Goal: Task Accomplishment & Management: Manage account settings

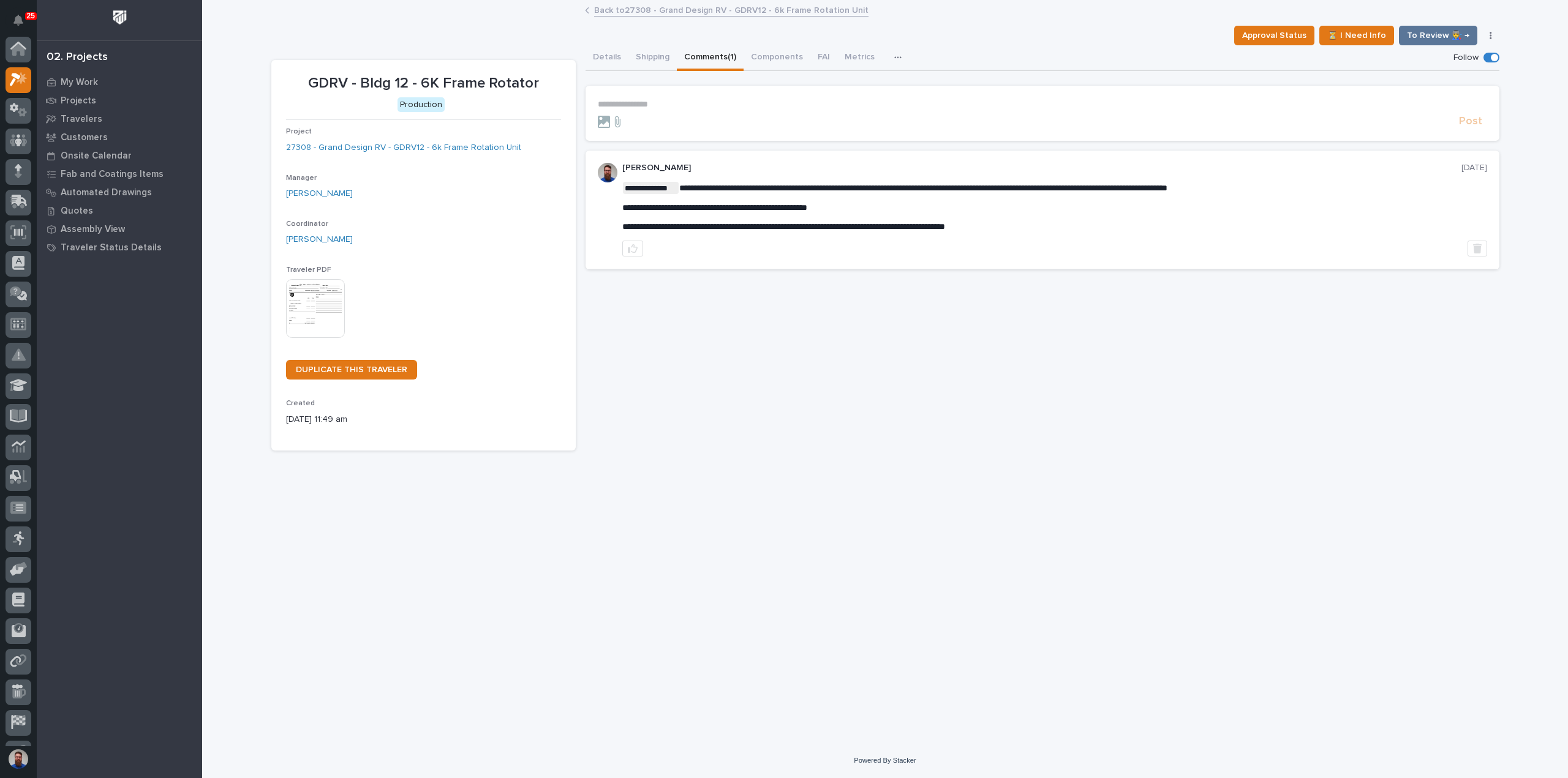
scroll to position [31, 0]
click at [660, 102] on p "**********" at bounding box center [1042, 104] width 889 height 10
click at [606, 54] on button "Details" at bounding box center [607, 58] width 43 height 26
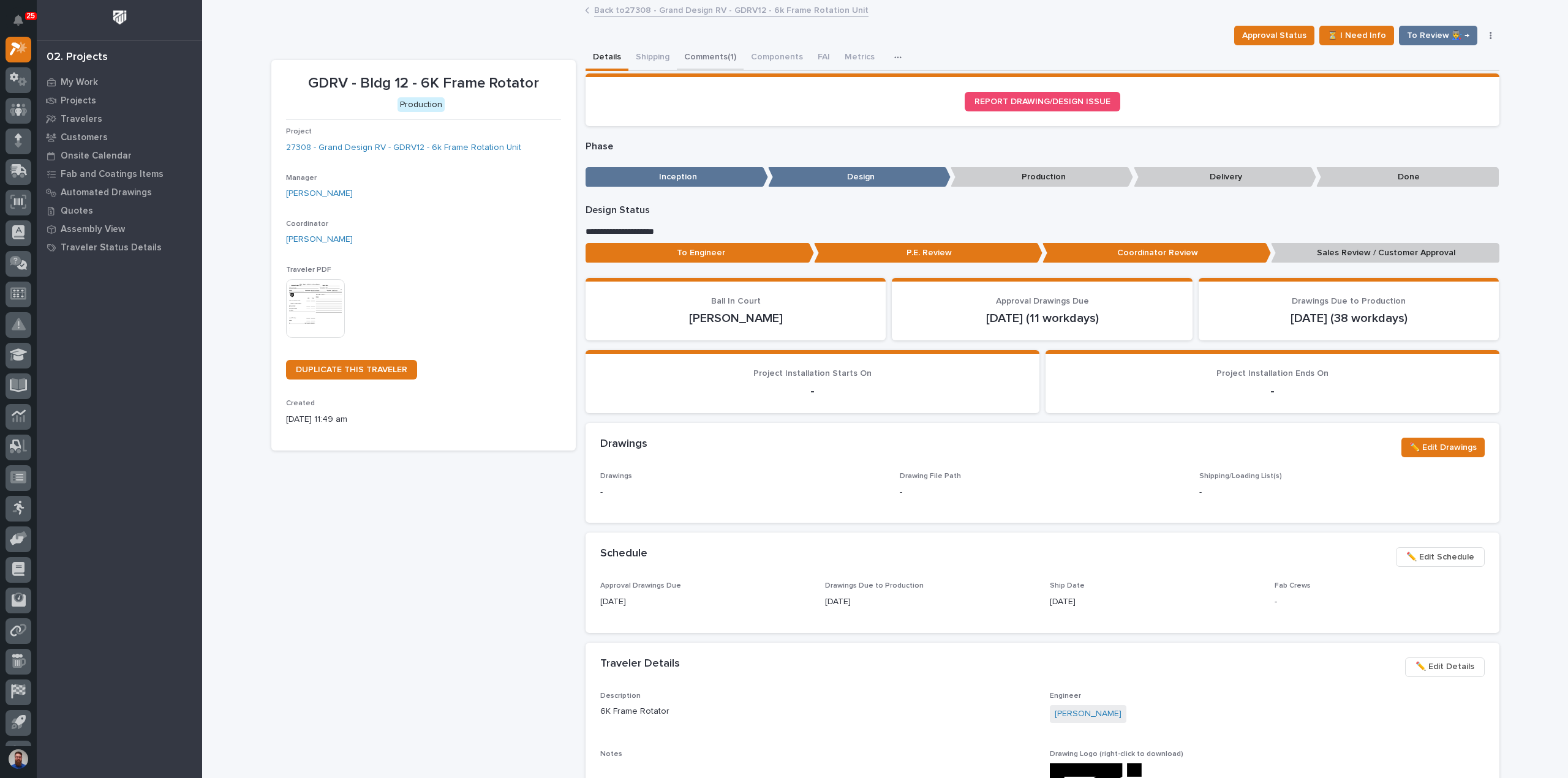
click at [698, 56] on button "Comments (1)" at bounding box center [710, 58] width 67 height 26
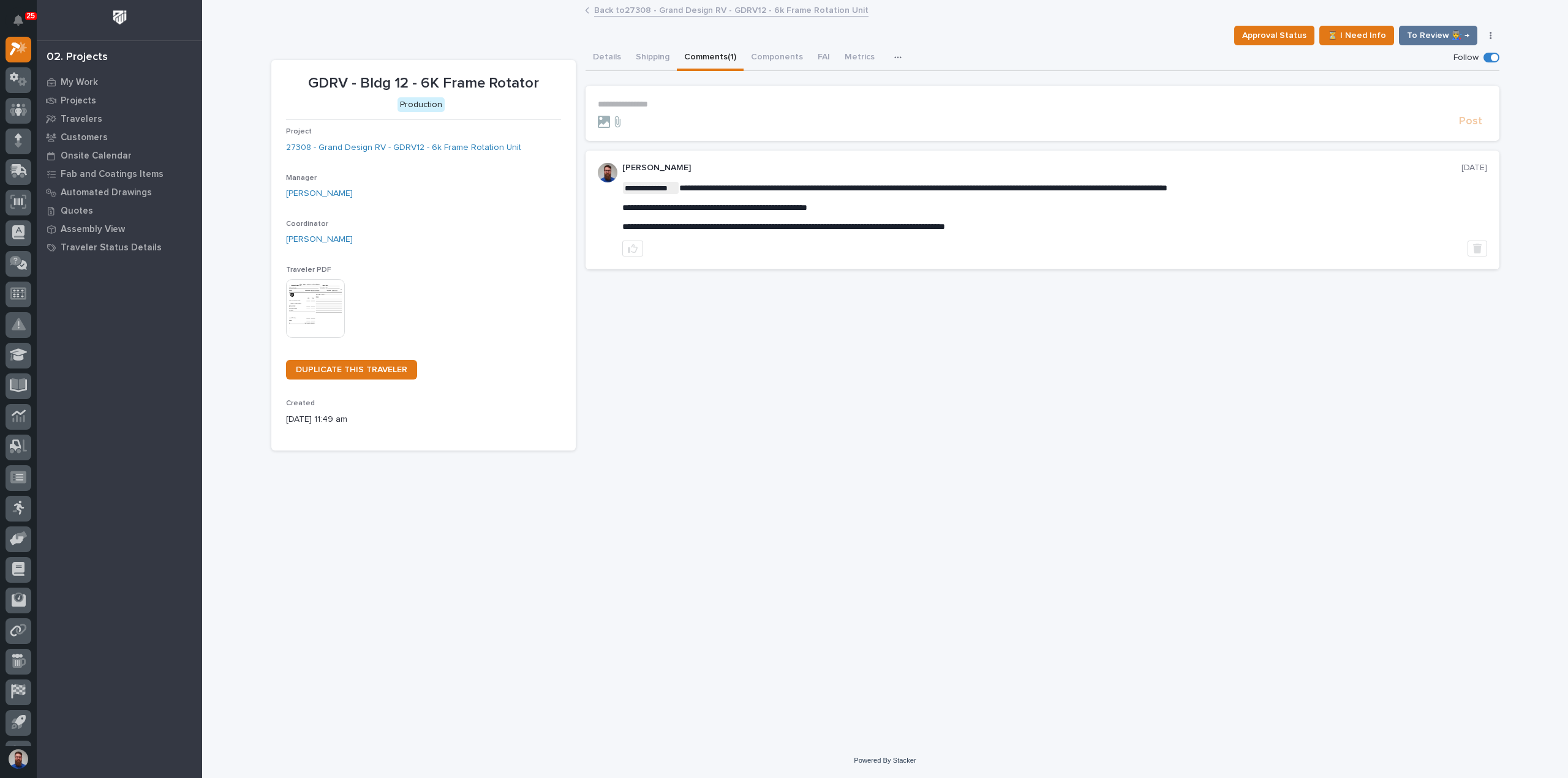
click at [615, 59] on button "Details" at bounding box center [607, 58] width 43 height 26
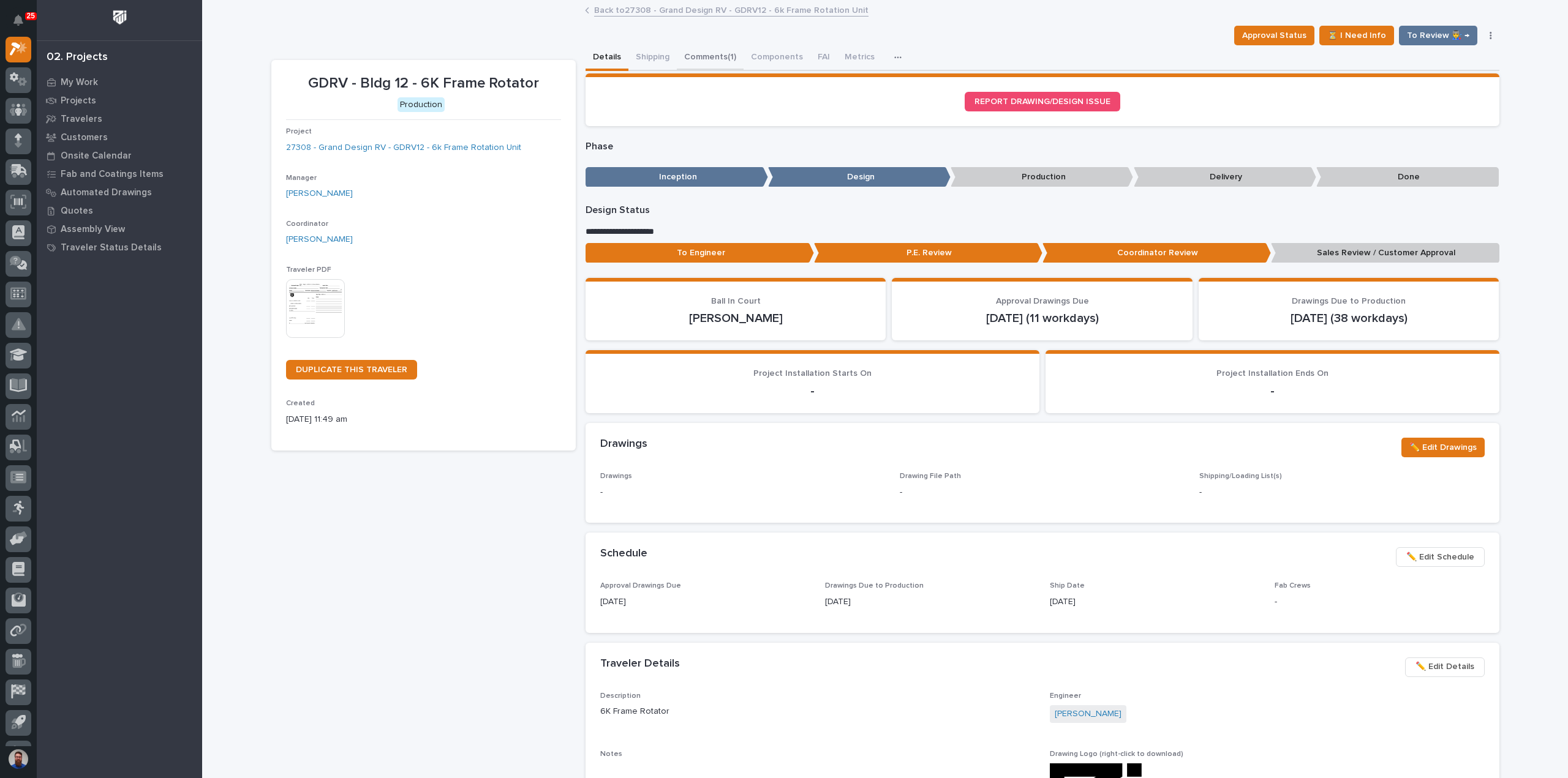
click at [700, 59] on button "Comments (1)" at bounding box center [710, 58] width 67 height 26
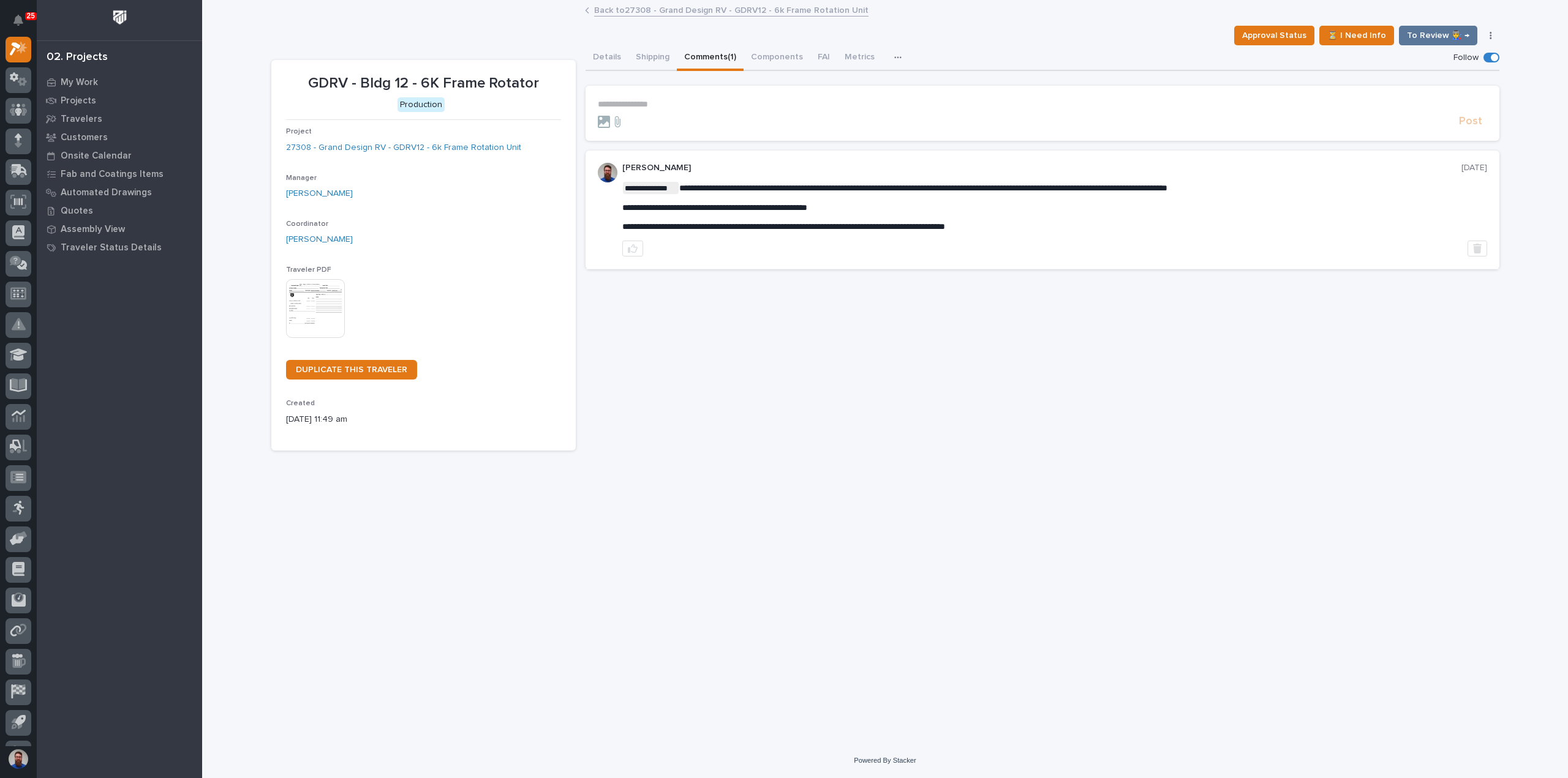
click at [656, 102] on p "**********" at bounding box center [1042, 104] width 889 height 10
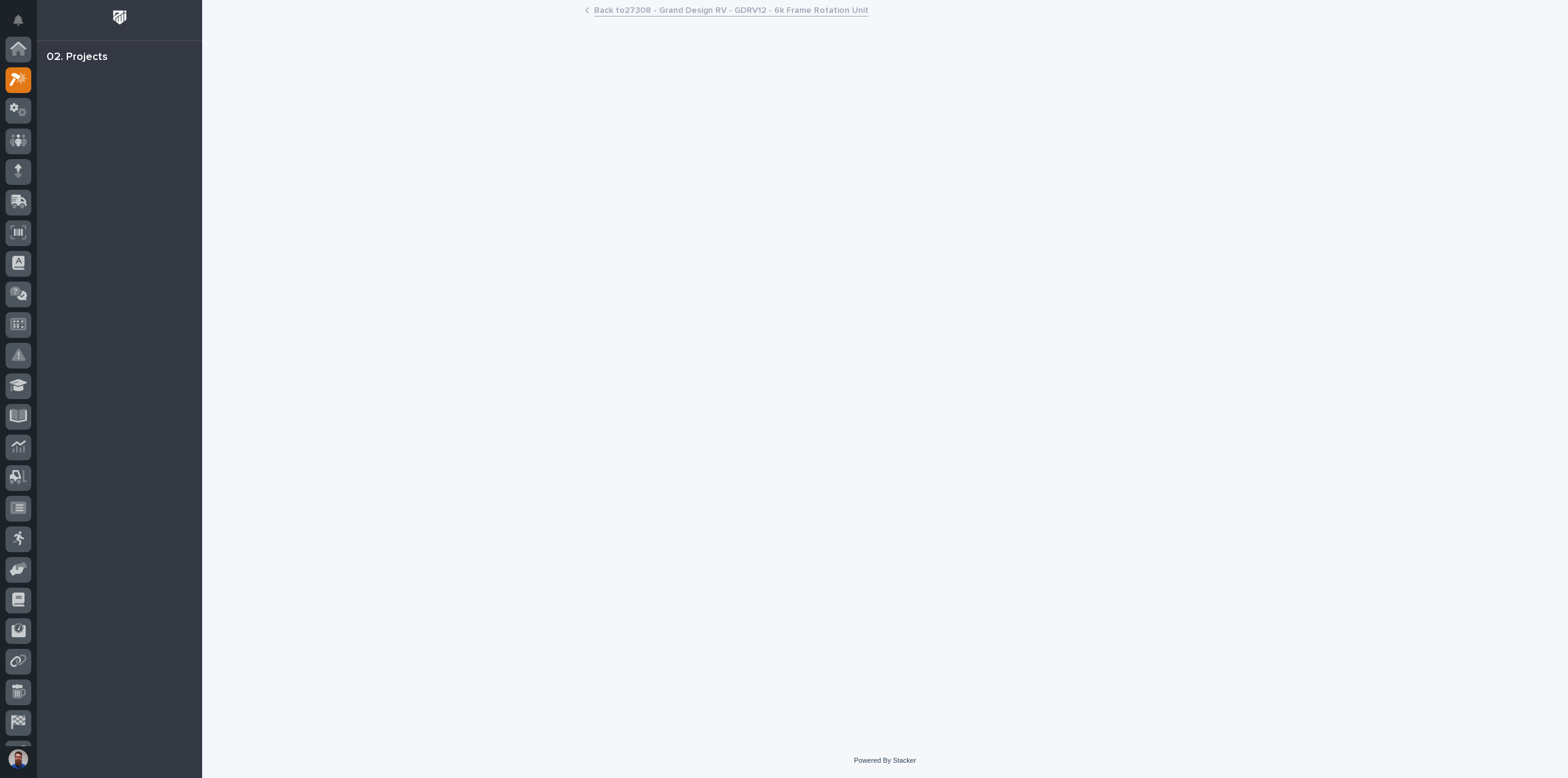
scroll to position [31, 0]
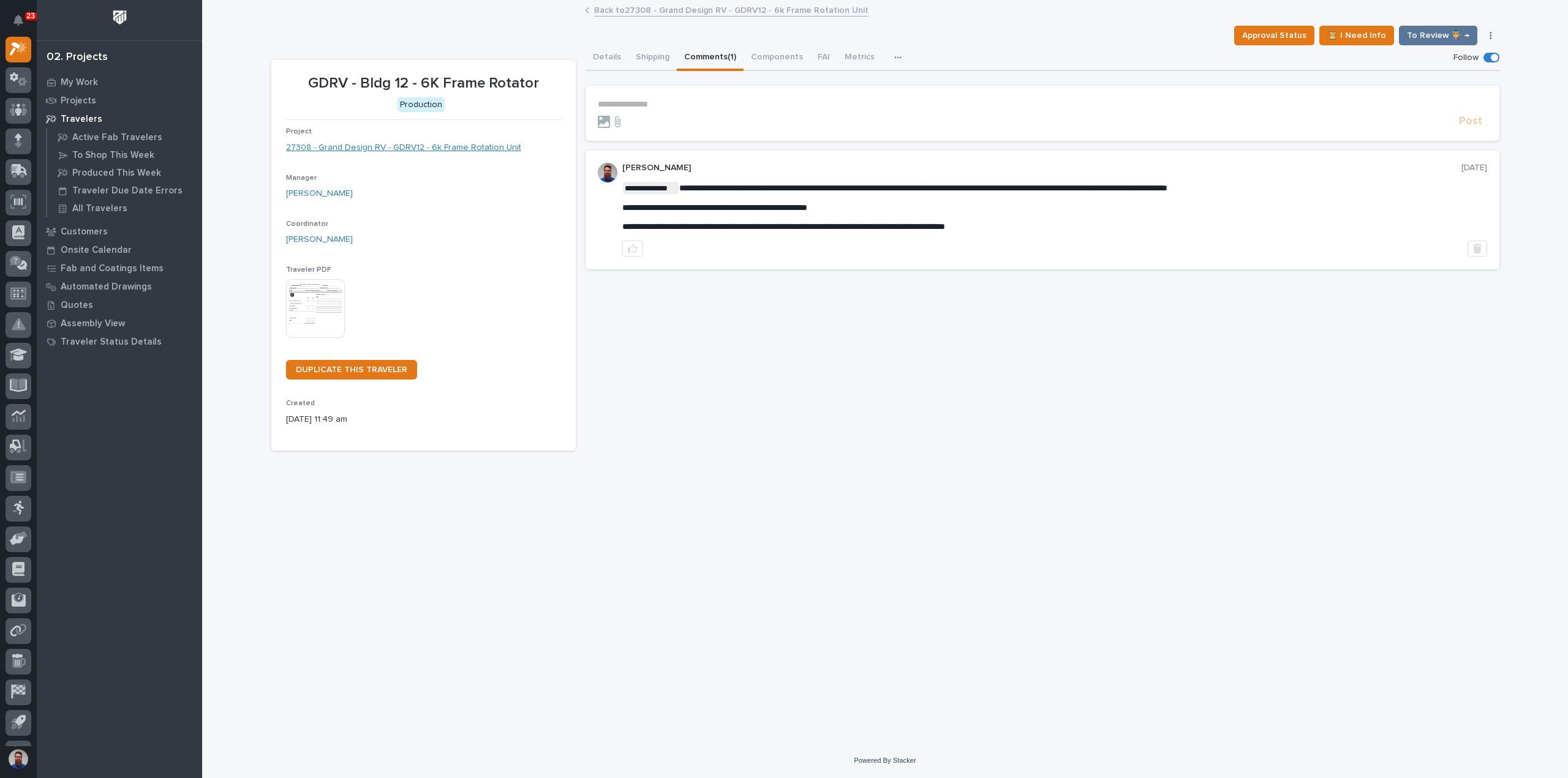
click at [491, 150] on link "27308 - Grand Design RV - GDRV12 - 6k Frame Rotation Unit" at bounding box center [403, 148] width 235 height 13
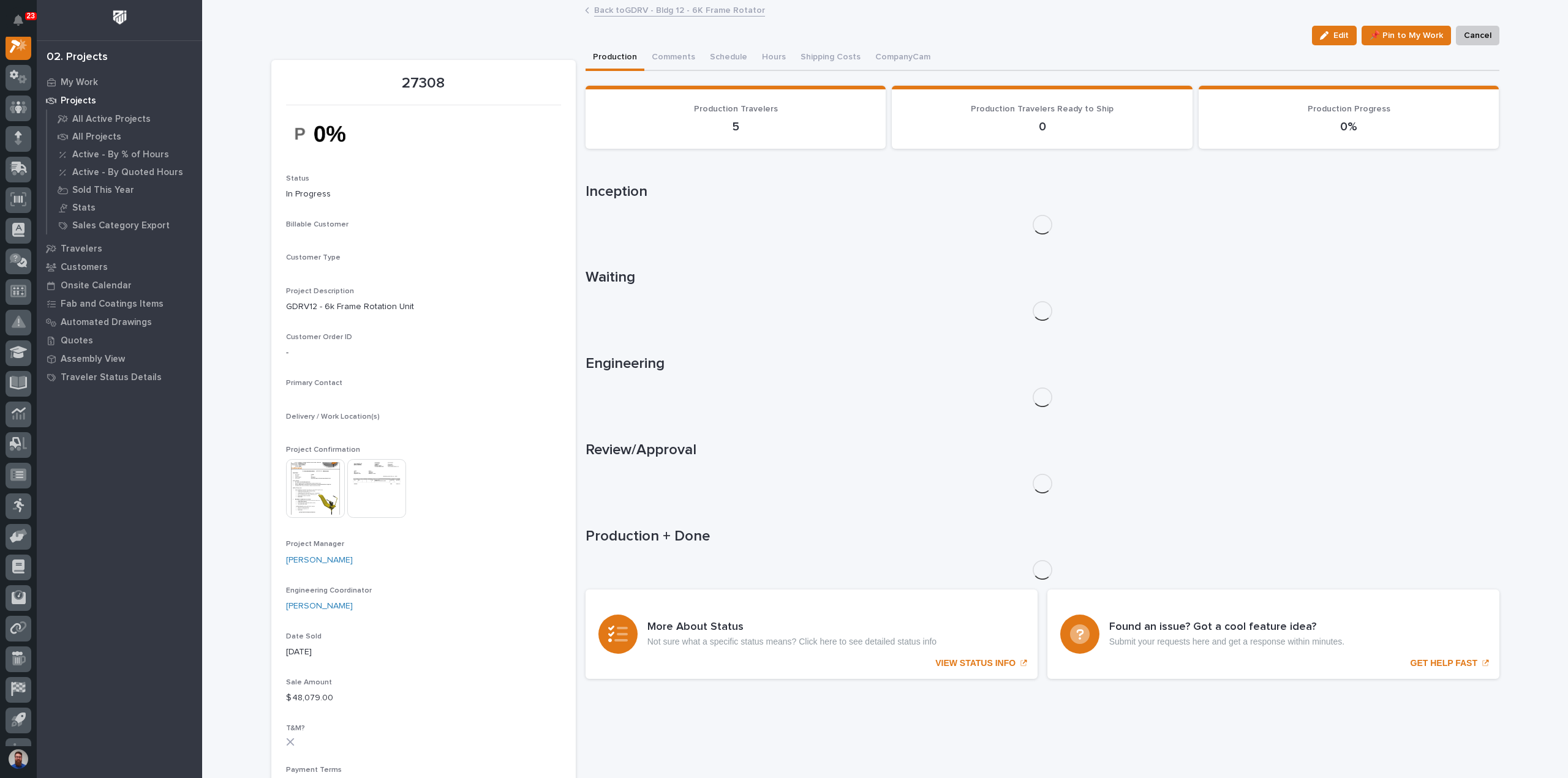
scroll to position [31, 0]
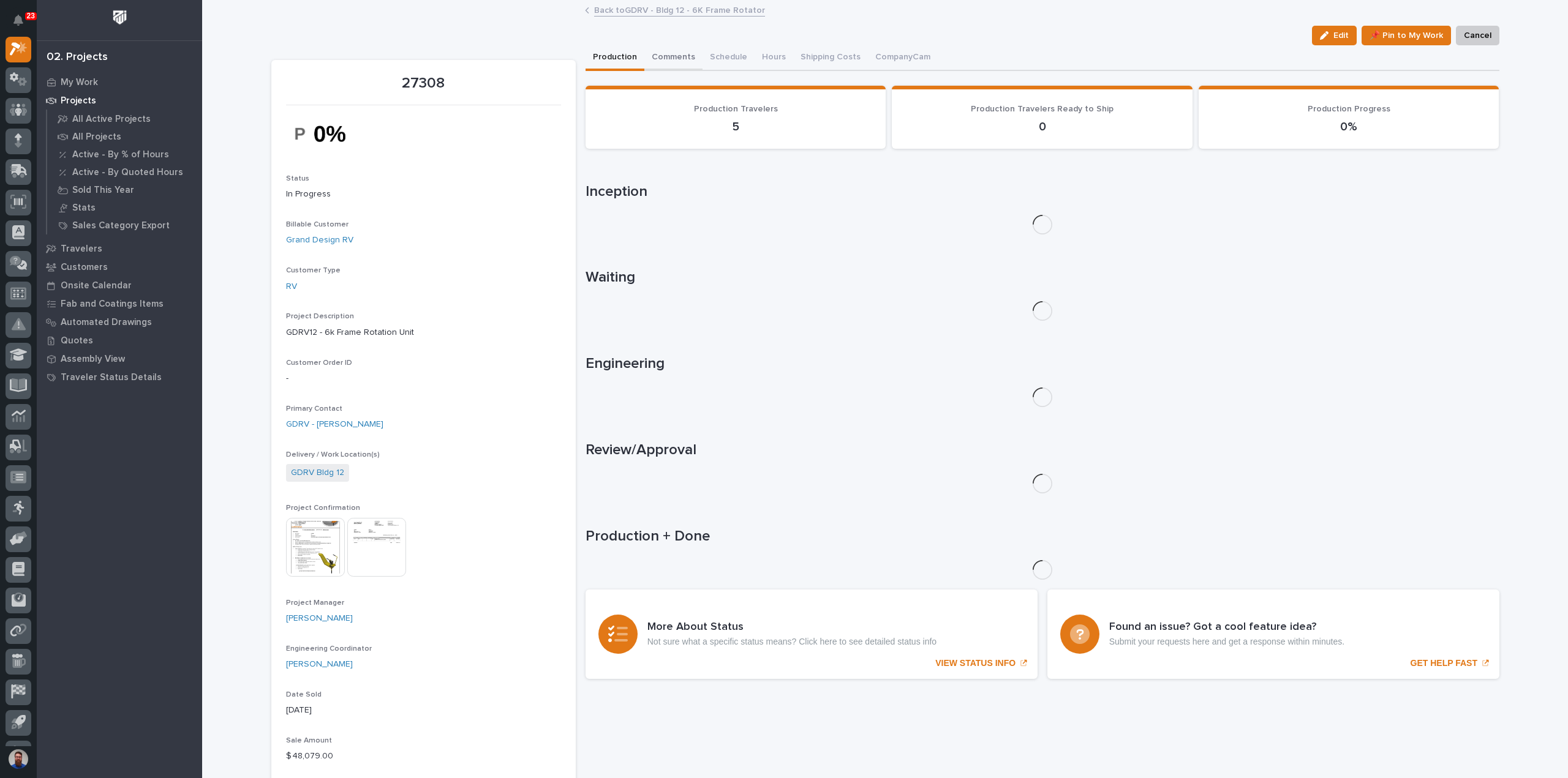
click at [674, 54] on button "Comments" at bounding box center [674, 58] width 58 height 26
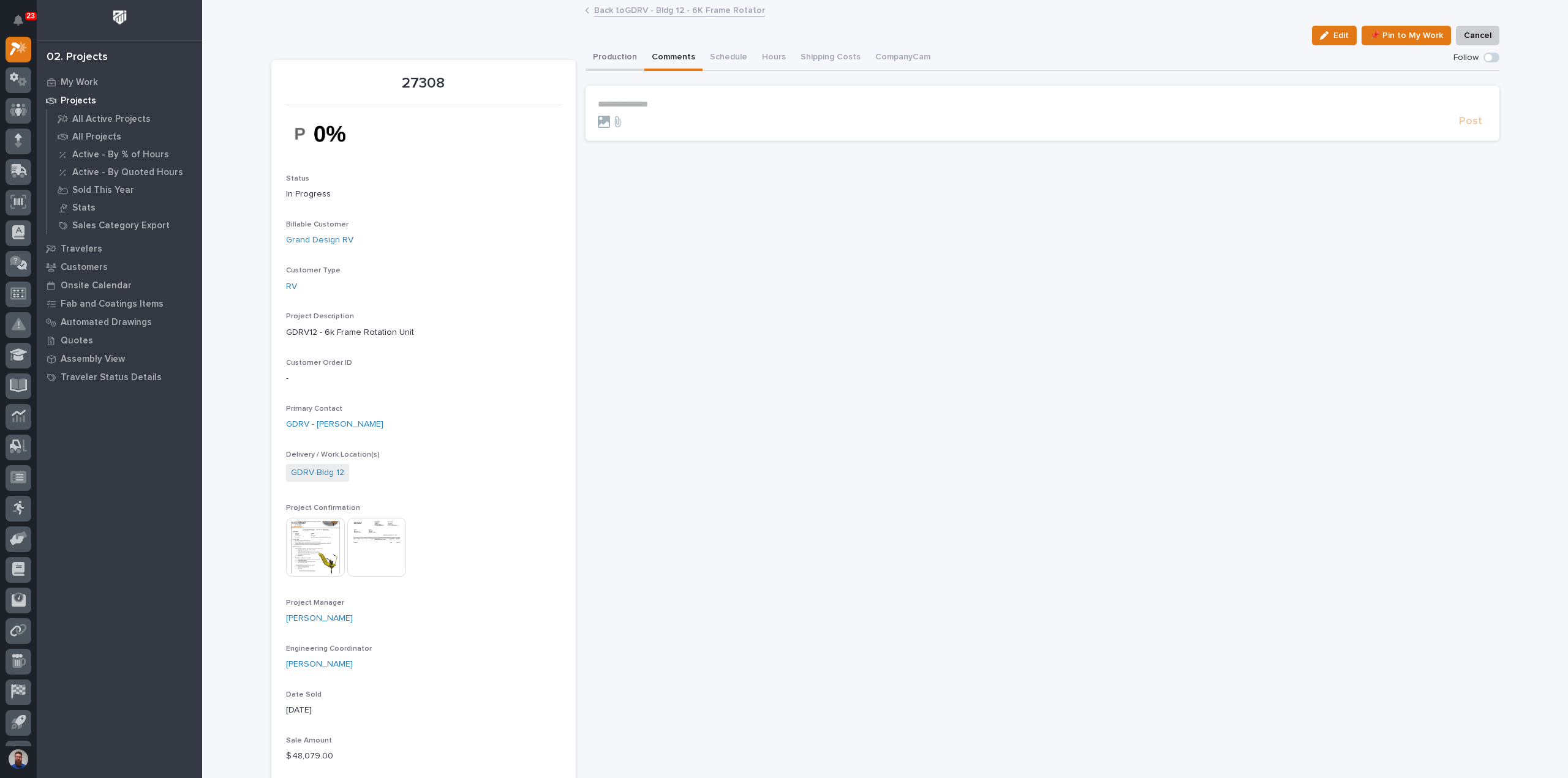
click at [600, 67] on button "Production" at bounding box center [615, 58] width 59 height 26
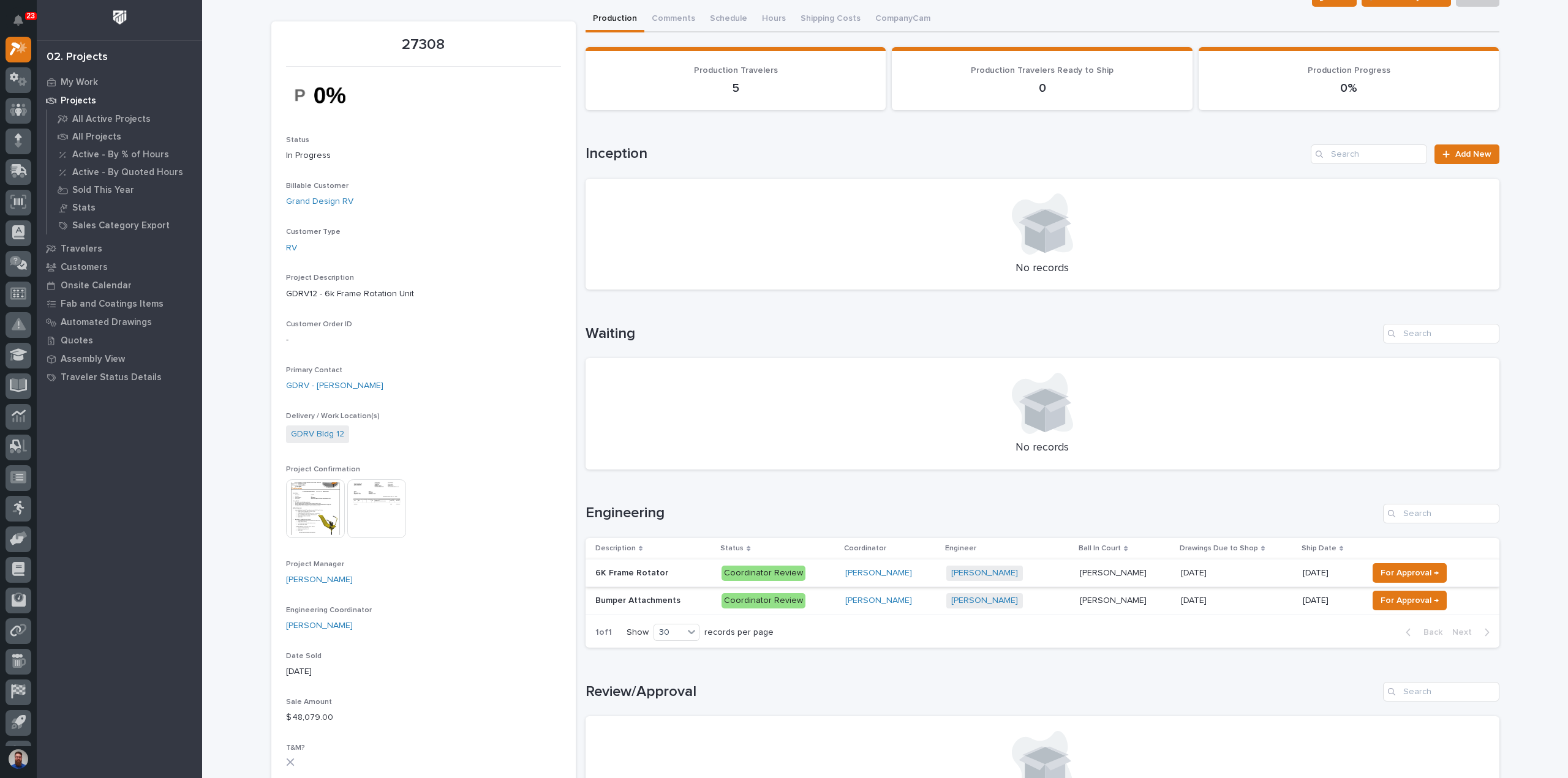
scroll to position [81, 0]
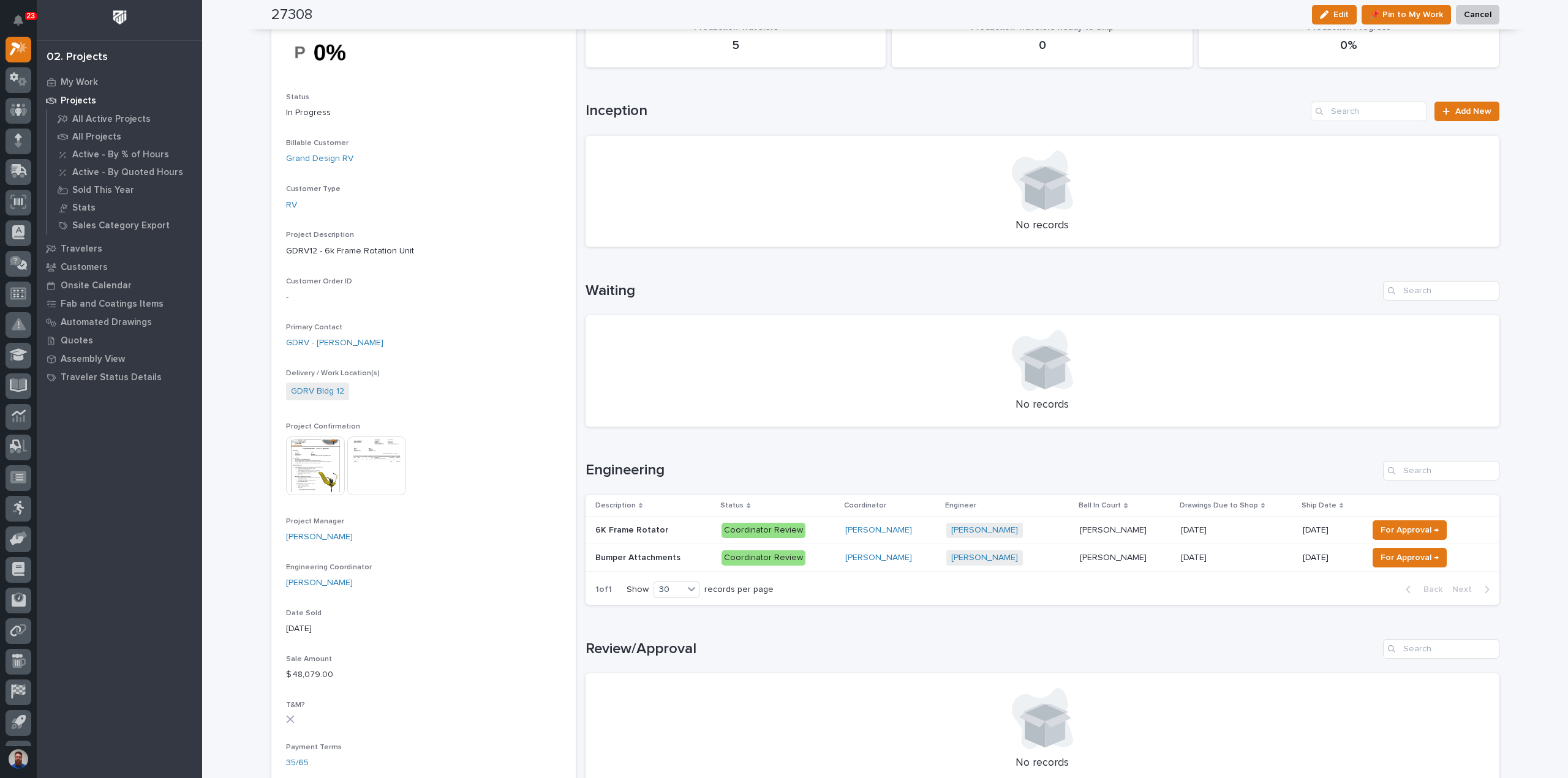
click at [683, 559] on p at bounding box center [653, 558] width 117 height 10
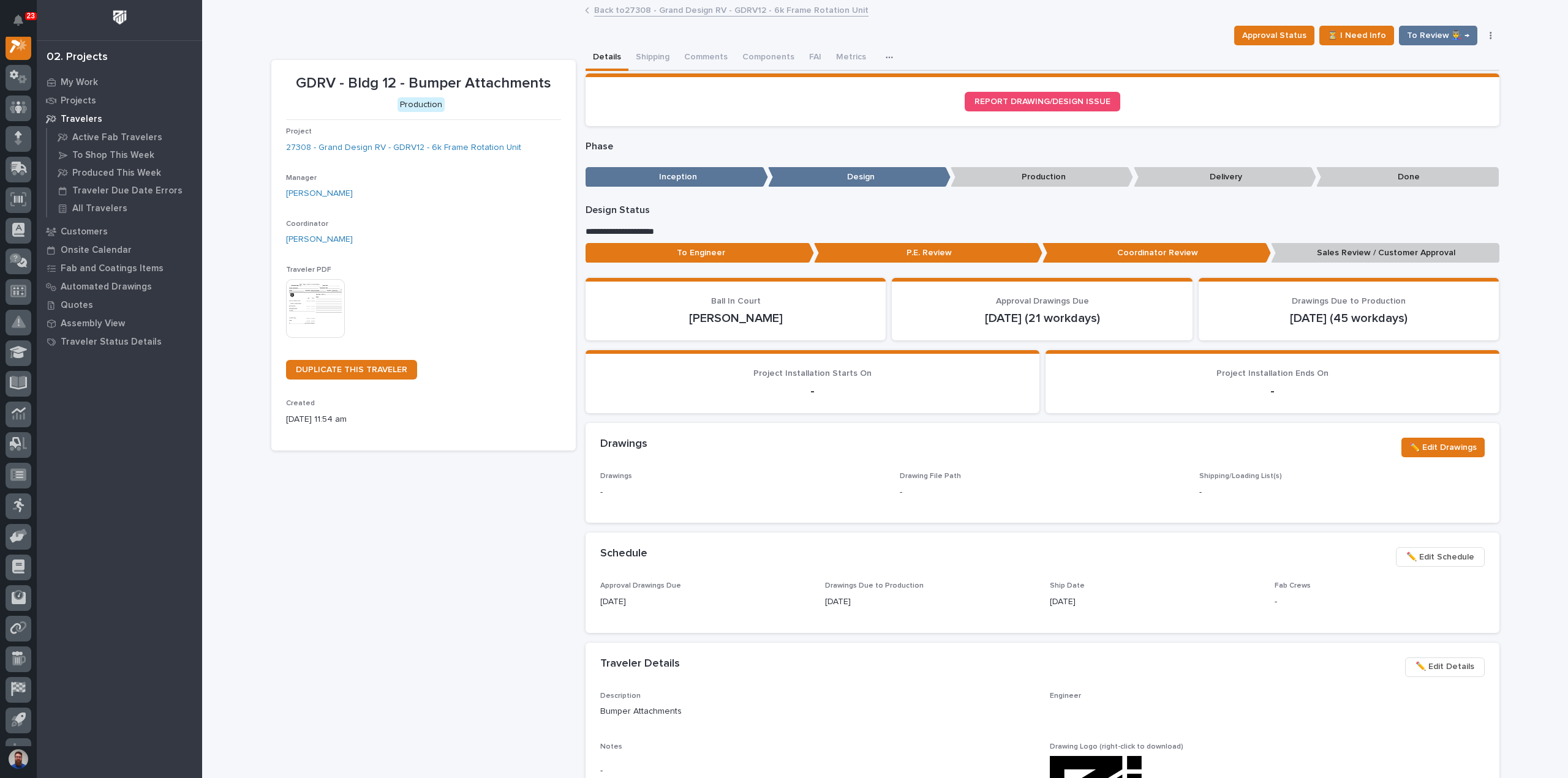
scroll to position [31, 0]
click at [707, 65] on button "Comments (1)" at bounding box center [710, 58] width 67 height 26
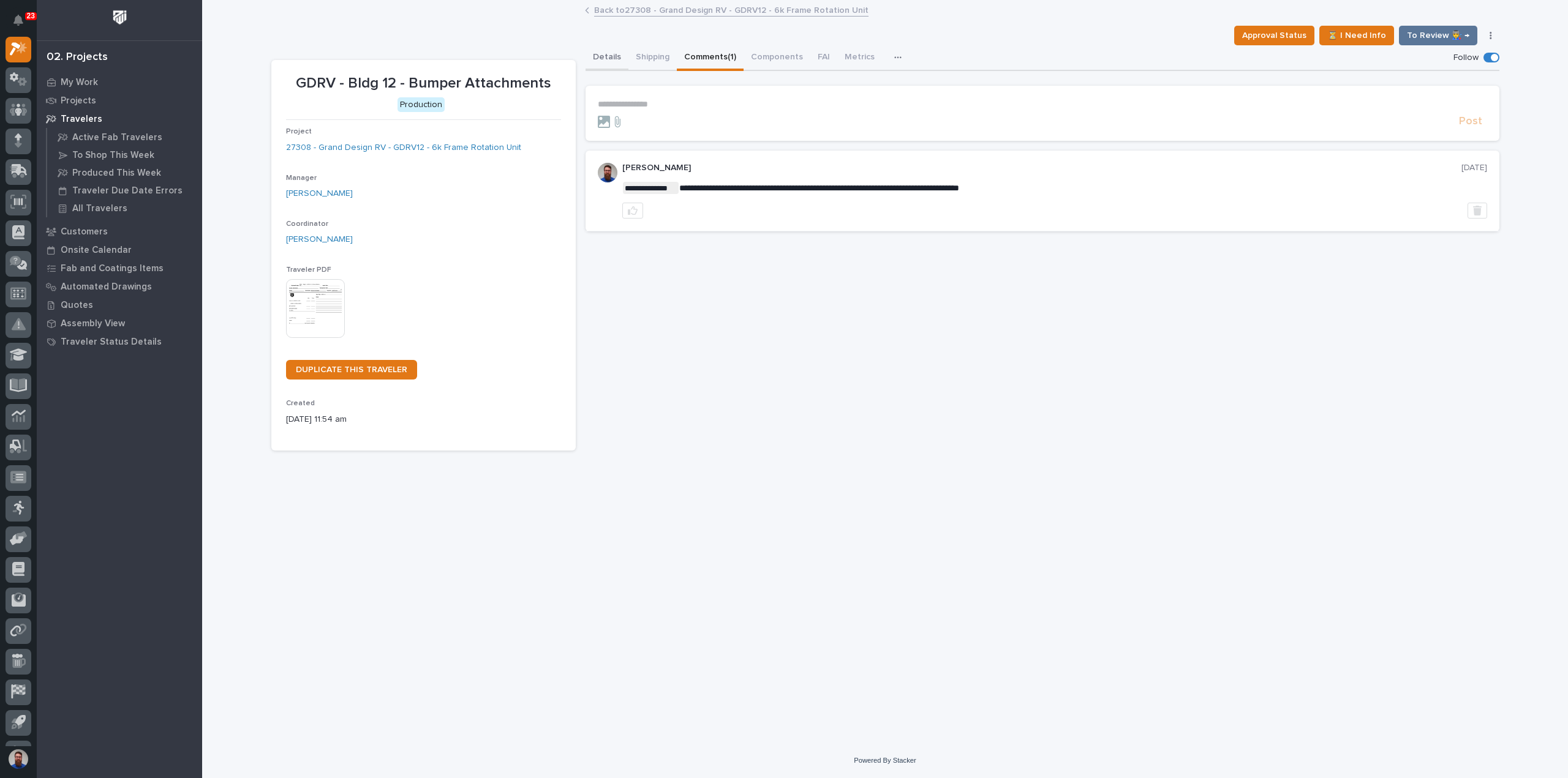
click at [607, 57] on button "Details" at bounding box center [607, 58] width 43 height 26
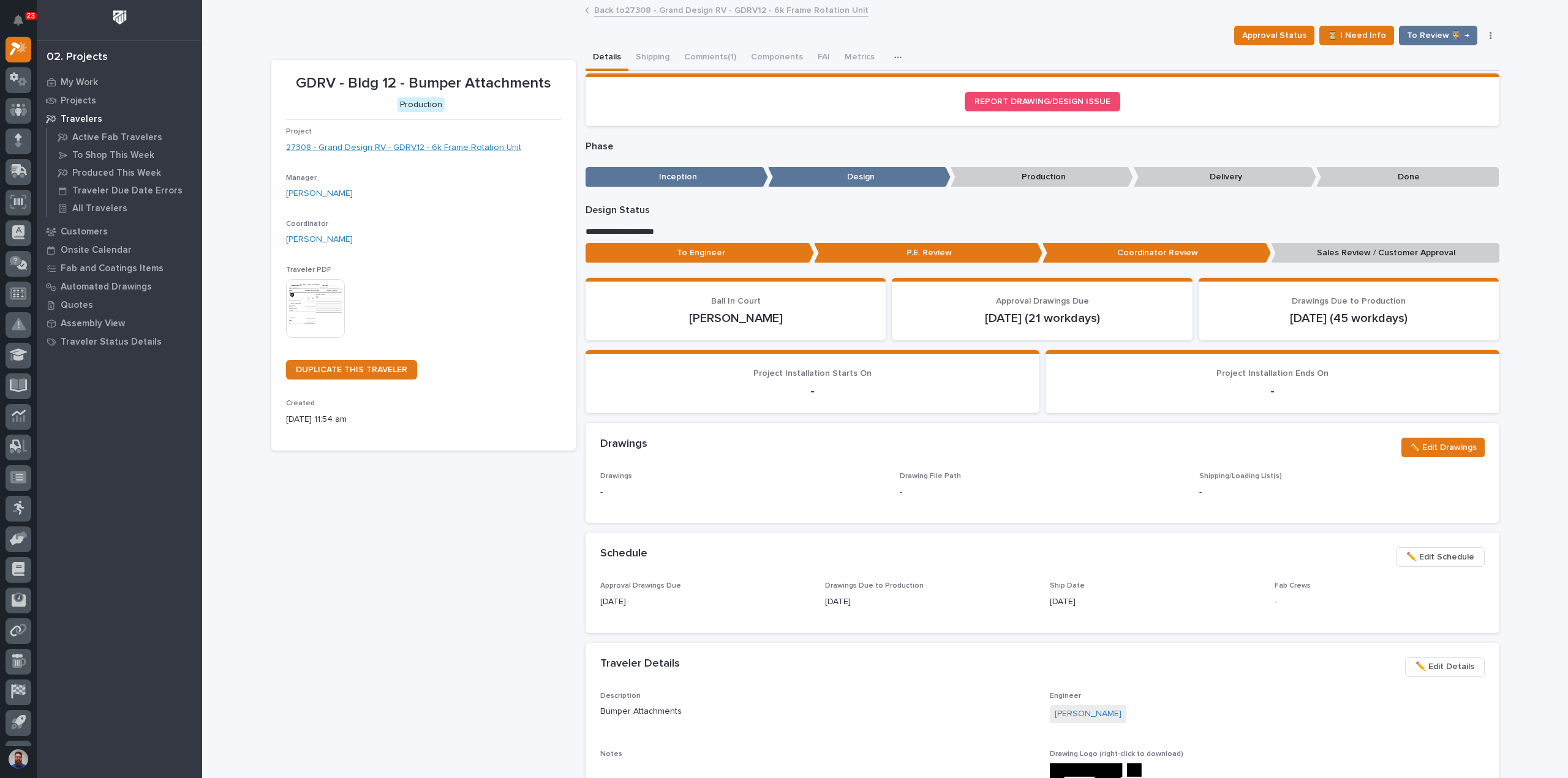
click at [480, 149] on link "27308 - Grand Design RV - GDRV12 - 6k Frame Rotation Unit" at bounding box center [403, 148] width 235 height 13
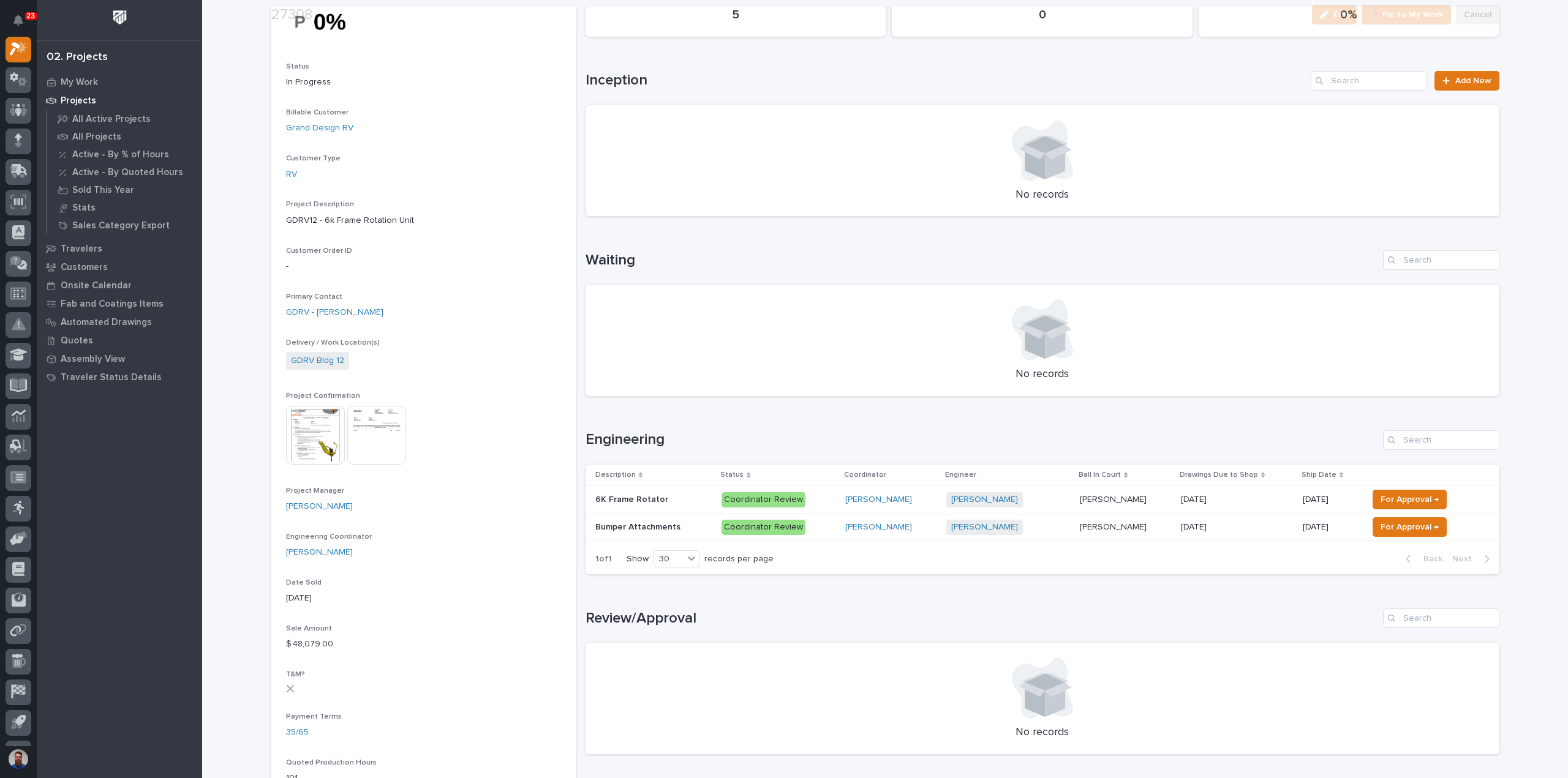
scroll to position [163, 0]
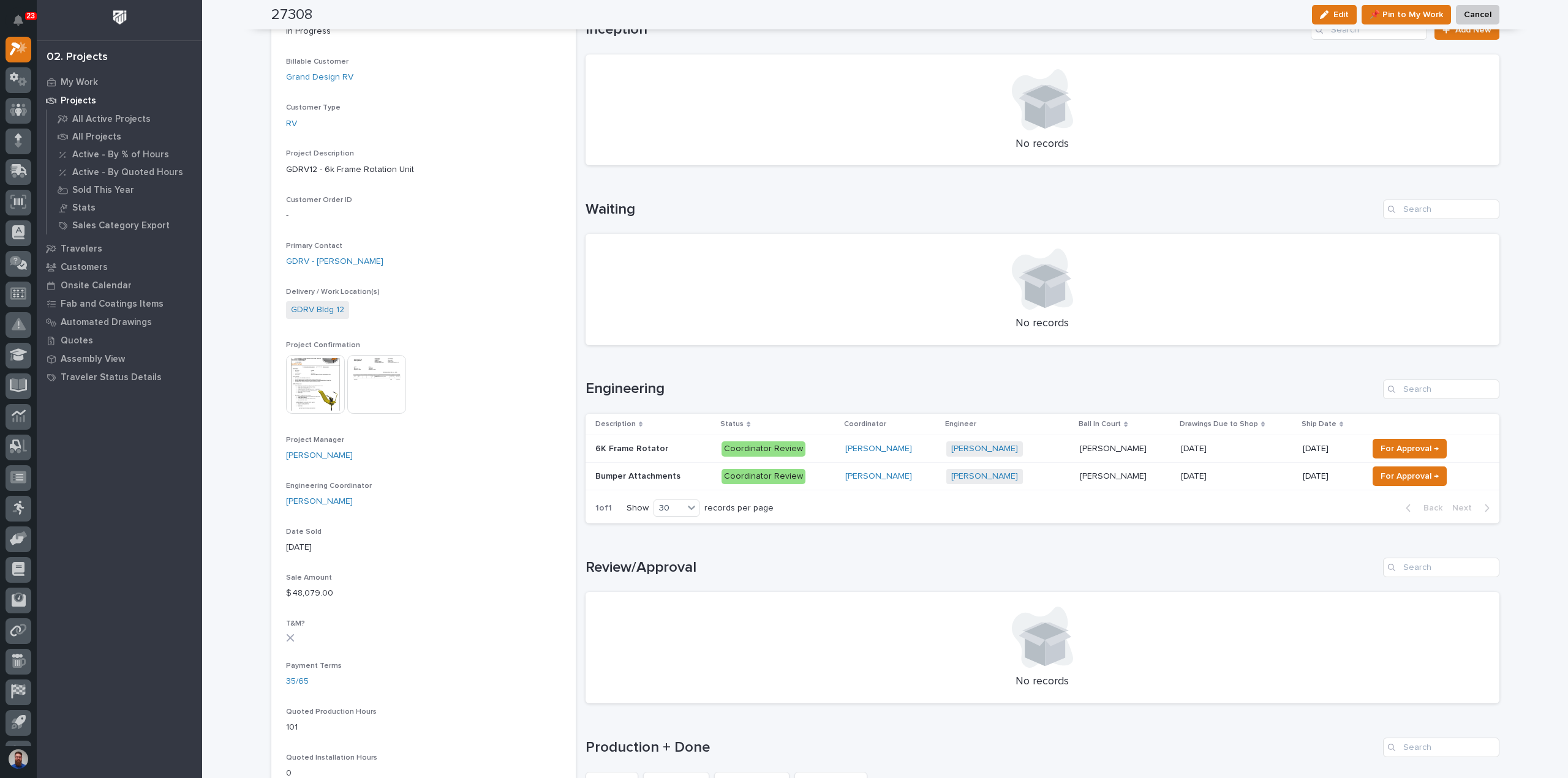
click at [657, 447] on p "6K Frame Rotator" at bounding box center [633, 447] width 76 height 13
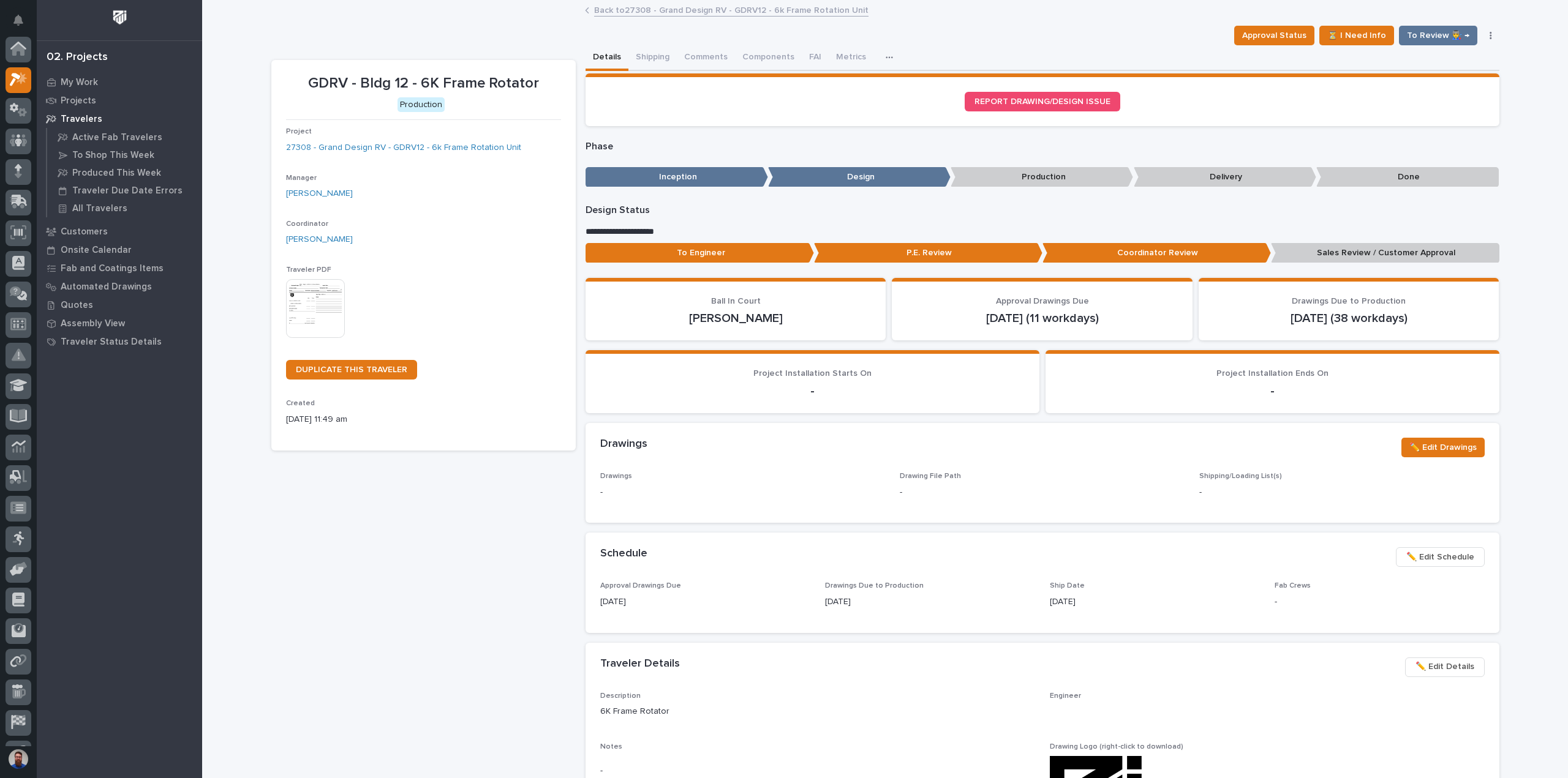
scroll to position [31, 0]
click at [708, 56] on button "Comments (1)" at bounding box center [710, 58] width 67 height 26
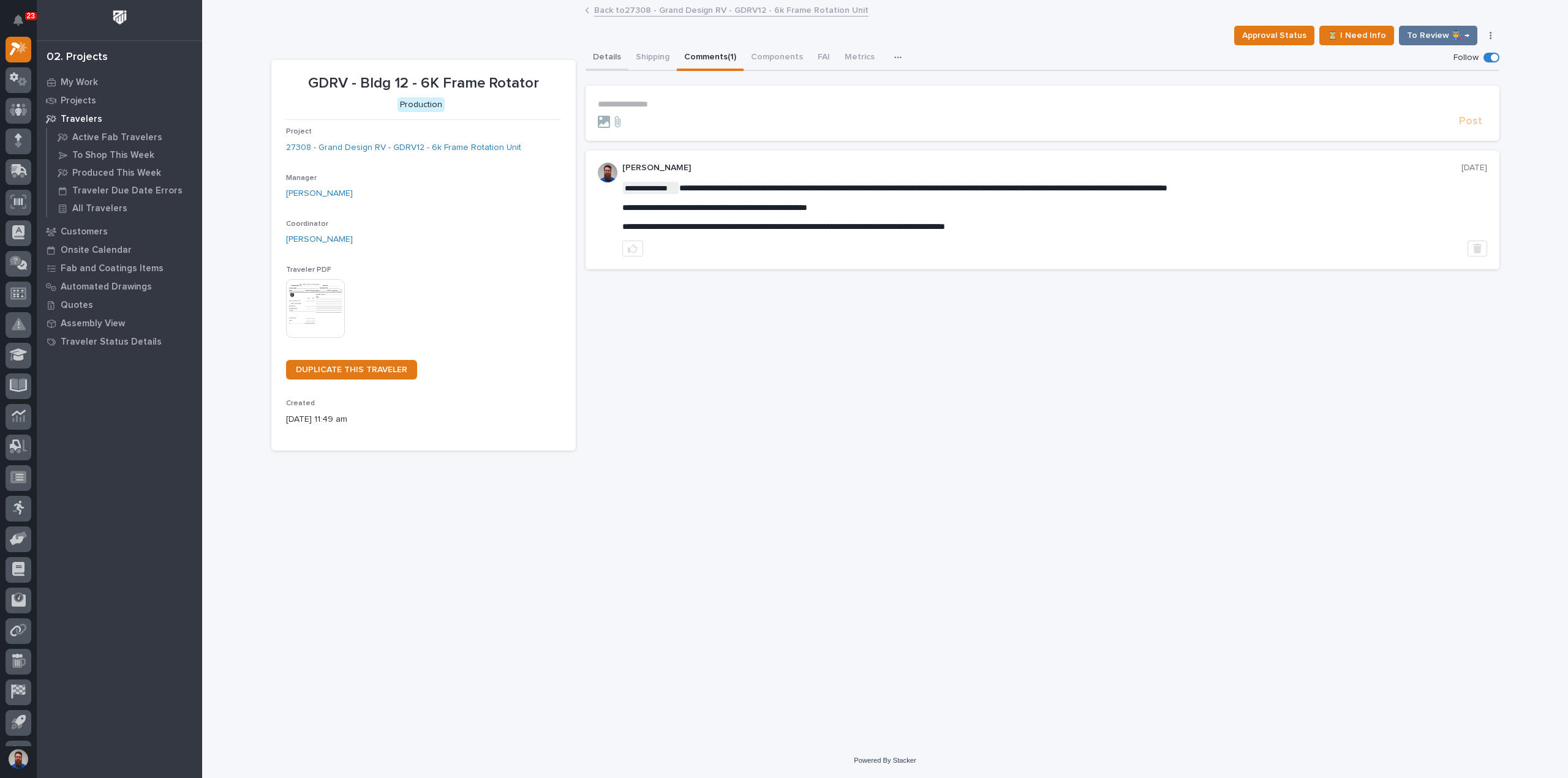
click at [615, 56] on button "Details" at bounding box center [607, 58] width 43 height 26
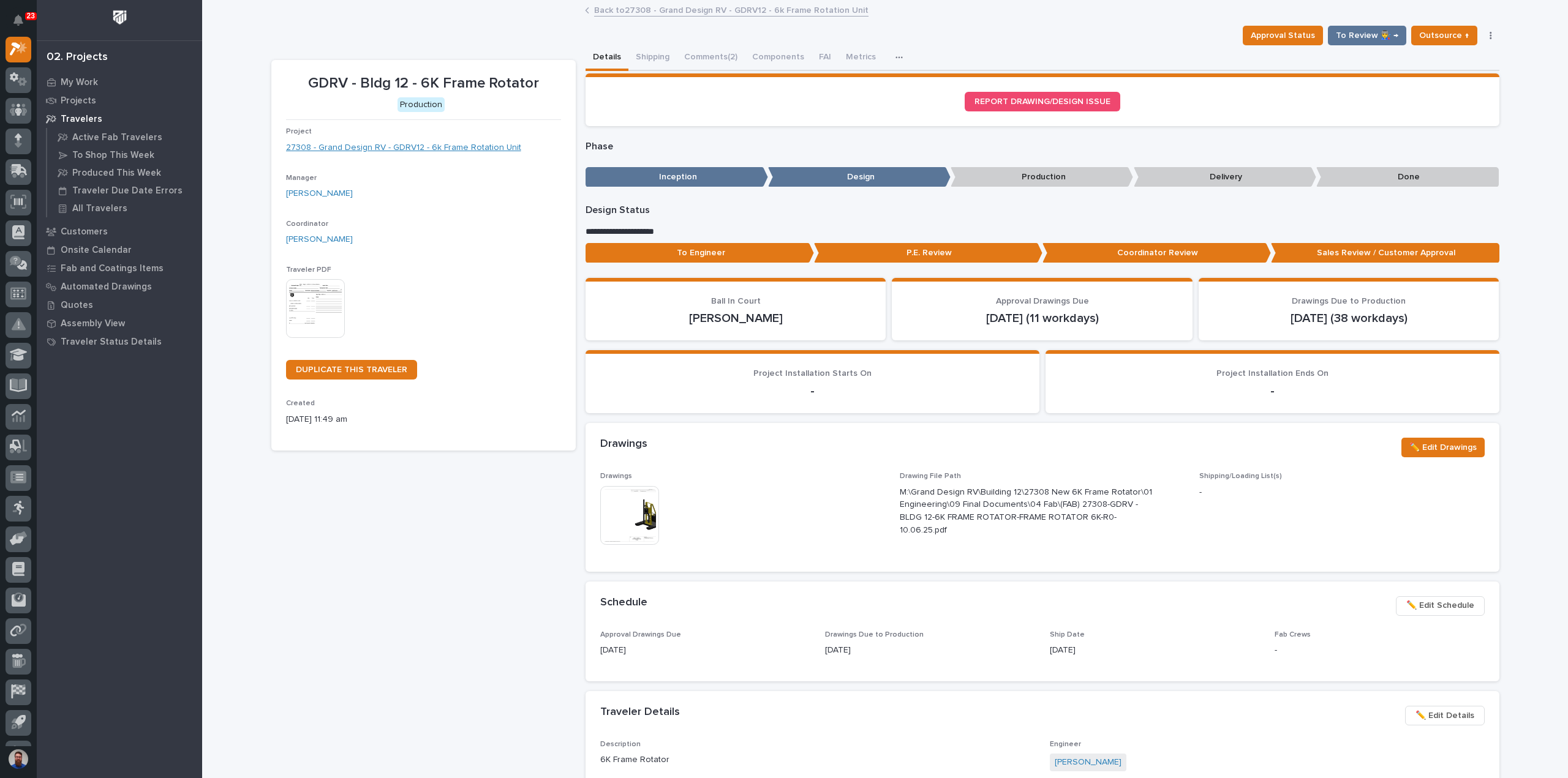
click at [475, 146] on link "27308 - Grand Design RV - GDRV12 - 6k Frame Rotation Unit" at bounding box center [403, 148] width 235 height 13
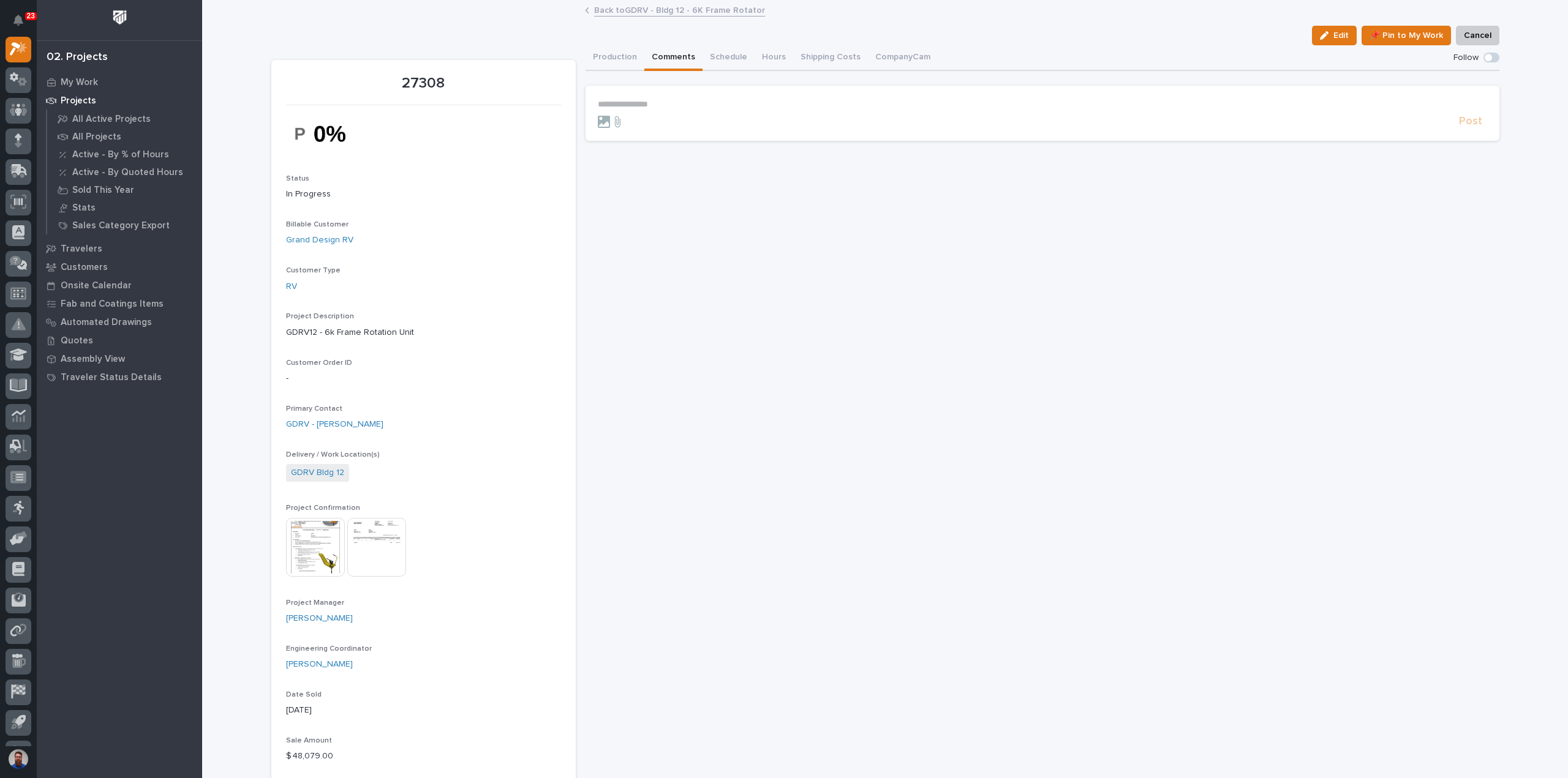
click at [683, 54] on button "Comments" at bounding box center [674, 58] width 58 height 26
click at [666, 105] on p "**********" at bounding box center [1042, 104] width 889 height 10
click at [726, 102] on p "**********" at bounding box center [1042, 106] width 889 height 13
click at [872, 103] on p "**********" at bounding box center [1042, 106] width 889 height 13
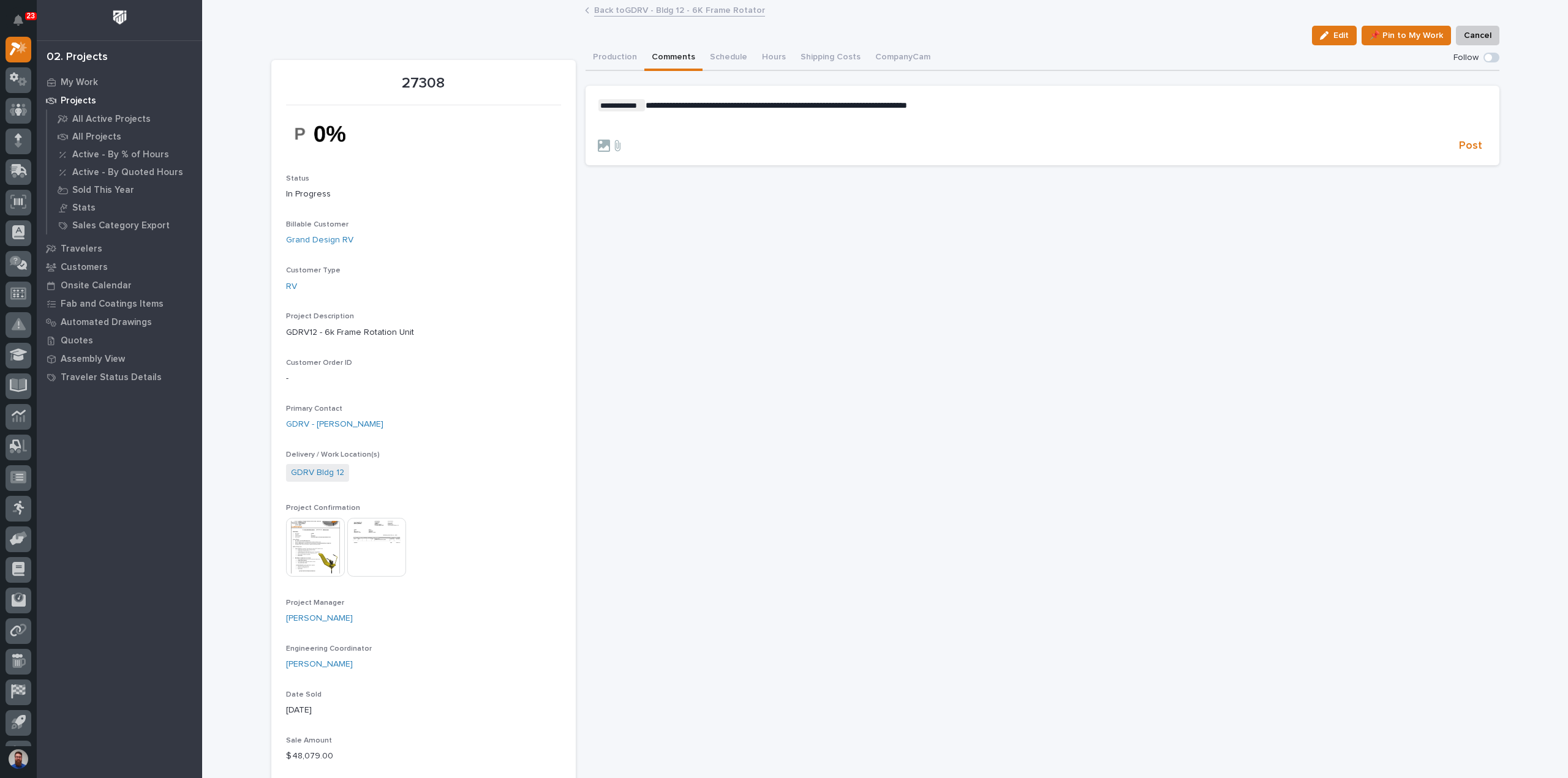
click at [700, 102] on span "**********" at bounding box center [776, 105] width 262 height 9
click at [811, 106] on span "**********" at bounding box center [776, 105] width 262 height 9
click at [805, 106] on span "**********" at bounding box center [776, 105] width 262 height 9
drag, startPoint x: 1335, startPoint y: 96, endPoint x: 1329, endPoint y: 101, distance: 7.8
click at [1330, 101] on section "**********" at bounding box center [1042, 125] width 914 height 80
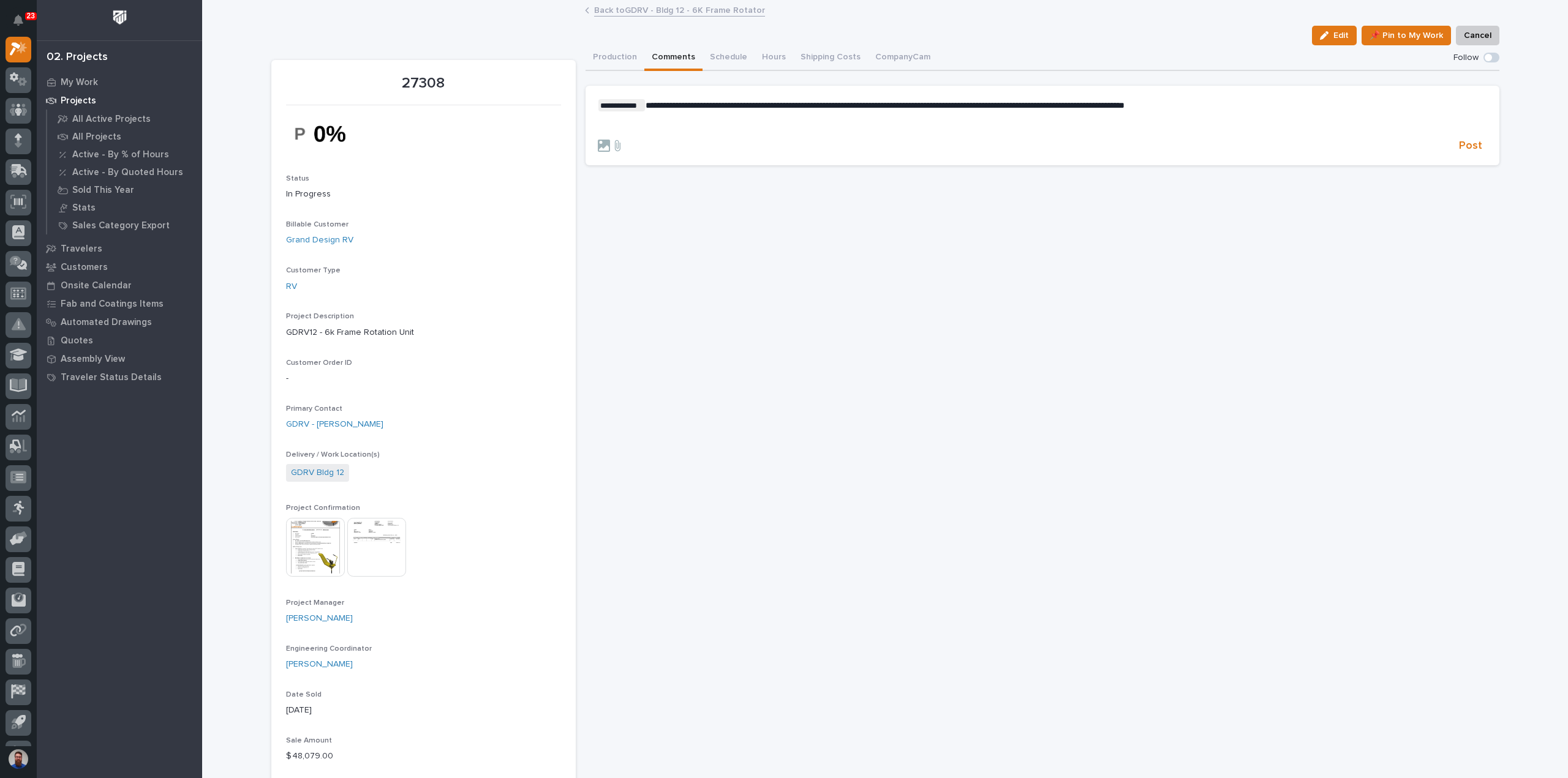
click at [1323, 108] on p "**********" at bounding box center [1042, 106] width 889 height 13
click at [719, 127] on p "﻿" at bounding box center [1042, 124] width 889 height 10
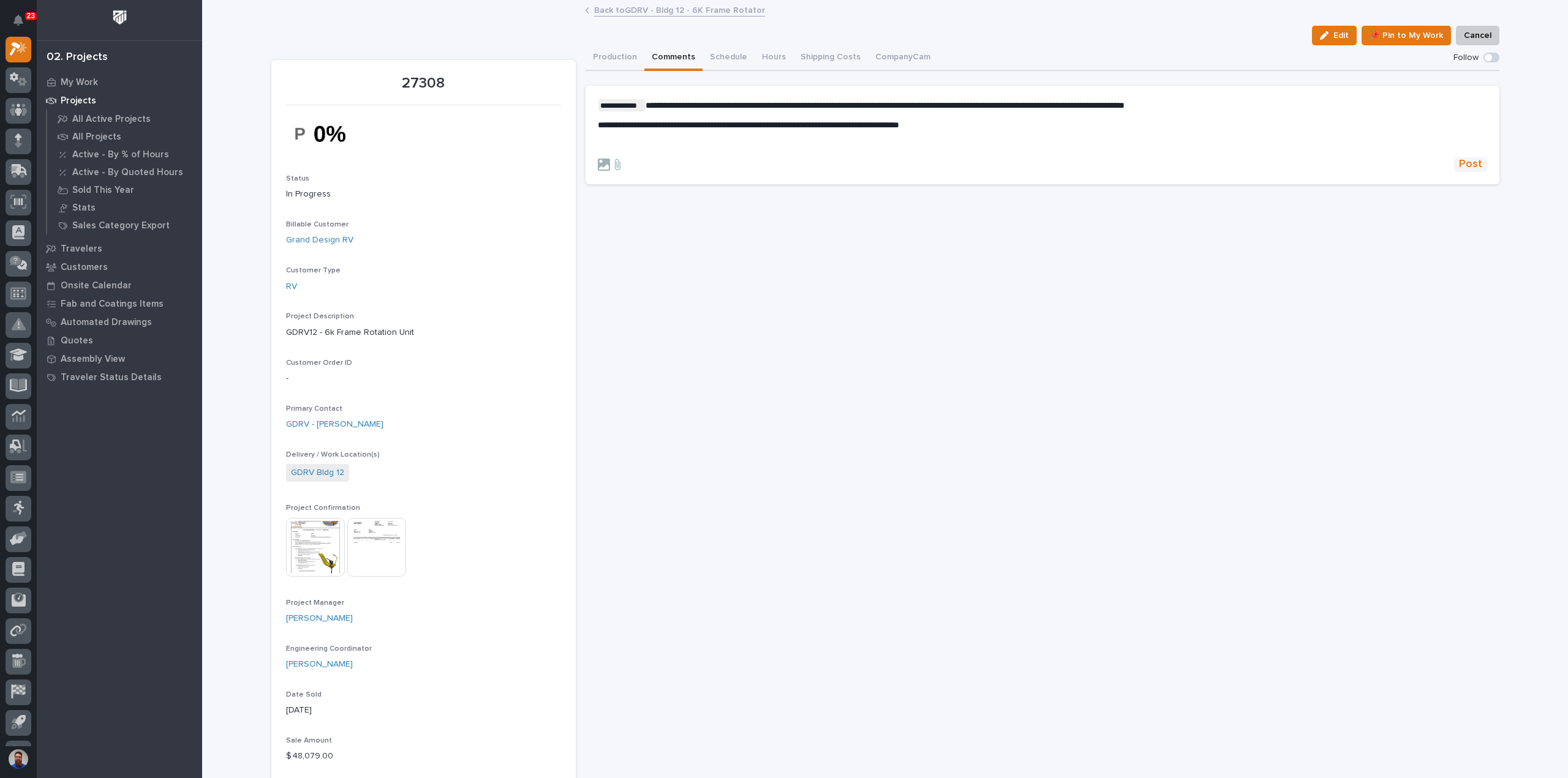
click at [1470, 162] on span "Post" at bounding box center [1470, 165] width 24 height 14
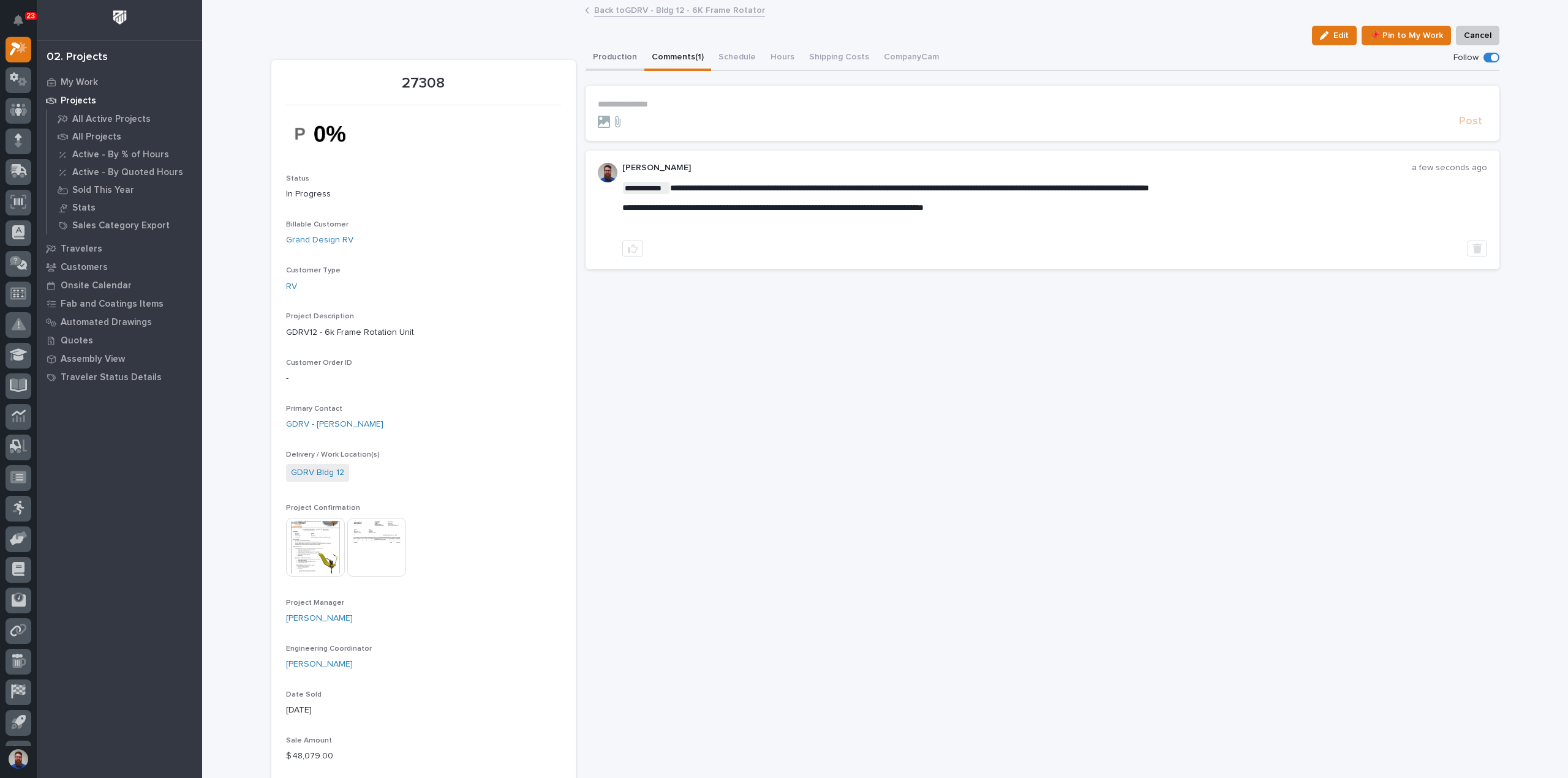
click at [614, 50] on button "Production" at bounding box center [615, 58] width 59 height 26
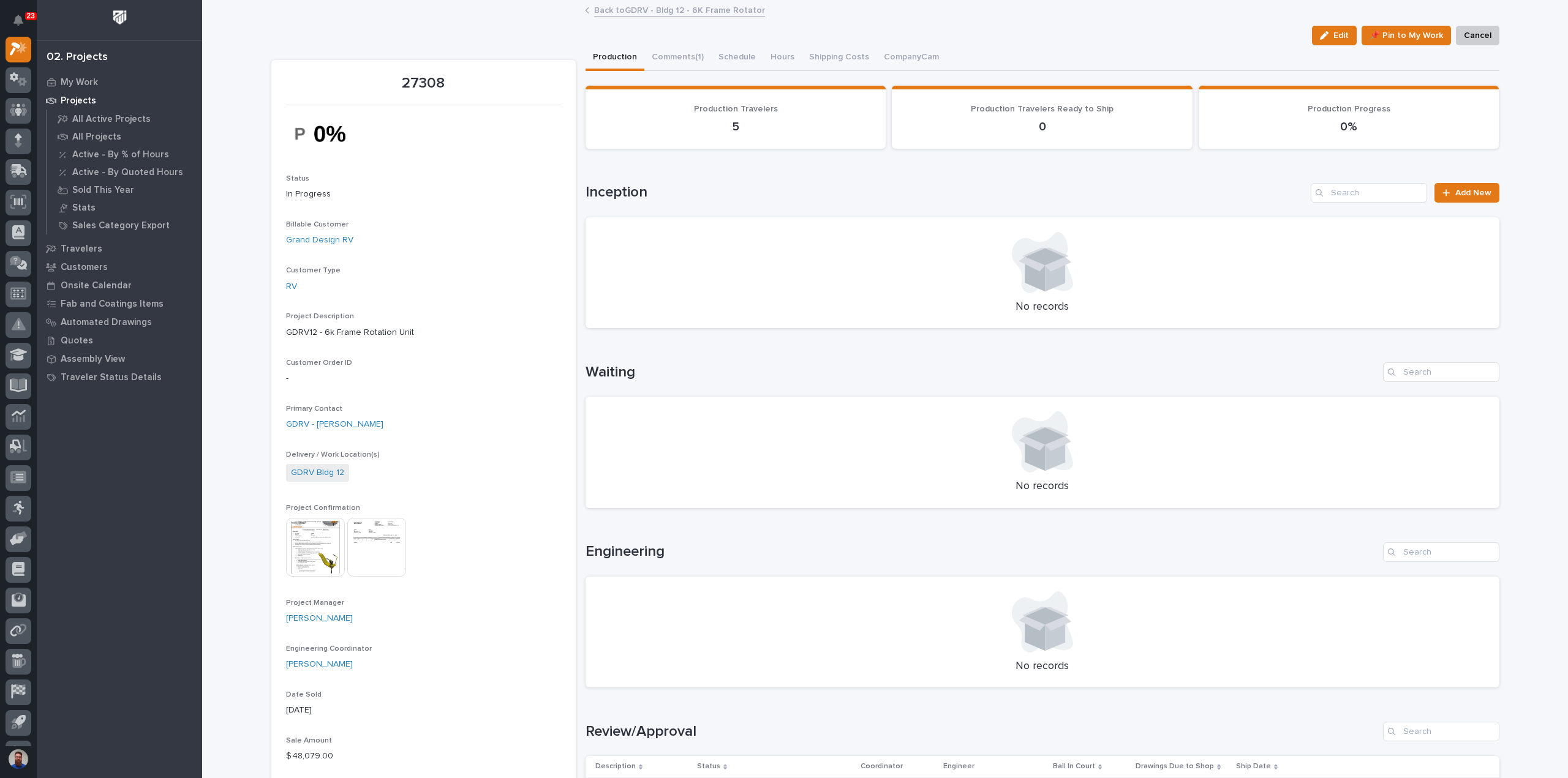
click at [752, 176] on div "Loading... Saving… Inception Add New No records" at bounding box center [1042, 248] width 914 height 180
click at [708, 133] on p "5" at bounding box center [736, 127] width 271 height 15
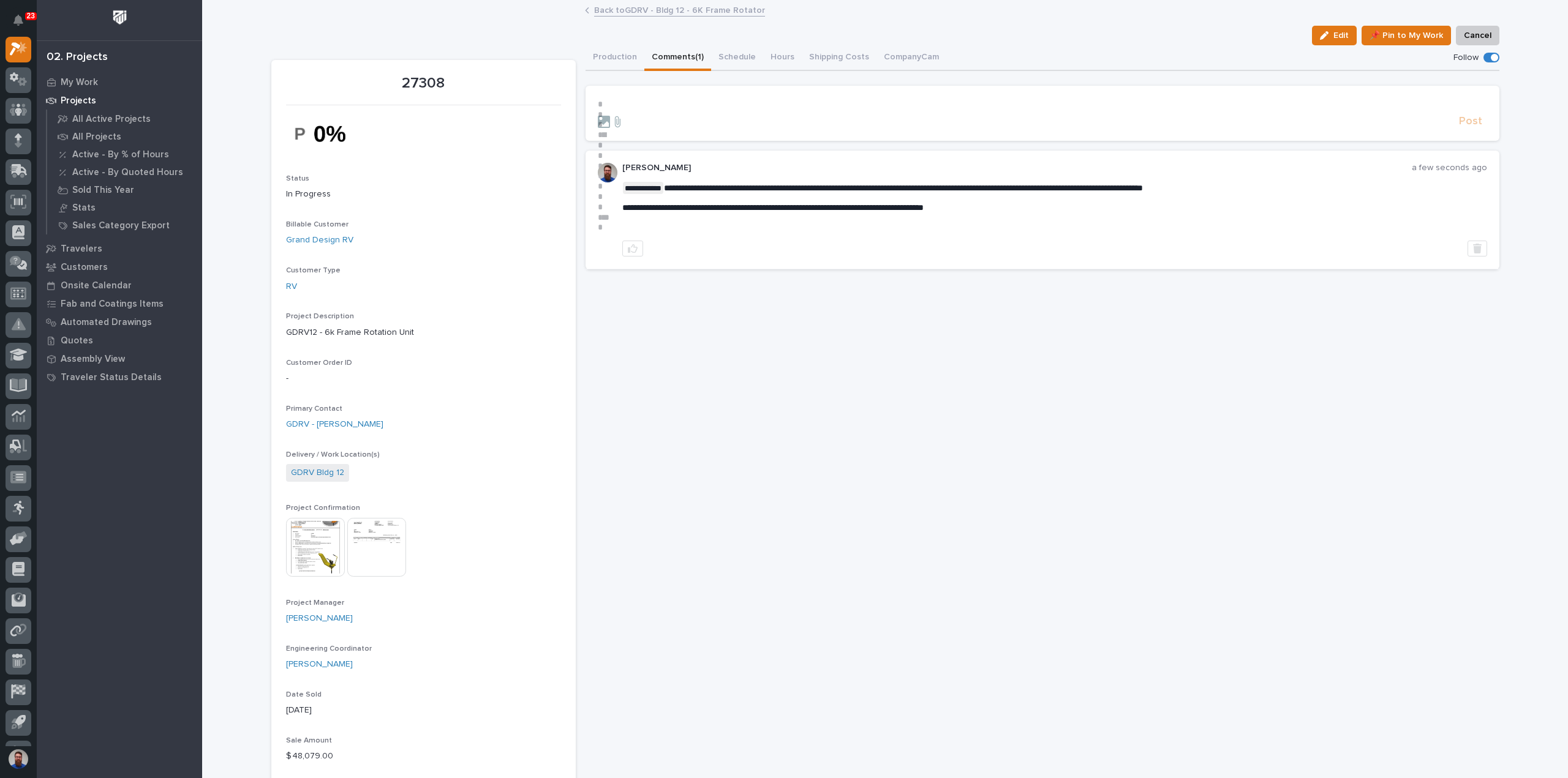
click at [689, 64] on button "Comments (1)" at bounding box center [678, 58] width 67 height 26
click at [615, 56] on button "Production" at bounding box center [615, 58] width 59 height 26
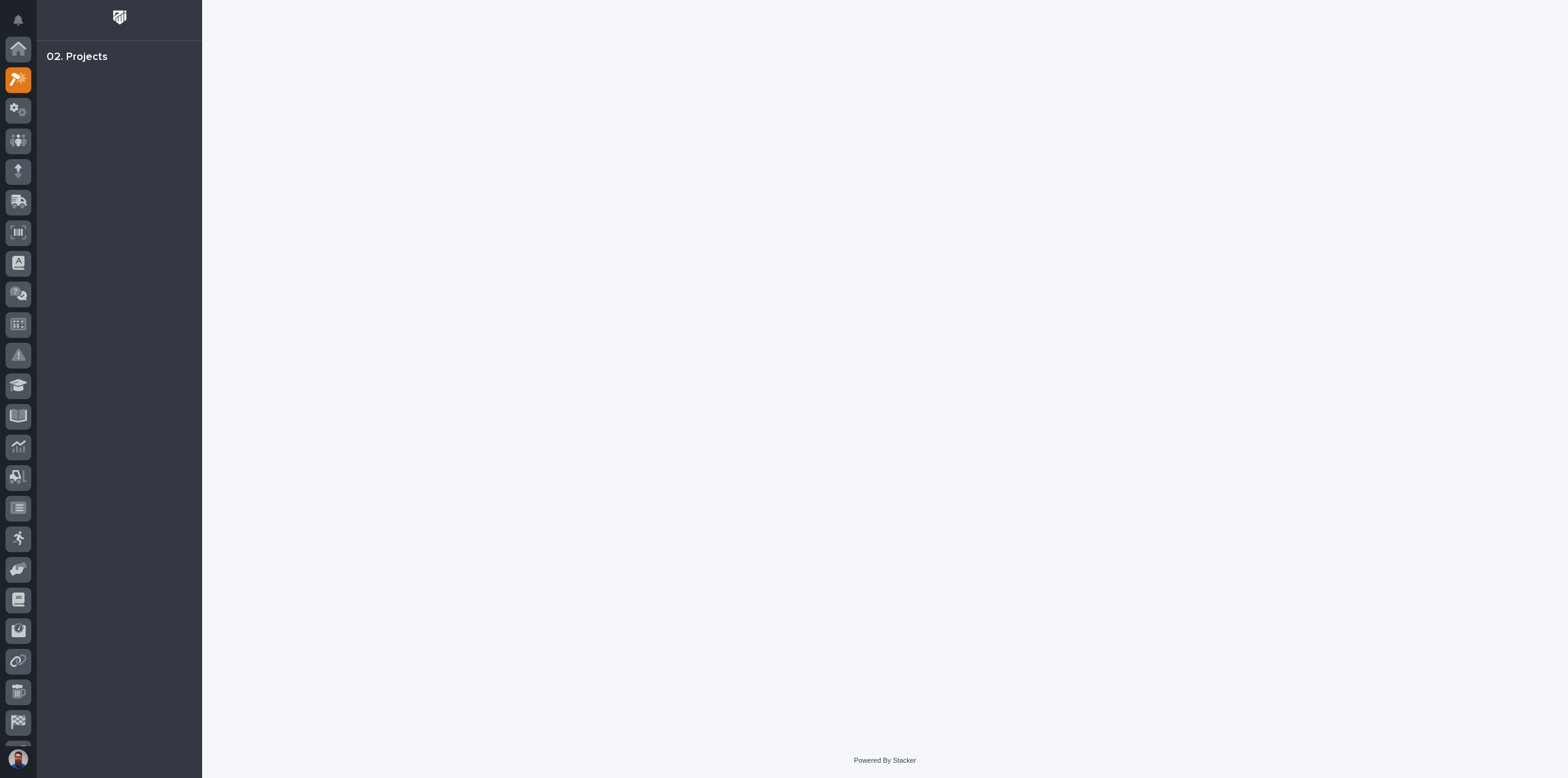
scroll to position [31, 0]
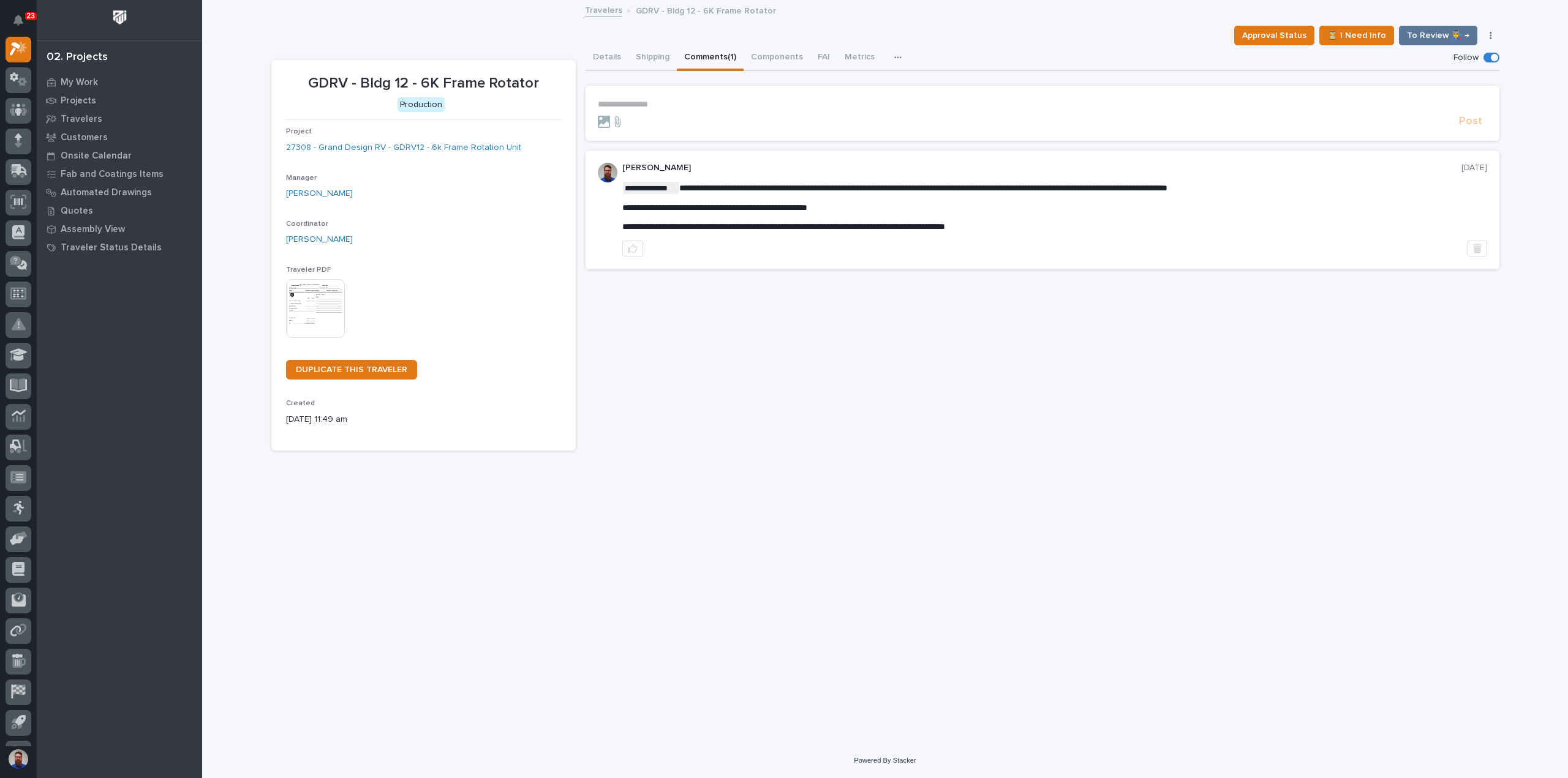
drag, startPoint x: 727, startPoint y: 182, endPoint x: 912, endPoint y: 233, distance: 191.9
click at [912, 233] on div "**********" at bounding box center [1054, 209] width 864 height 93
drag, startPoint x: 1078, startPoint y: 233, endPoint x: 797, endPoint y: 193, distance: 283.8
click at [798, 194] on div "**********" at bounding box center [1054, 209] width 864 height 93
click at [797, 193] on p "**********" at bounding box center [1054, 188] width 864 height 13
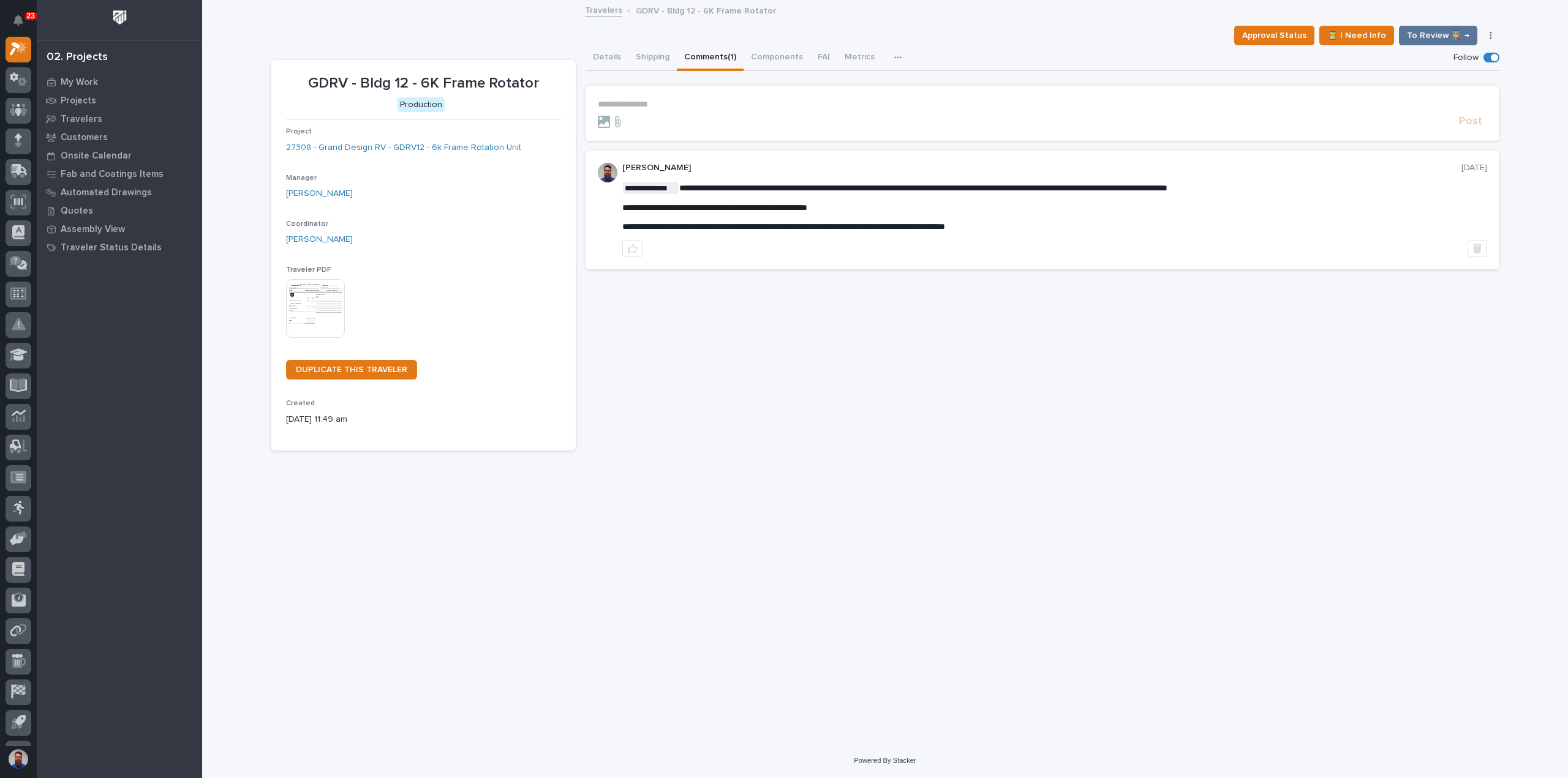
click at [1218, 221] on p "**********" at bounding box center [1054, 226] width 864 height 10
click at [835, 106] on p "**********" at bounding box center [1042, 104] width 889 height 10
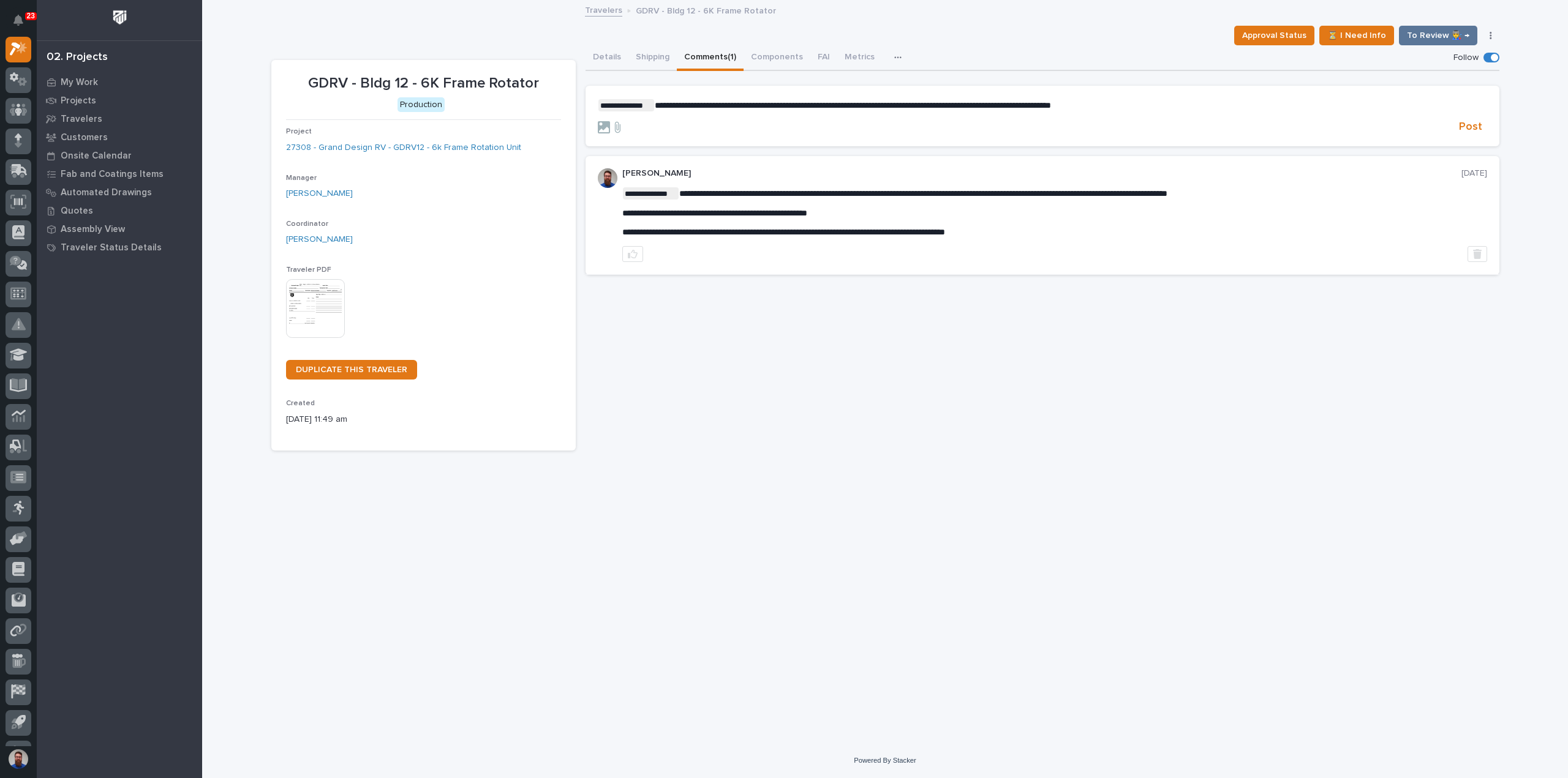
click at [1469, 118] on form "**********" at bounding box center [1042, 117] width 889 height 35
click at [1480, 124] on span "Post" at bounding box center [1470, 127] width 24 height 14
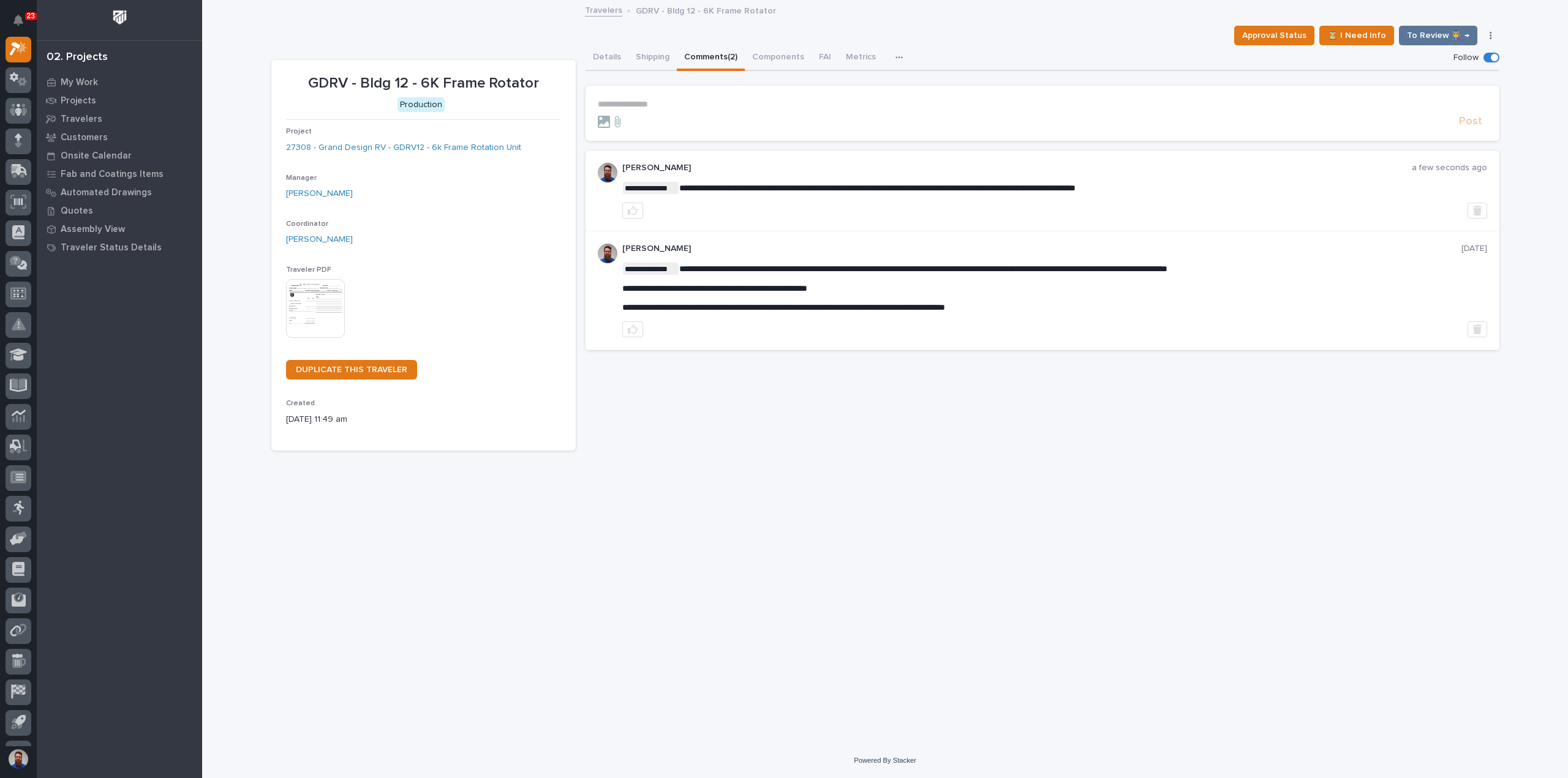
drag, startPoint x: 702, startPoint y: 185, endPoint x: 937, endPoint y: 184, distance: 235.0
click at [937, 184] on span "**********" at bounding box center [877, 187] width 396 height 9
drag, startPoint x: 1196, startPoint y: 180, endPoint x: 916, endPoint y: 191, distance: 280.2
click at [918, 193] on div "**********" at bounding box center [1054, 191] width 864 height 56
click at [916, 191] on p "**********" at bounding box center [1054, 188] width 864 height 13
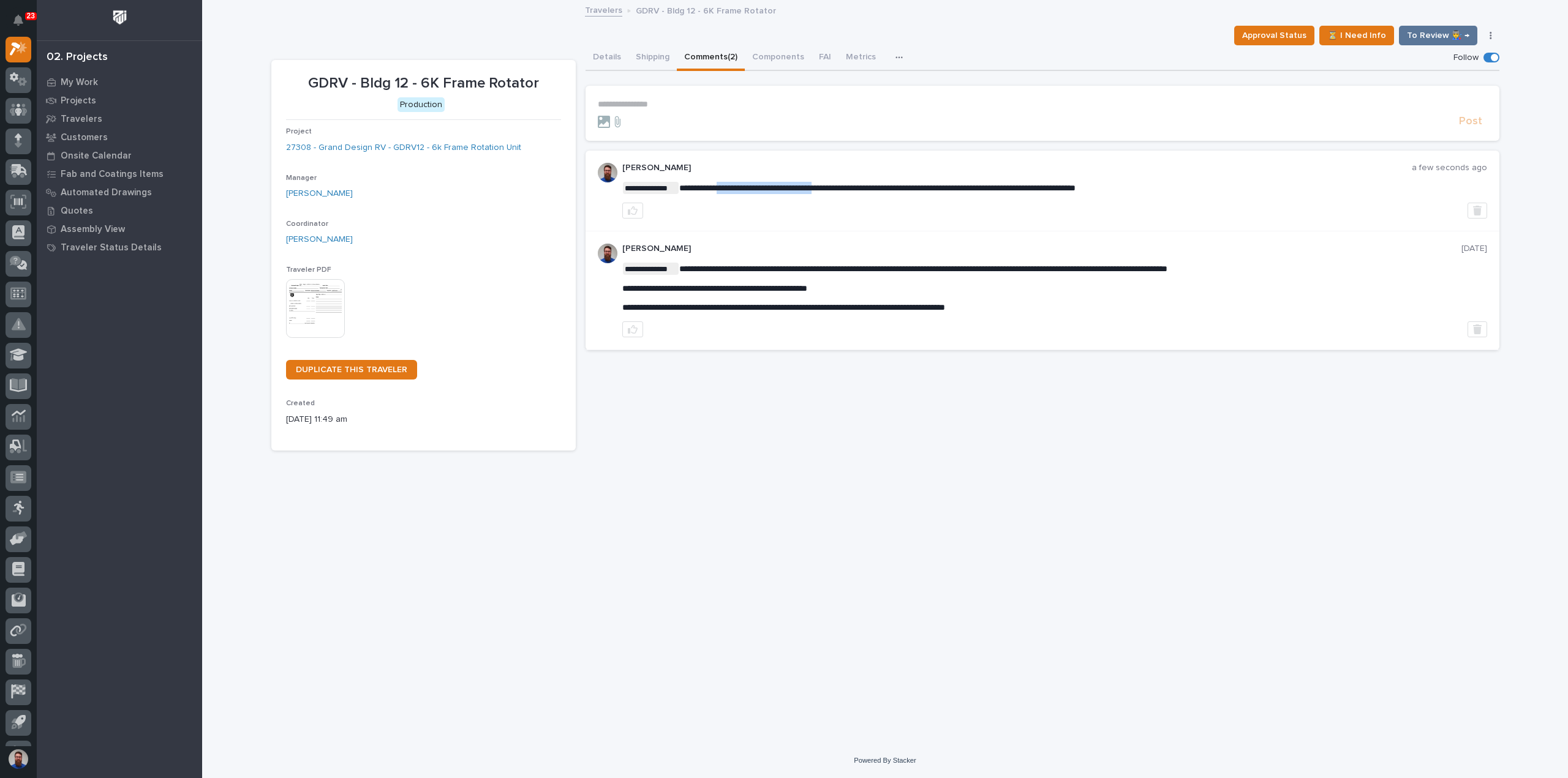
drag, startPoint x: 733, startPoint y: 185, endPoint x: 833, endPoint y: 188, distance: 100.0
click at [833, 188] on span "**********" at bounding box center [877, 187] width 396 height 9
drag, startPoint x: 972, startPoint y: 184, endPoint x: 863, endPoint y: 183, distance: 109.0
click at [864, 184] on span "**********" at bounding box center [877, 187] width 396 height 9
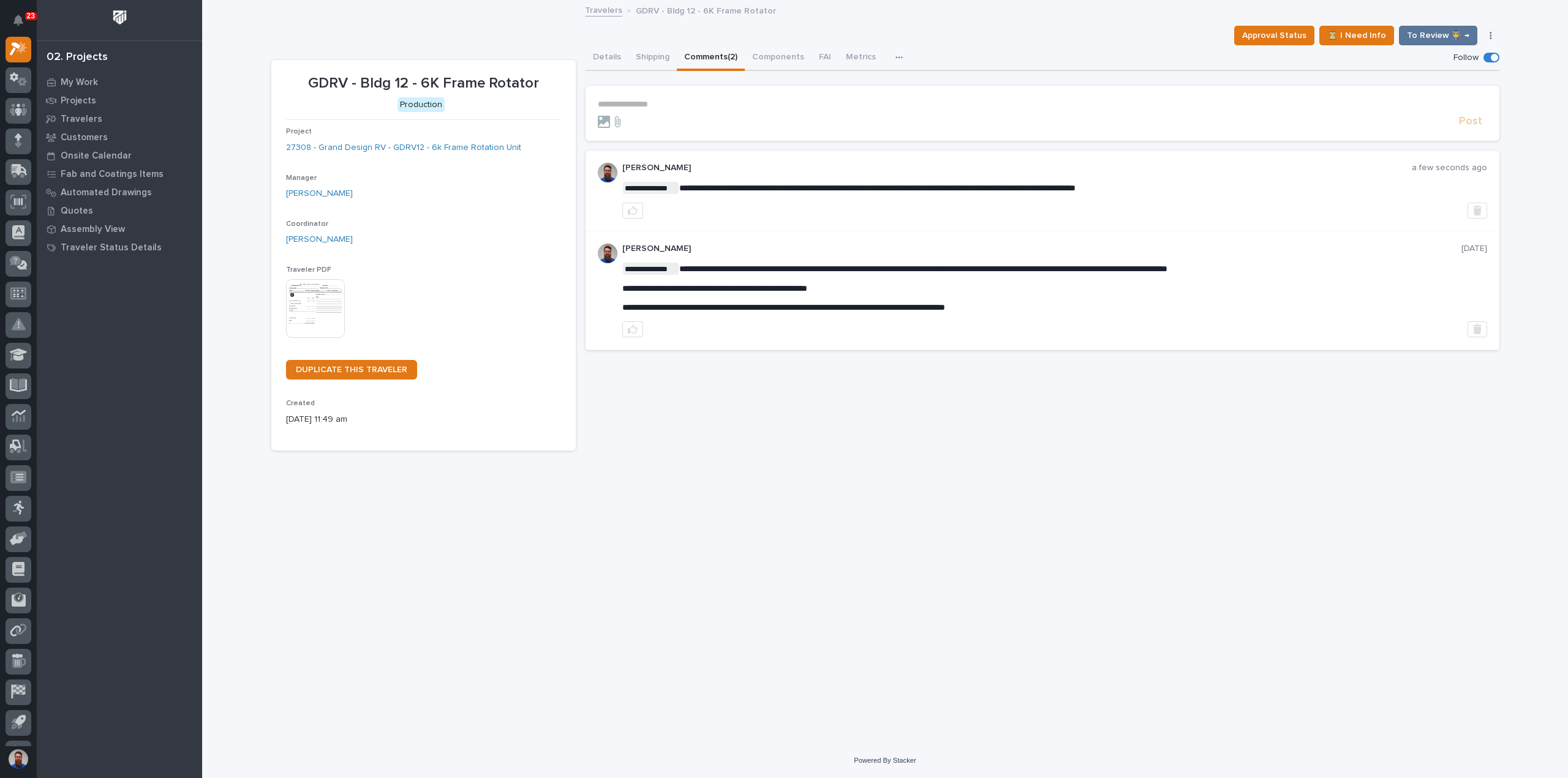
click at [863, 183] on span "**********" at bounding box center [877, 187] width 396 height 9
click at [600, 47] on button "Details" at bounding box center [607, 58] width 43 height 26
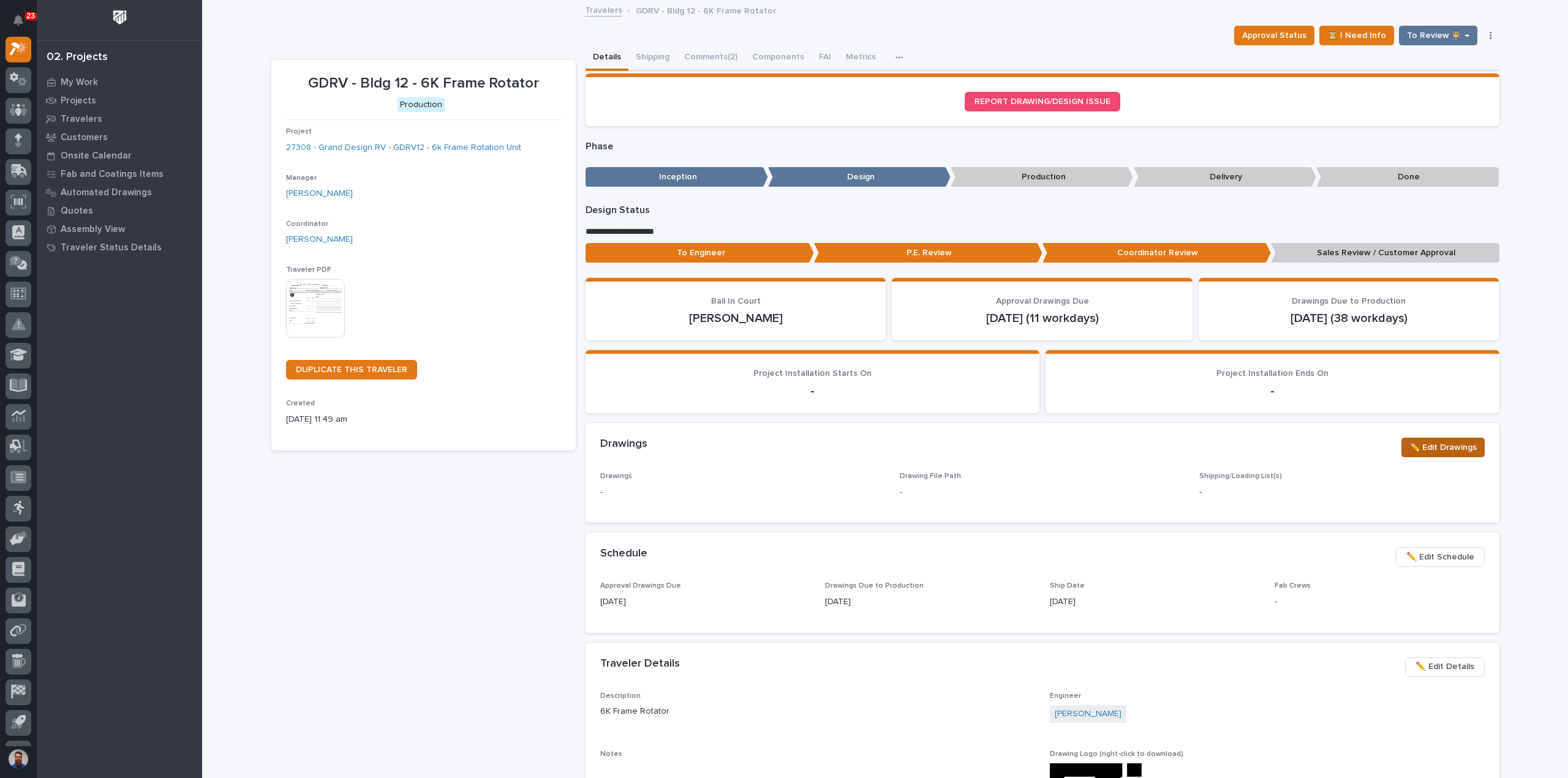
click at [1449, 451] on span "✏️ Edit Drawings" at bounding box center [1442, 447] width 67 height 15
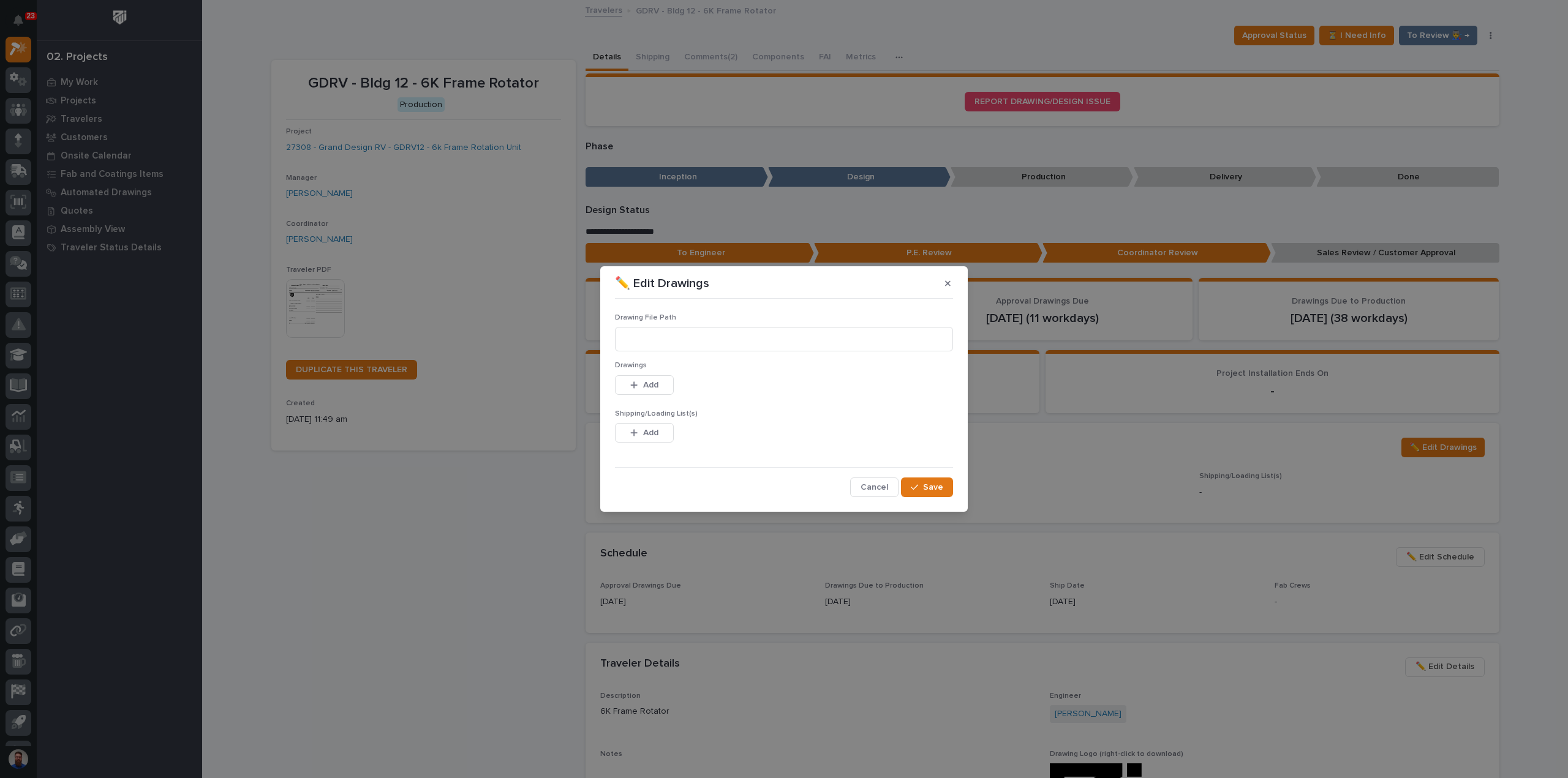
drag, startPoint x: 656, startPoint y: 389, endPoint x: 1061, endPoint y: 367, distance: 405.6
click at [656, 389] on span "Add" at bounding box center [650, 385] width 15 height 11
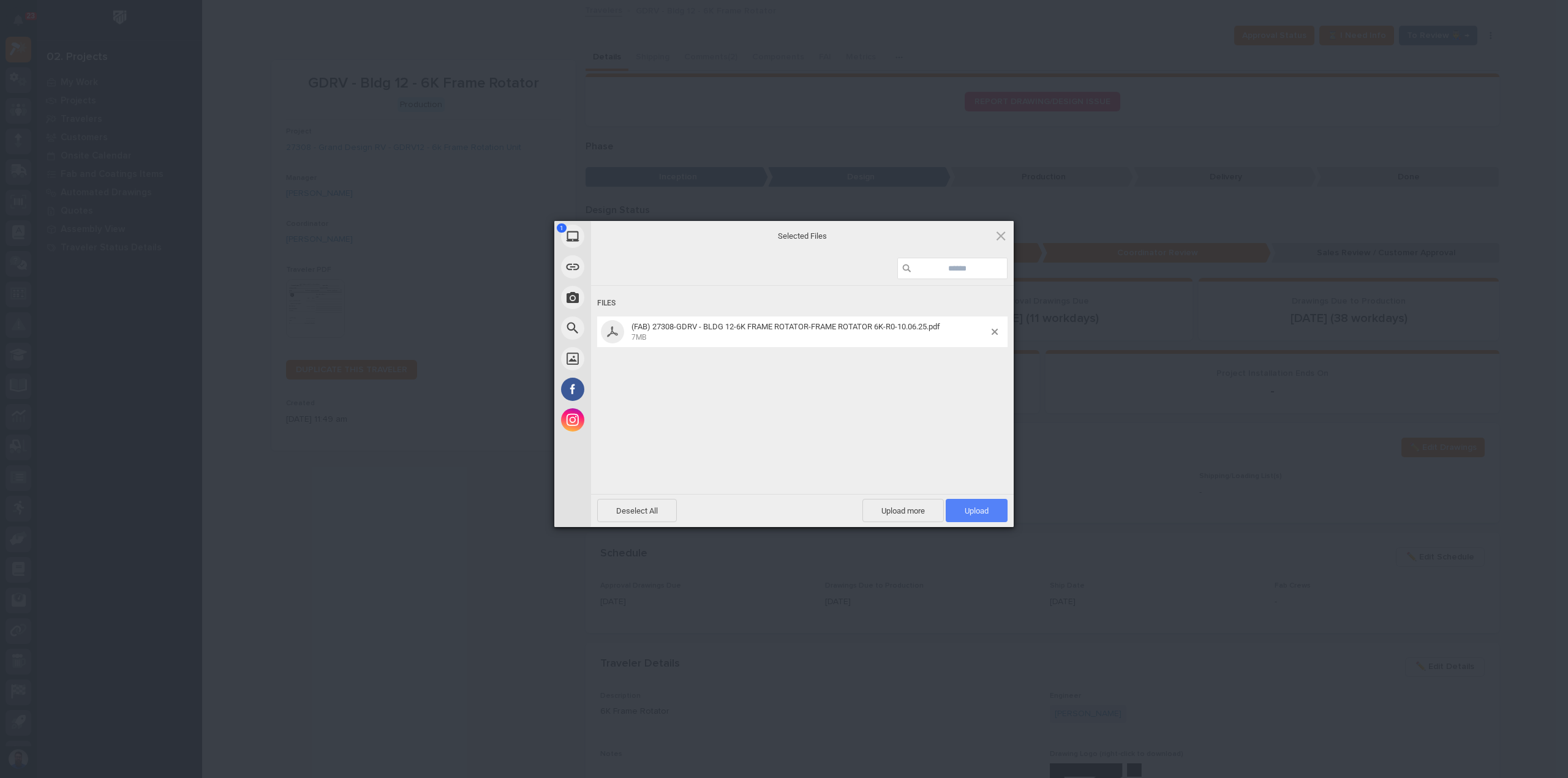
click at [979, 515] on span "Upload 1" at bounding box center [976, 511] width 24 height 9
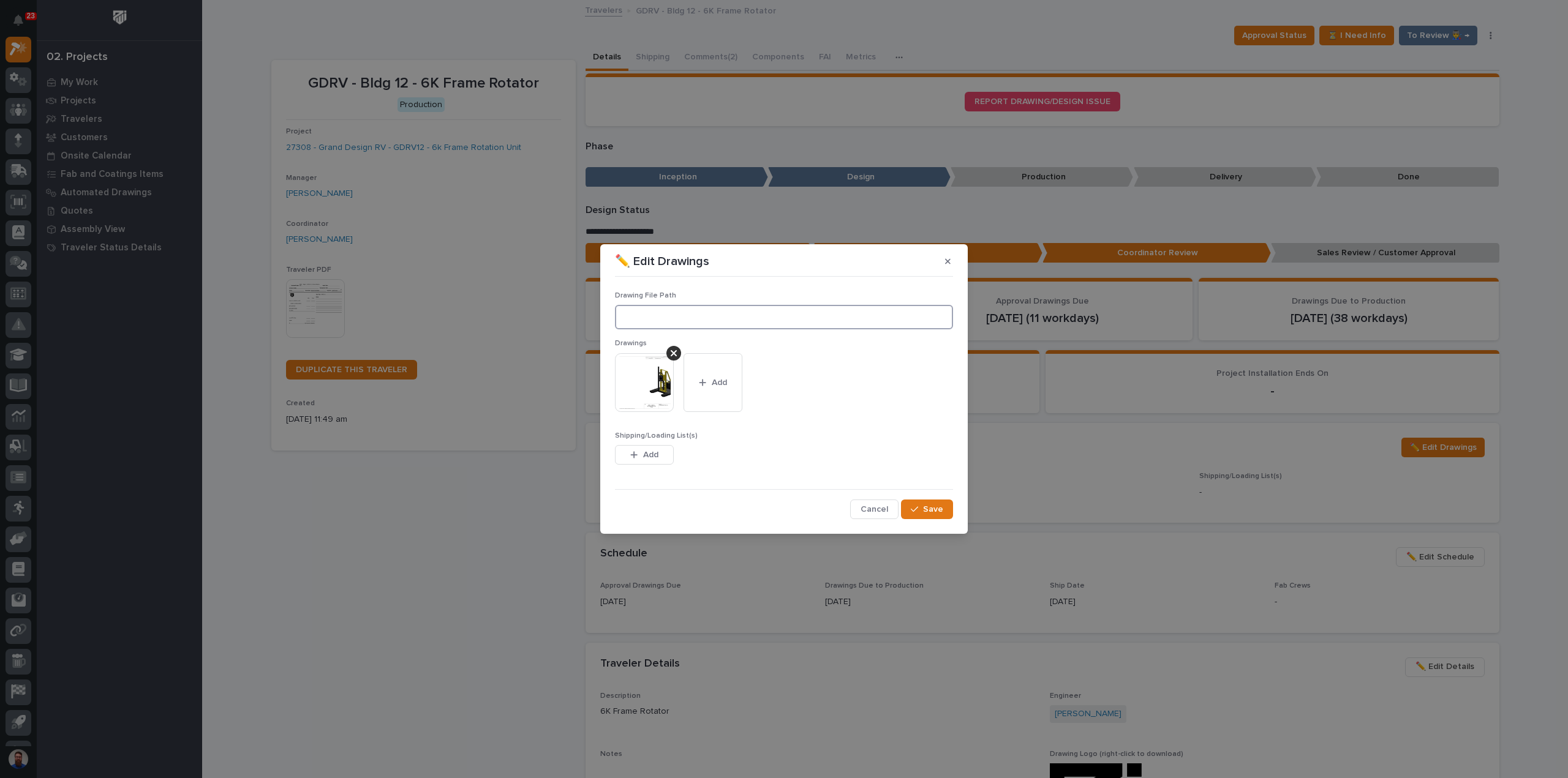
click at [648, 317] on input at bounding box center [783, 317] width 338 height 24
paste input ""M:\Grand Design RV\Building 12\27308 New 6K Frame Rotator\01 Engineering\09 Fi…"
type input ""M:\Grand Design RV\Building 12\27308 New 6K Frame Rotator\01 Engineering\09 Fi…"
click at [926, 505] on span "Save" at bounding box center [933, 509] width 20 height 11
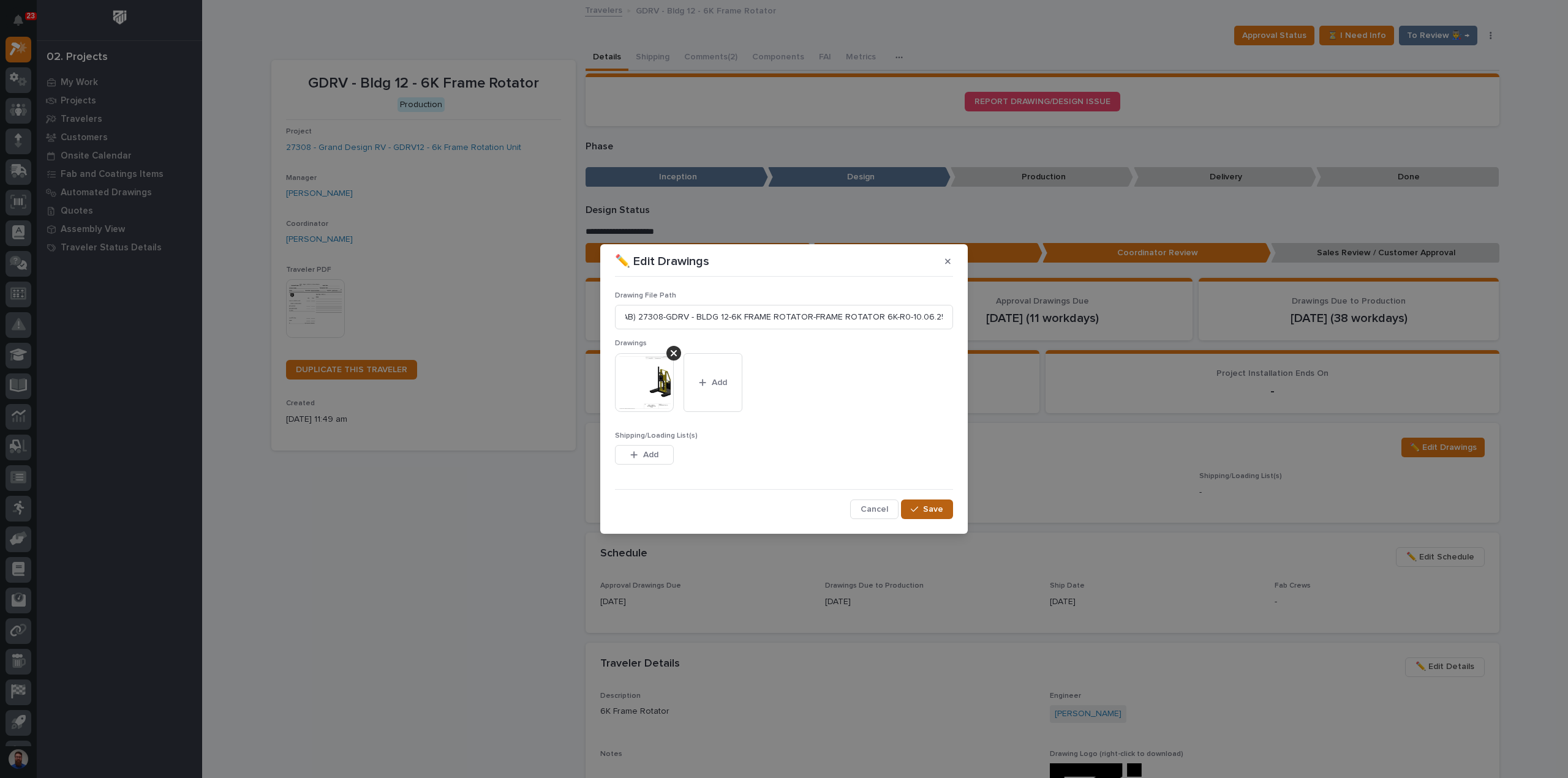
scroll to position [0, 0]
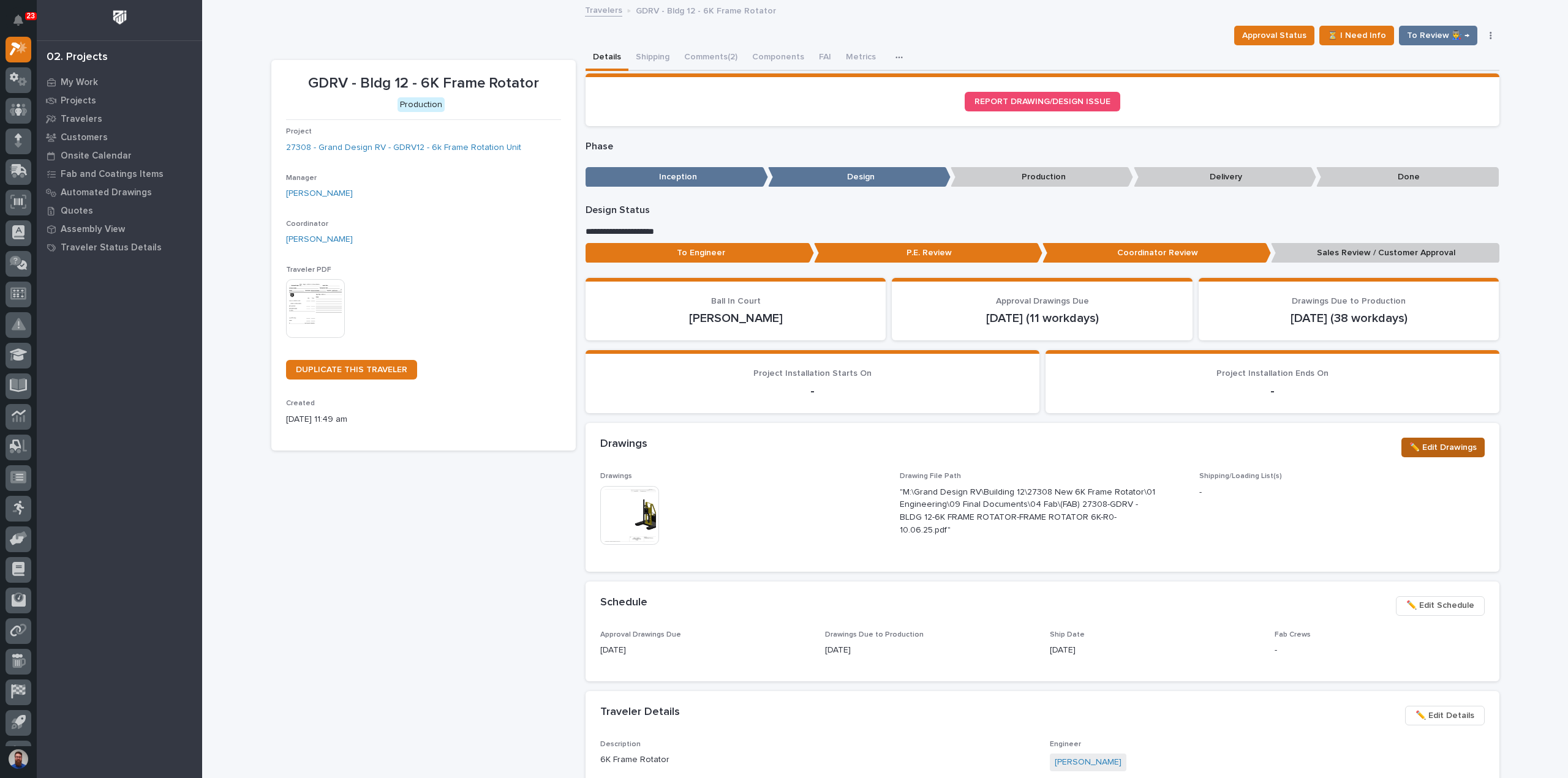
click at [1409, 454] on button "✏️ Edit Drawings" at bounding box center [1443, 447] width 84 height 20
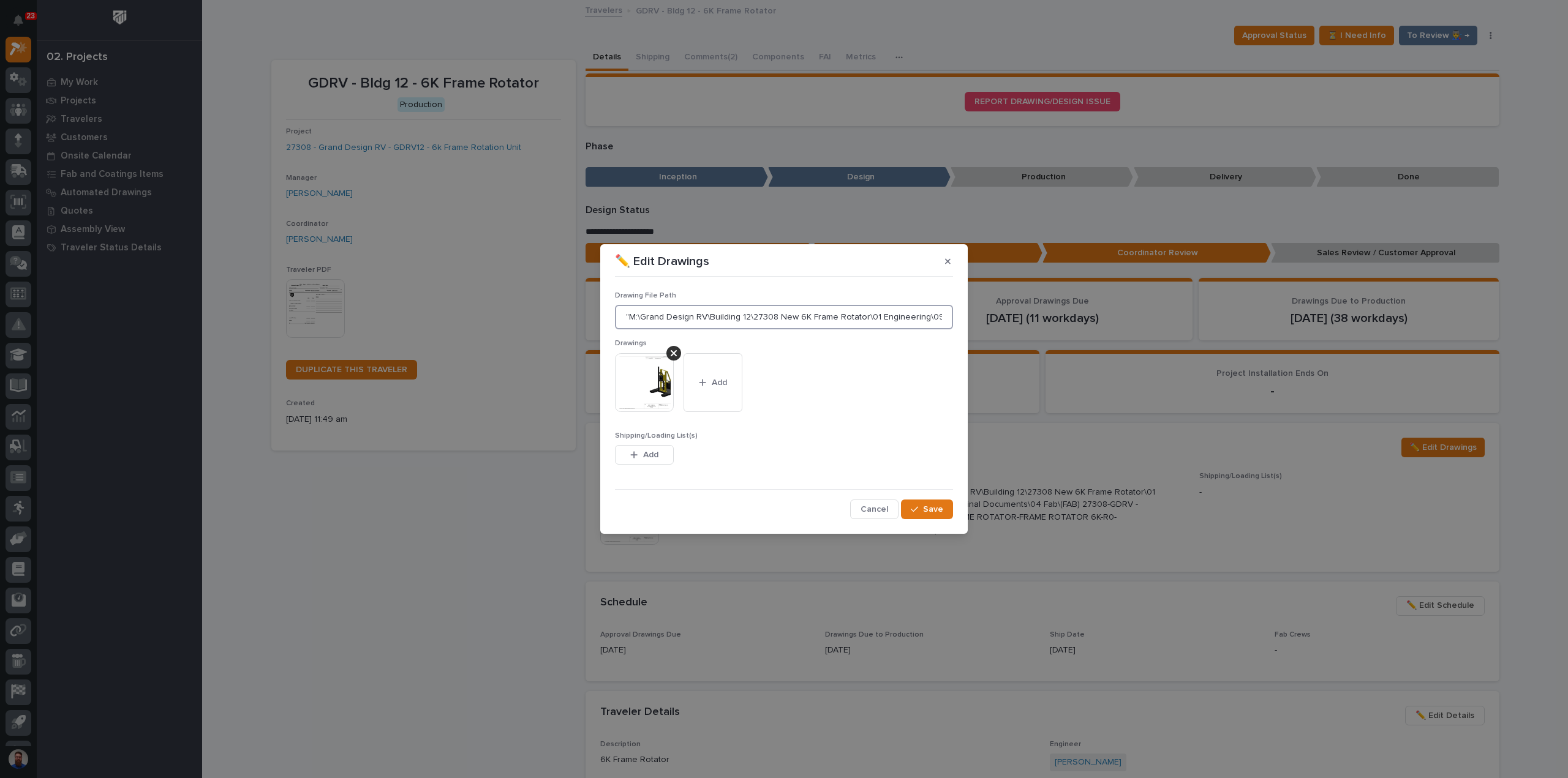
click at [628, 317] on input ""M:\Grand Design RV\Building 12\27308 New 6K Frame Rotator\01 Engineering\09 Fi…" at bounding box center [783, 317] width 338 height 24
type input "M:\Grand Design RV\Building 12\27308 New 6K Frame Rotator\01 Engineering\09 Fin…"
click at [922, 505] on button "Save" at bounding box center [927, 509] width 52 height 20
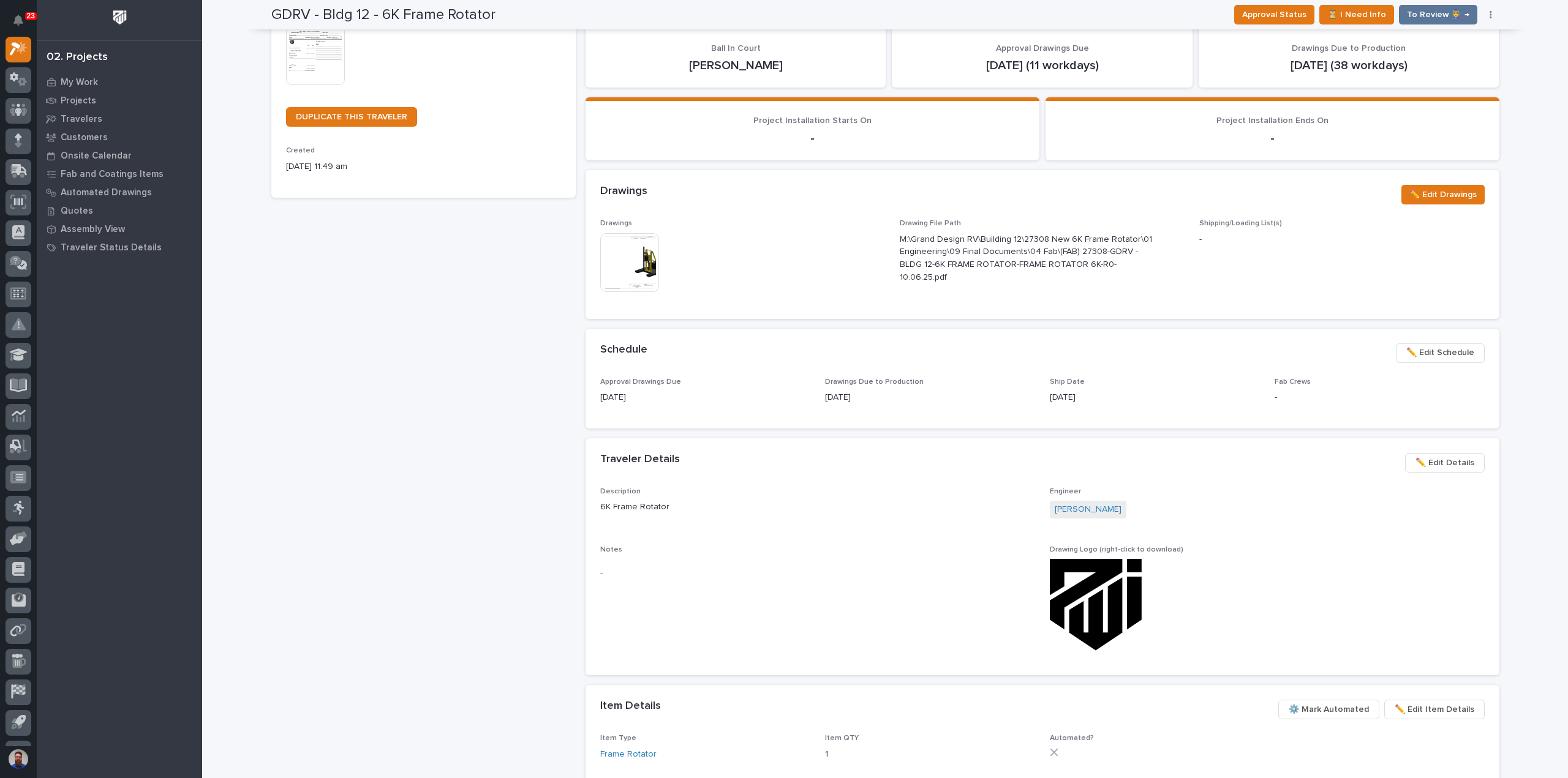
scroll to position [0, 0]
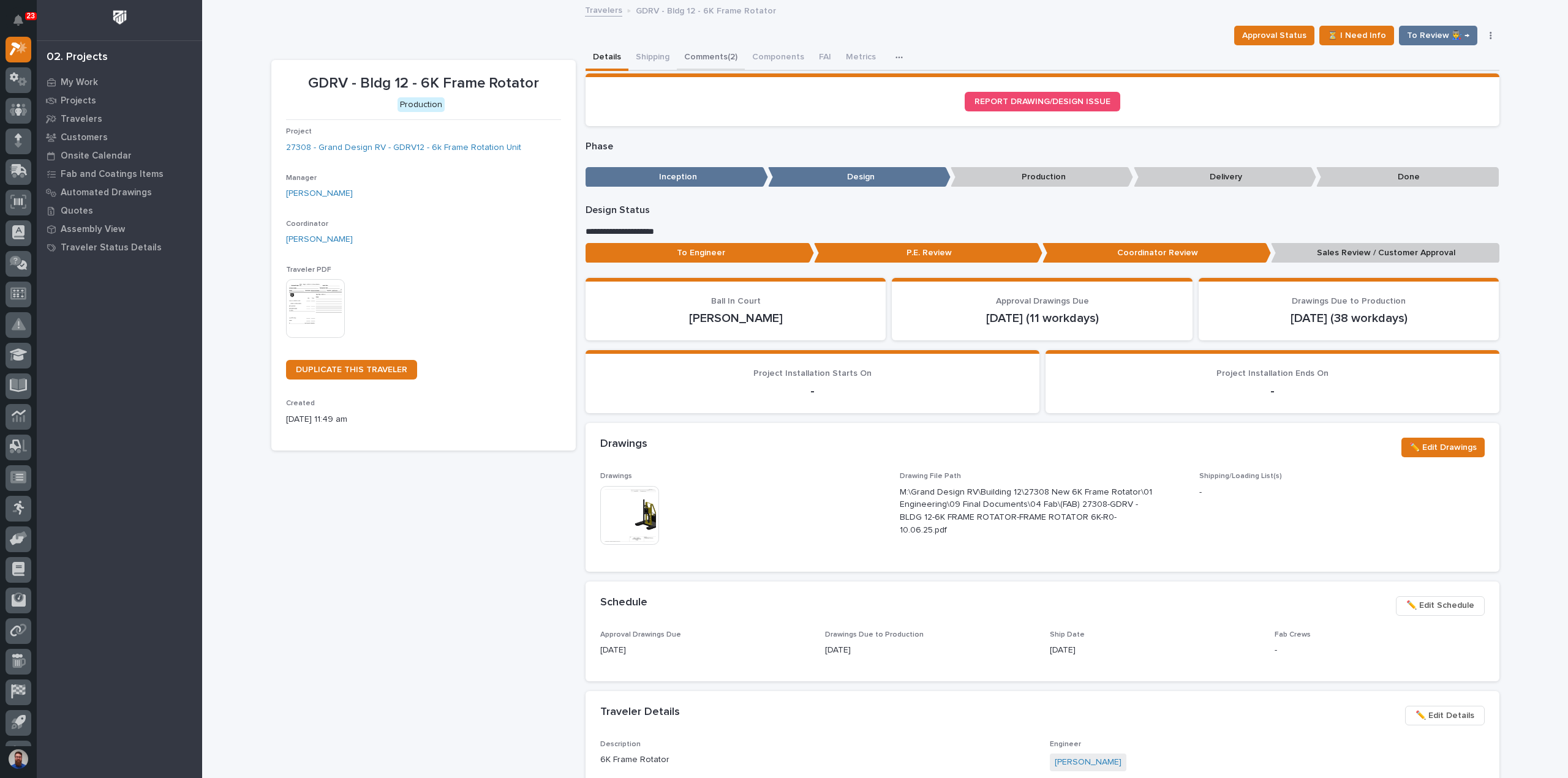
click at [722, 48] on button "Comments (2)" at bounding box center [711, 58] width 68 height 26
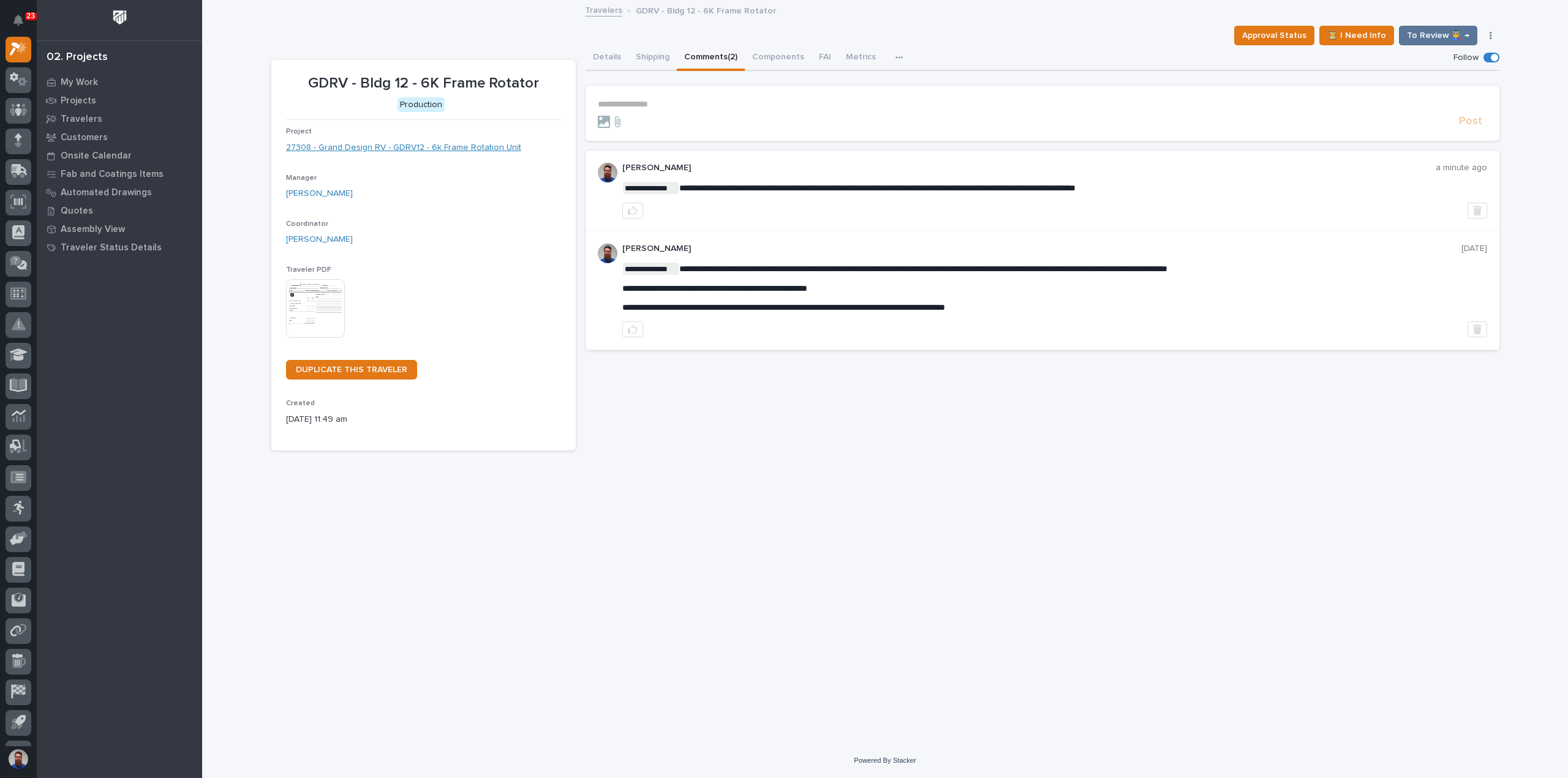
click at [458, 147] on link "27308 - Grand Design RV - GDRV12 - 6k Frame Rotation Unit" at bounding box center [403, 148] width 235 height 13
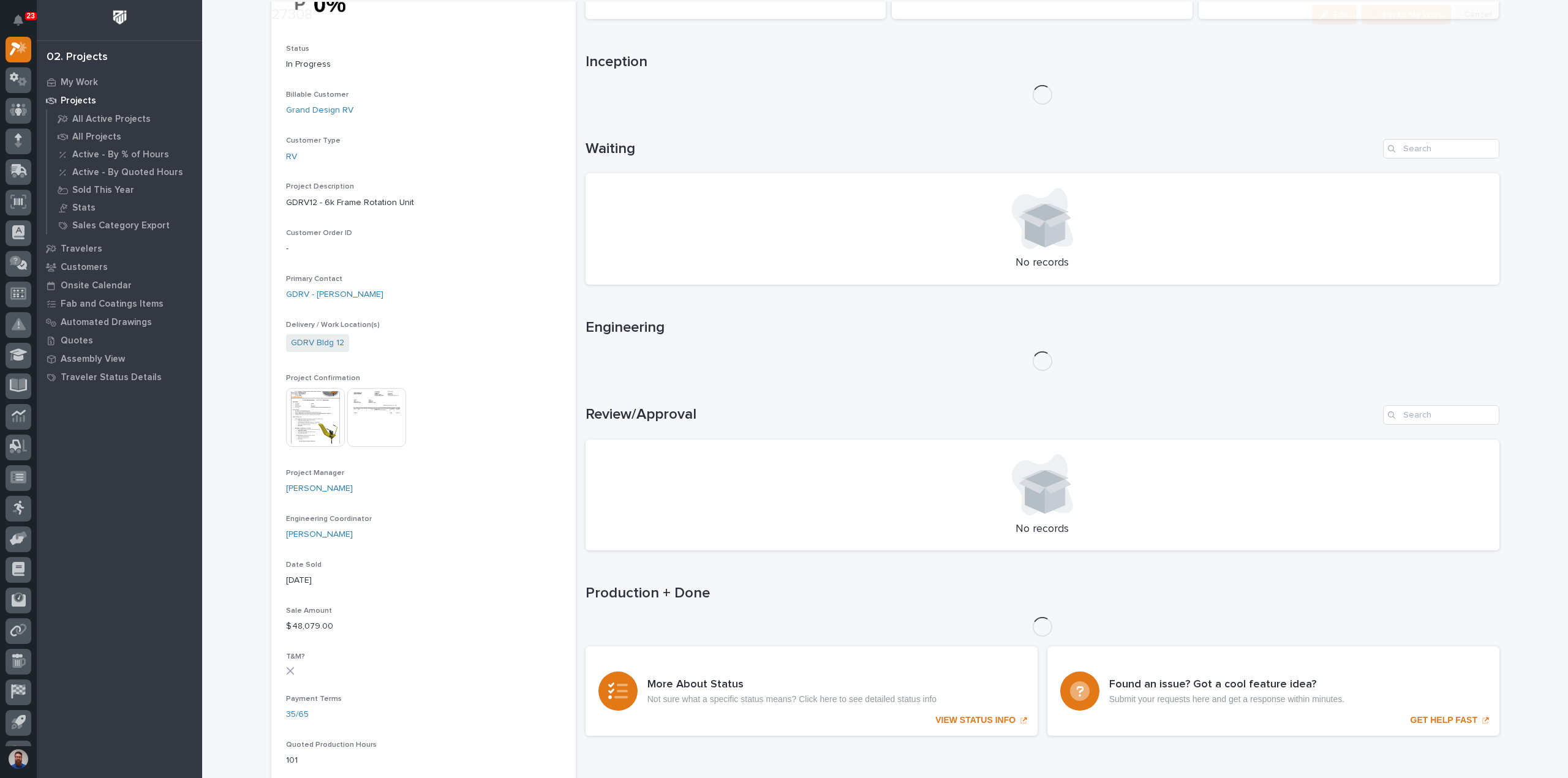
scroll to position [163, 0]
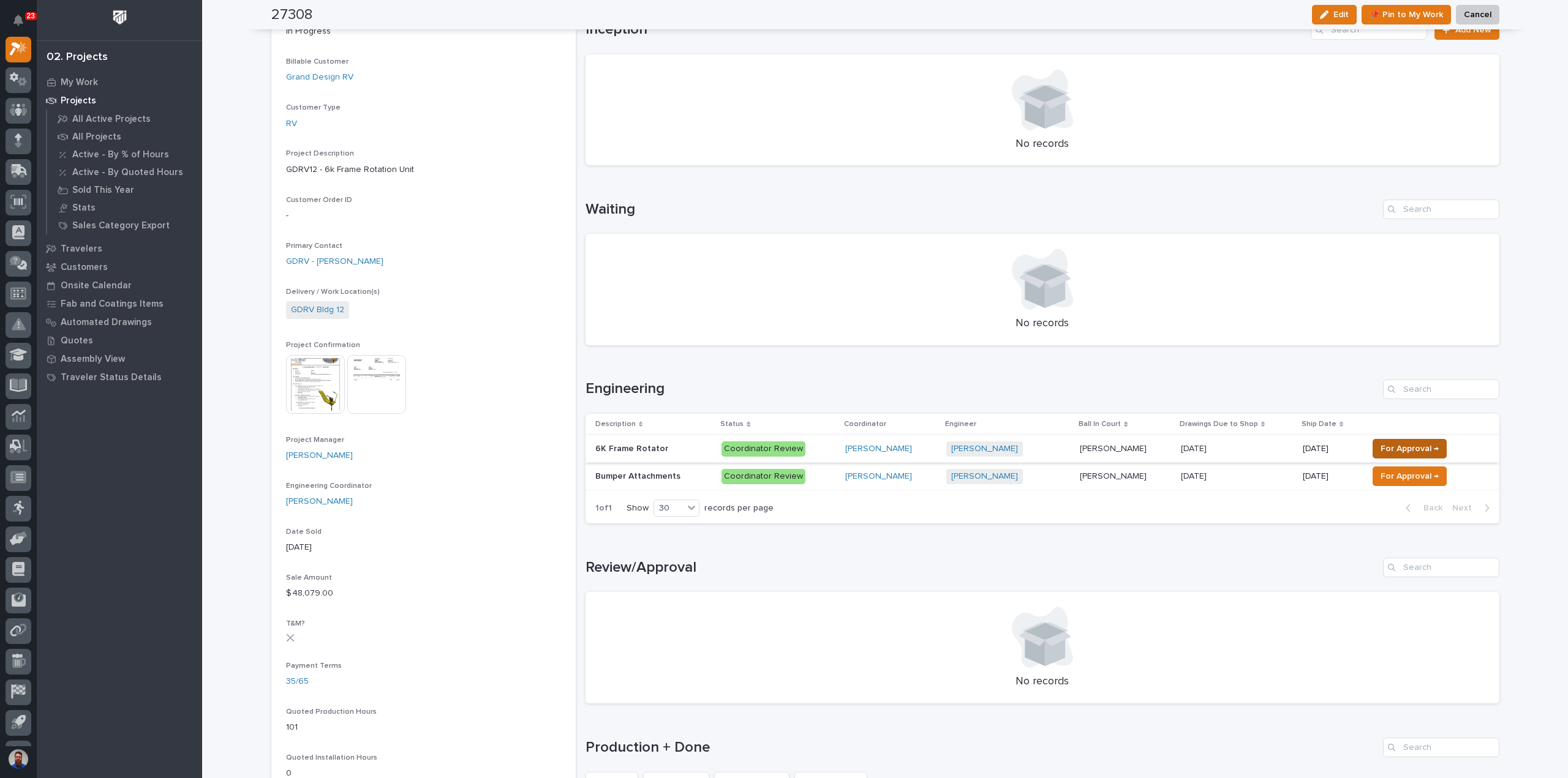
click at [1398, 444] on span "For Approval →" at bounding box center [1410, 448] width 58 height 15
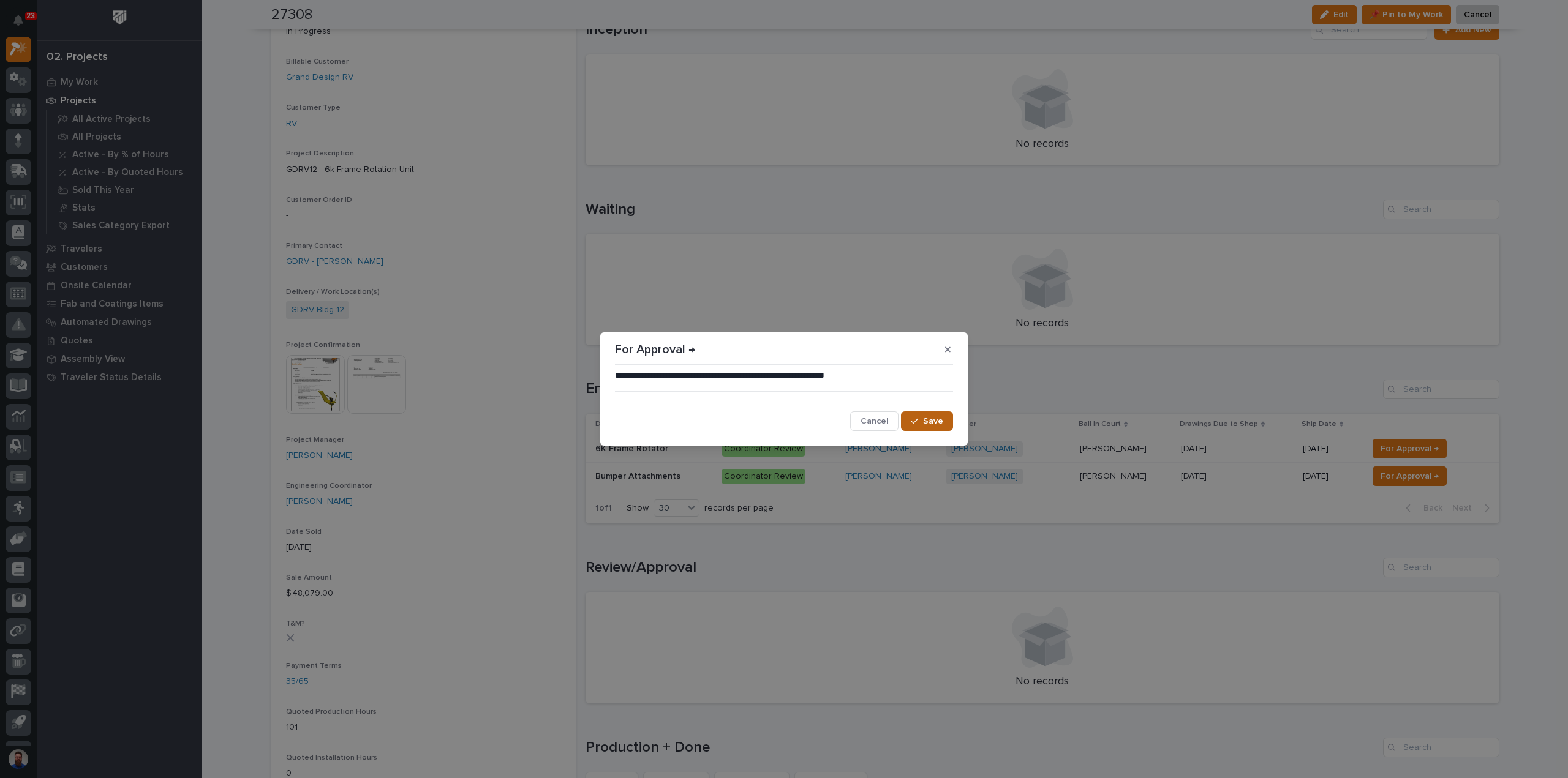
click at [919, 427] on button "Save" at bounding box center [927, 420] width 52 height 20
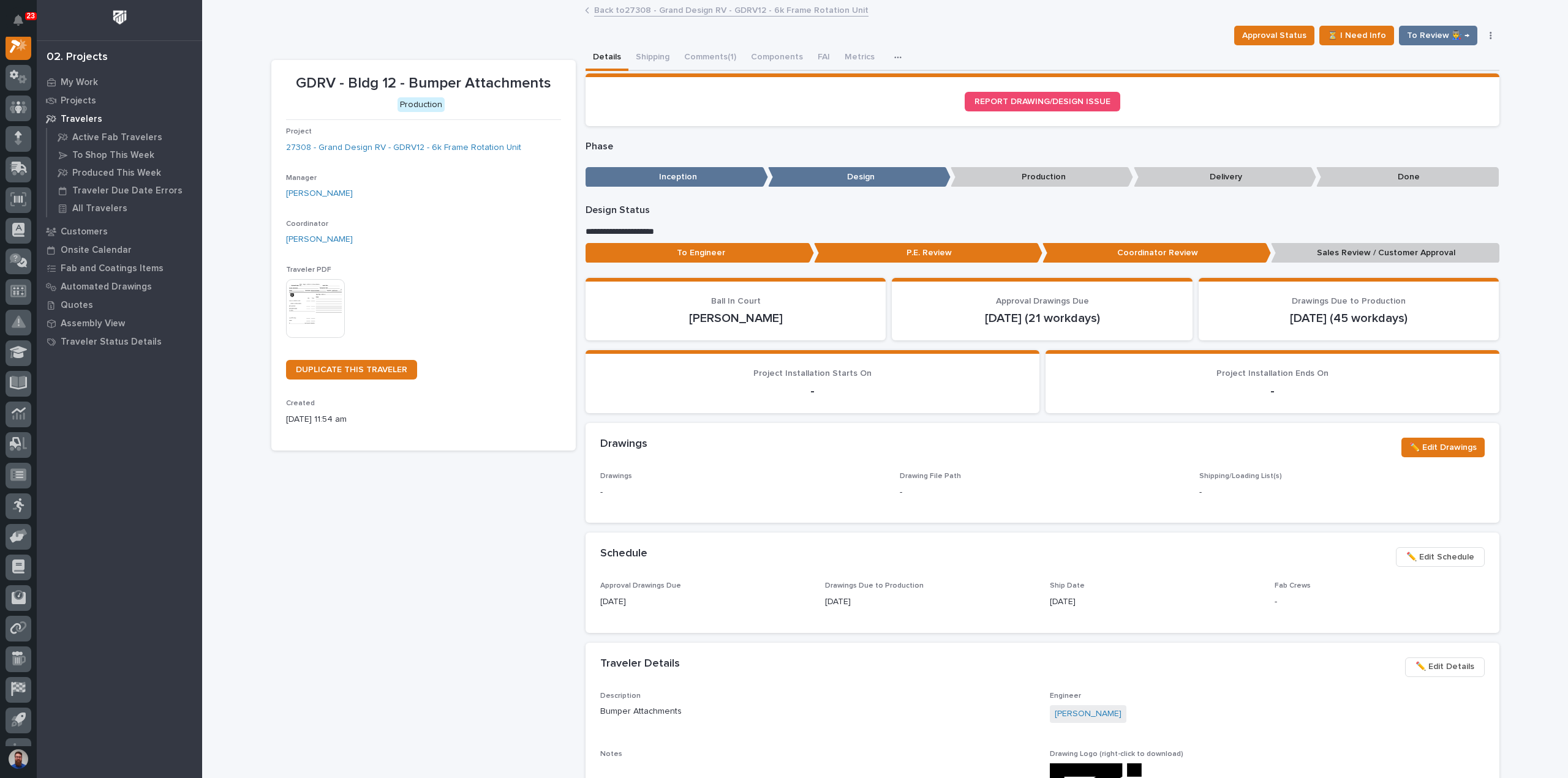
scroll to position [31, 0]
click at [705, 58] on button "Comments (1)" at bounding box center [710, 58] width 67 height 26
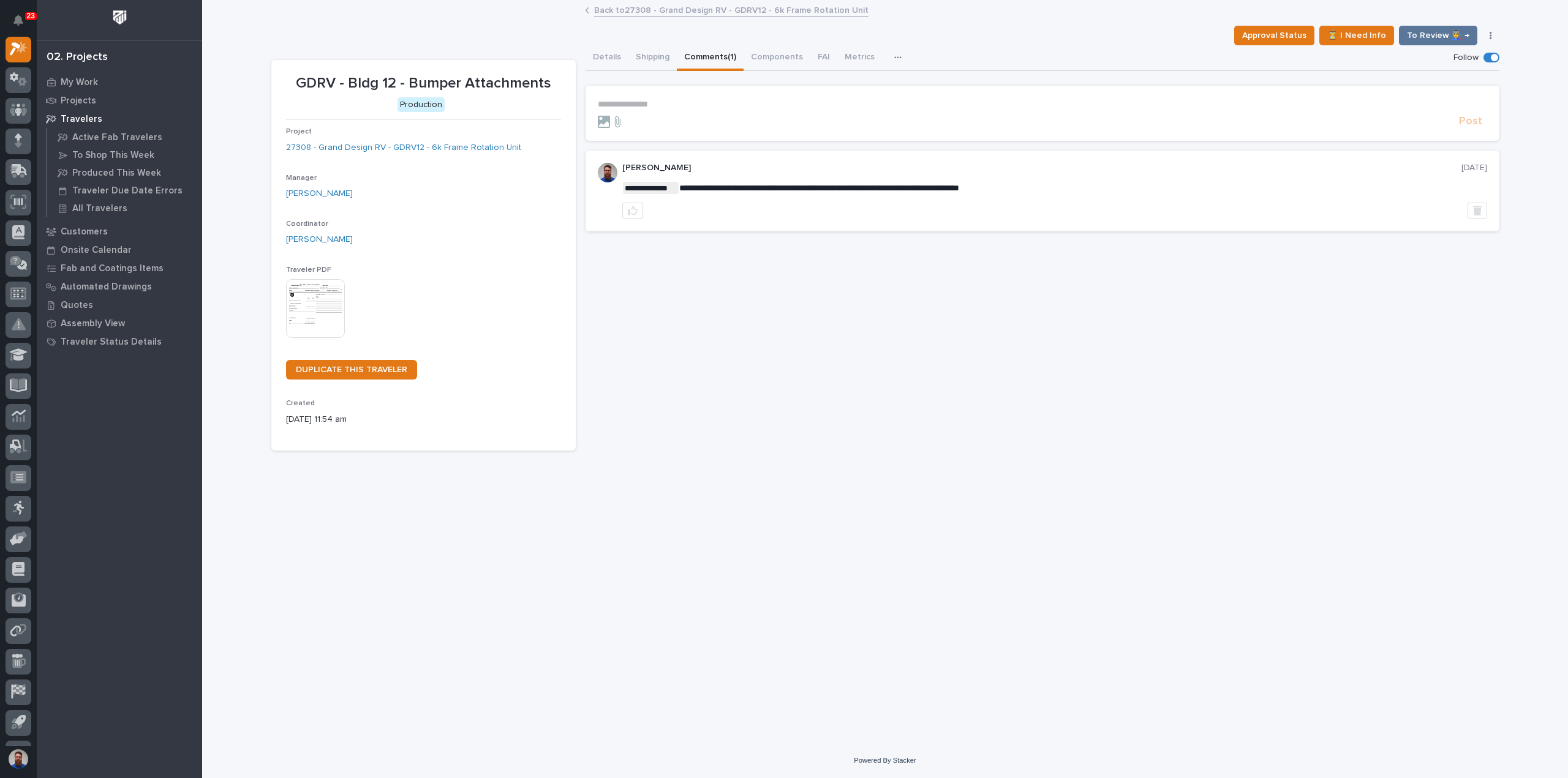
click at [610, 61] on button "Details" at bounding box center [607, 58] width 43 height 26
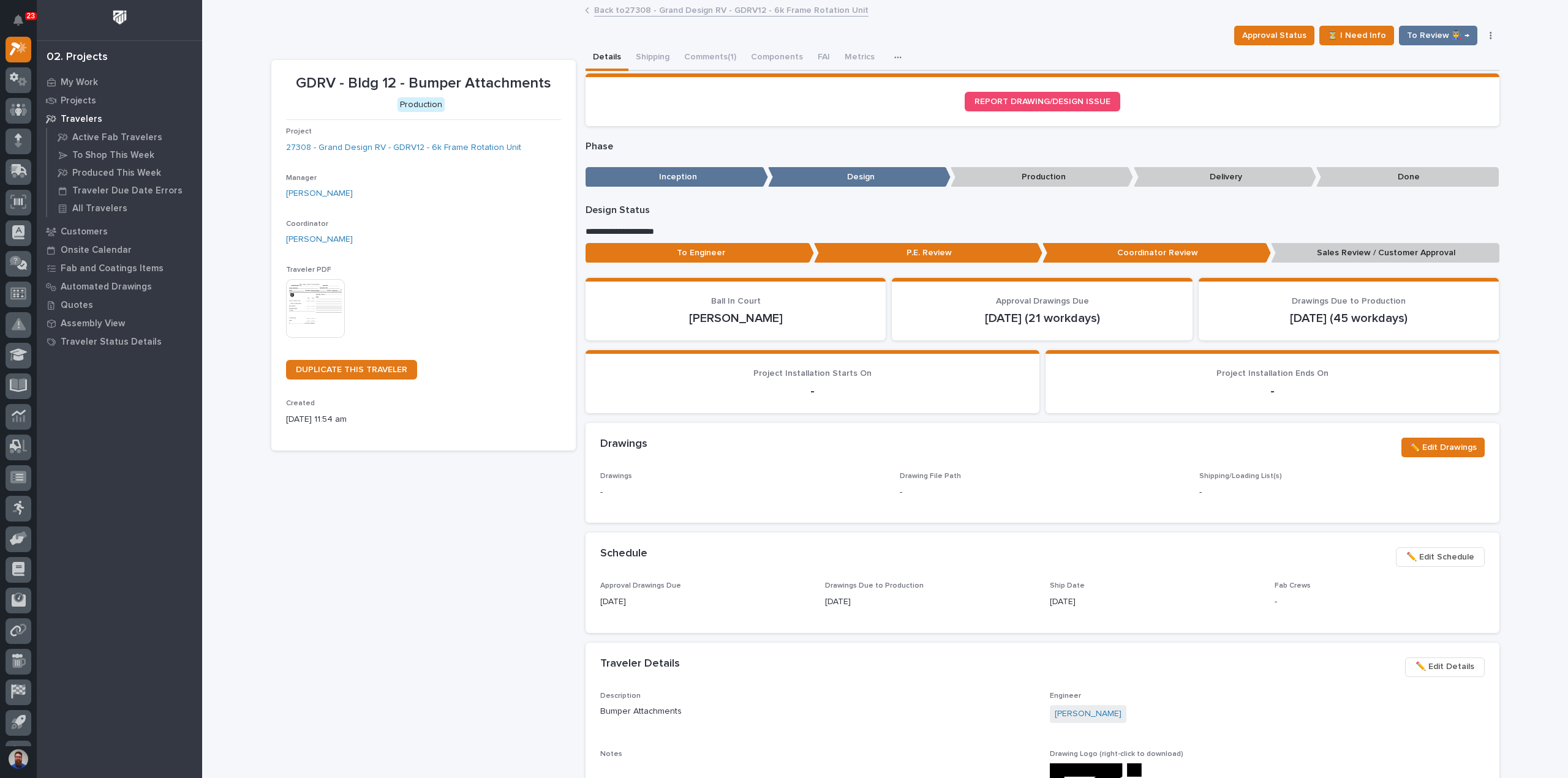
click at [1301, 246] on p "Sales Review / Customer Approval" at bounding box center [1385, 254] width 229 height 20
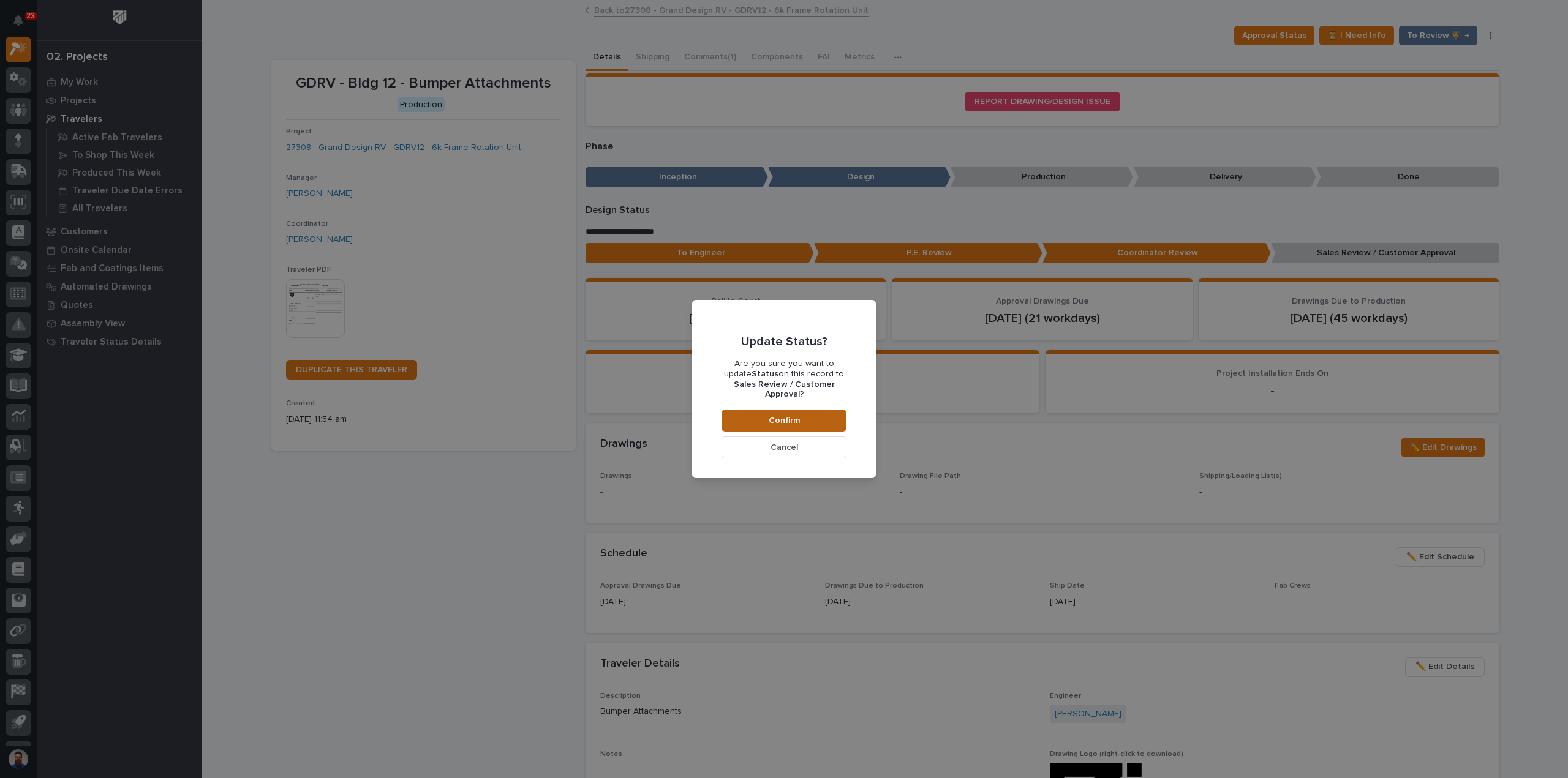
click at [765, 417] on button "Confirm" at bounding box center [784, 420] width 125 height 22
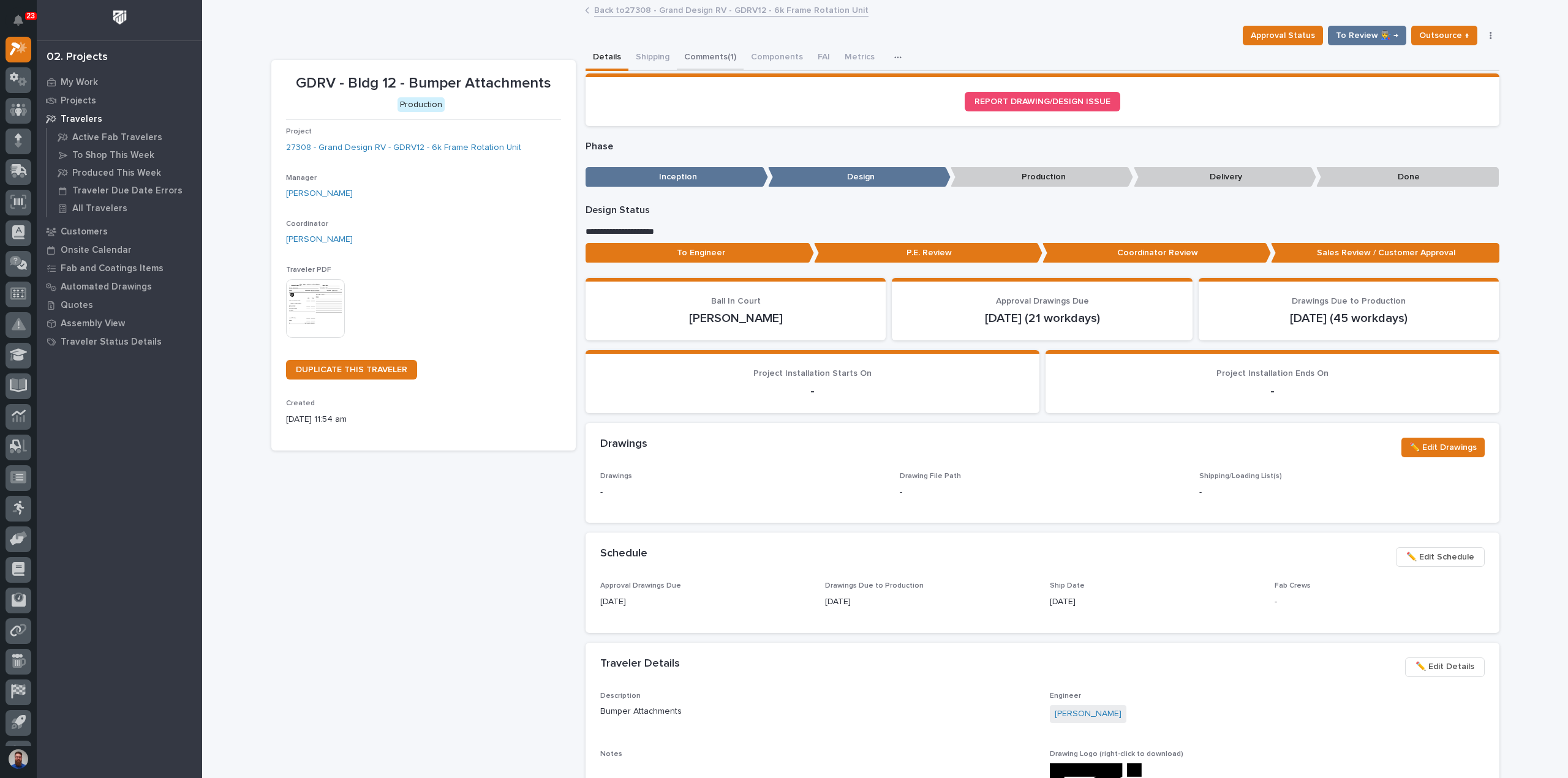
click at [713, 58] on button "Comments (1)" at bounding box center [710, 58] width 67 height 26
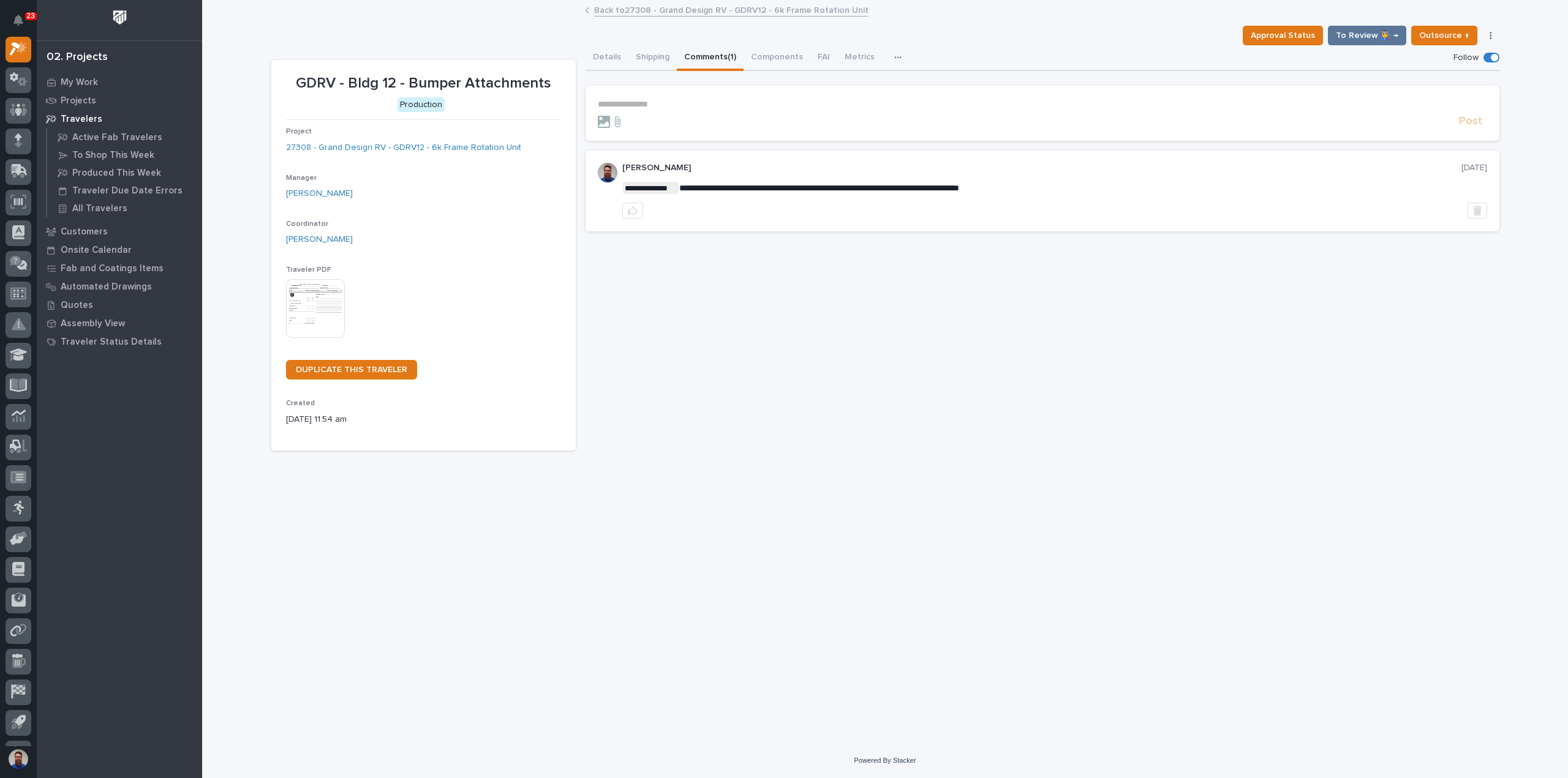
click at [677, 106] on p "**********" at bounding box center [1042, 104] width 889 height 10
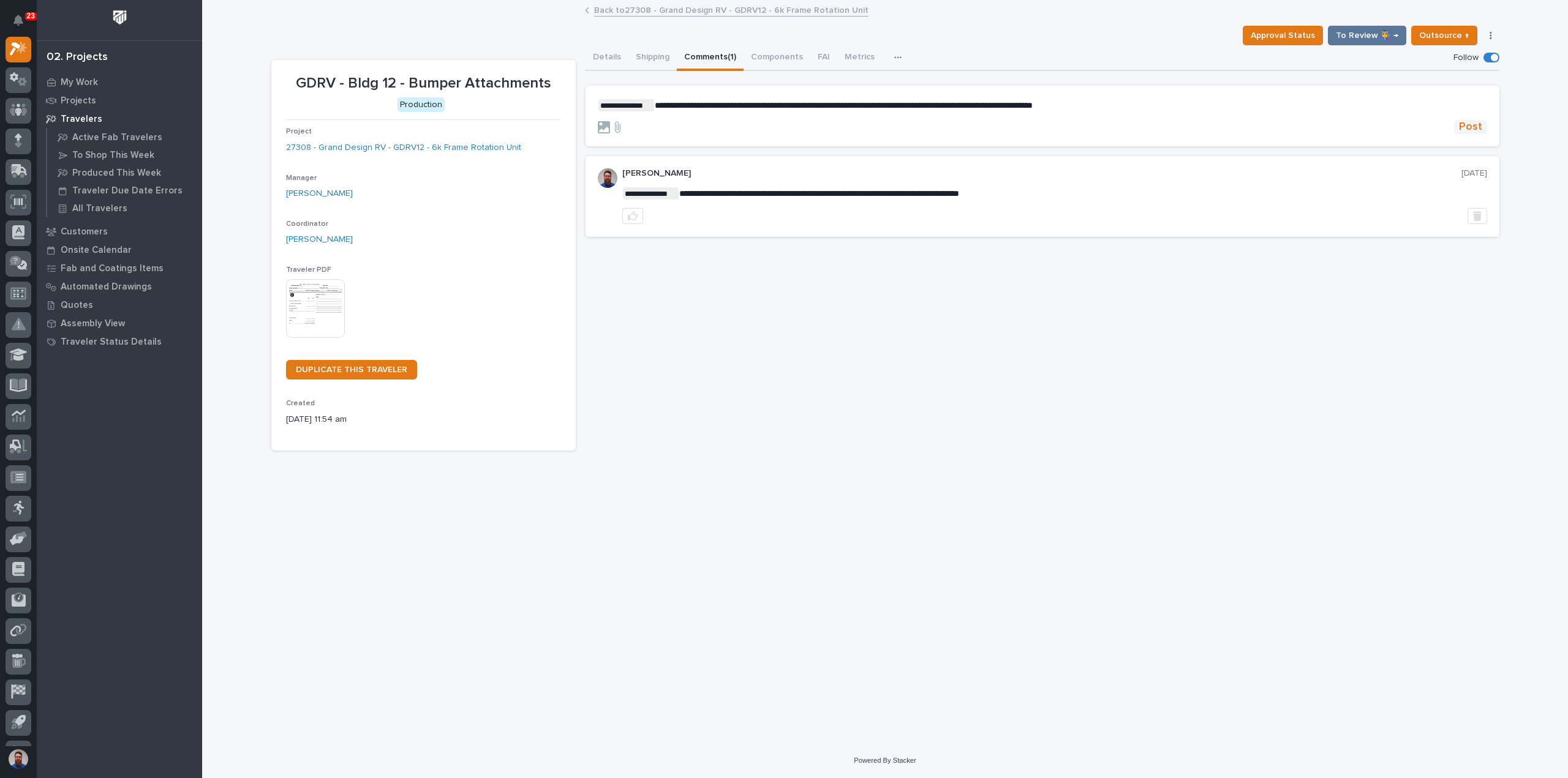
click at [1466, 133] on span "Post" at bounding box center [1470, 127] width 24 height 14
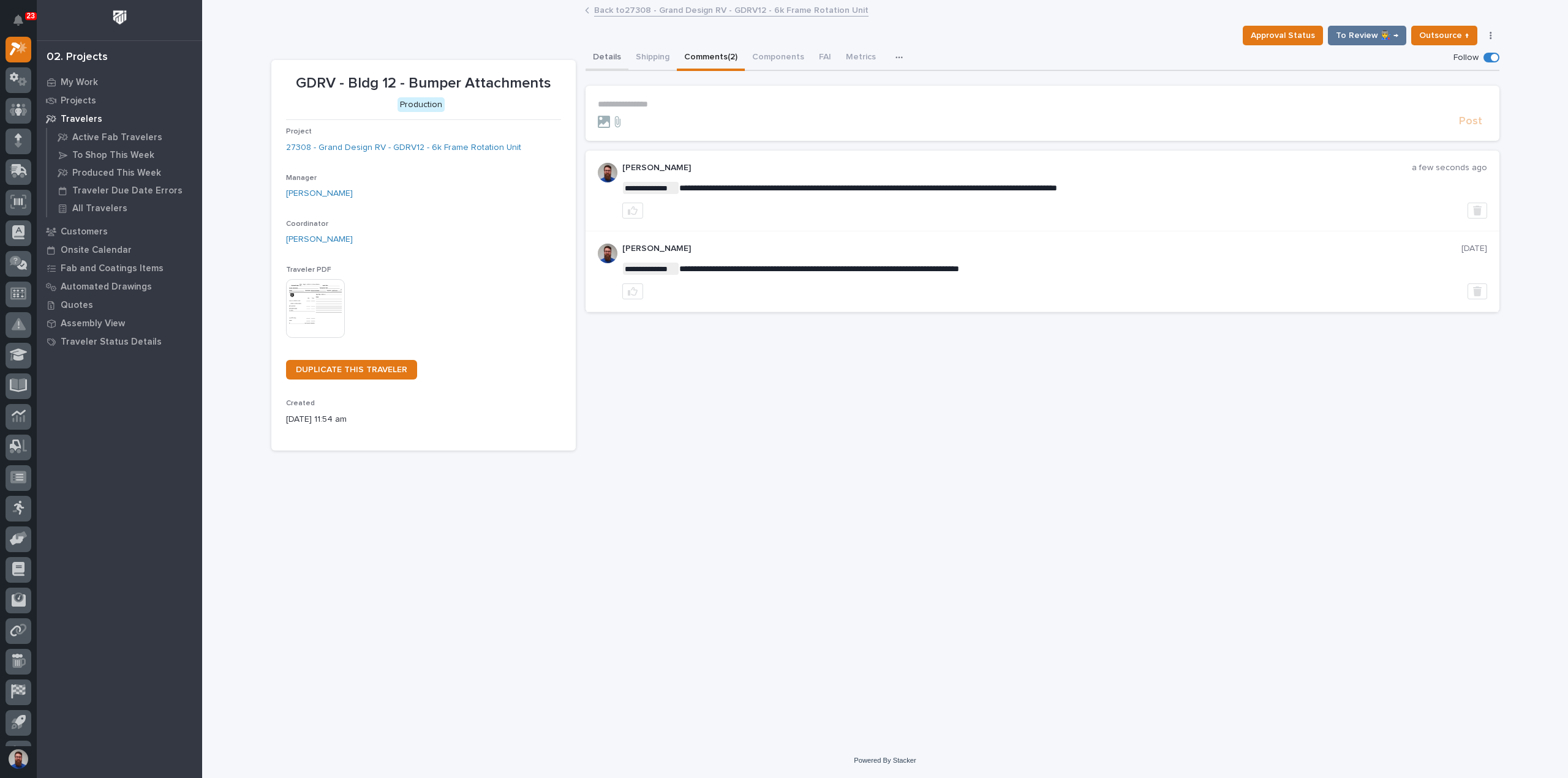
click at [610, 61] on button "Details" at bounding box center [607, 58] width 43 height 26
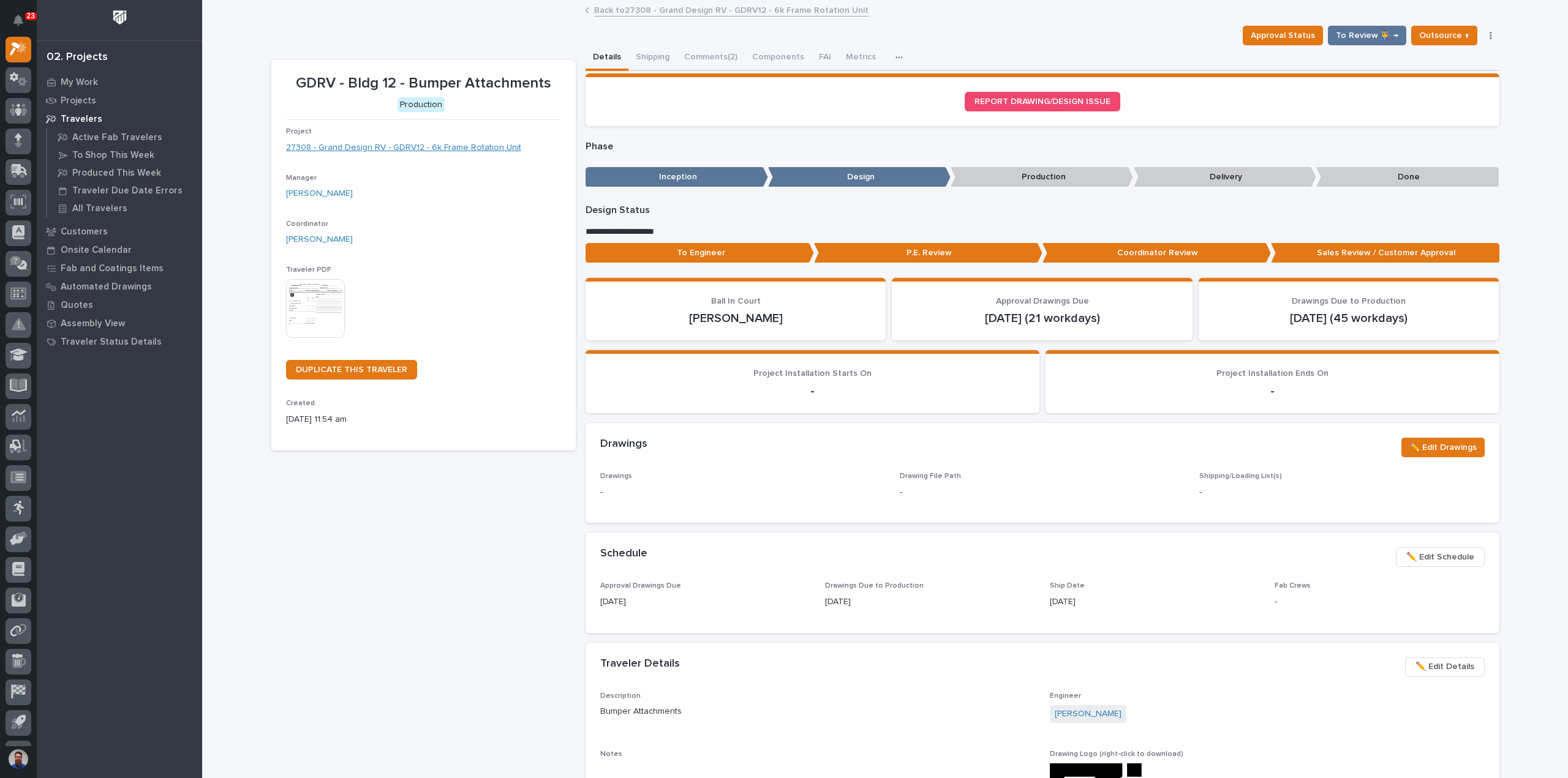
click at [448, 146] on link "27308 - Grand Design RV - GDRV12 - 6k Frame Rotation Unit" at bounding box center [403, 148] width 235 height 13
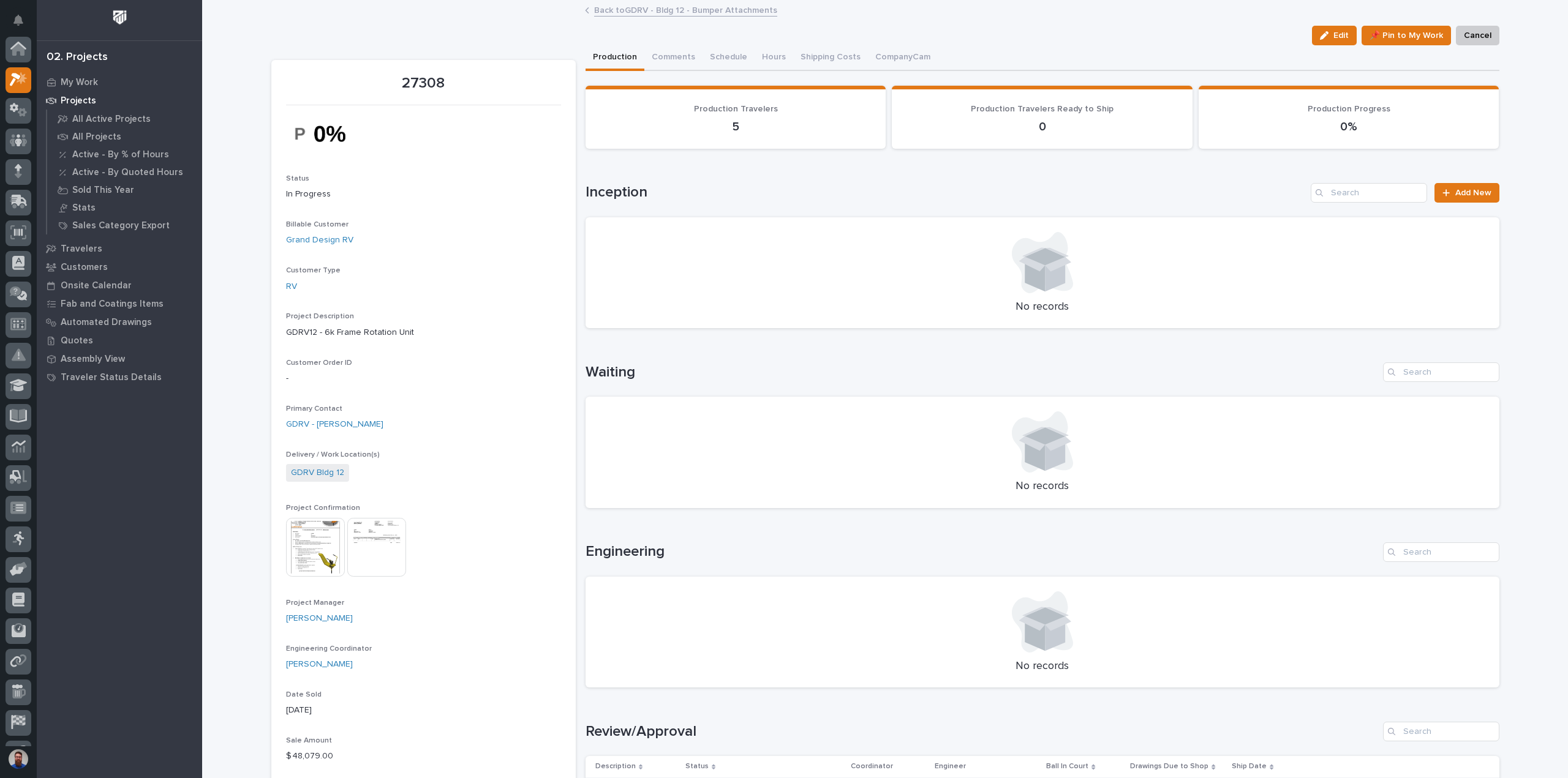
scroll to position [31, 0]
click at [672, 54] on button "Comments" at bounding box center [674, 58] width 58 height 26
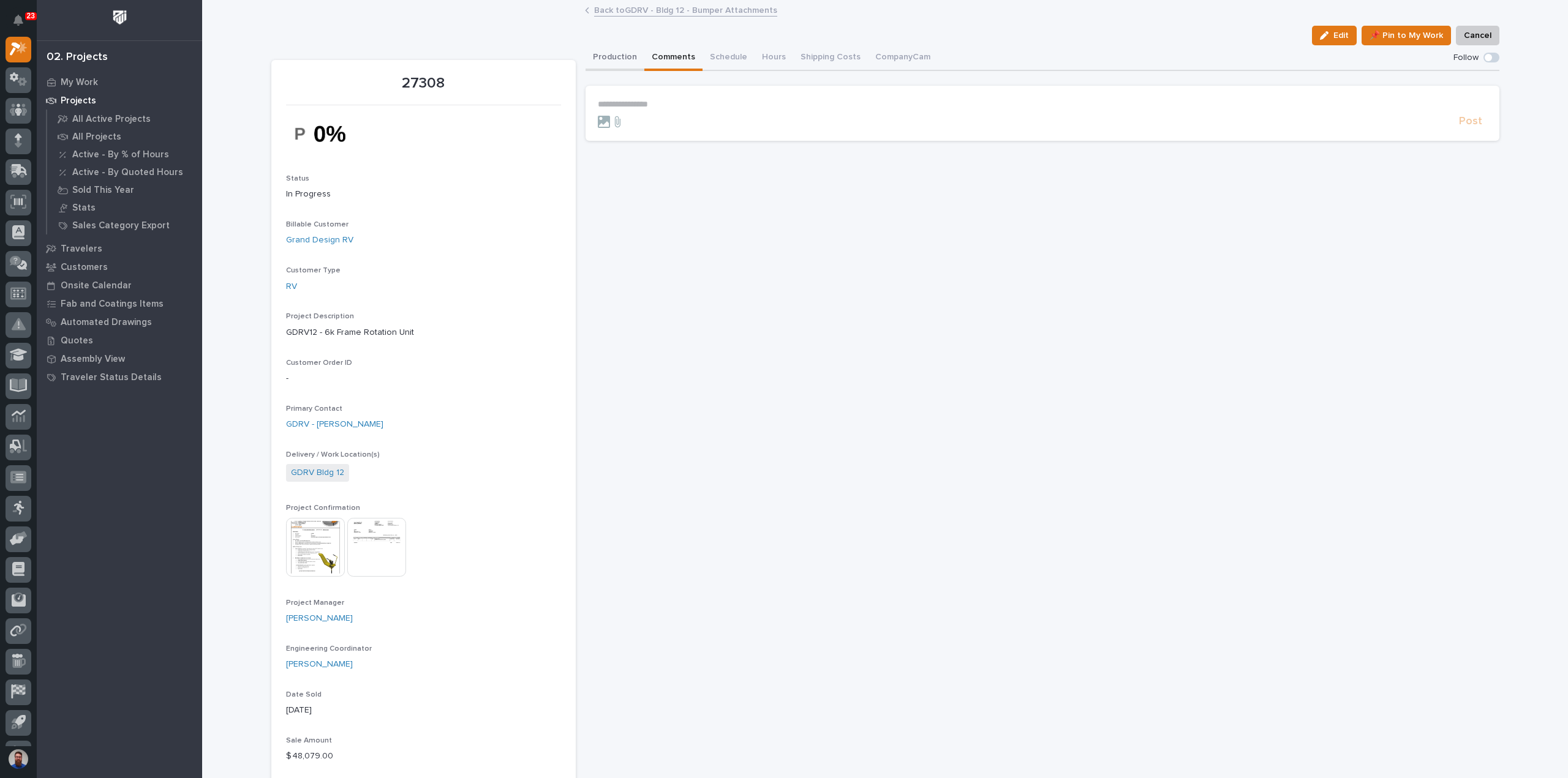
click at [614, 51] on button "Production" at bounding box center [615, 58] width 59 height 26
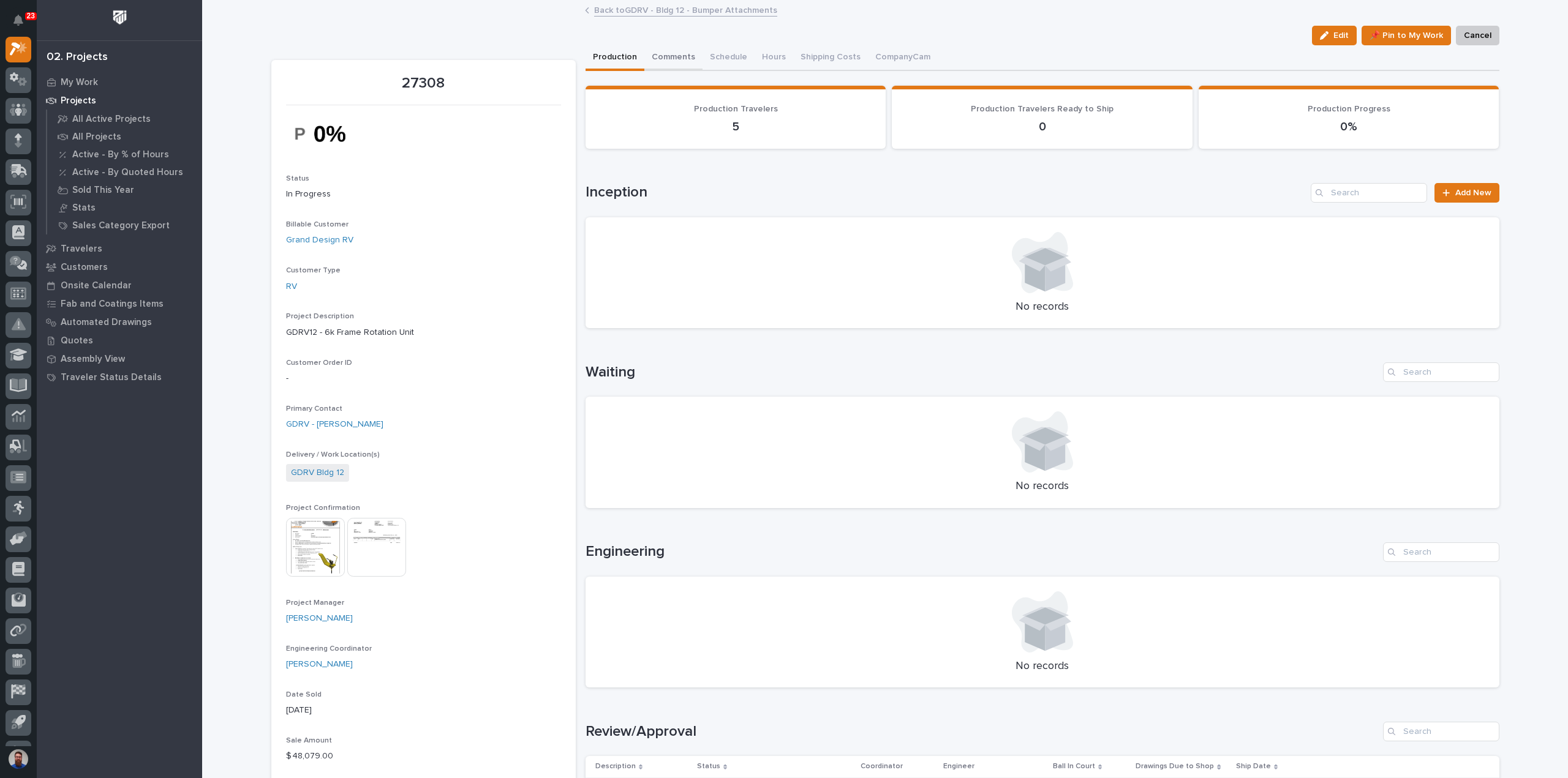
click at [665, 54] on button "Comments" at bounding box center [674, 58] width 58 height 26
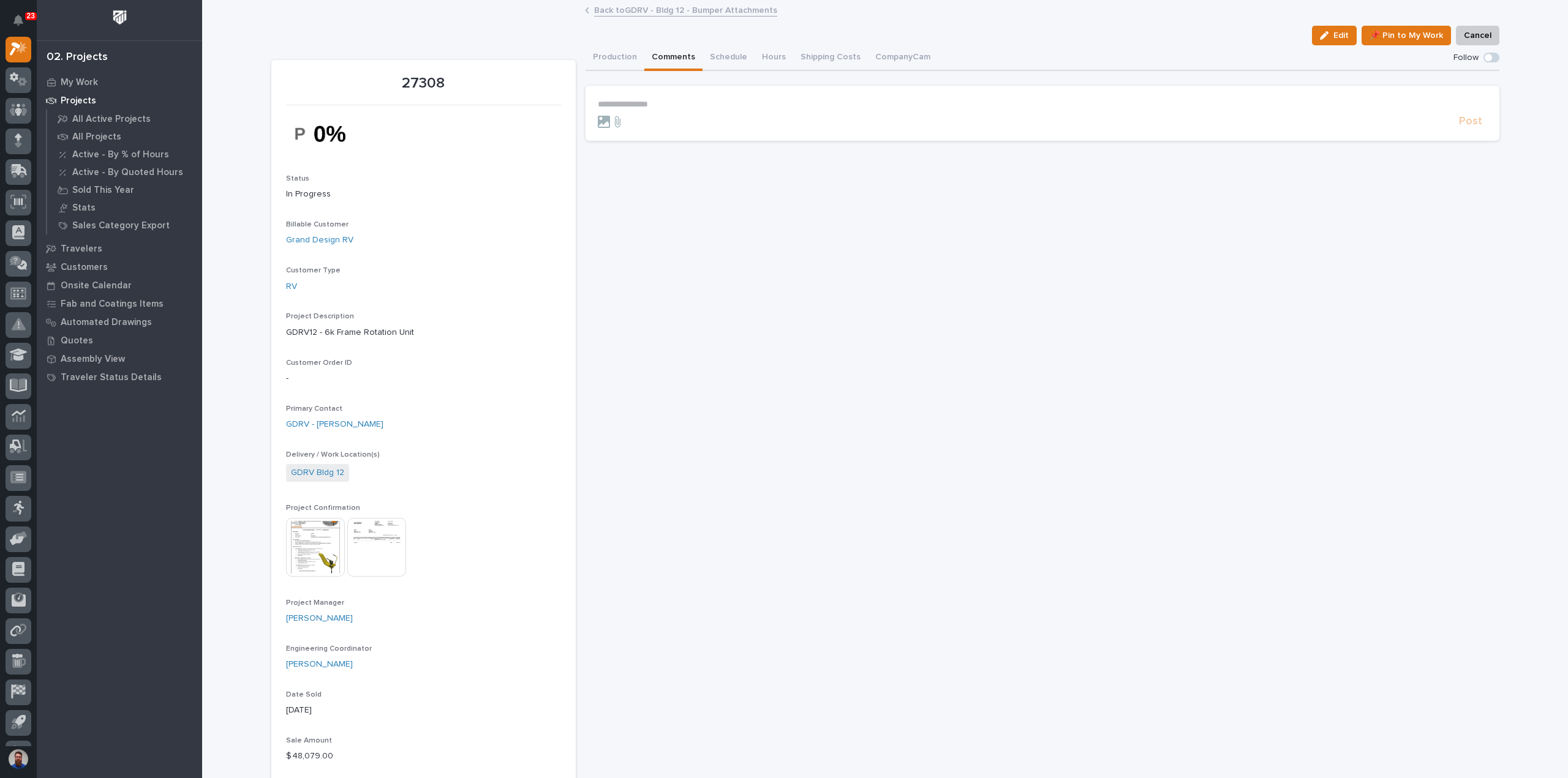
click at [638, 106] on p "**********" at bounding box center [1042, 104] width 889 height 10
click at [630, 56] on button "Production" at bounding box center [615, 58] width 59 height 26
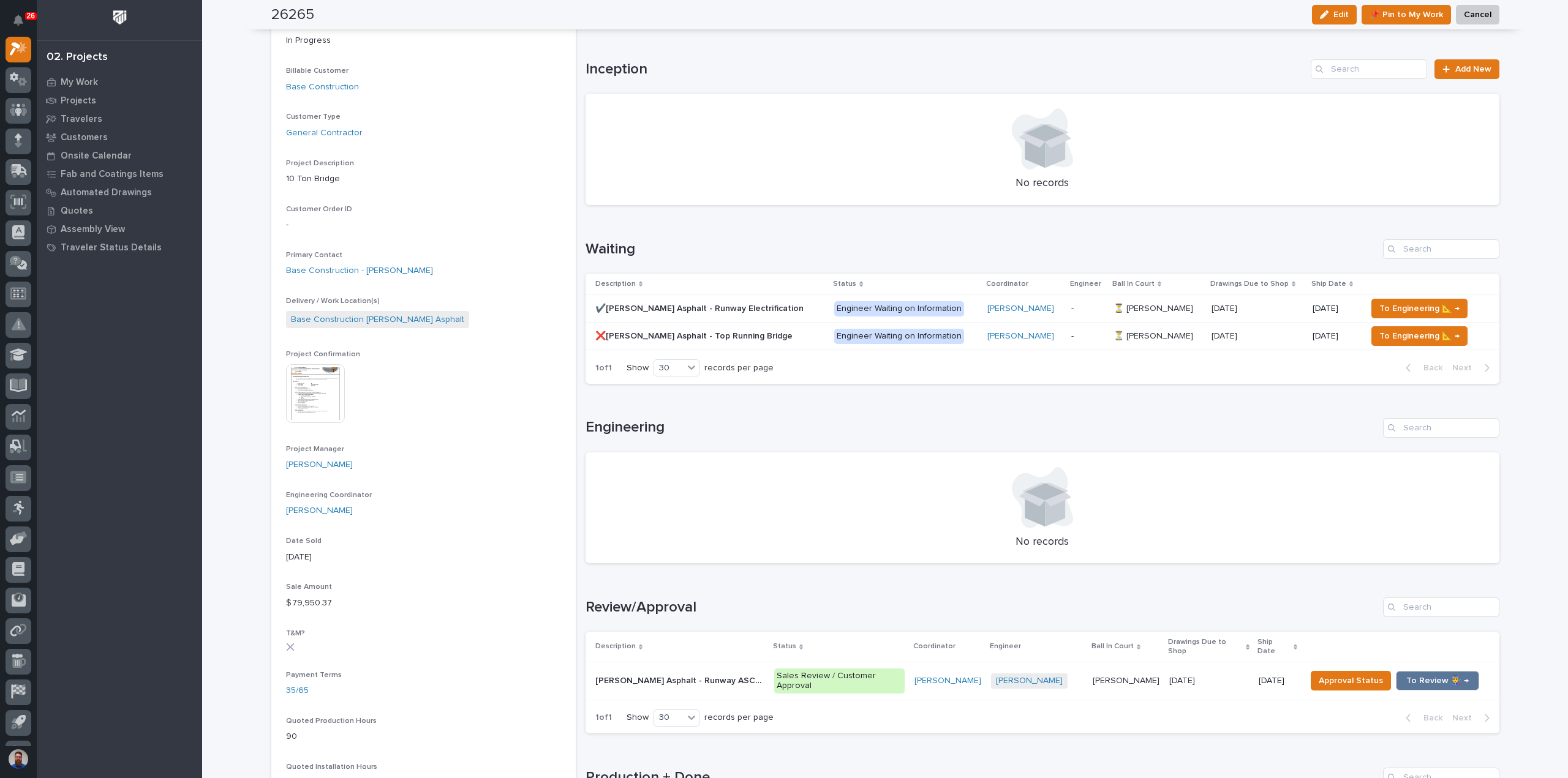
scroll to position [163, 0]
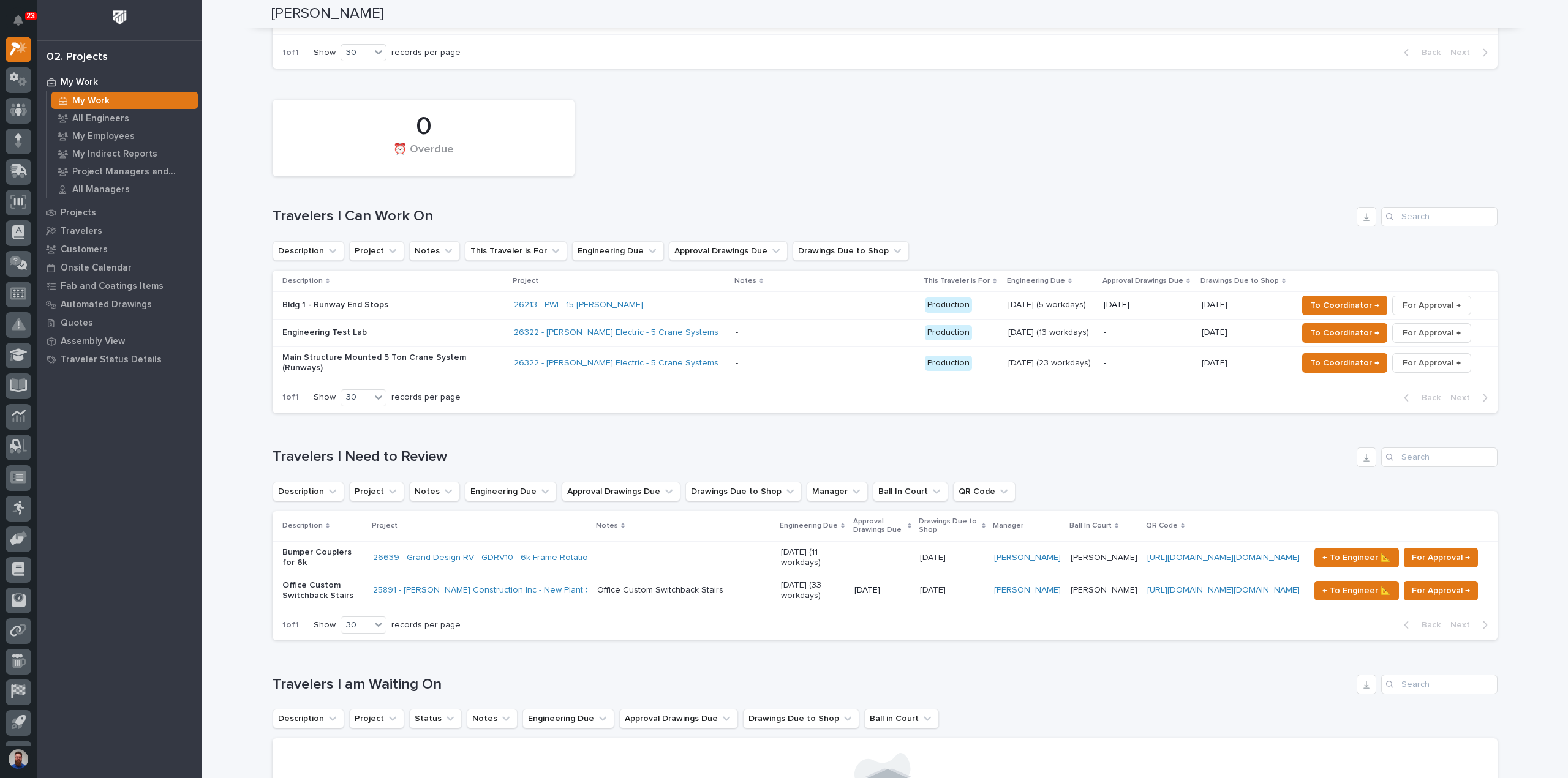
scroll to position [816, 0]
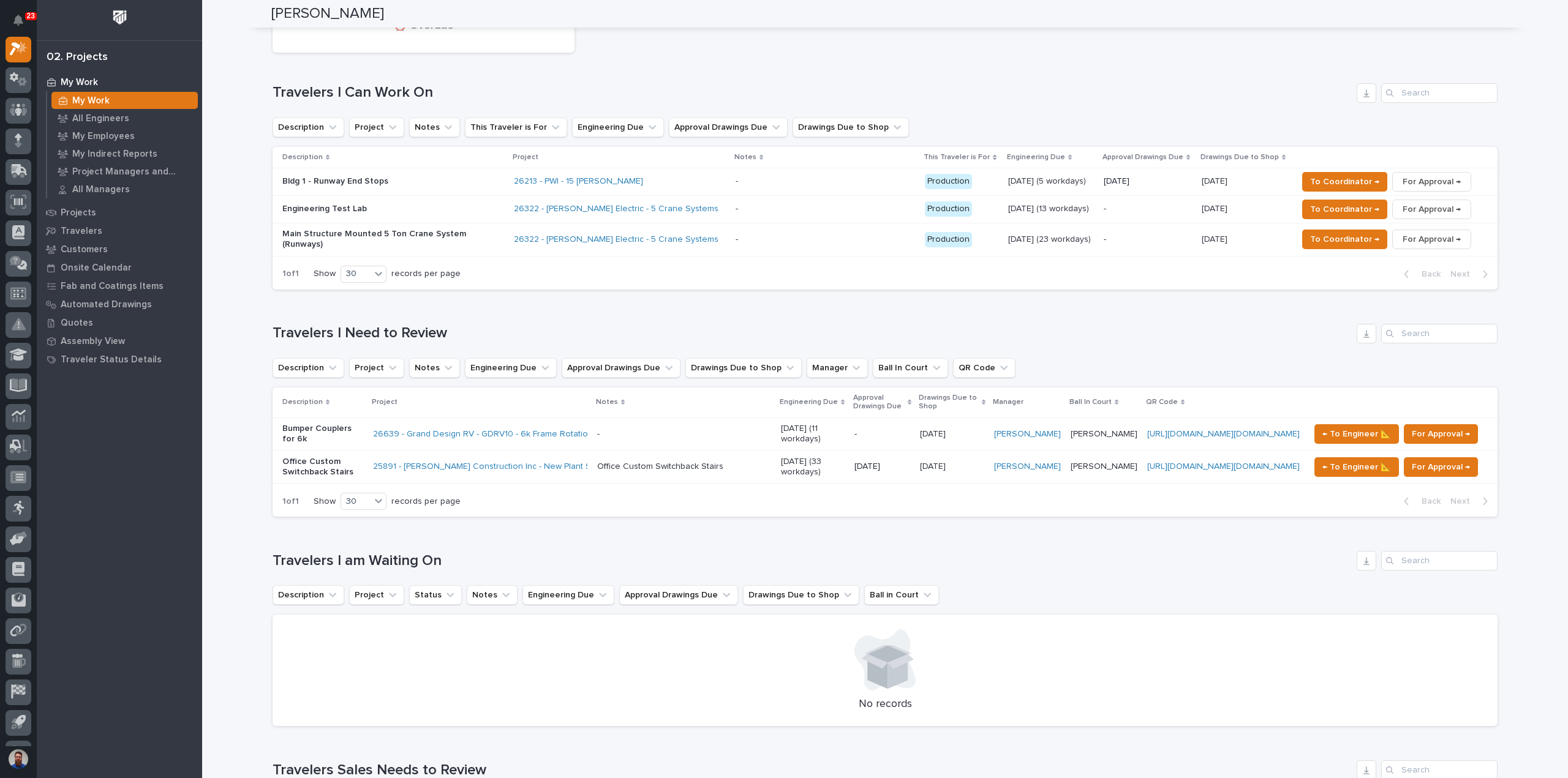
click at [617, 429] on p at bounding box center [684, 434] width 174 height 10
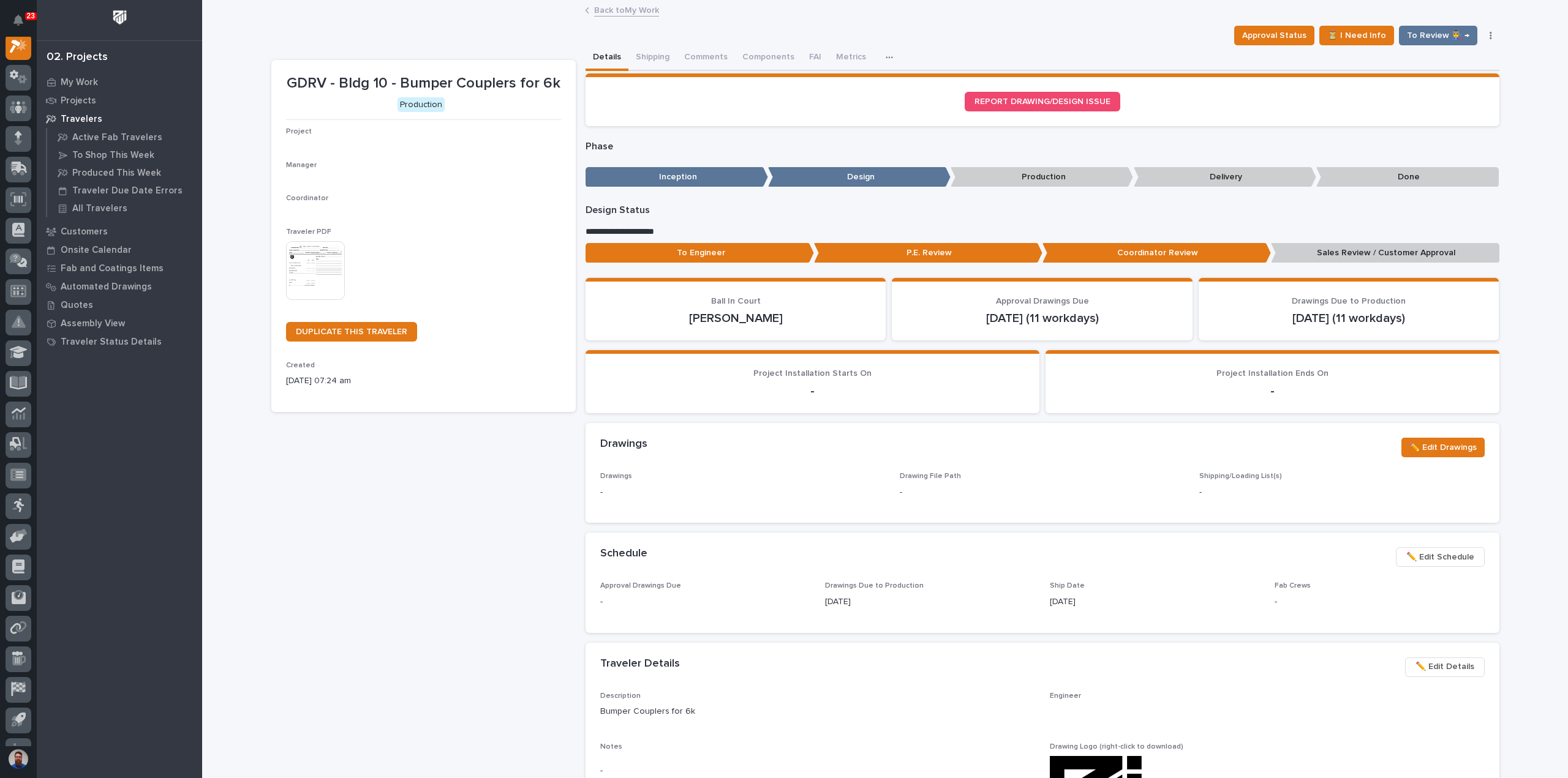
scroll to position [31, 0]
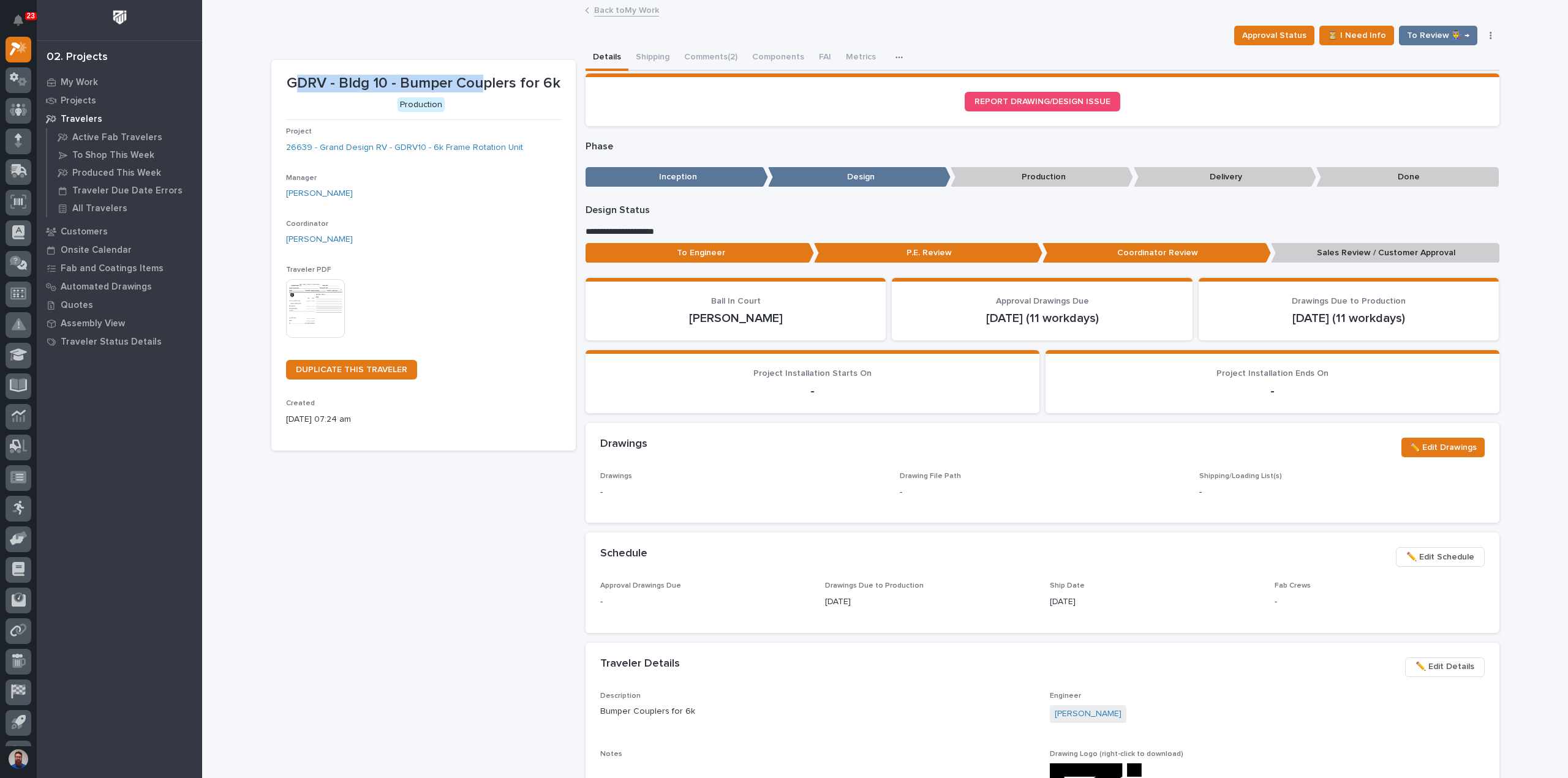
drag, startPoint x: 292, startPoint y: 80, endPoint x: 476, endPoint y: 80, distance: 184.0
click at [476, 80] on p "GDRV - Bldg 10 - Bumper Couplers for 6k" at bounding box center [423, 83] width 275 height 18
click at [446, 81] on p "GDRV - Bldg 10 - Bumper Couplers for 6k" at bounding box center [423, 83] width 275 height 18
drag, startPoint x: 287, startPoint y: 81, endPoint x: 510, endPoint y: 87, distance: 223.1
click at [510, 87] on p "GDRV - Bldg 10 - Bumper Couplers for 6k" at bounding box center [423, 83] width 275 height 18
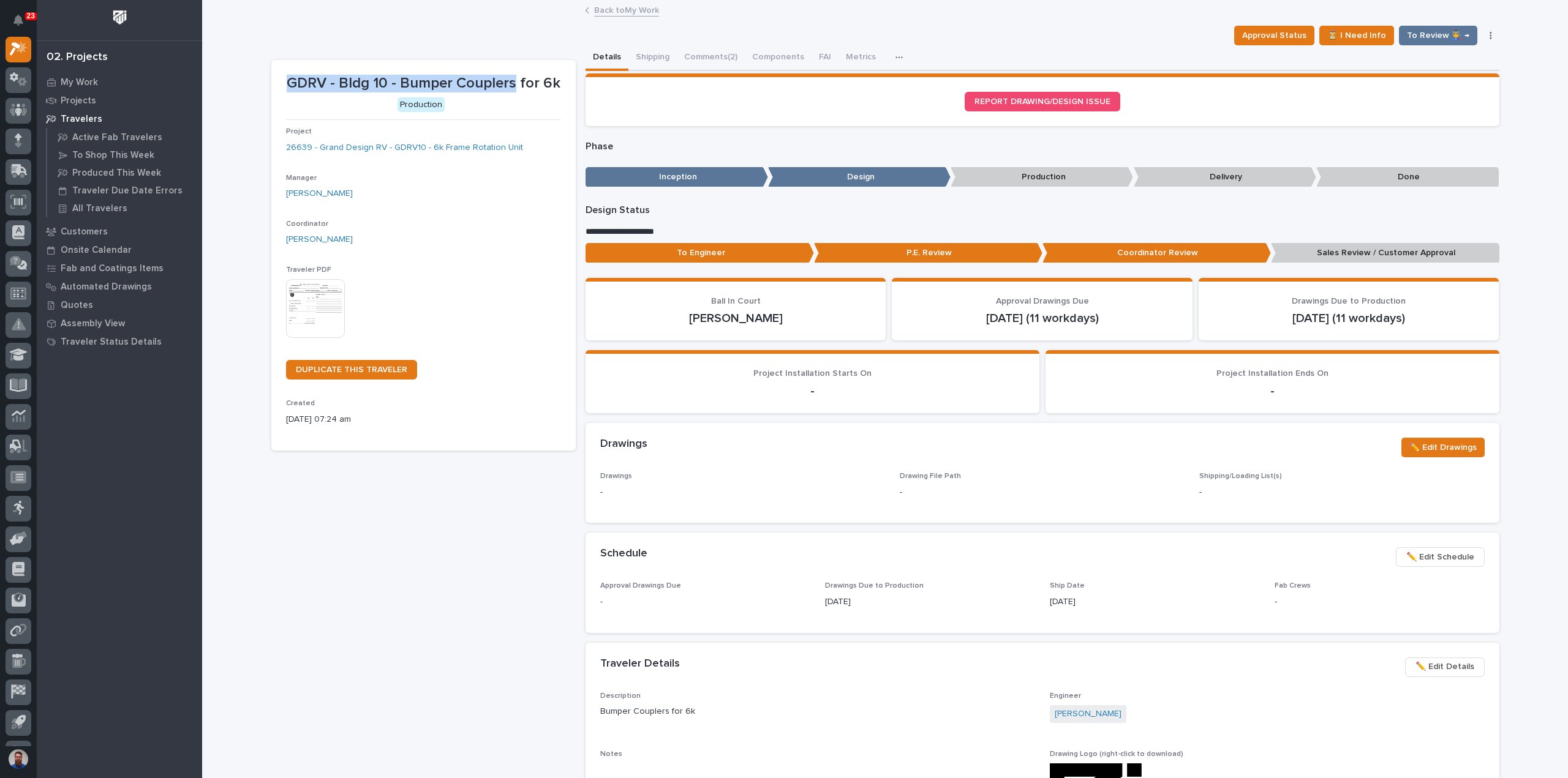
click at [447, 72] on div "GDRV - Bldg 10 - Bumper Couplers for 6k" at bounding box center [423, 83] width 275 height 20
drag, startPoint x: 287, startPoint y: 81, endPoint x: 563, endPoint y: 81, distance: 276.0
click at [563, 81] on section "GDRV - Bldg 10 - Bumper Couplers for 6k Production Project 26639 - Grand Design…" at bounding box center [423, 255] width 304 height 391
click at [561, 81] on section "GDRV - Bldg 10 - Bumper Couplers for 6k Production Project 26639 - Grand Design…" at bounding box center [423, 255] width 304 height 391
drag, startPoint x: 549, startPoint y: 82, endPoint x: 325, endPoint y: 70, distance: 224.3
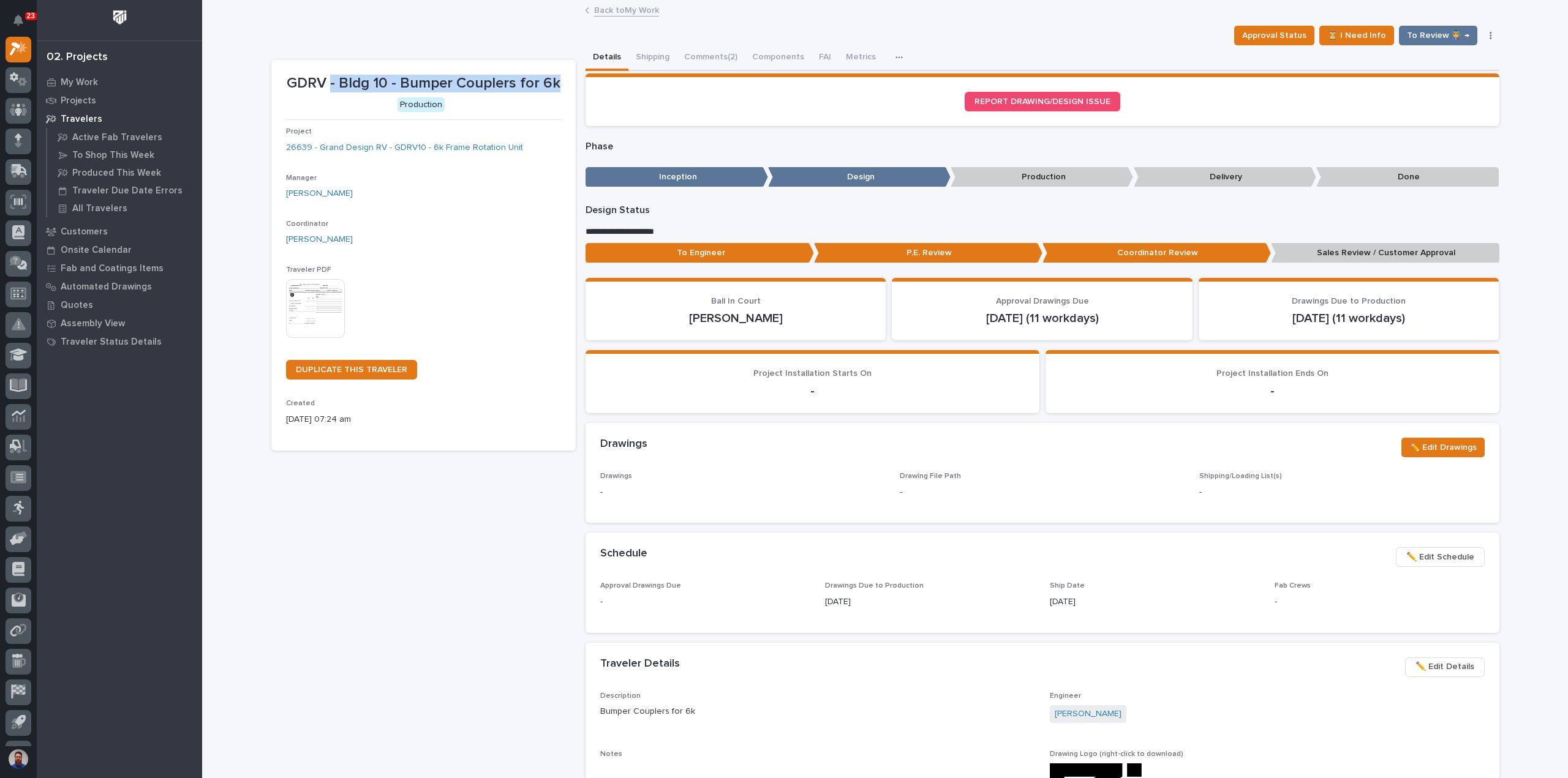
click at [325, 70] on section "GDRV - Bldg 10 - Bumper Couplers for 6k Production Project 26639 - Grand Design…" at bounding box center [423, 255] width 304 height 391
click at [330, 76] on p "GDRV - Bldg 10 - Bumper Couplers for 6k" at bounding box center [423, 83] width 275 height 18
click at [336, 76] on p "GDRV - Bldg 10 - Bumper Couplers for 6k" at bounding box center [423, 83] width 275 height 18
click at [697, 59] on button "Comments (2)" at bounding box center [711, 58] width 68 height 26
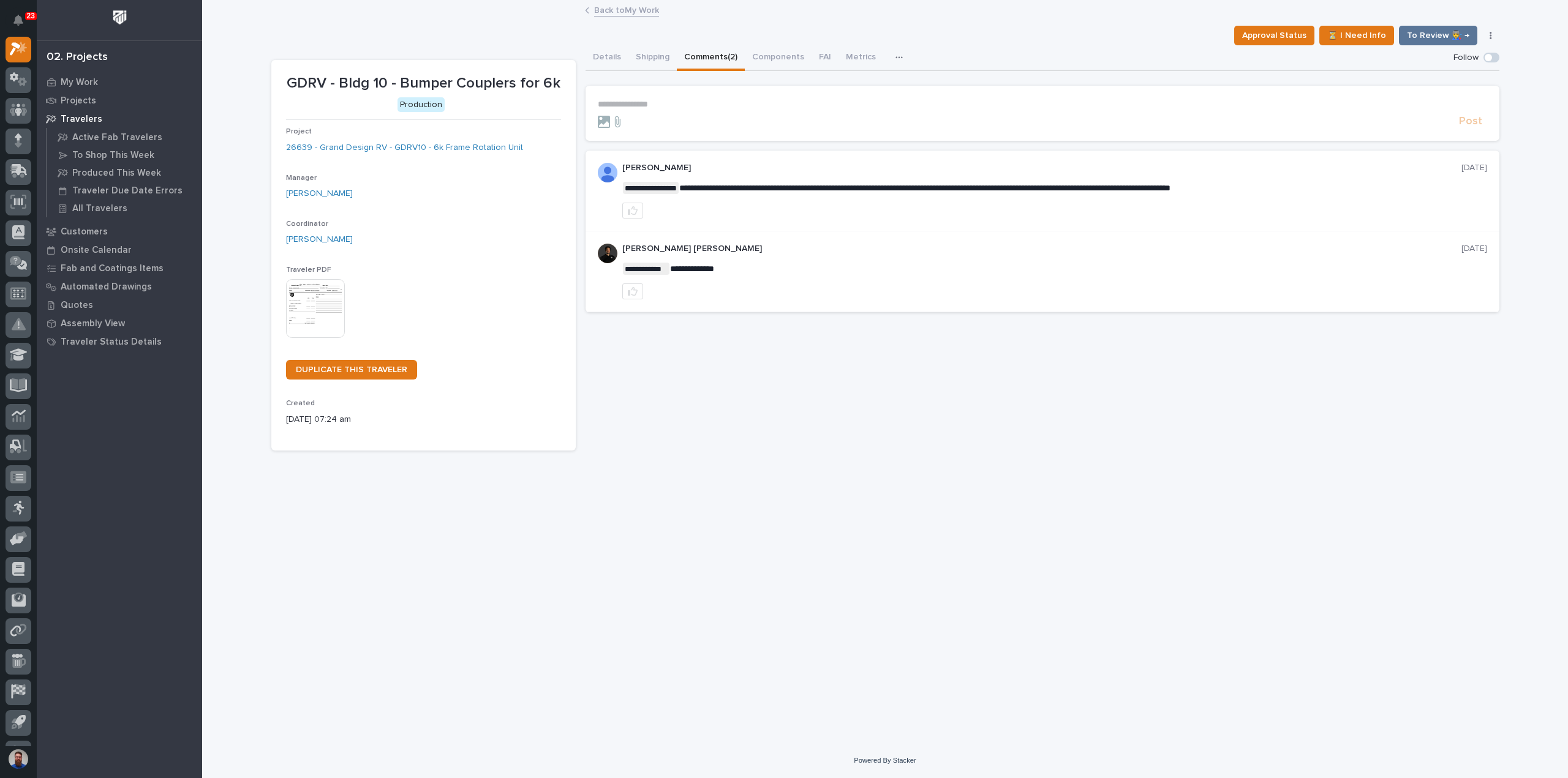
drag, startPoint x: 725, startPoint y: 191, endPoint x: 845, endPoint y: 188, distance: 120.0
click at [845, 188] on span "**********" at bounding box center [932, 187] width 491 height 9
drag, startPoint x: 759, startPoint y: 207, endPoint x: 752, endPoint y: 191, distance: 17.5
click at [752, 191] on section "**********" at bounding box center [1042, 231] width 914 height 161
drag, startPoint x: 752, startPoint y: 191, endPoint x: 758, endPoint y: 194, distance: 6.7
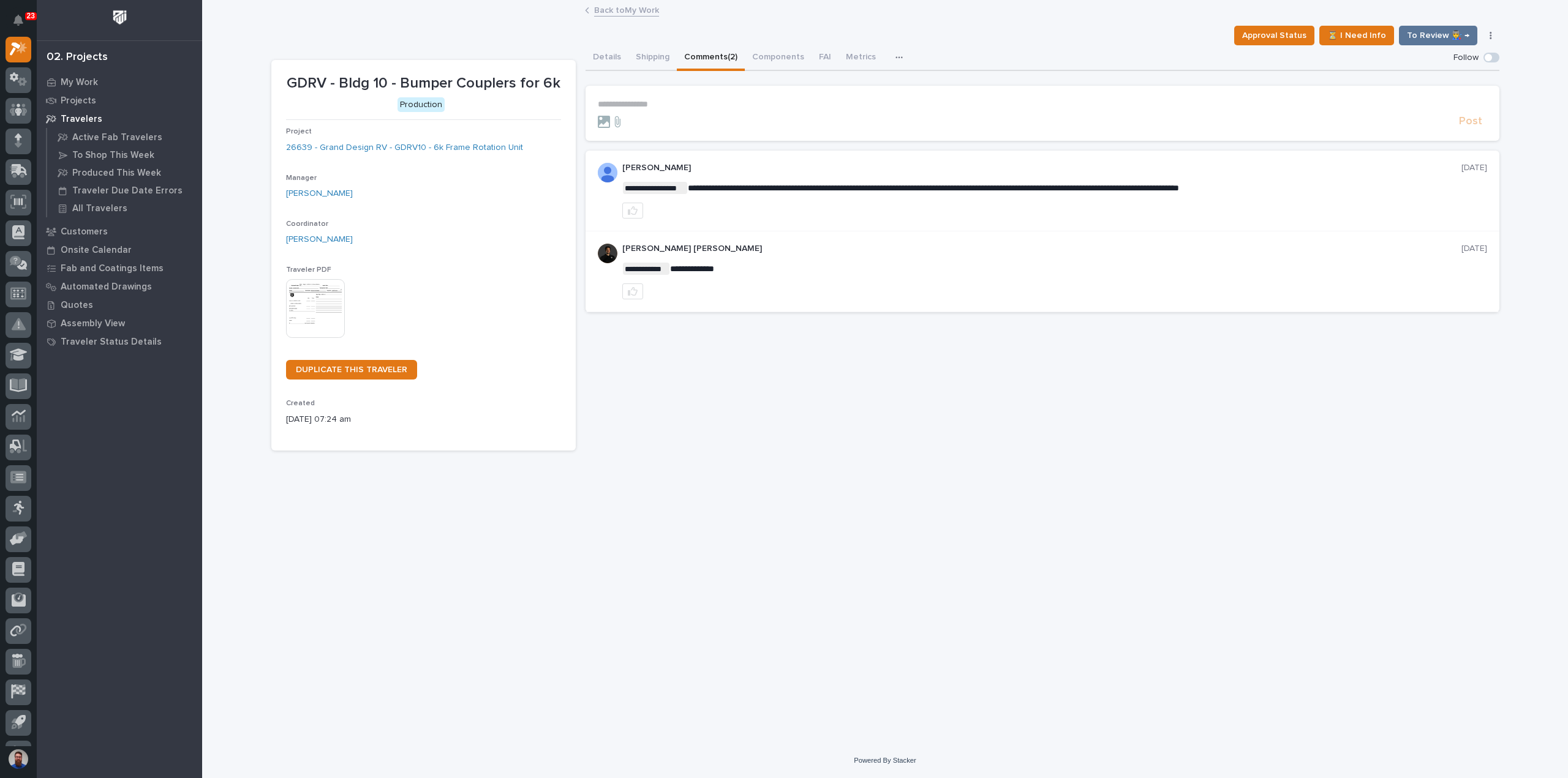
click at [753, 191] on p "**********" at bounding box center [1054, 188] width 864 height 13
drag, startPoint x: 838, startPoint y: 246, endPoint x: 770, endPoint y: 177, distance: 96.9
click at [770, 177] on section "**********" at bounding box center [1042, 231] width 914 height 161
click at [815, 207] on div at bounding box center [1054, 210] width 864 height 16
click at [856, 213] on div at bounding box center [1054, 210] width 864 height 16
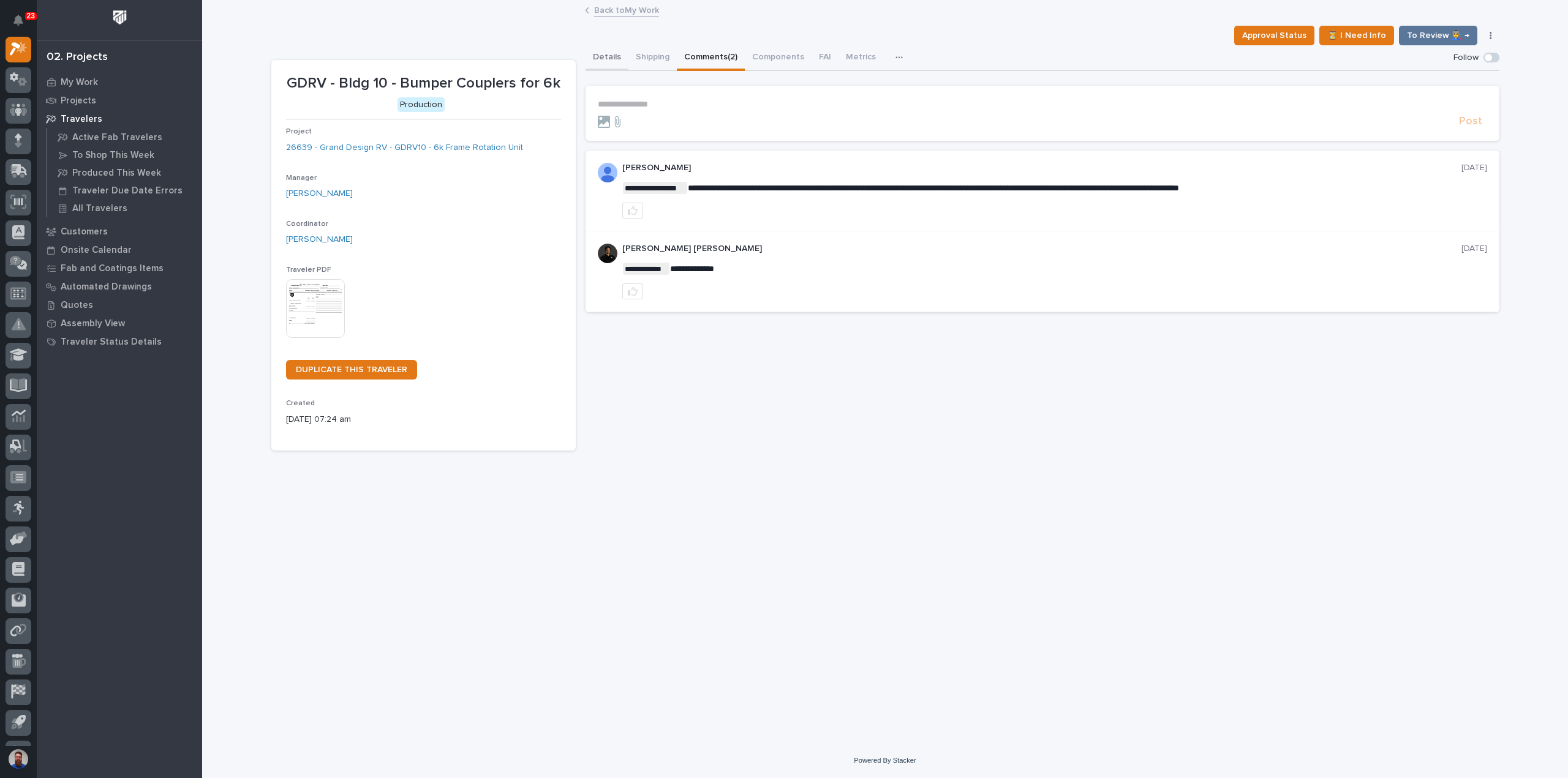
click at [603, 55] on button "Details" at bounding box center [607, 58] width 43 height 26
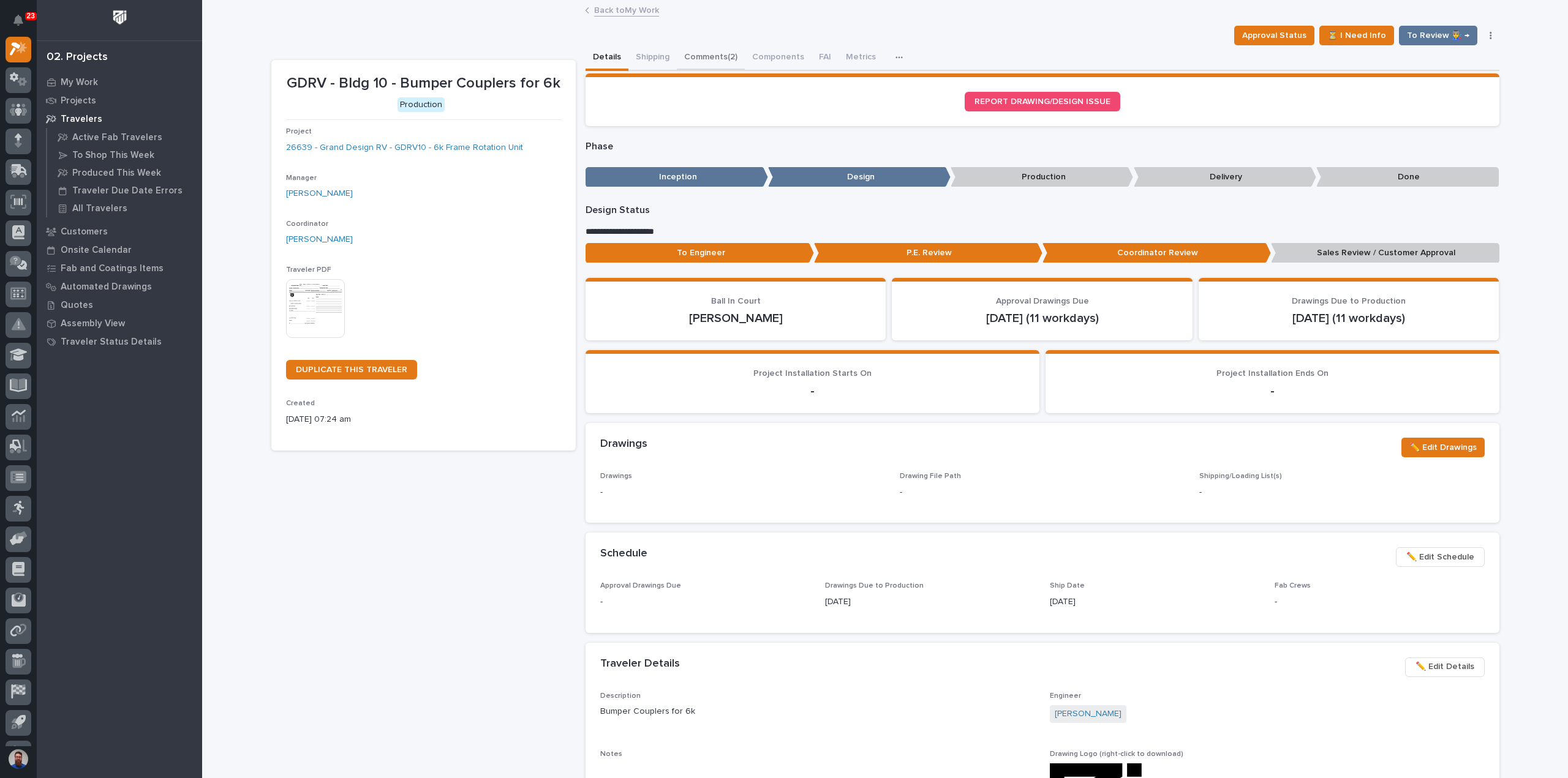
click at [711, 68] on button "Comments (2)" at bounding box center [711, 58] width 68 height 26
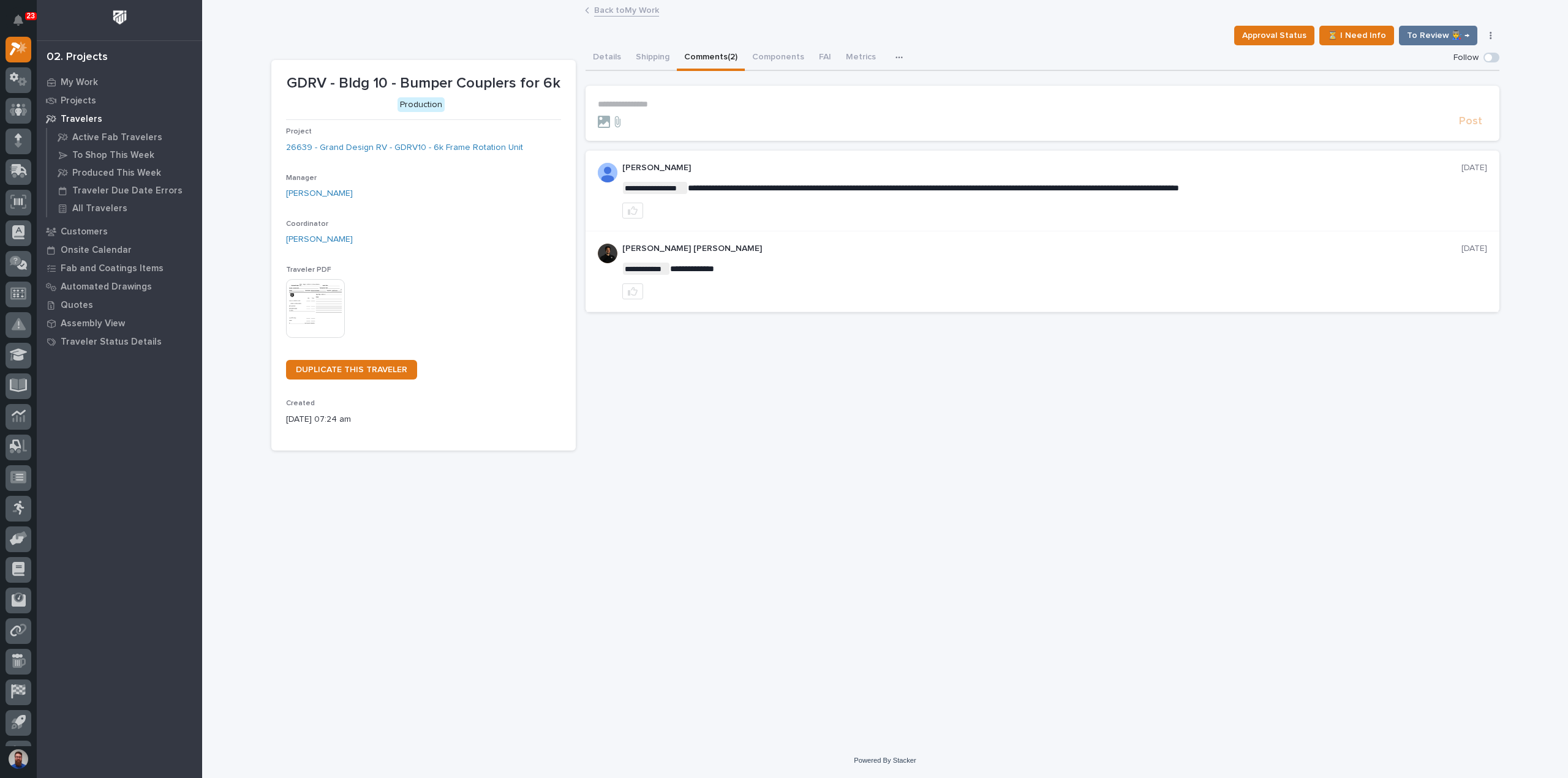
click at [615, 61] on button "Details" at bounding box center [607, 58] width 43 height 26
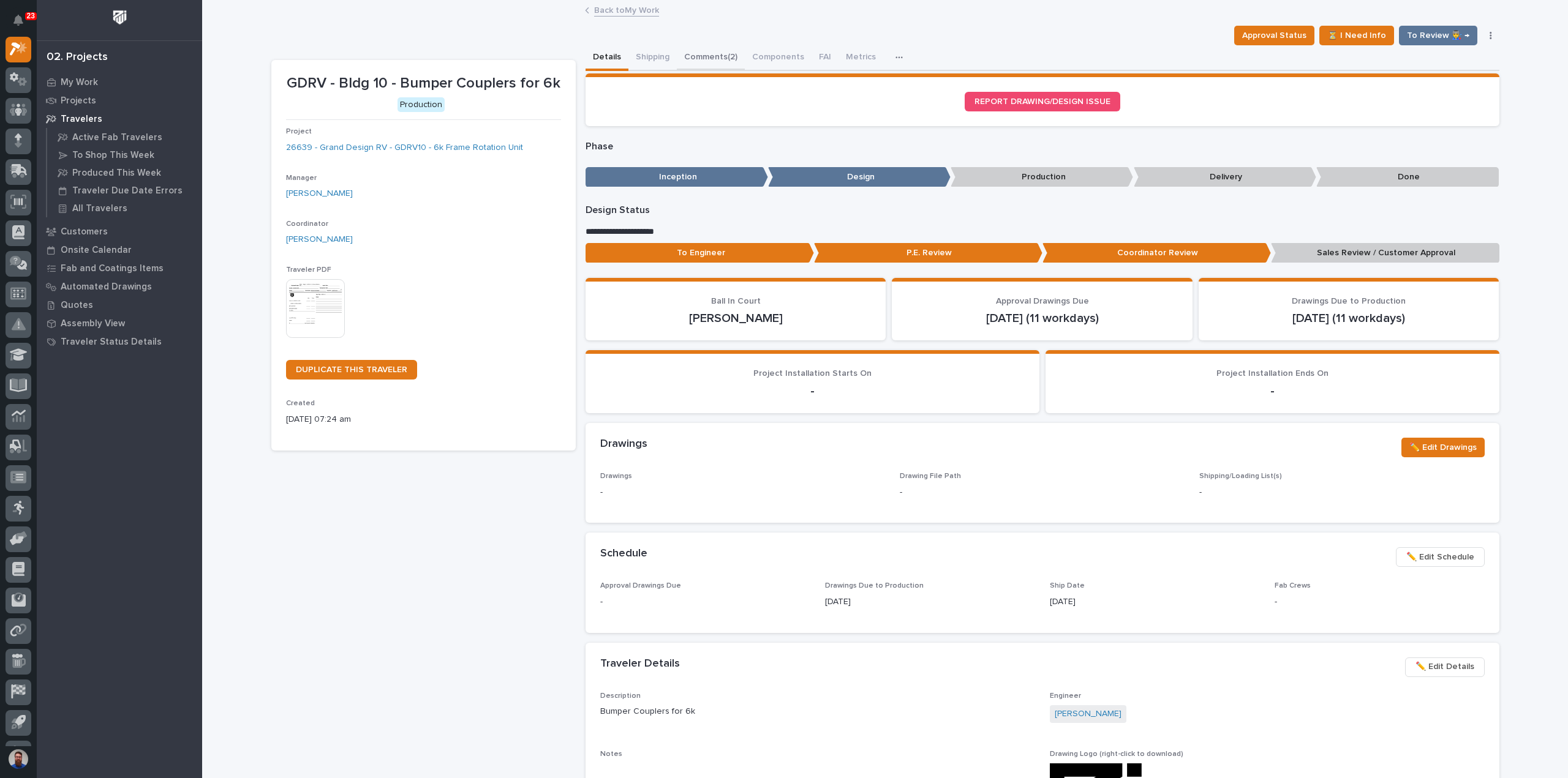
drag, startPoint x: 700, startPoint y: 72, endPoint x: 708, endPoint y: 57, distance: 17.0
click at [702, 67] on div "**********" at bounding box center [1042, 683] width 914 height 1275
click at [708, 57] on button "Comments (2)" at bounding box center [711, 58] width 68 height 26
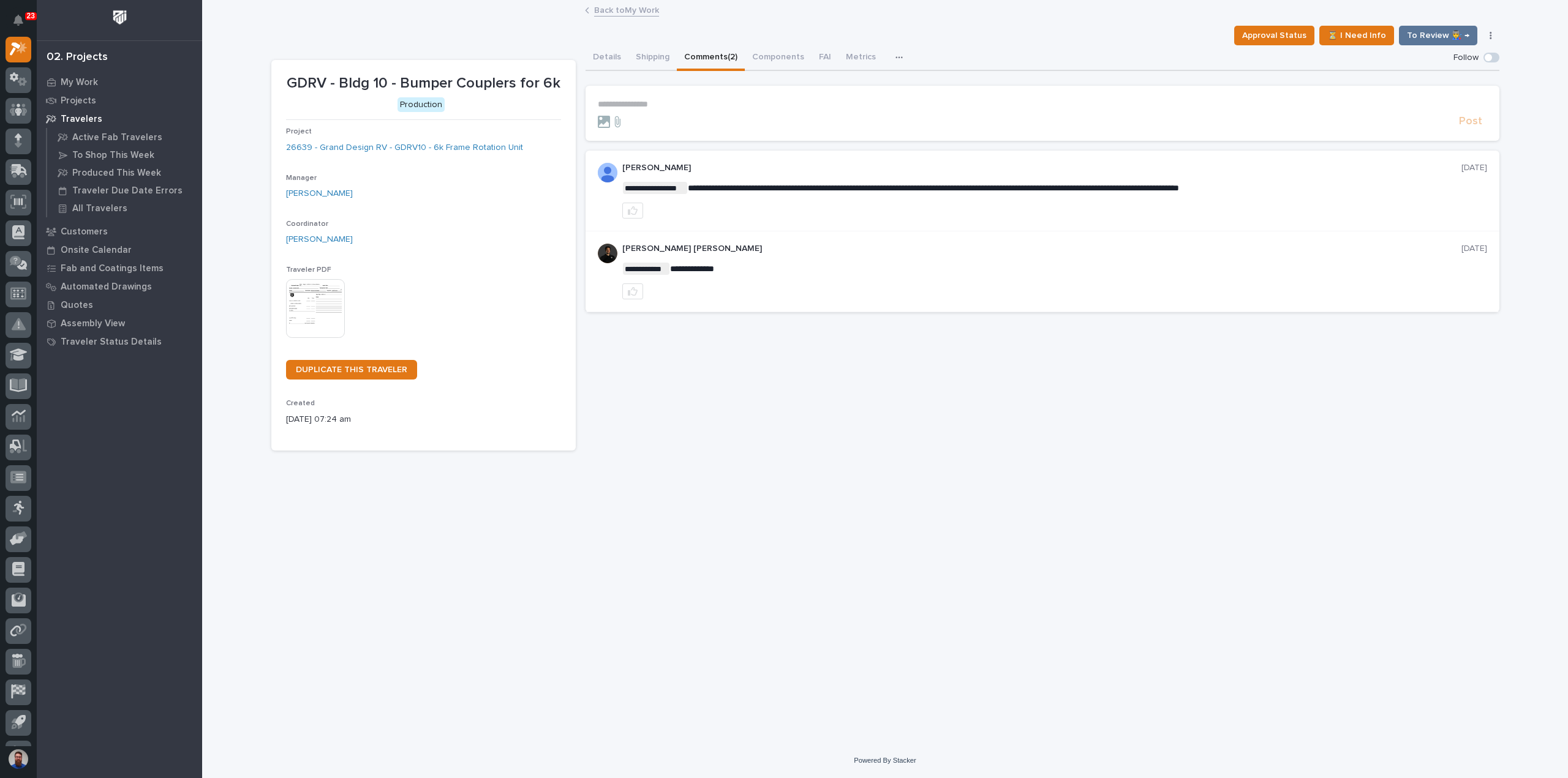
click at [771, 216] on div at bounding box center [1054, 210] width 864 height 16
click at [658, 106] on p "**********" at bounding box center [1042, 104] width 889 height 10
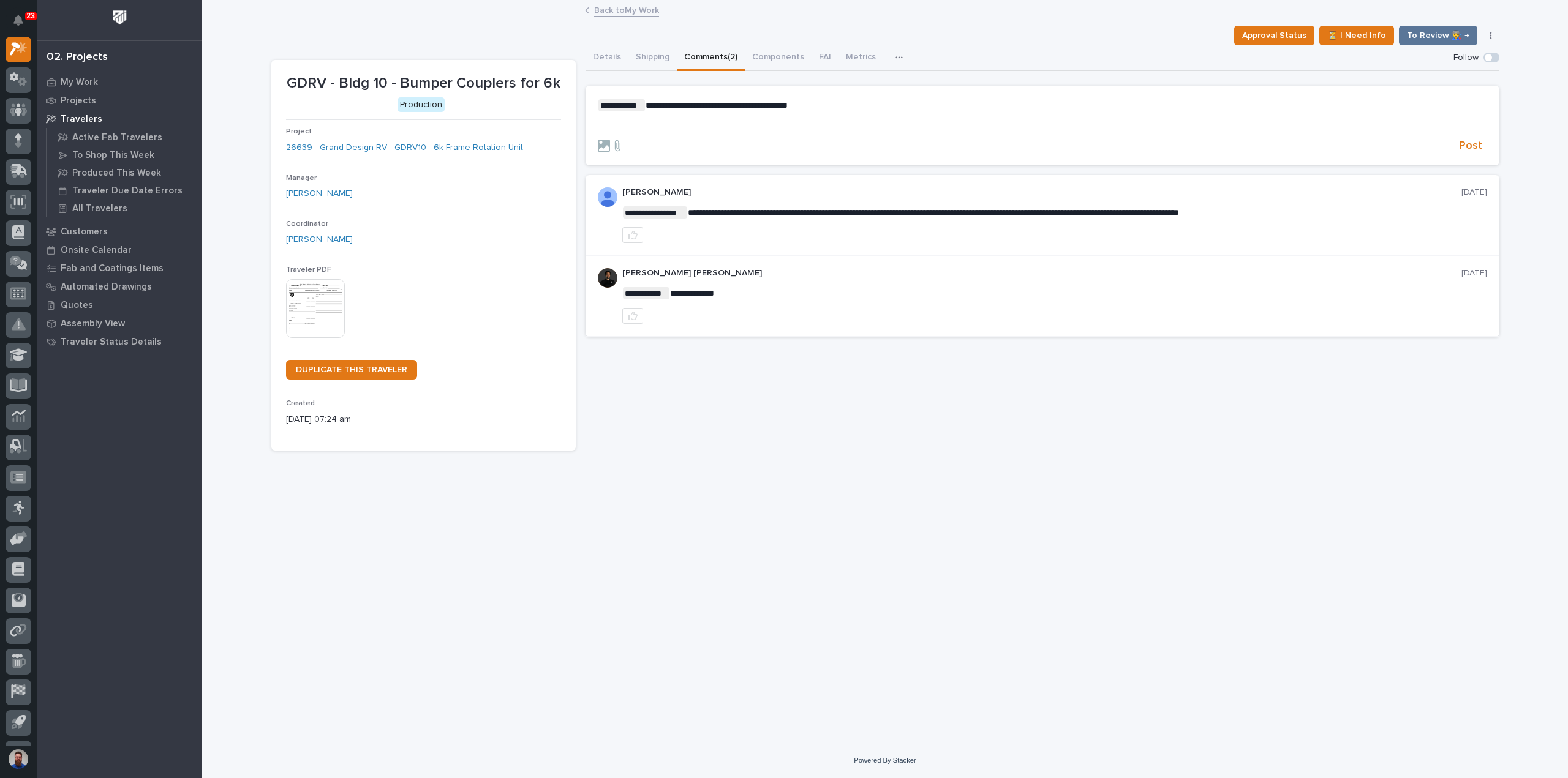
click at [811, 116] on div "**********" at bounding box center [1042, 115] width 889 height 31
click at [1471, 143] on span "Post" at bounding box center [1470, 146] width 24 height 14
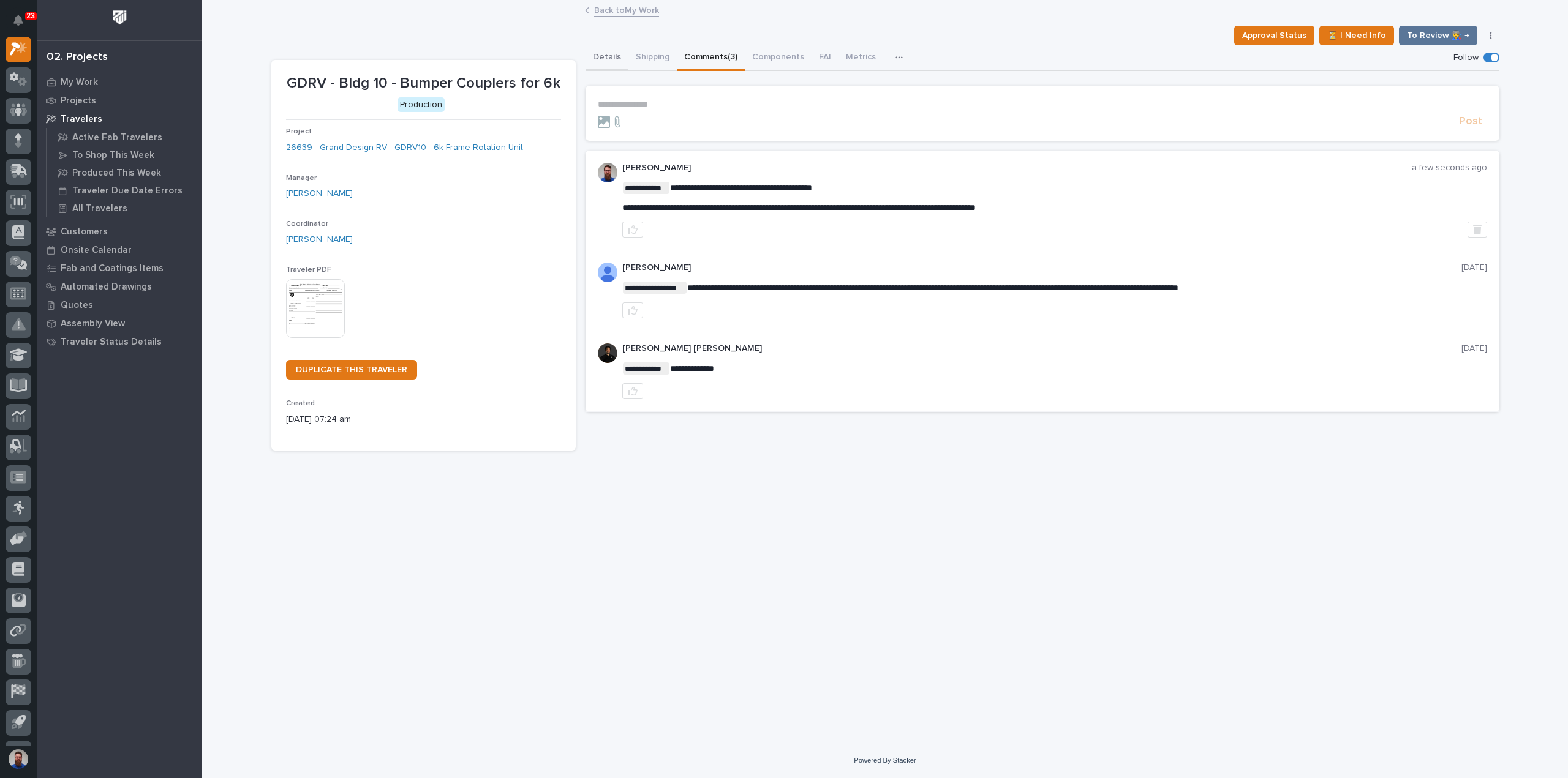
click at [609, 55] on button "Details" at bounding box center [607, 58] width 43 height 26
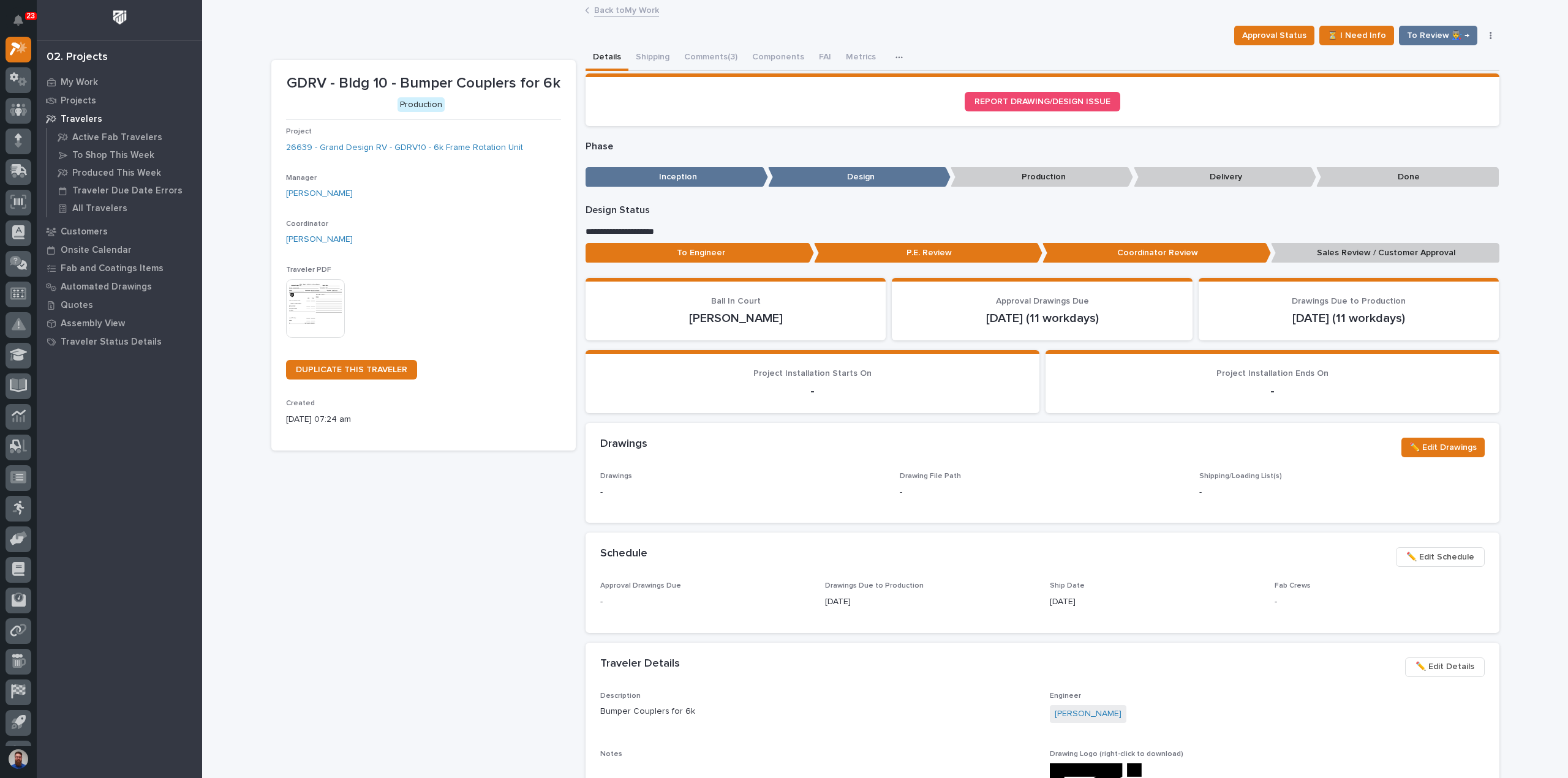
click at [1322, 260] on p "Sales Review / Customer Approval" at bounding box center [1385, 254] width 229 height 20
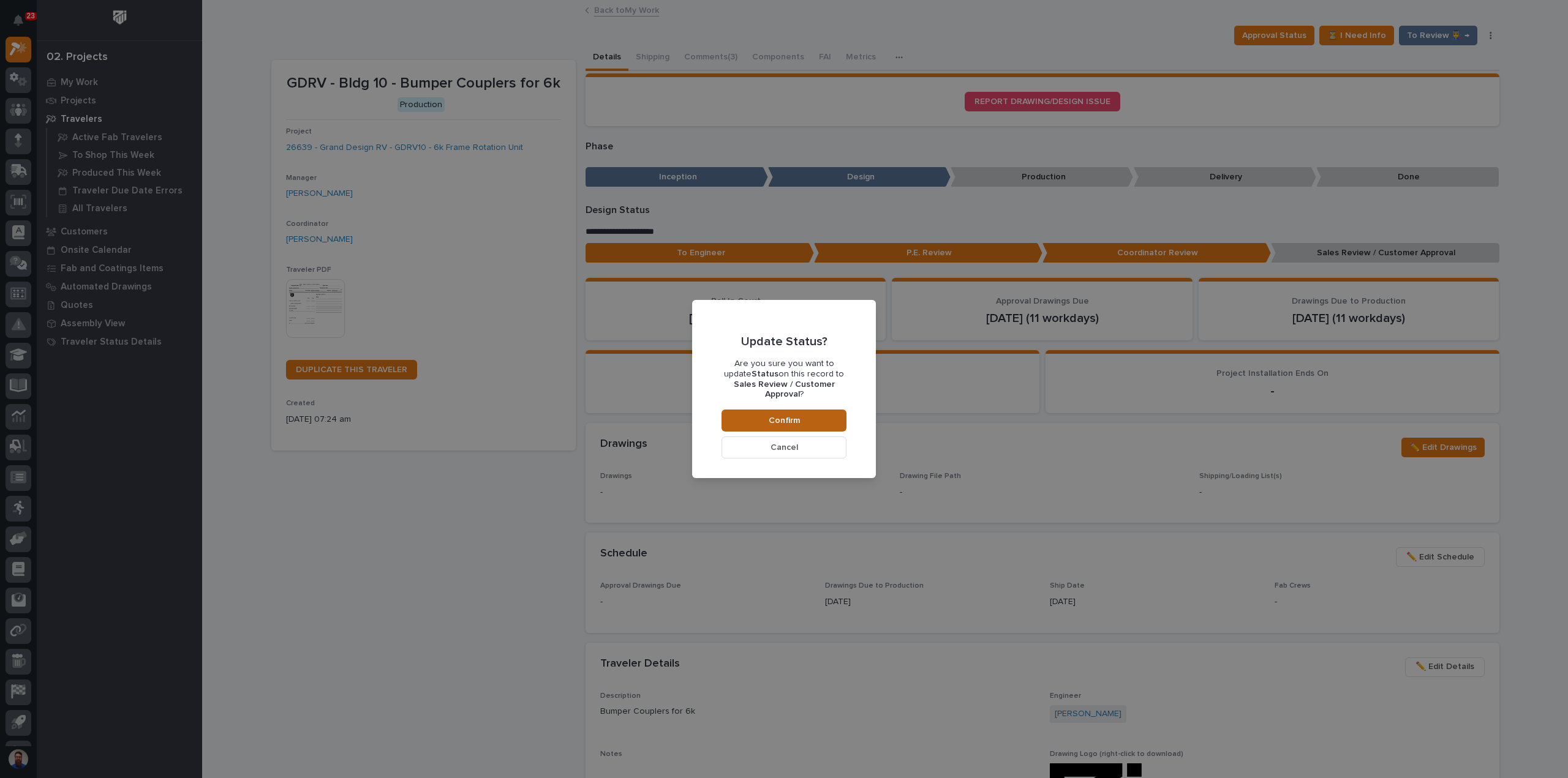
click at [828, 416] on button "Confirm" at bounding box center [784, 420] width 125 height 22
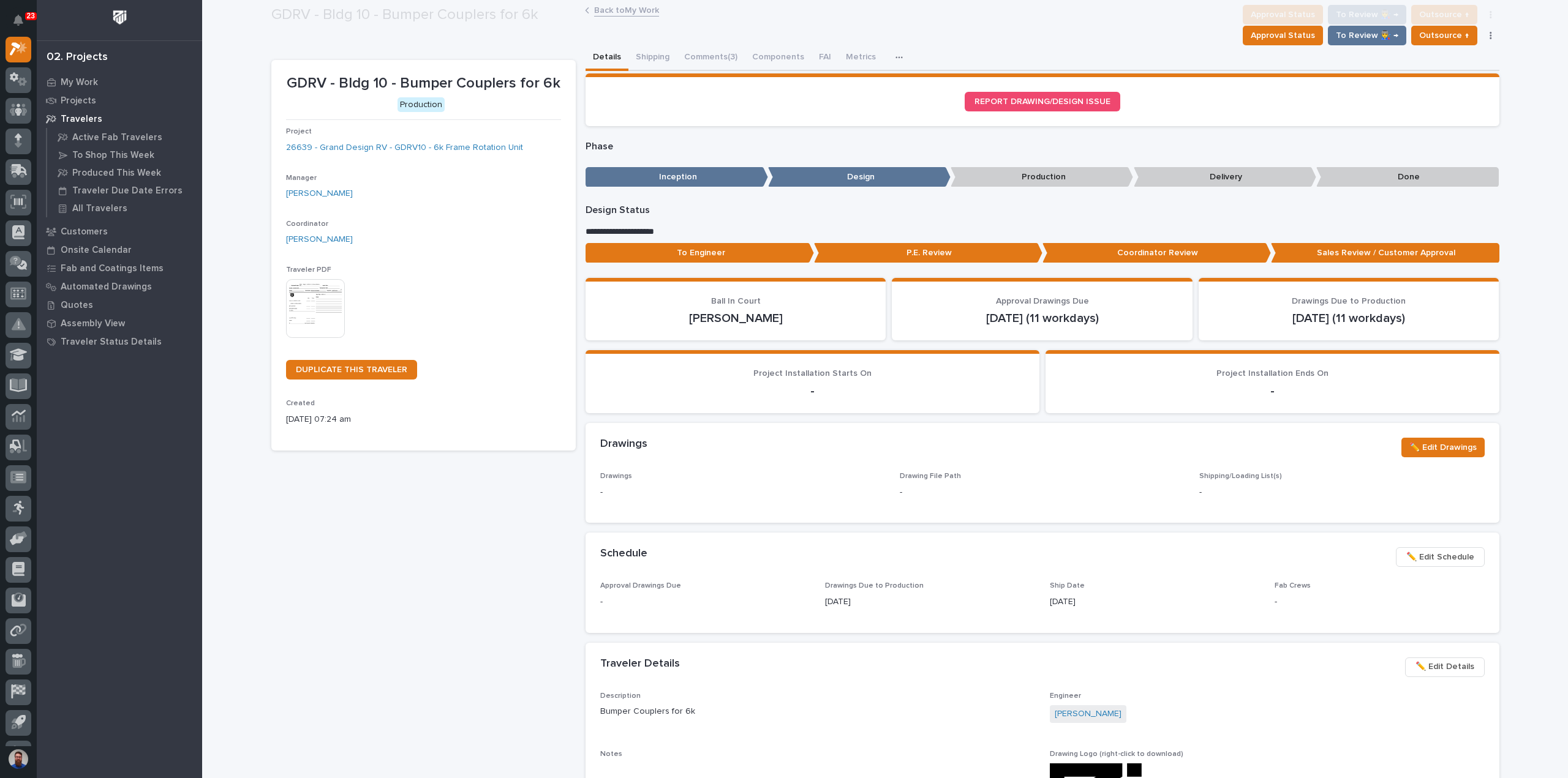
scroll to position [72, 0]
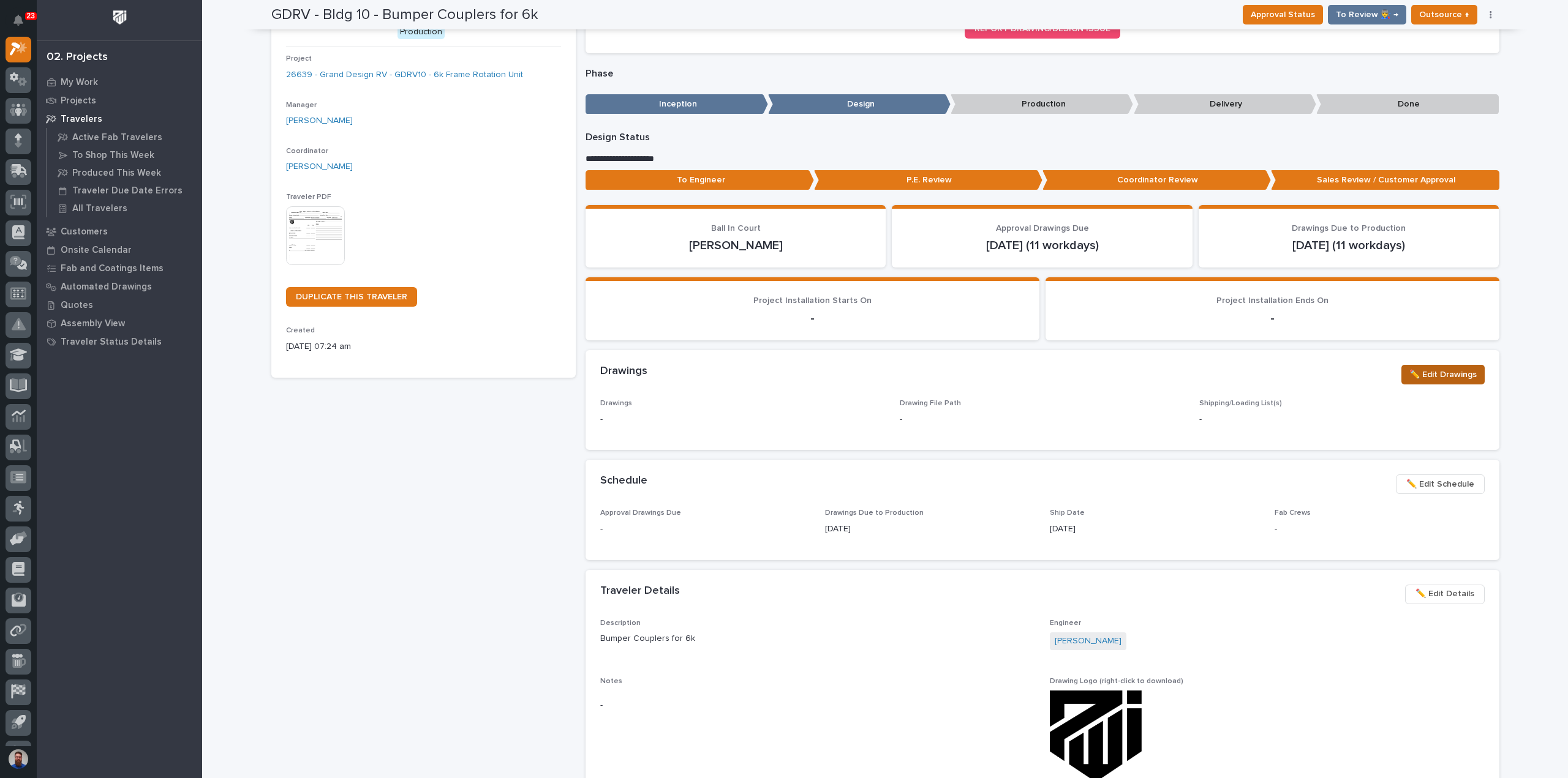
click at [1443, 375] on span "✏️ Edit Drawings" at bounding box center [1442, 374] width 67 height 15
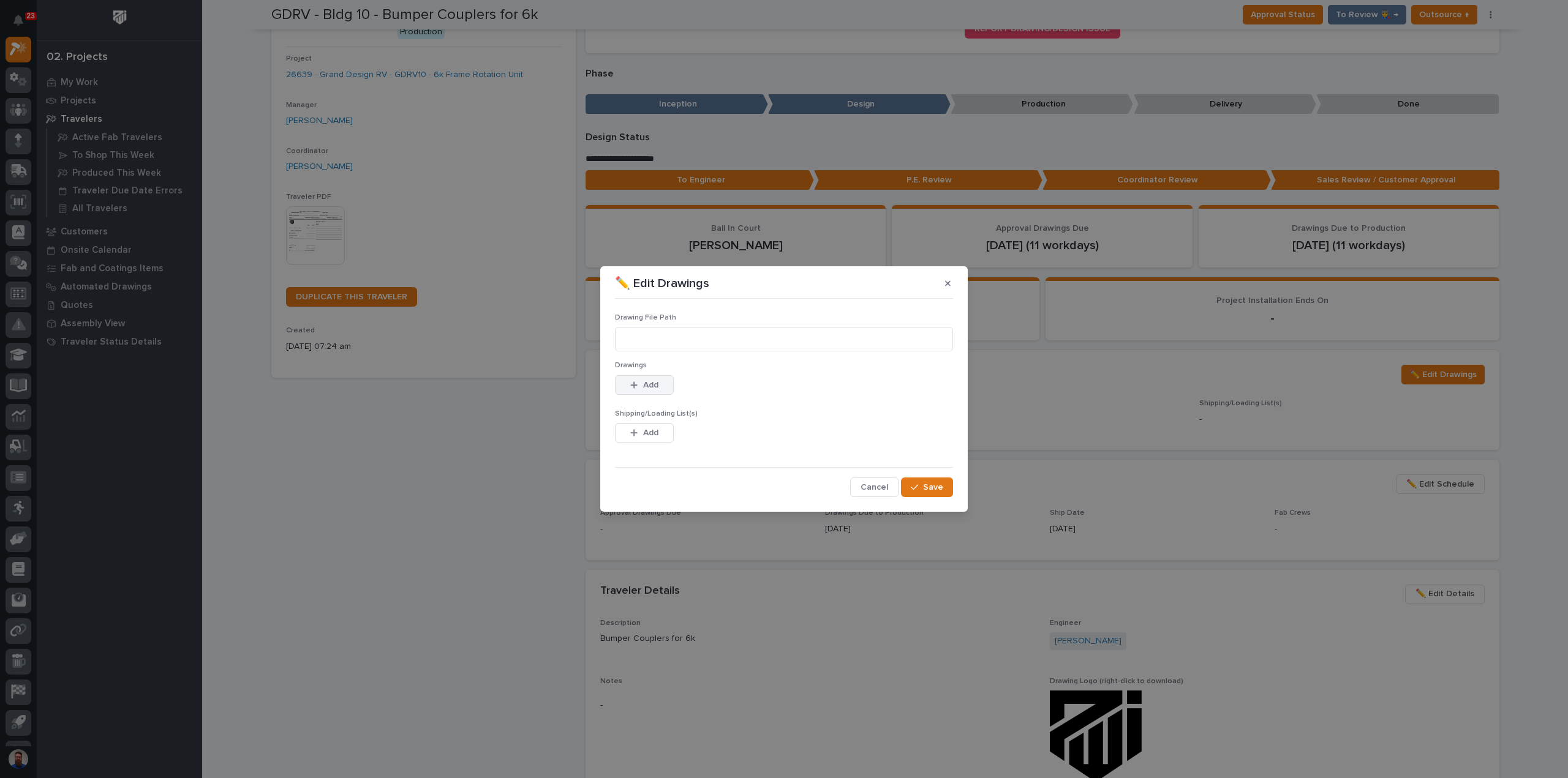
click at [637, 381] on div "button" at bounding box center [637, 384] width 13 height 9
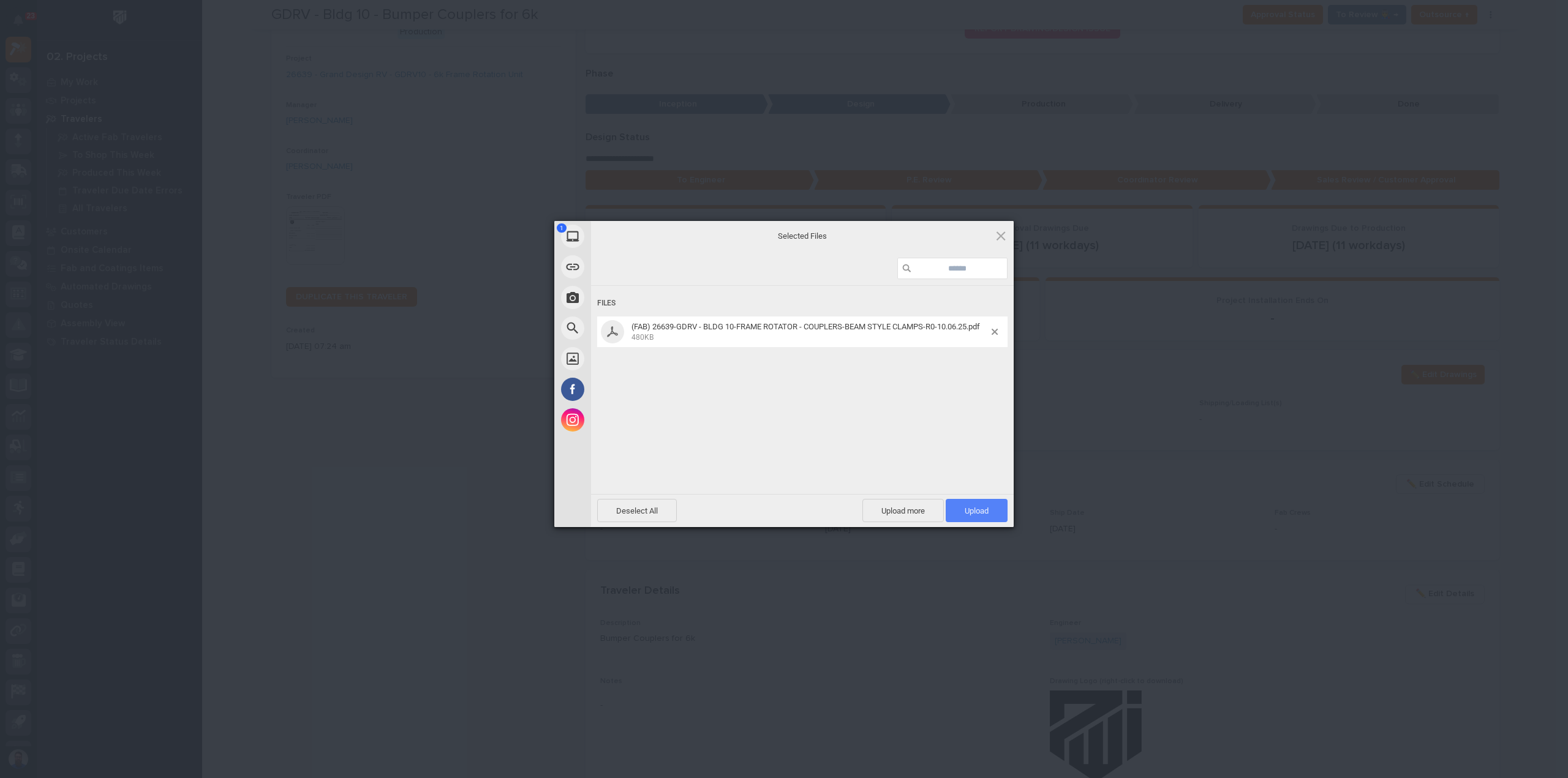
click at [960, 506] on span "Upload 1" at bounding box center [976, 510] width 61 height 24
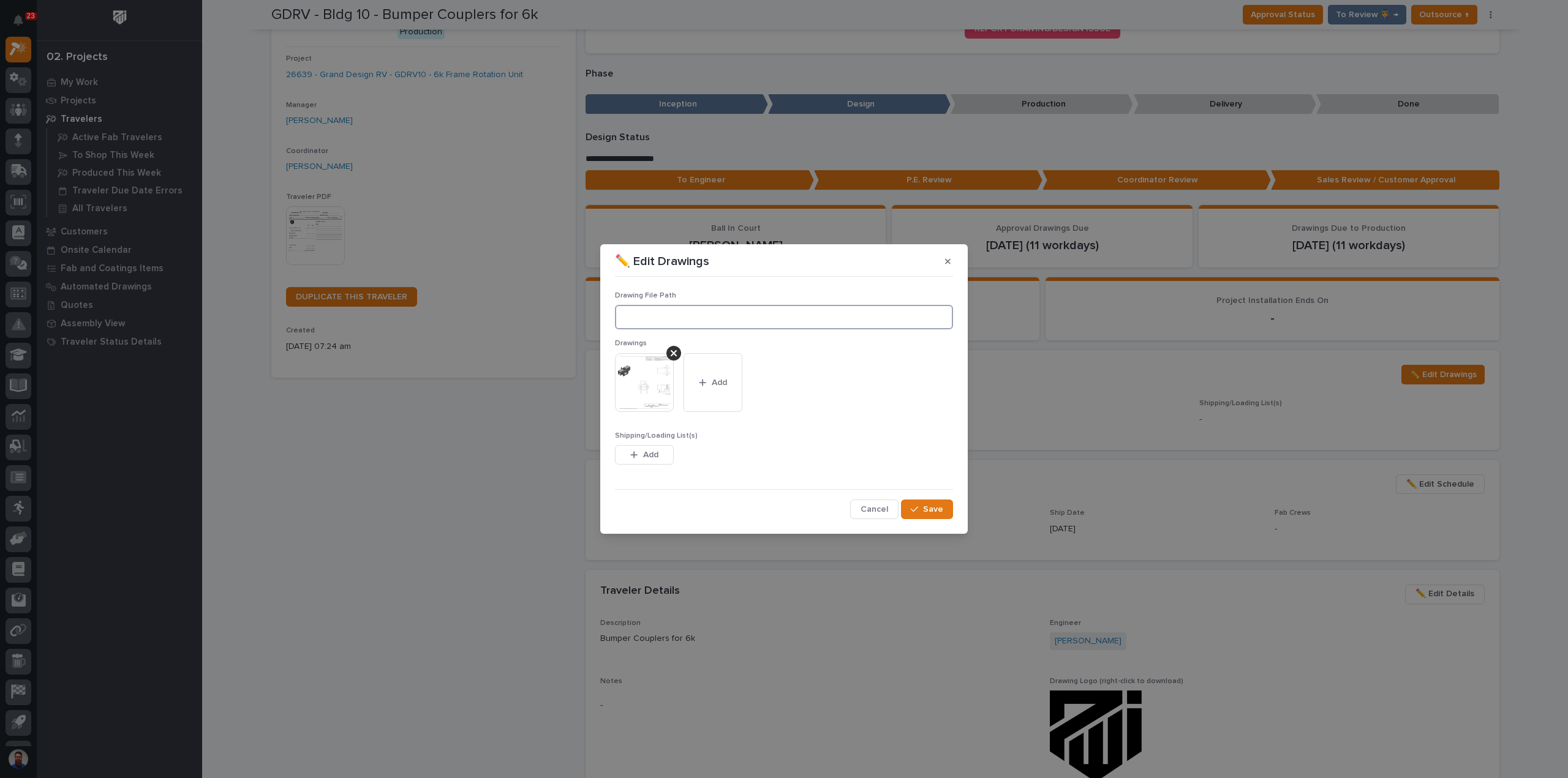
click at [843, 309] on input at bounding box center [783, 317] width 338 height 24
click at [679, 312] on input at bounding box center [783, 317] width 338 height 24
paste input ""M:\Grand Design RV\Building 10\26639 6k Frame Rotation Unit & Travel Trailer U…"
drag, startPoint x: 815, startPoint y: 317, endPoint x: 845, endPoint y: 317, distance: 30.0
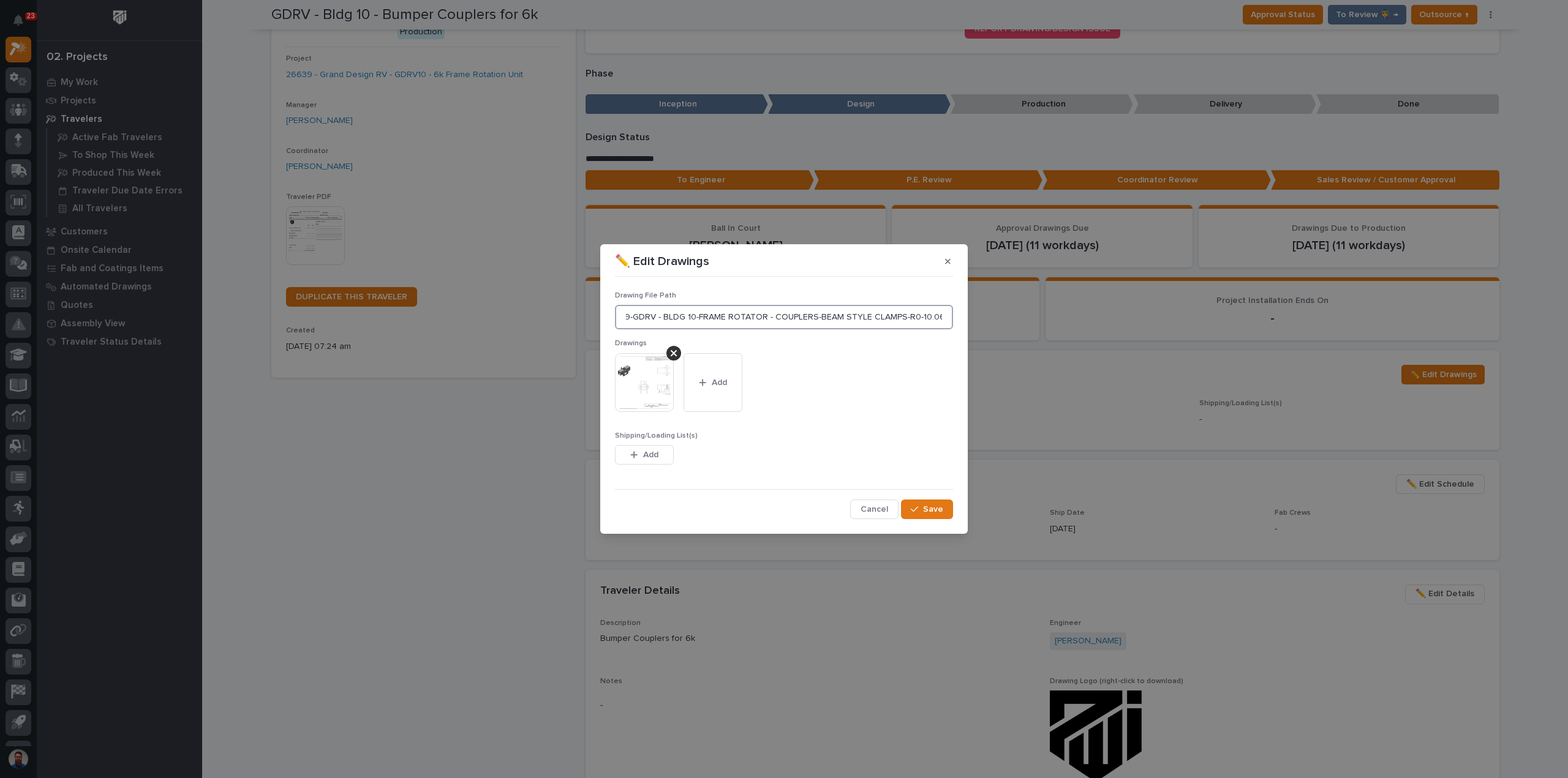
click at [815, 317] on input ""M:\Grand Design RV\Building 10\26639 6k Frame Rotation Unit & Travel Trailer U…" at bounding box center [783, 317] width 338 height 24
click at [938, 323] on input ""M:\Grand Design RV\Building 10\26639 6k Frame Rotation Unit & Travel Trailer U…" at bounding box center [783, 317] width 338 height 24
click at [946, 317] on input ""M:\Grand Design RV\Building 10\26639 6k Frame Rotation Unit & Travel Trailer U…" at bounding box center [783, 317] width 338 height 24
type input "M:\Grand Design RV\Building 10\26639 6k Frame Rotation Unit & Travel Trailer Un…"
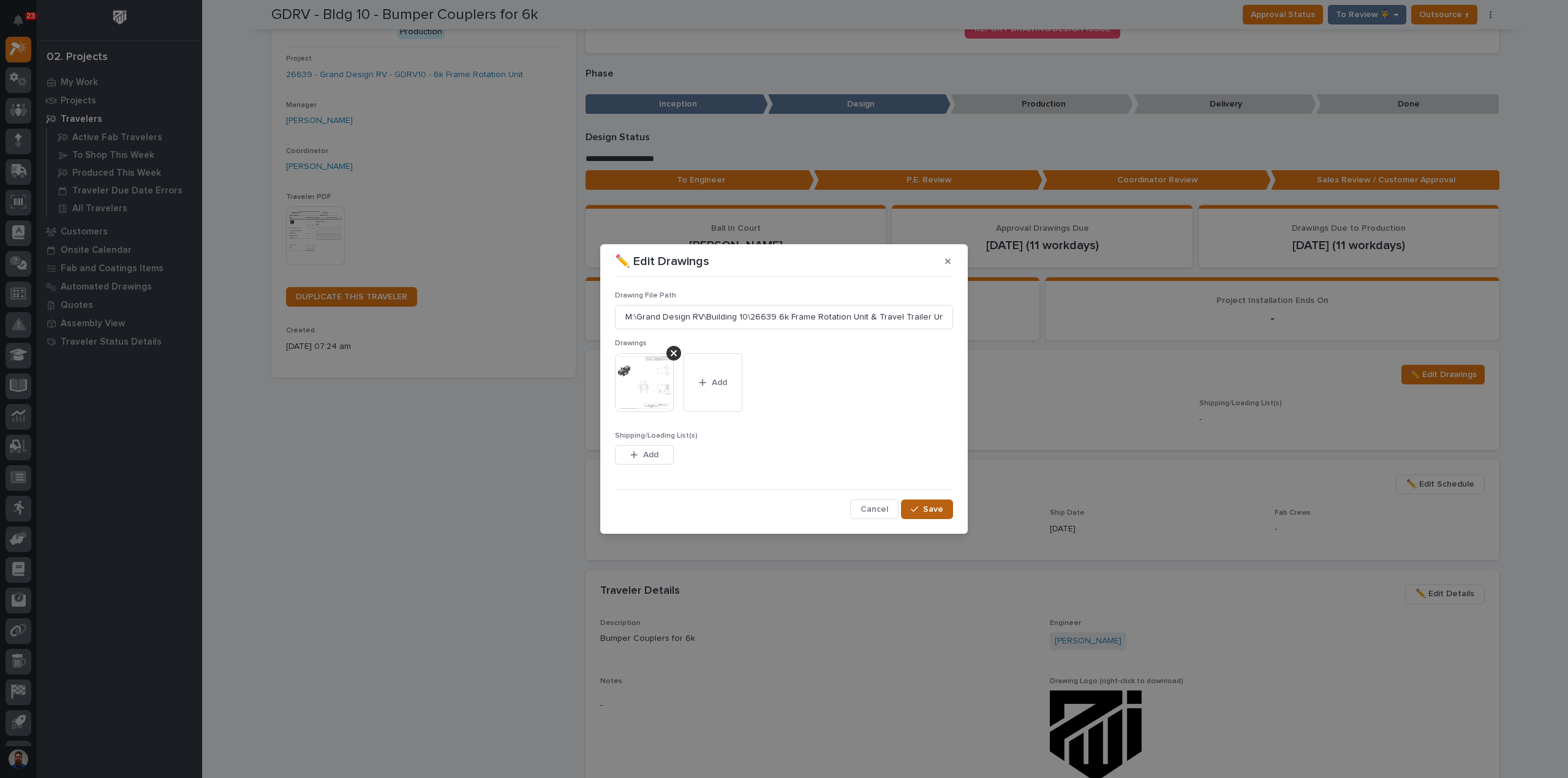
click at [918, 506] on icon "button" at bounding box center [914, 509] width 7 height 9
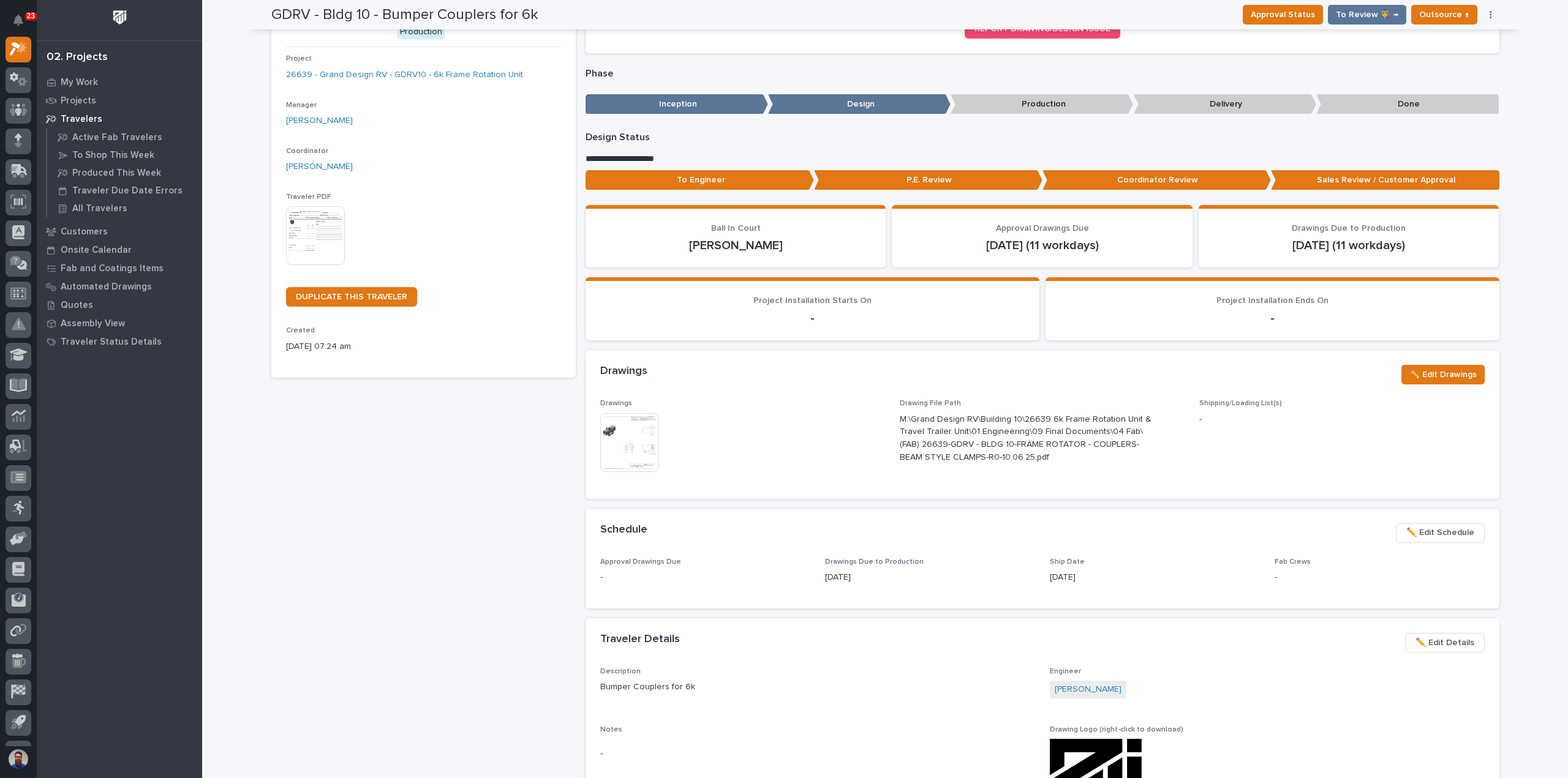
scroll to position [98, 0]
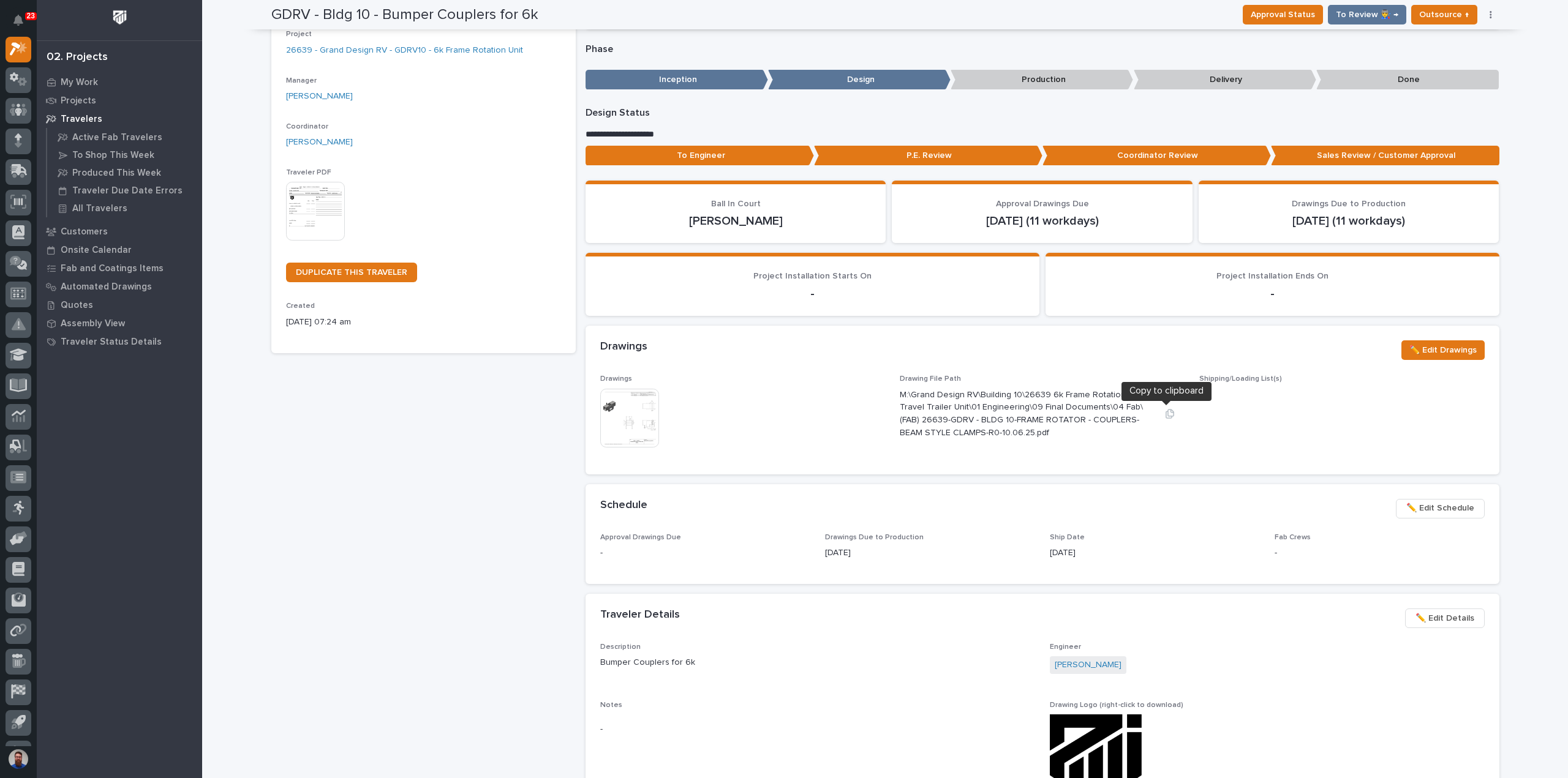
drag, startPoint x: 1164, startPoint y: 413, endPoint x: 1511, endPoint y: 358, distance: 351.3
click at [1165, 413] on icon "button" at bounding box center [1169, 413] width 9 height 9
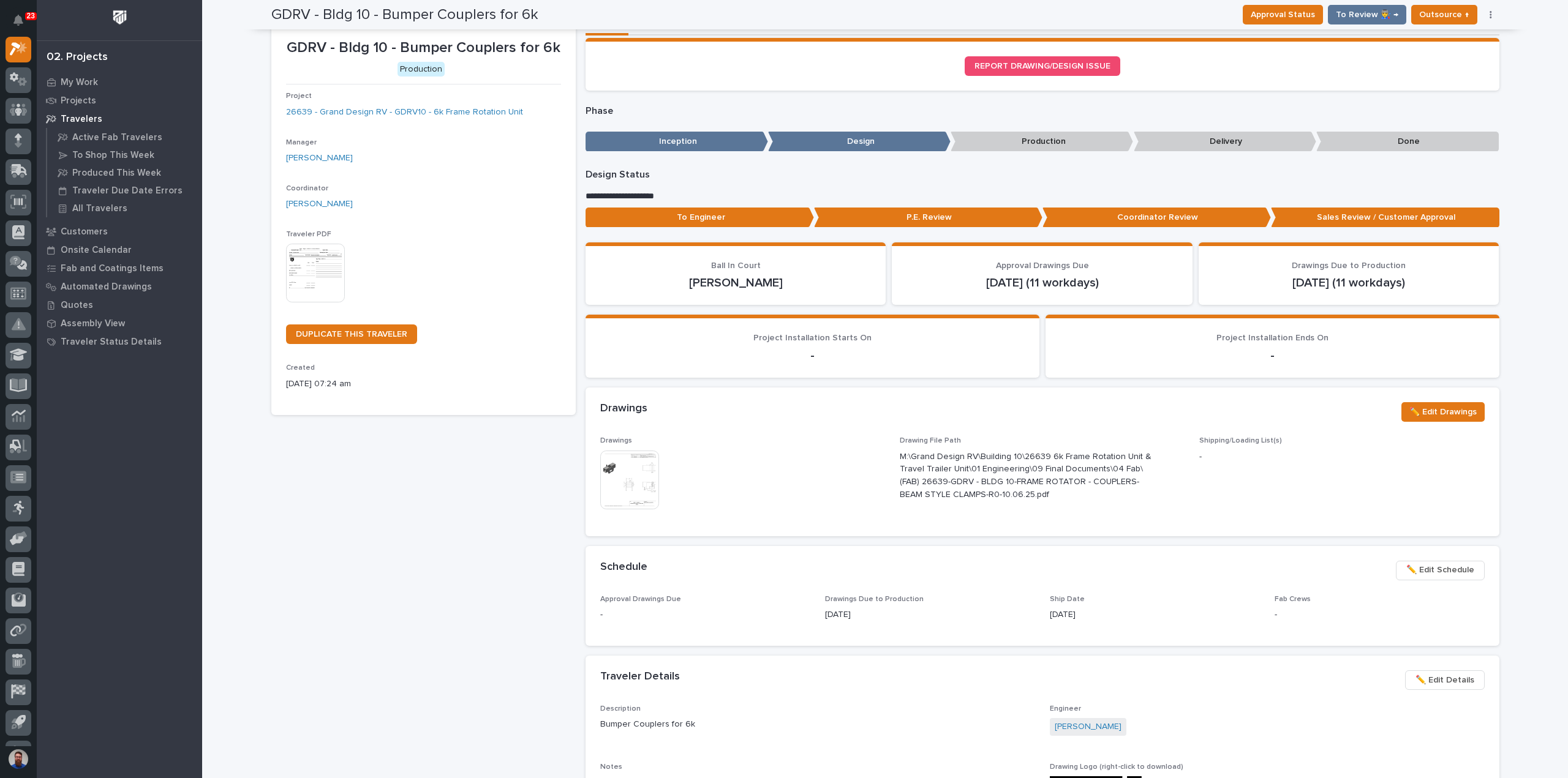
scroll to position [0, 0]
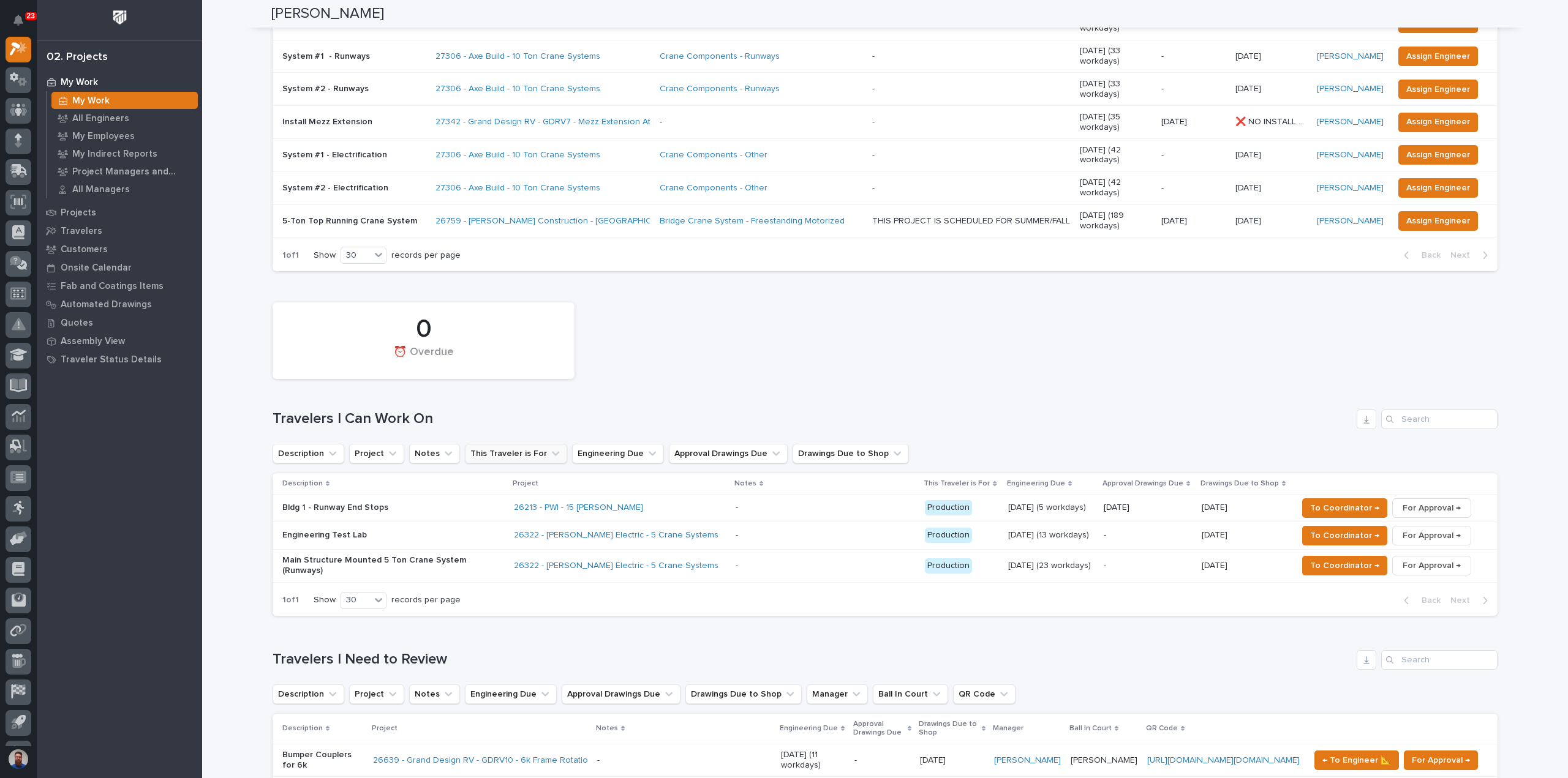
scroll to position [816, 0]
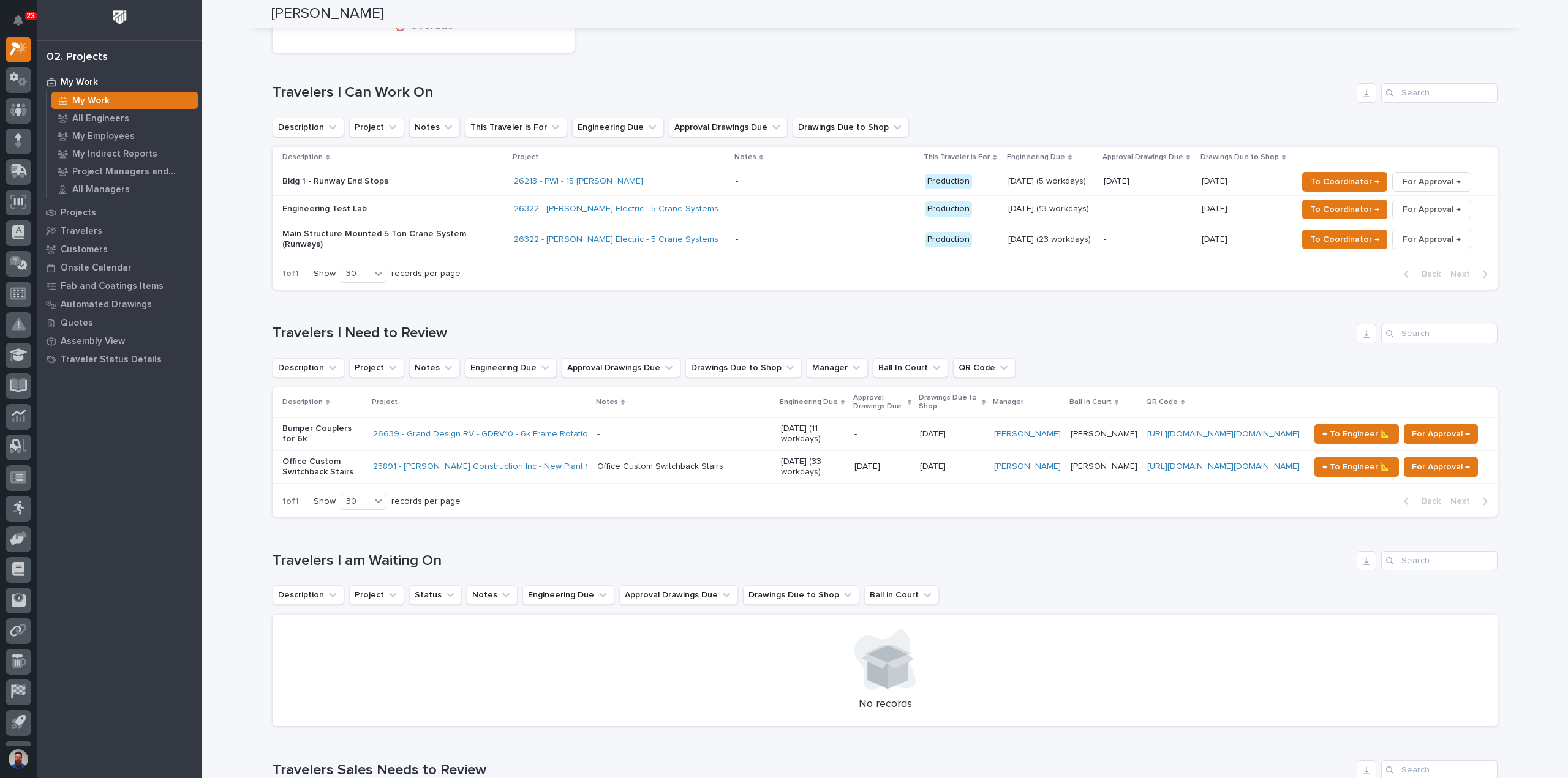
click at [300, 424] on p "Bumper Couplers for 6k" at bounding box center [322, 434] width 81 height 20
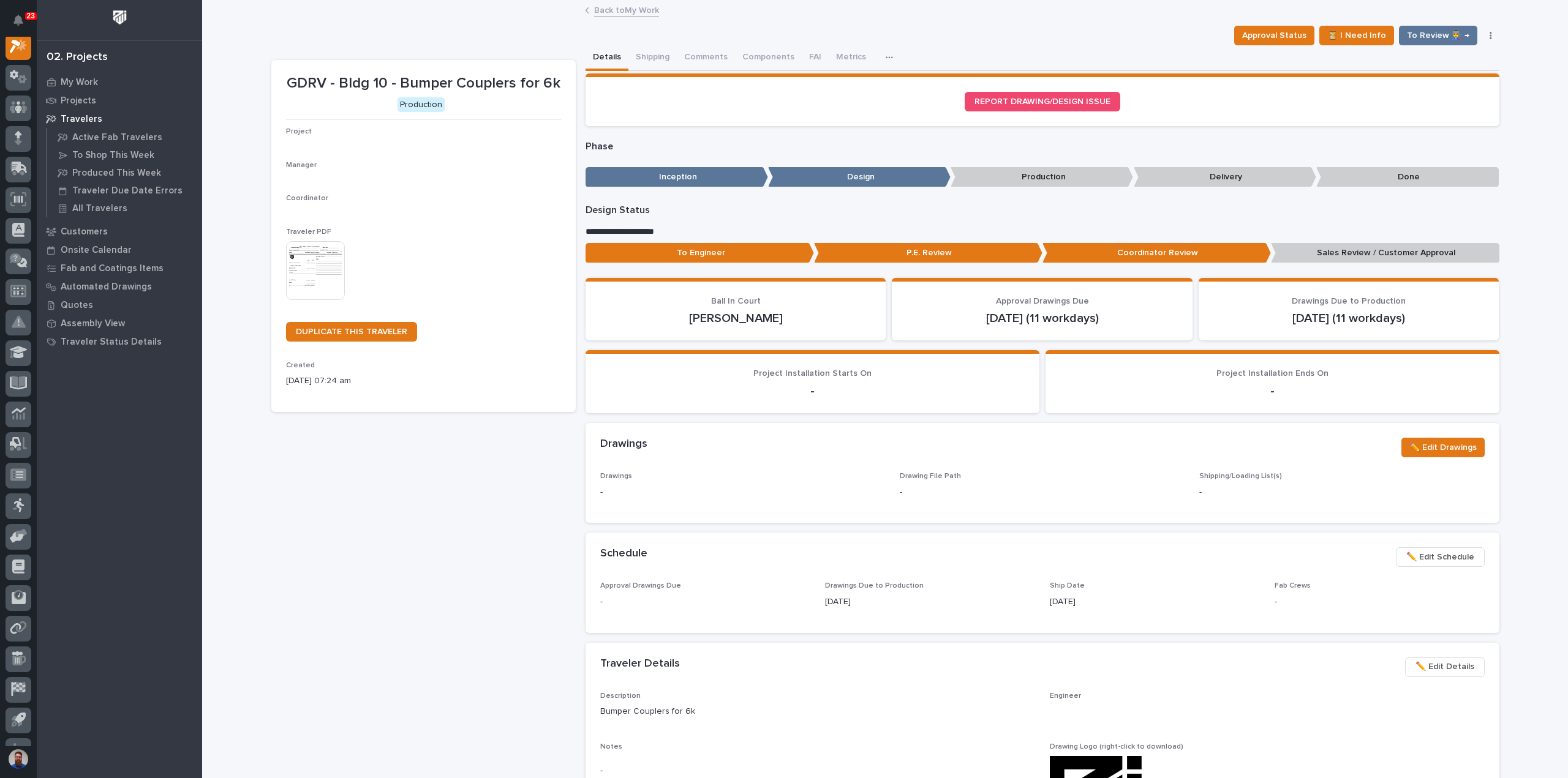
scroll to position [31, 0]
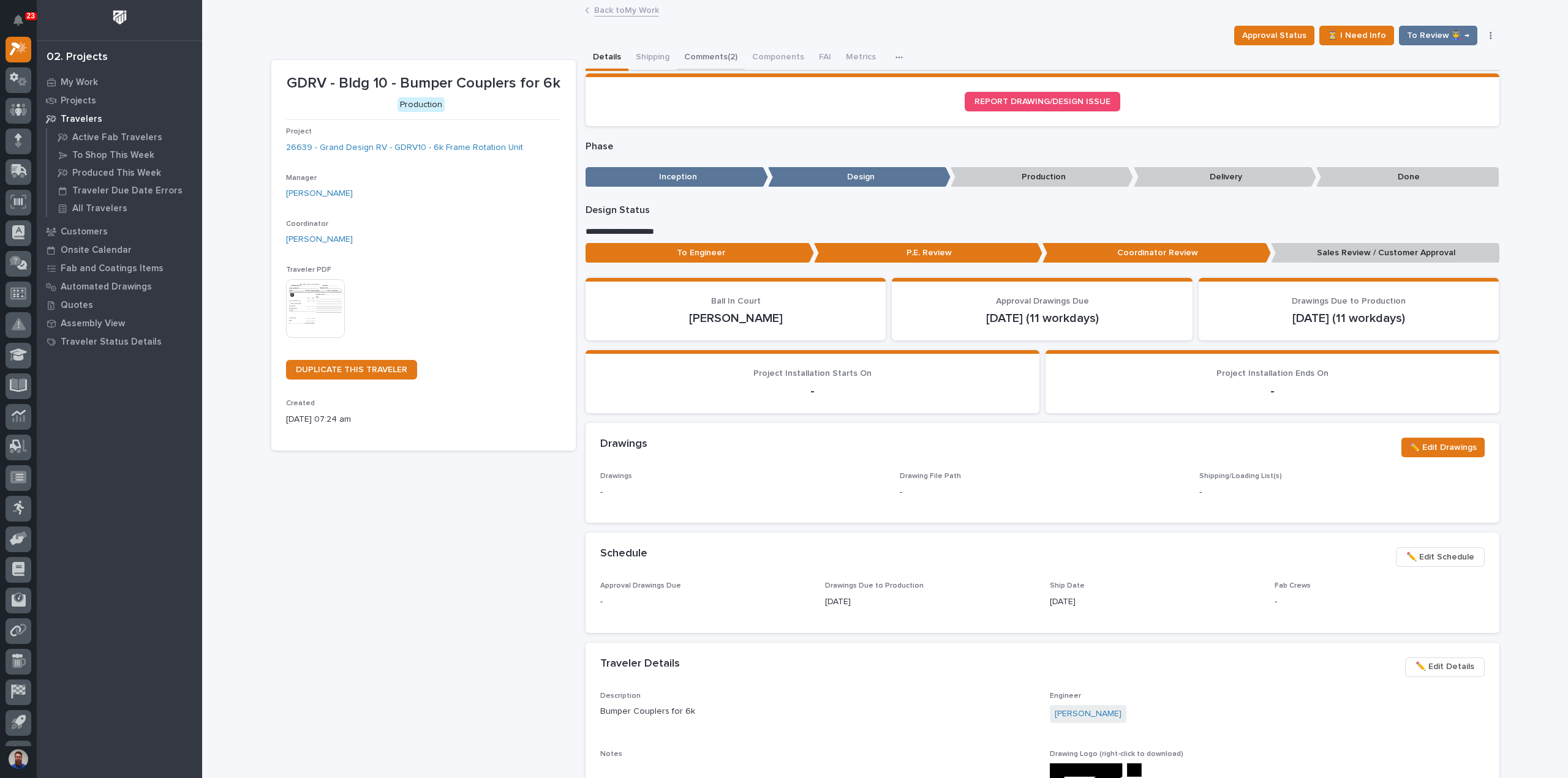
click at [729, 51] on button "Comments (2)" at bounding box center [711, 58] width 68 height 26
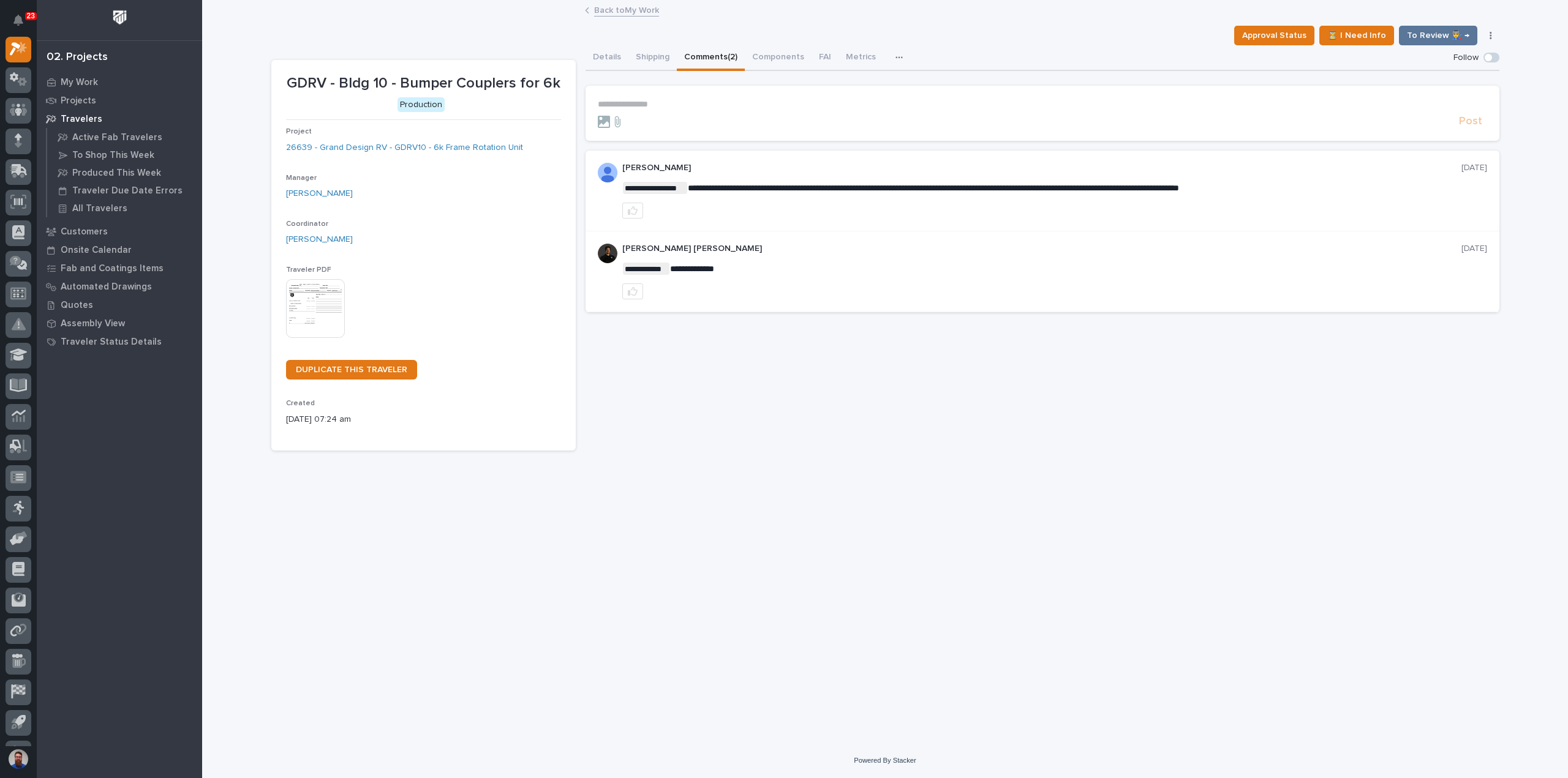
click at [623, 57] on div "Details Shipping Comments (2) Components FAI Metrics Drawing Errors Schedule" at bounding box center [1042, 58] width 914 height 26
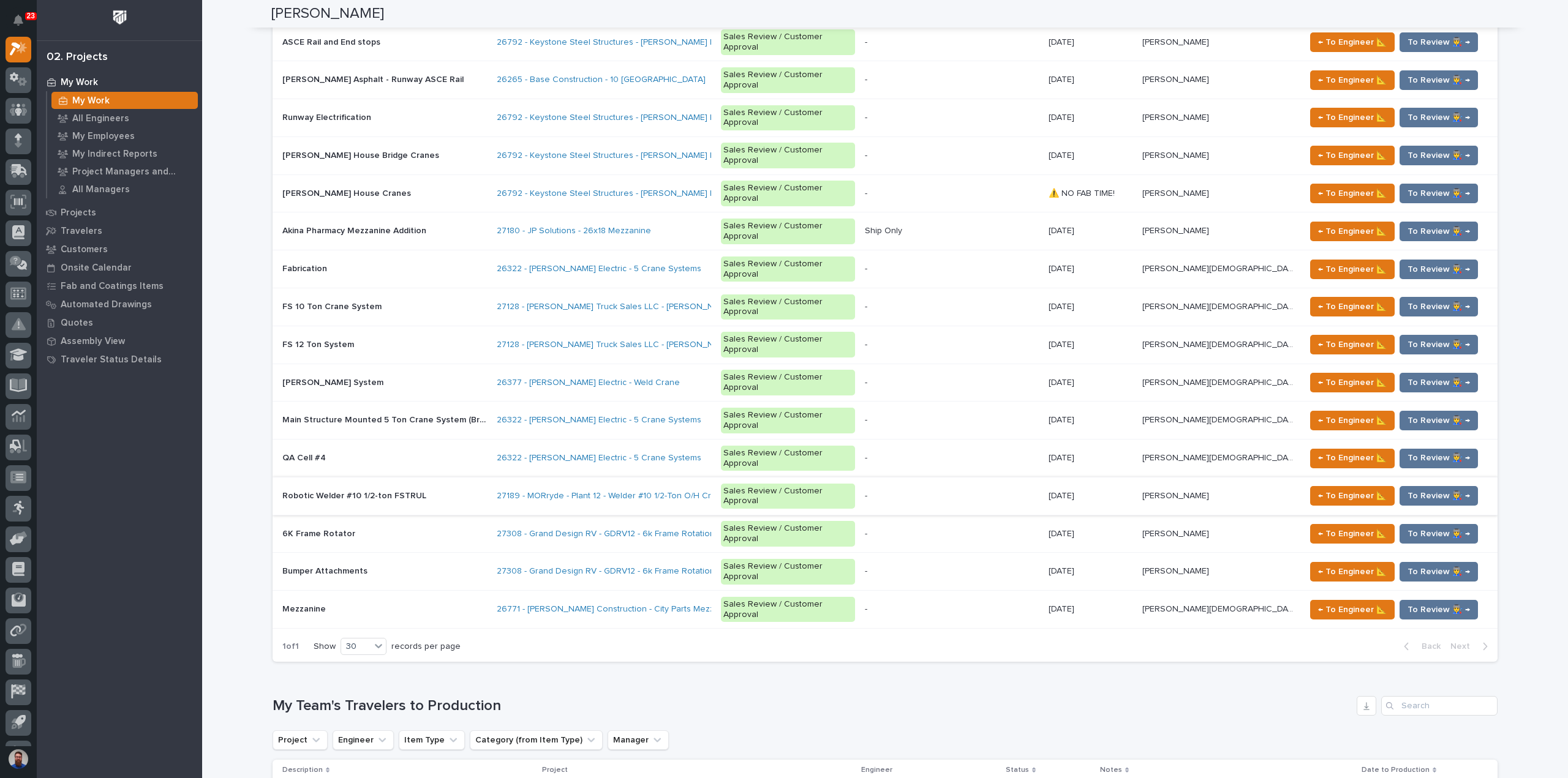
scroll to position [1721, 0]
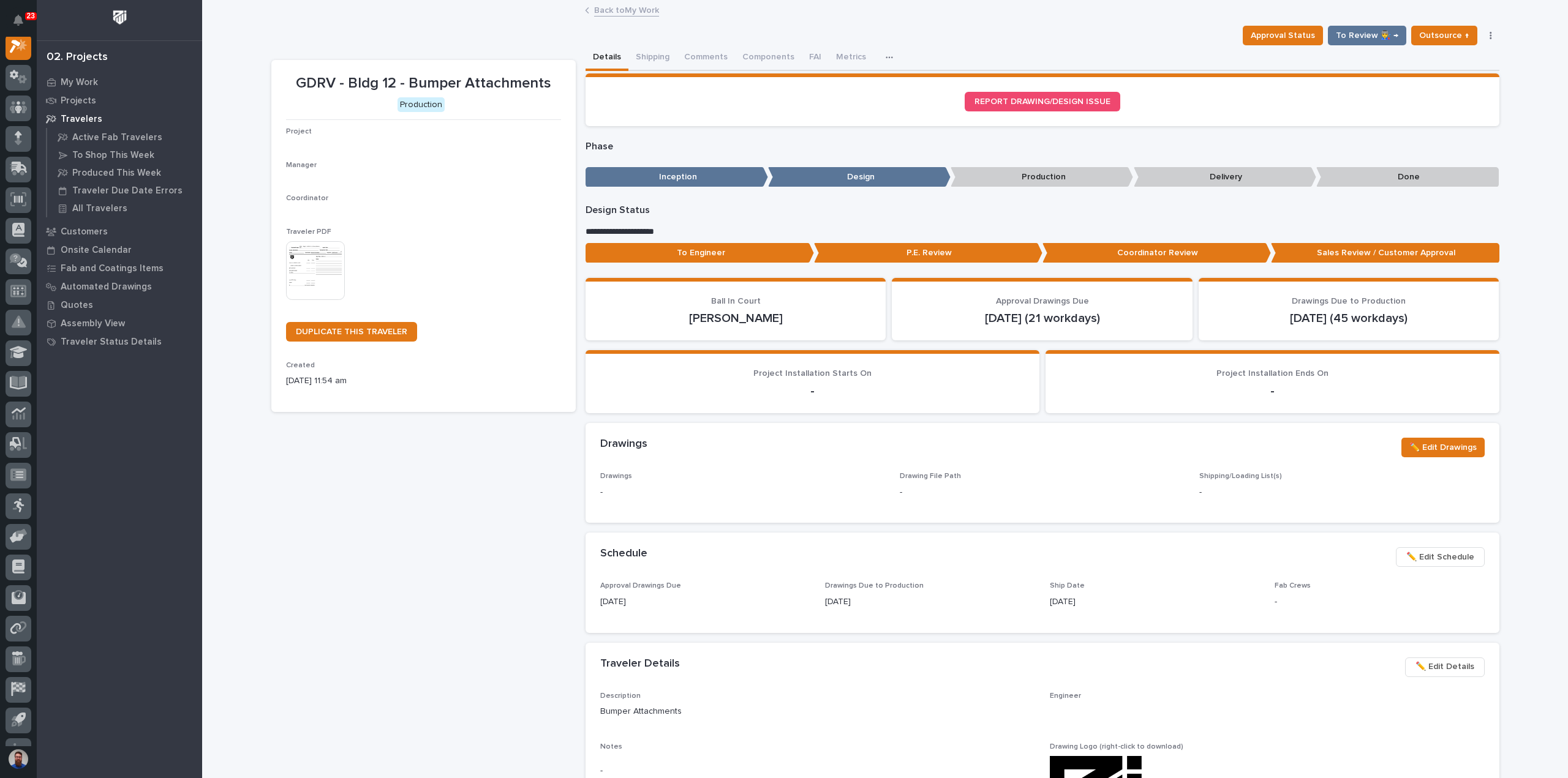
scroll to position [31, 0]
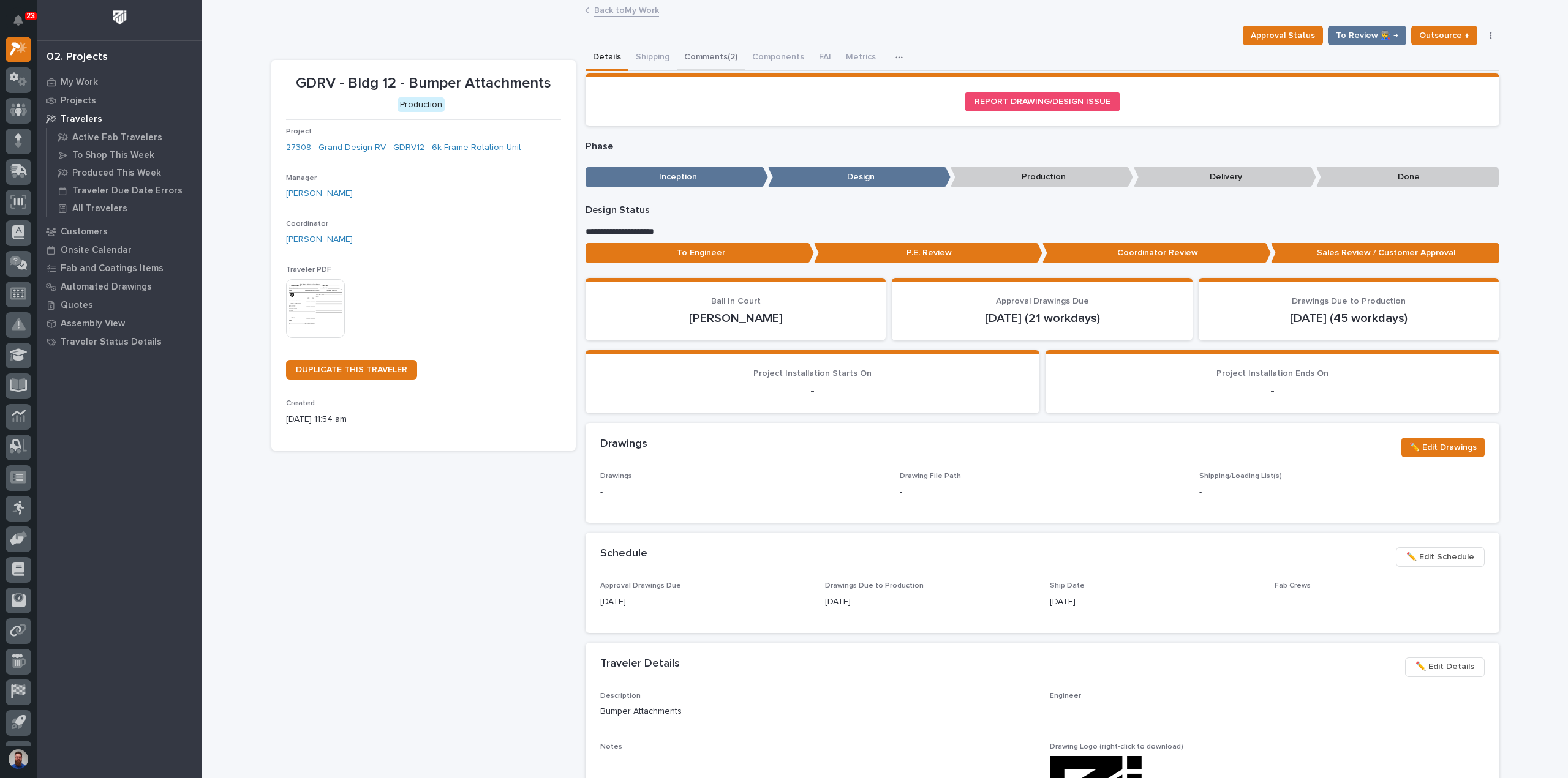
click at [693, 54] on button "Comments (2)" at bounding box center [711, 58] width 68 height 26
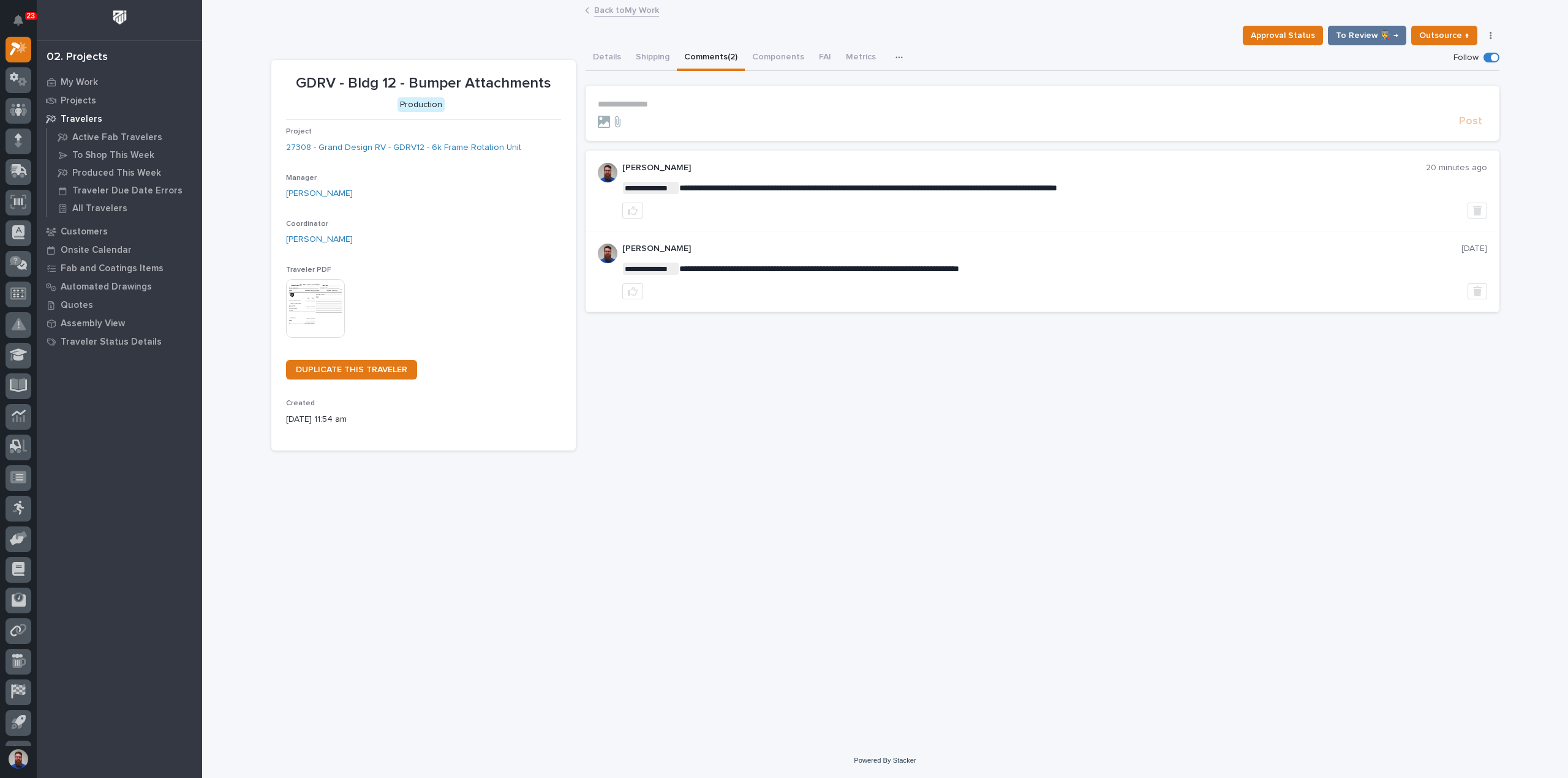
click at [687, 98] on section "**********" at bounding box center [1042, 113] width 914 height 55
click at [689, 102] on p "**********" at bounding box center [1042, 104] width 889 height 10
click at [677, 101] on p "**********" at bounding box center [1042, 104] width 889 height 10
click at [752, 109] on form "**********" at bounding box center [1042, 113] width 889 height 29
click at [752, 106] on p "**********" at bounding box center [1042, 104] width 889 height 10
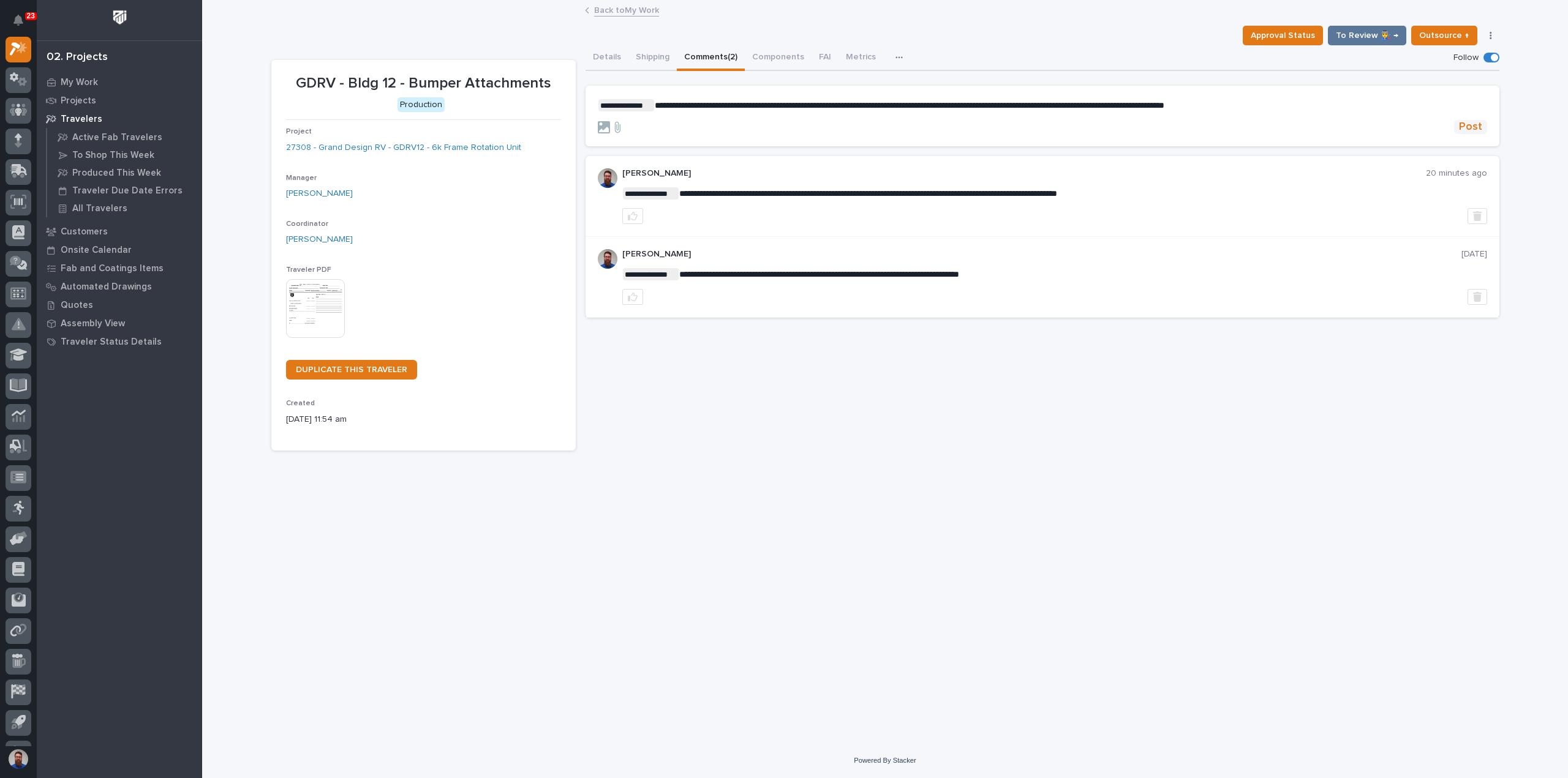
click at [1469, 129] on span "Post" at bounding box center [1470, 127] width 24 height 14
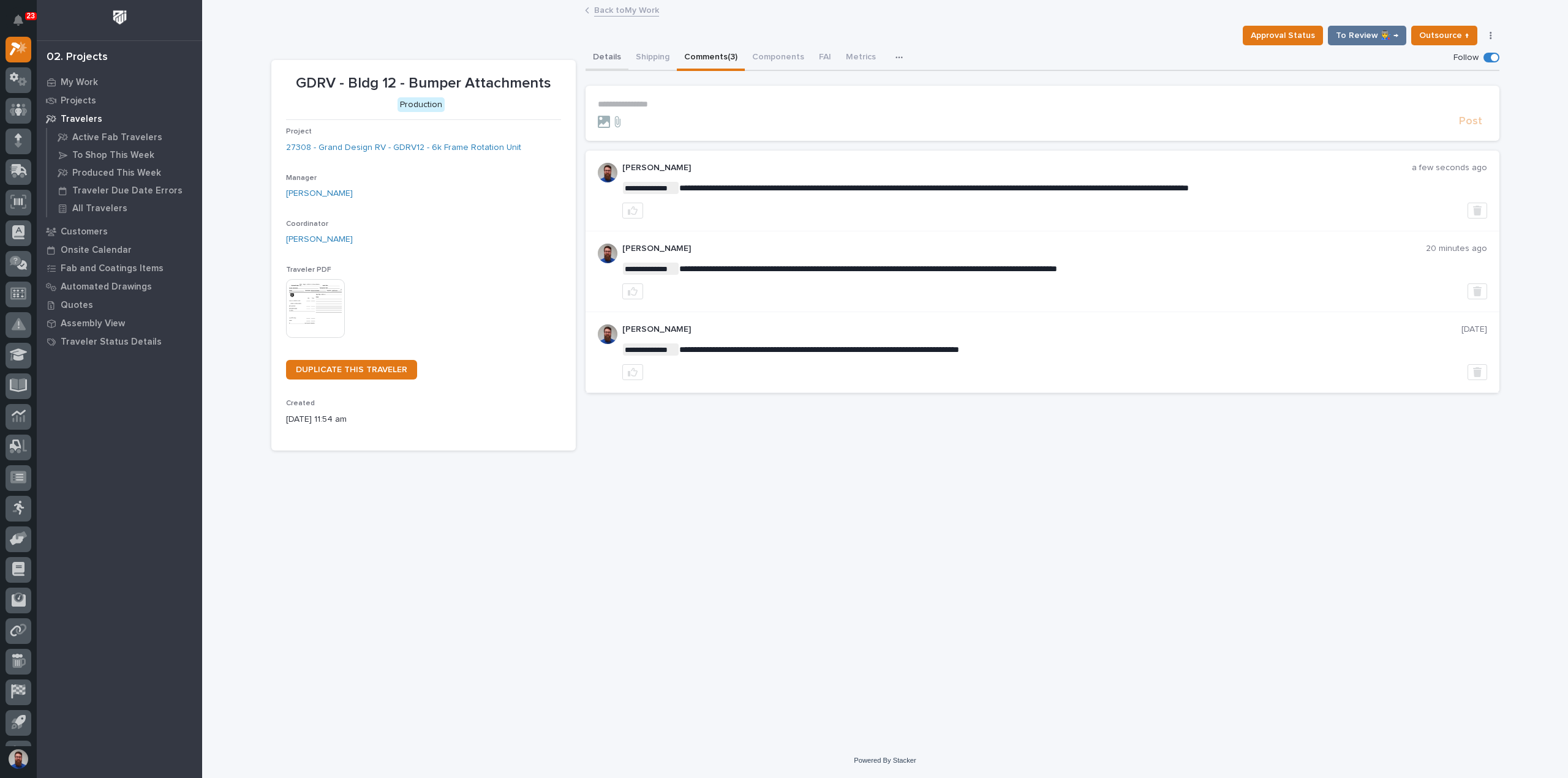
click at [609, 55] on button "Details" at bounding box center [607, 58] width 43 height 26
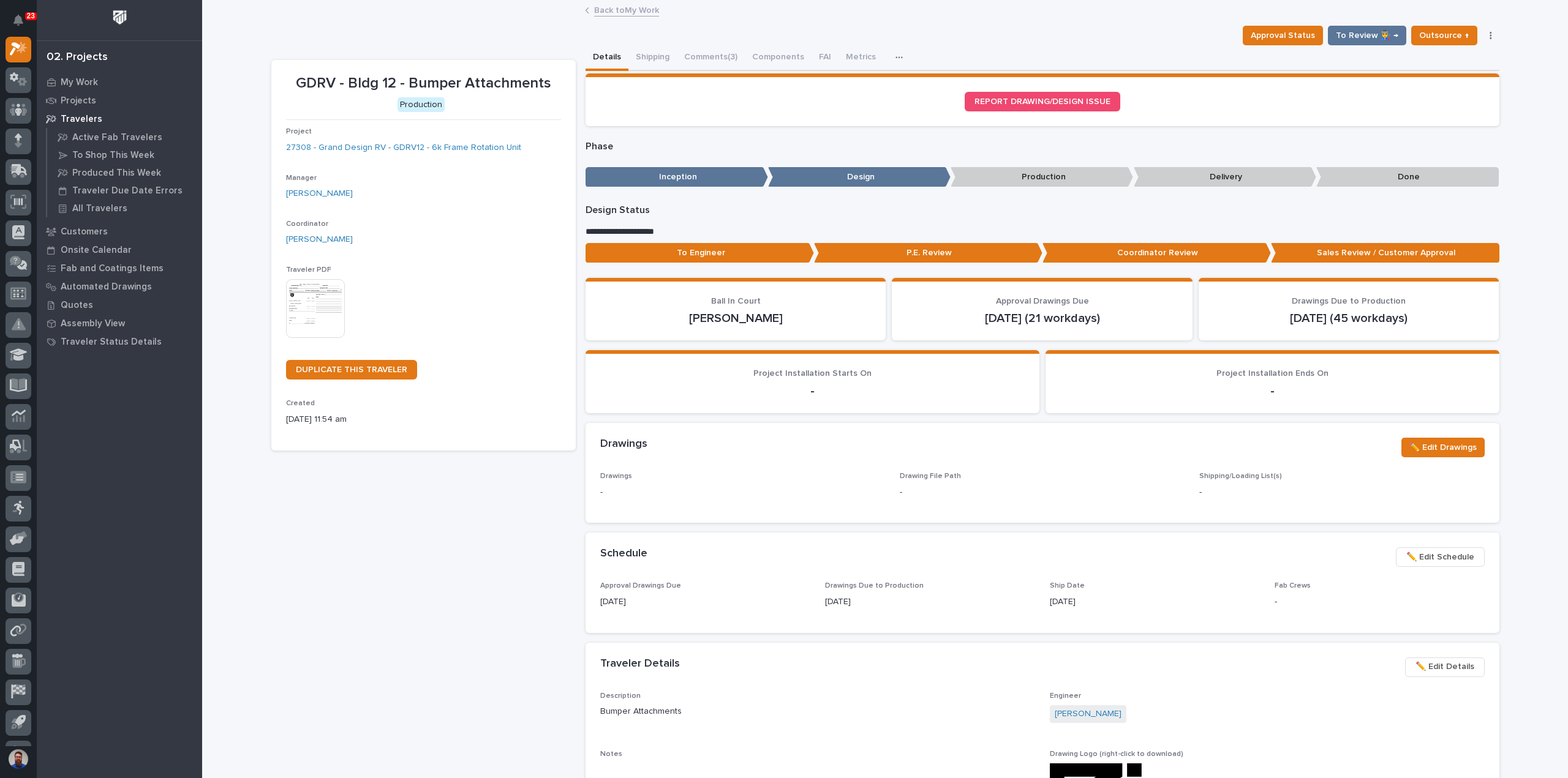
click at [1482, 38] on button "button" at bounding box center [1491, 35] width 17 height 9
click at [1489, 35] on icon "button" at bounding box center [1490, 35] width 2 height 9
click at [770, 259] on p "To Engineer" at bounding box center [700, 254] width 229 height 20
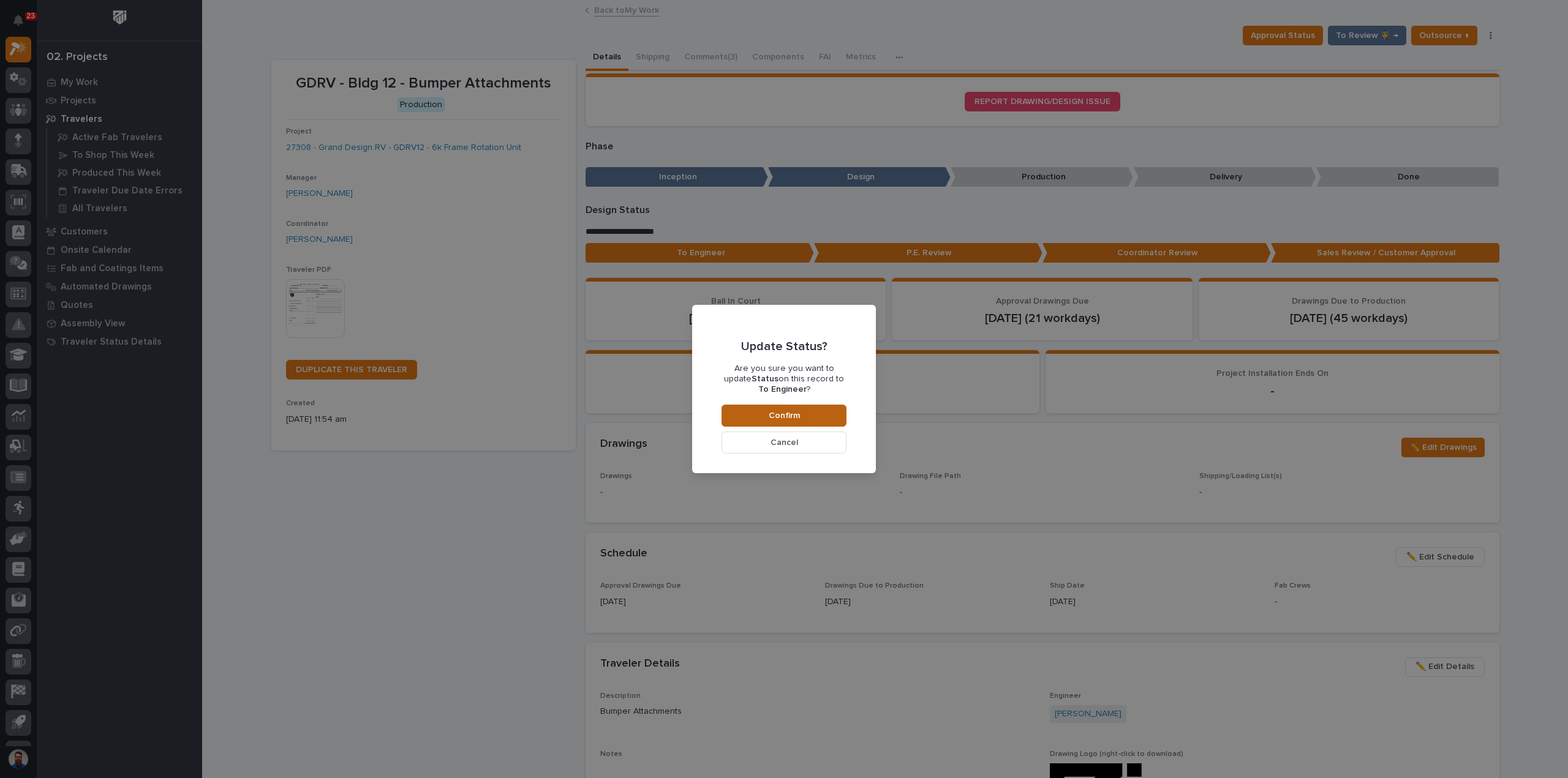
click at [793, 413] on span "Confirm" at bounding box center [784, 416] width 32 height 11
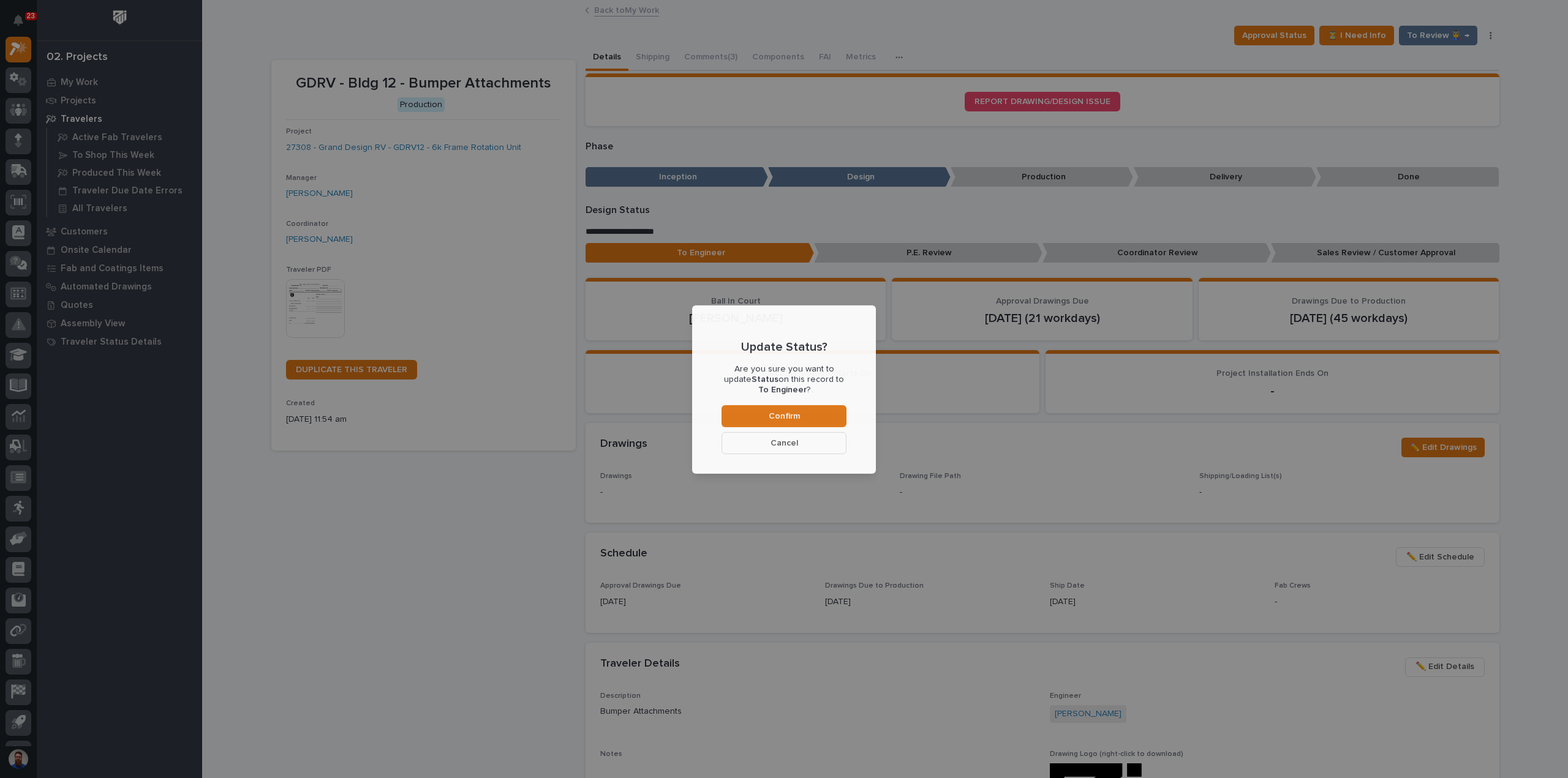
scroll to position [72, 0]
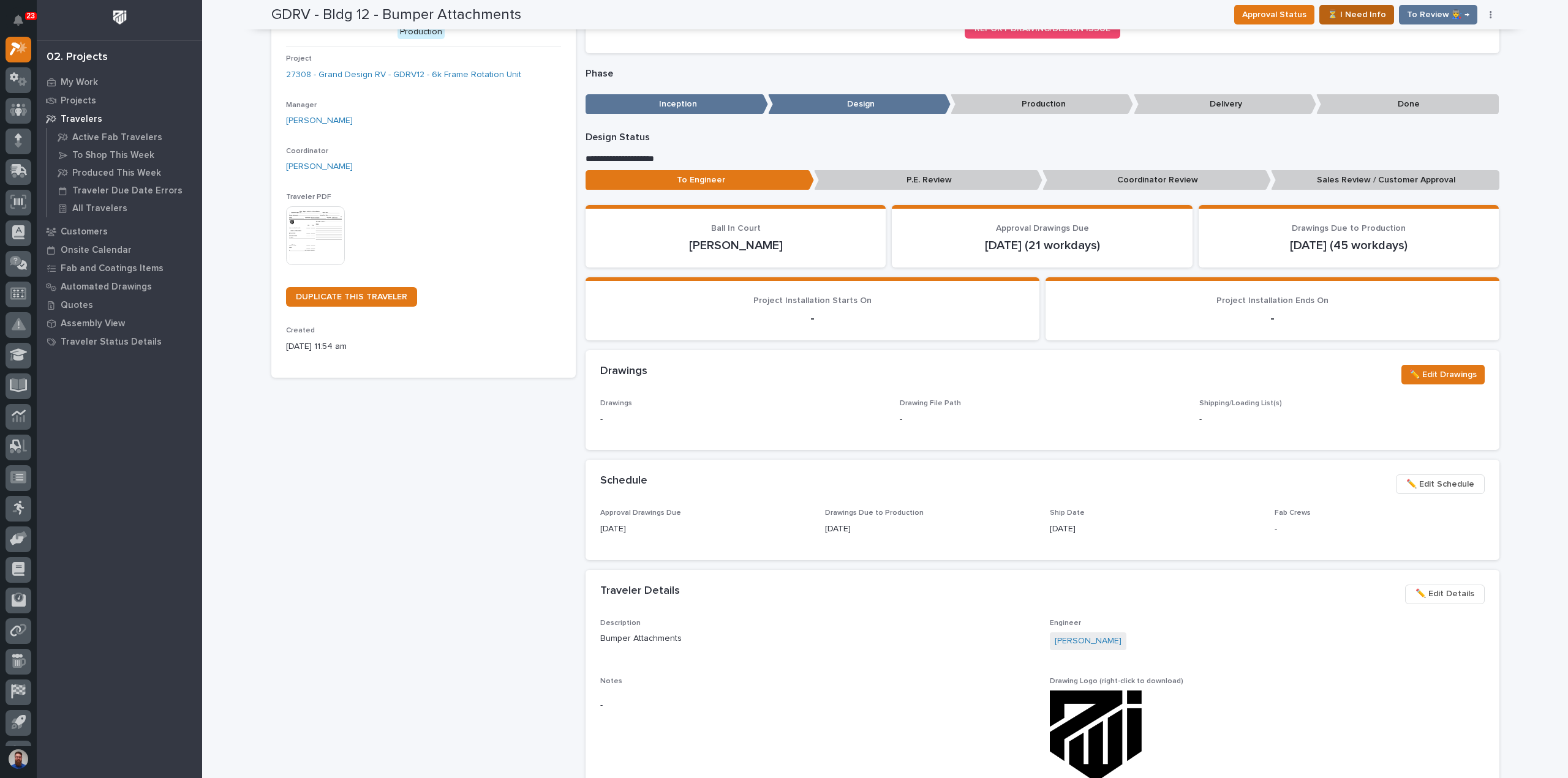
click at [1359, 17] on span "⏳ I Need Info" at bounding box center [1356, 14] width 59 height 15
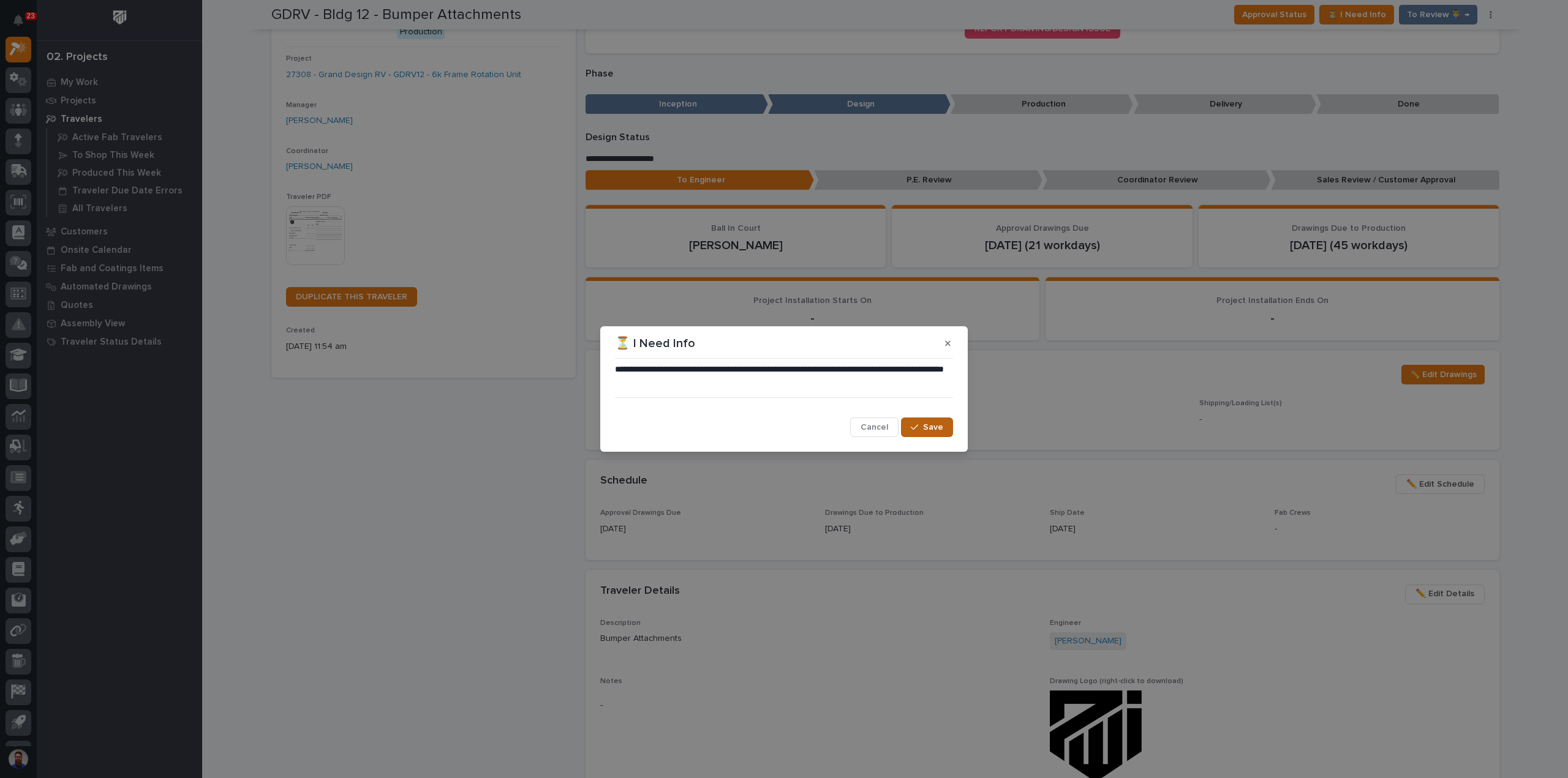
click at [930, 418] on button "Save" at bounding box center [927, 427] width 52 height 20
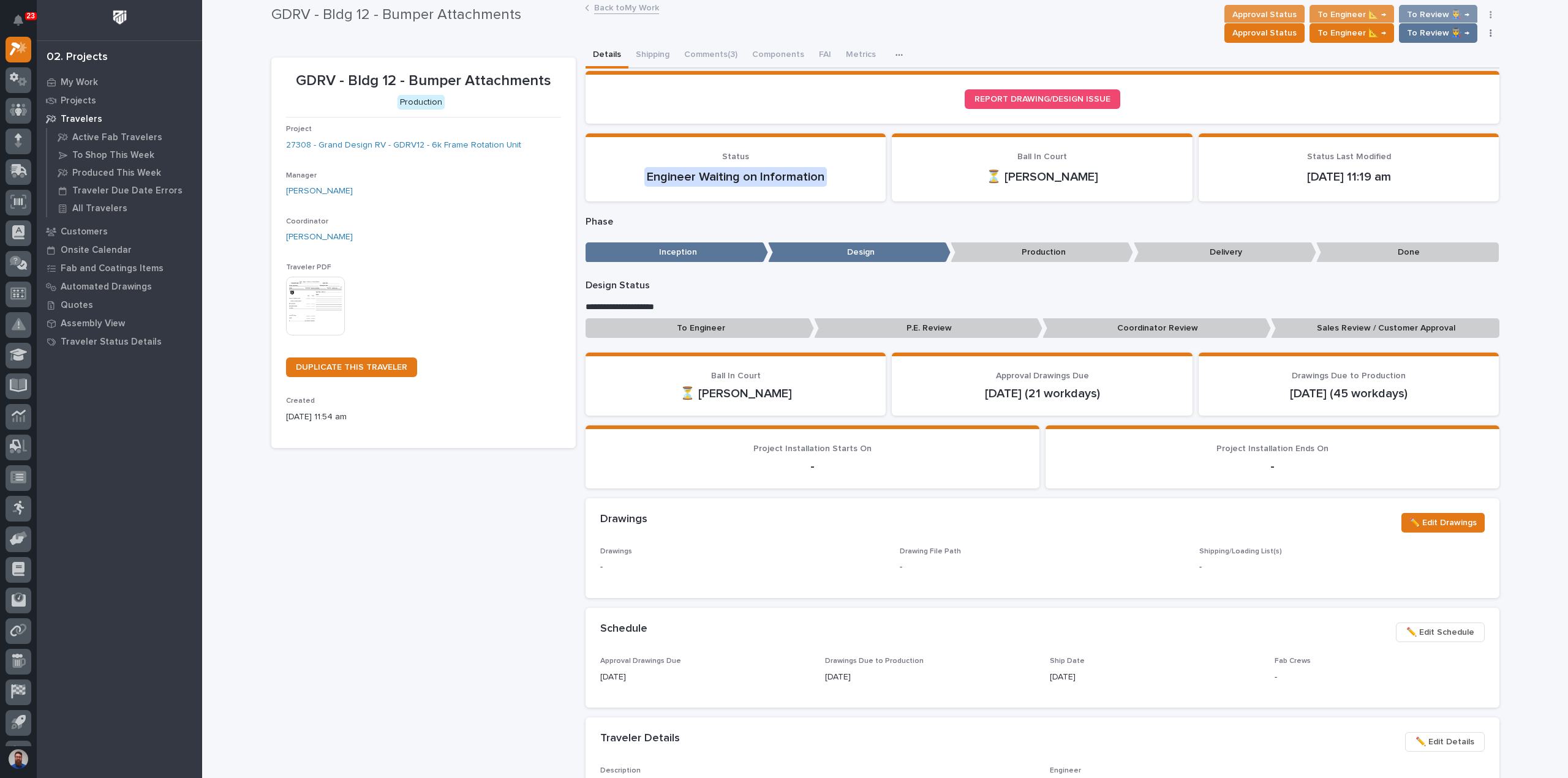
scroll to position [0, 0]
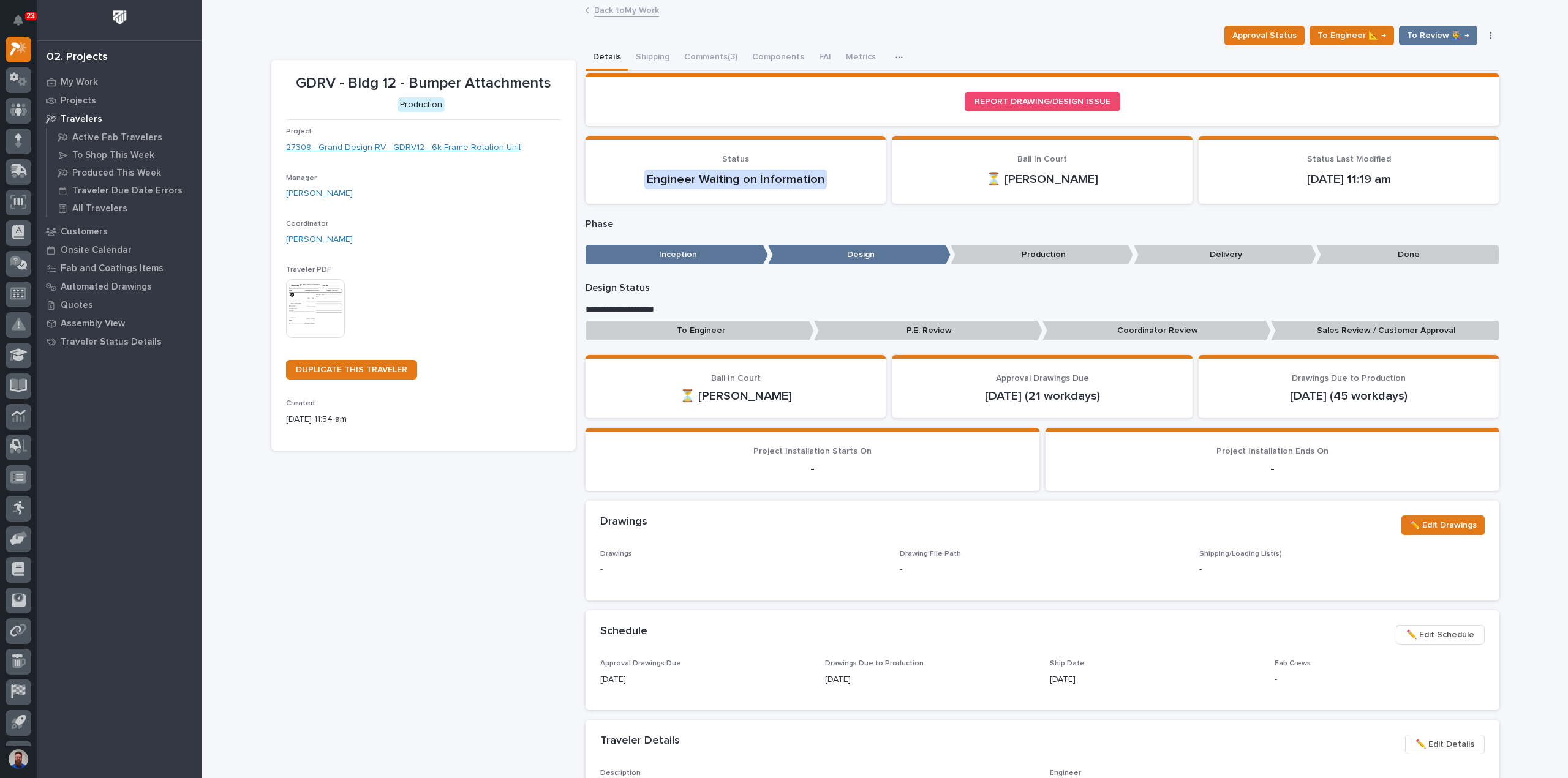
click at [458, 147] on link "27308 - Grand Design RV - GDRV12 - 6k Frame Rotation Unit" at bounding box center [403, 148] width 235 height 13
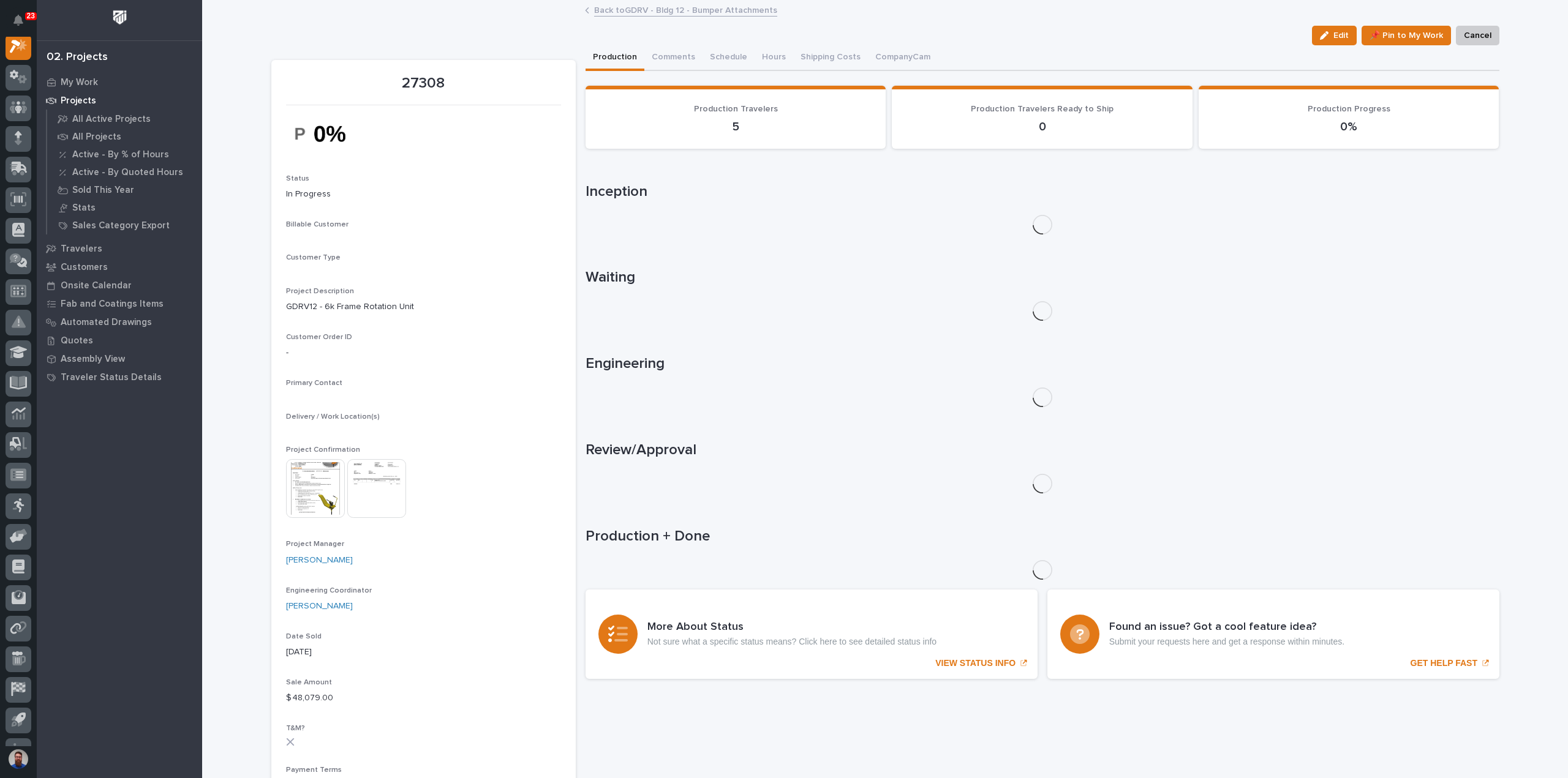
scroll to position [31, 0]
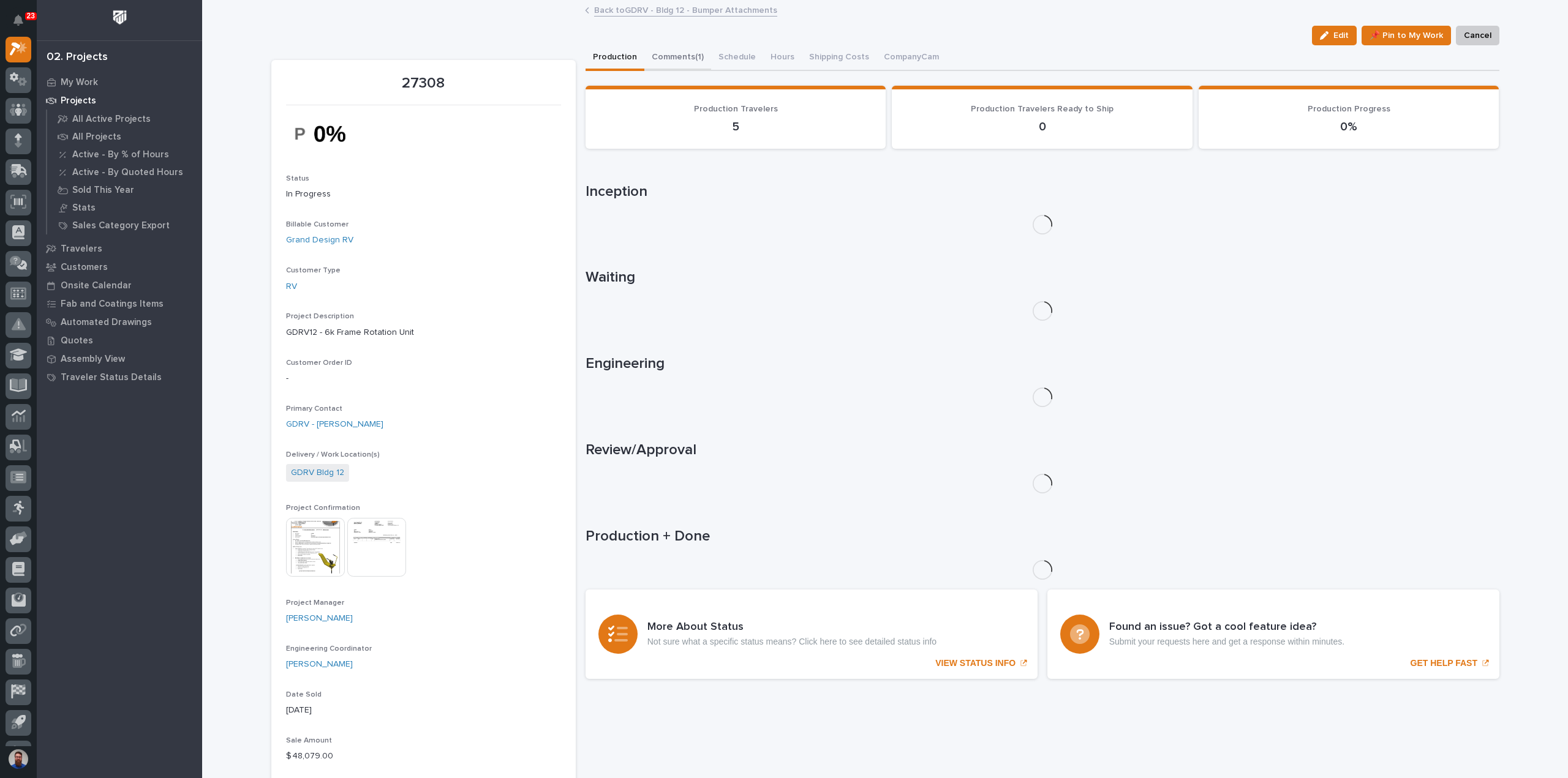
click at [676, 57] on button "Comments (1)" at bounding box center [678, 58] width 67 height 26
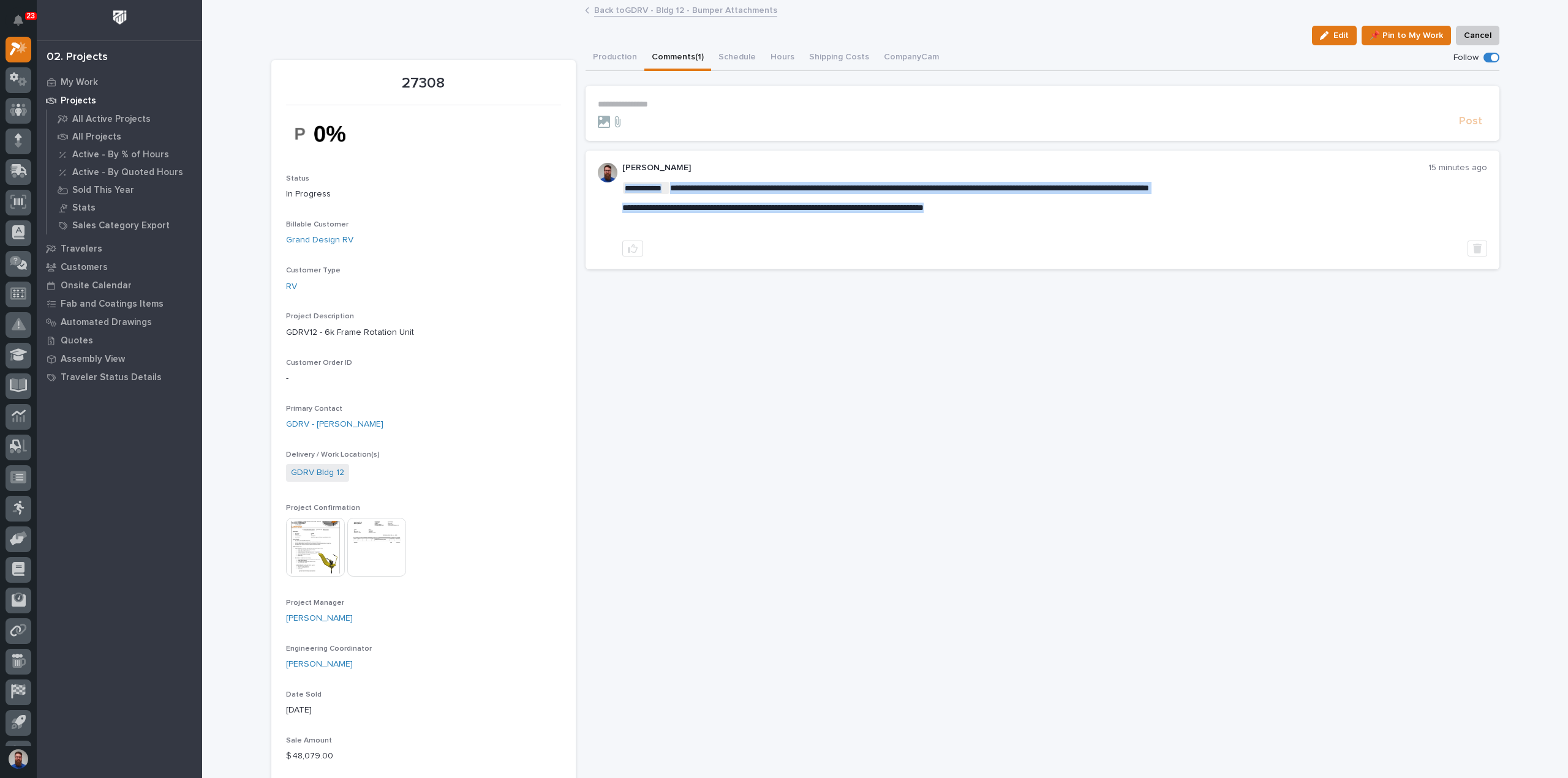
drag, startPoint x: 1049, startPoint y: 209, endPoint x: 1030, endPoint y: 213, distance: 19.4
click at [1078, 206] on p "**********" at bounding box center [1054, 207] width 864 height 10
drag, startPoint x: 1024, startPoint y: 207, endPoint x: 622, endPoint y: 184, distance: 402.7
click at [622, 184] on div "**********" at bounding box center [1054, 207] width 864 height 50
copy div "**********"
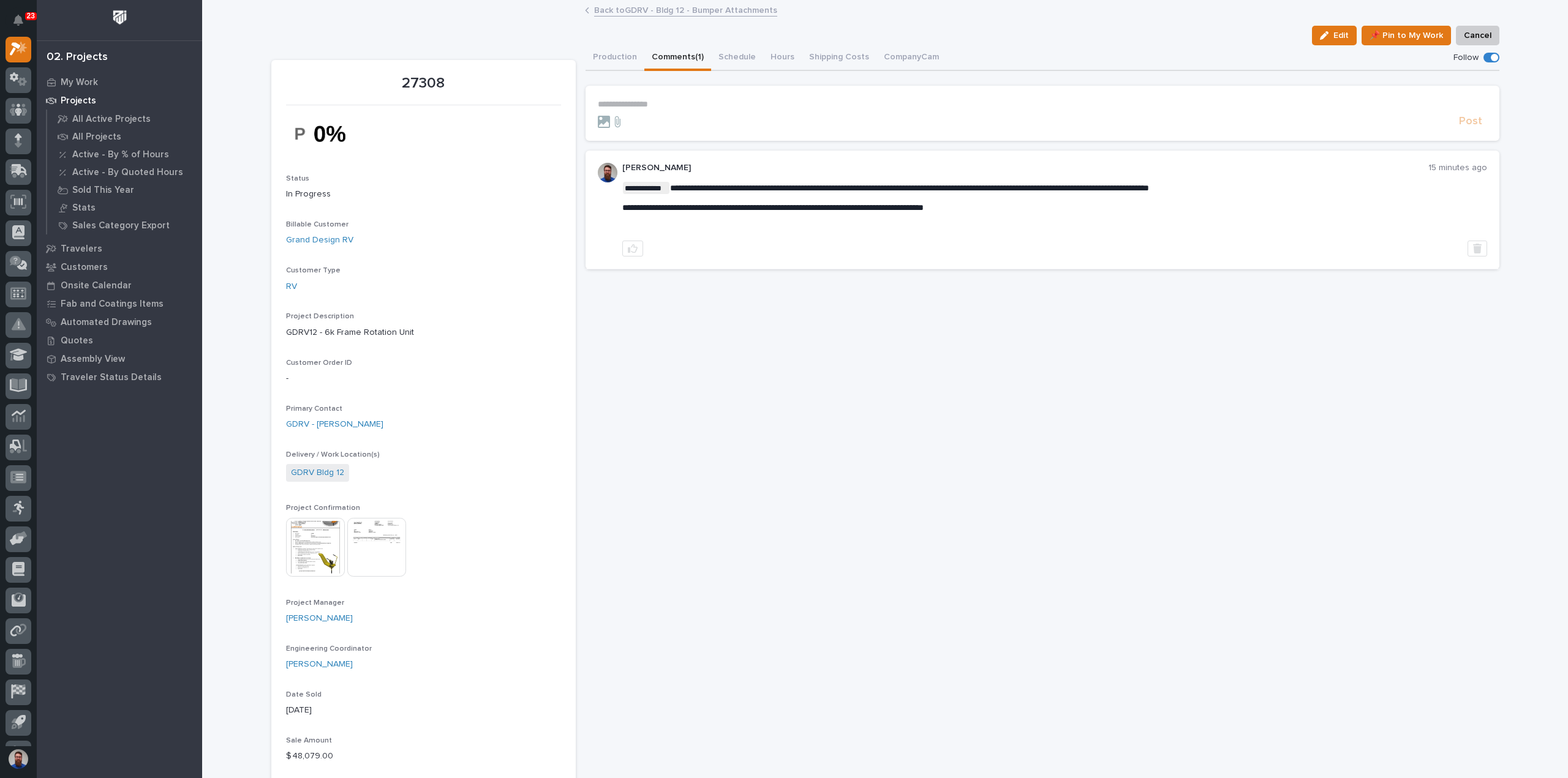
click at [1470, 238] on div "**********" at bounding box center [1054, 209] width 864 height 93
click at [1471, 242] on button "button" at bounding box center [1477, 248] width 20 height 16
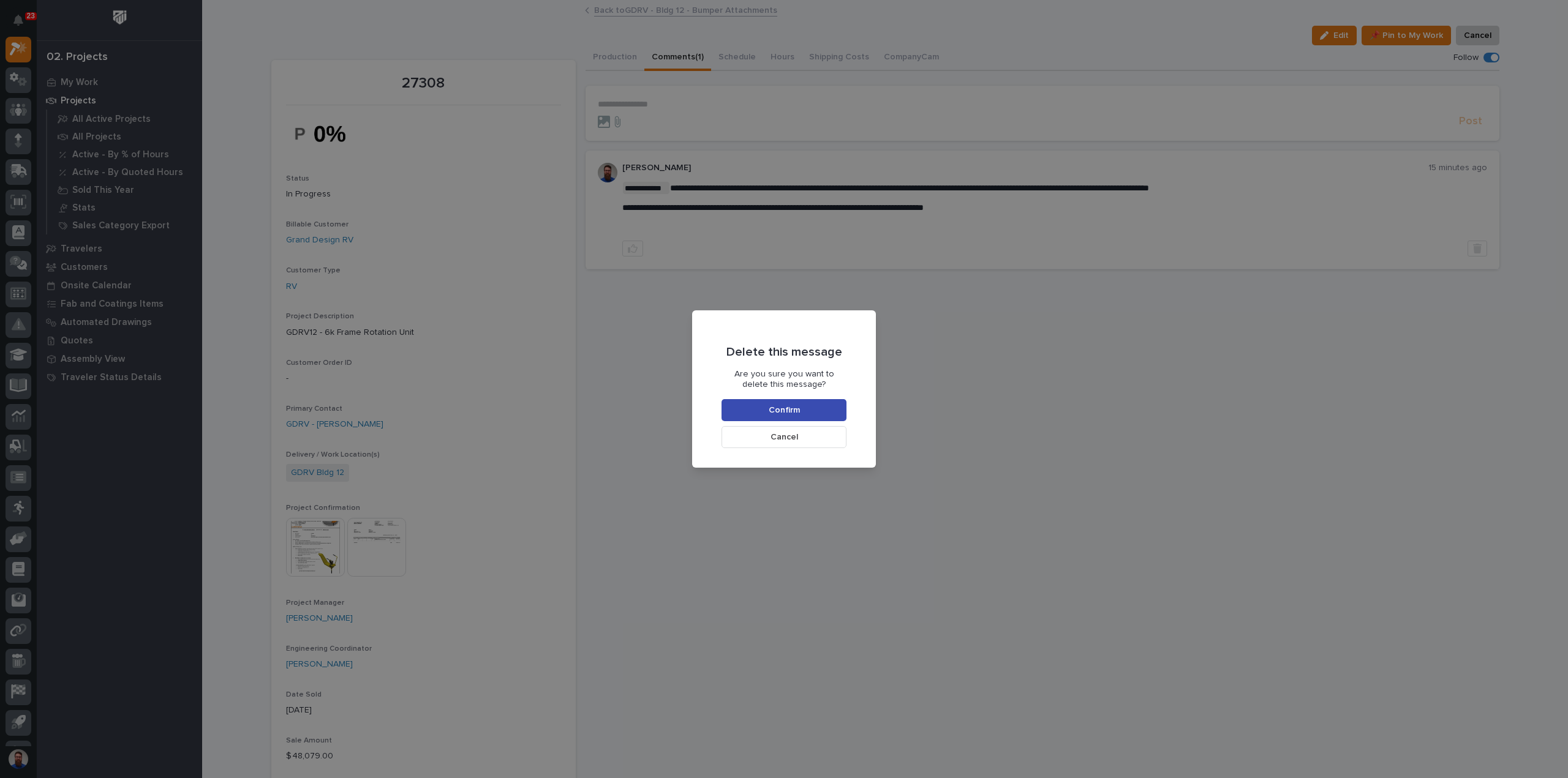
click at [809, 404] on button "Confirm" at bounding box center [784, 410] width 125 height 22
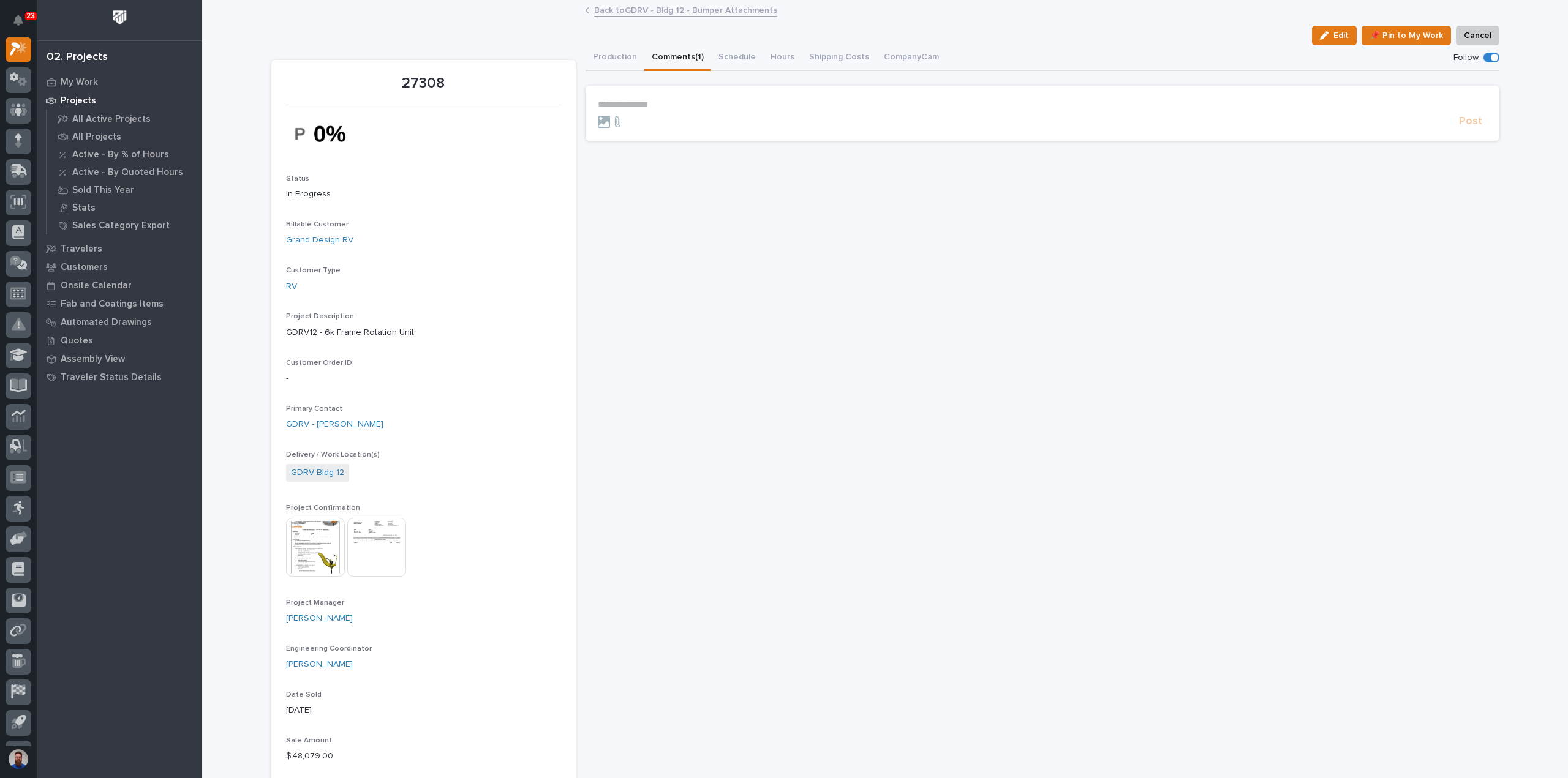
click at [678, 118] on div at bounding box center [1026, 122] width 856 height 13
click at [682, 110] on form "**********" at bounding box center [1042, 113] width 889 height 29
click at [681, 102] on p "**********" at bounding box center [1042, 104] width 889 height 10
paste div
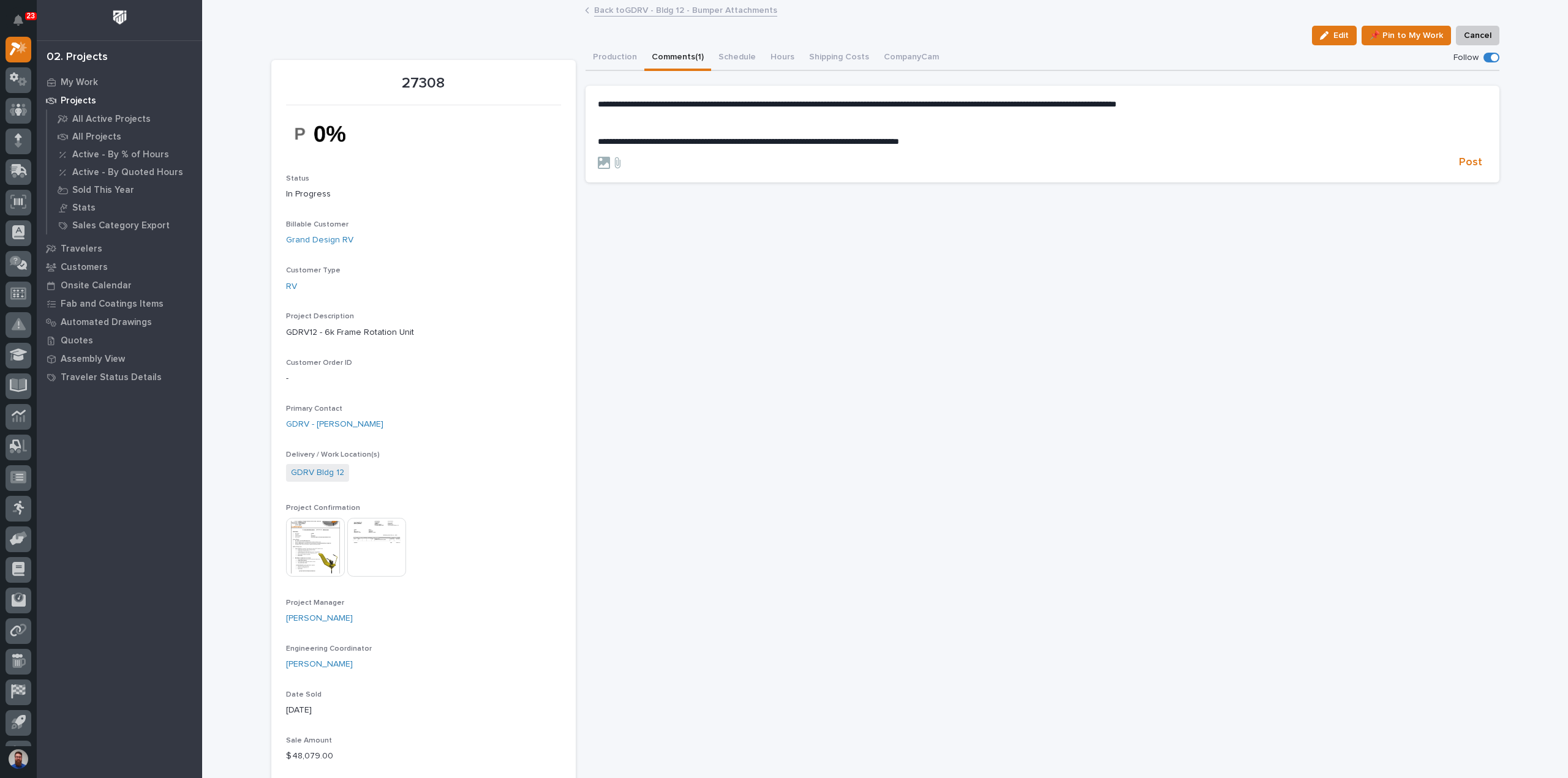
click at [657, 107] on span "**********" at bounding box center [857, 104] width 518 height 9
click at [645, 102] on span "**********" at bounding box center [857, 104] width 518 height 9
drag, startPoint x: 806, startPoint y: 105, endPoint x: 1071, endPoint y: 106, distance: 265.0
click at [1071, 106] on span "**********" at bounding box center [885, 105] width 479 height 9
click at [823, 131] on div "**********" at bounding box center [1042, 124] width 889 height 50
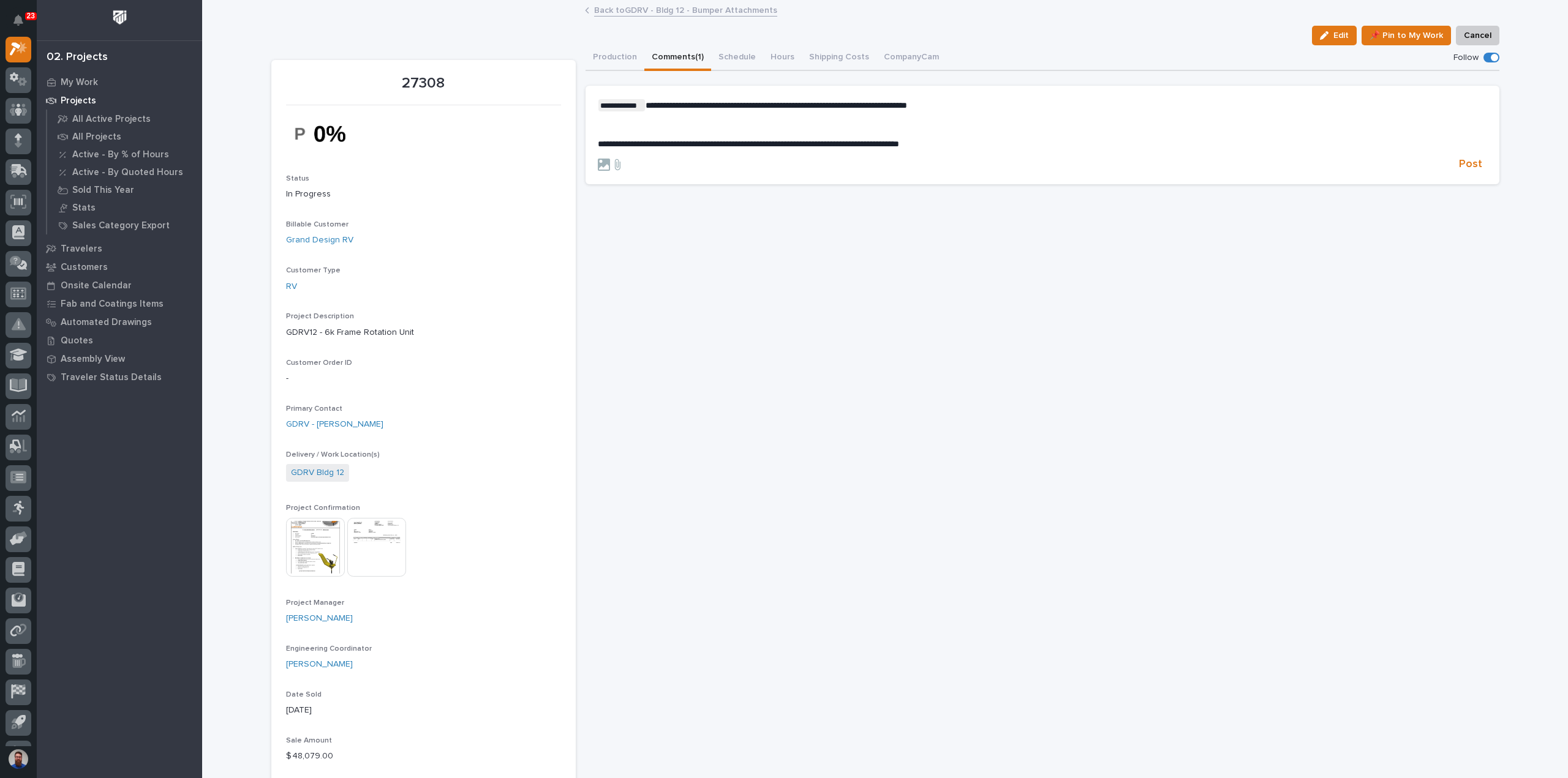
click at [782, 128] on p "﻿" at bounding box center [1042, 124] width 889 height 10
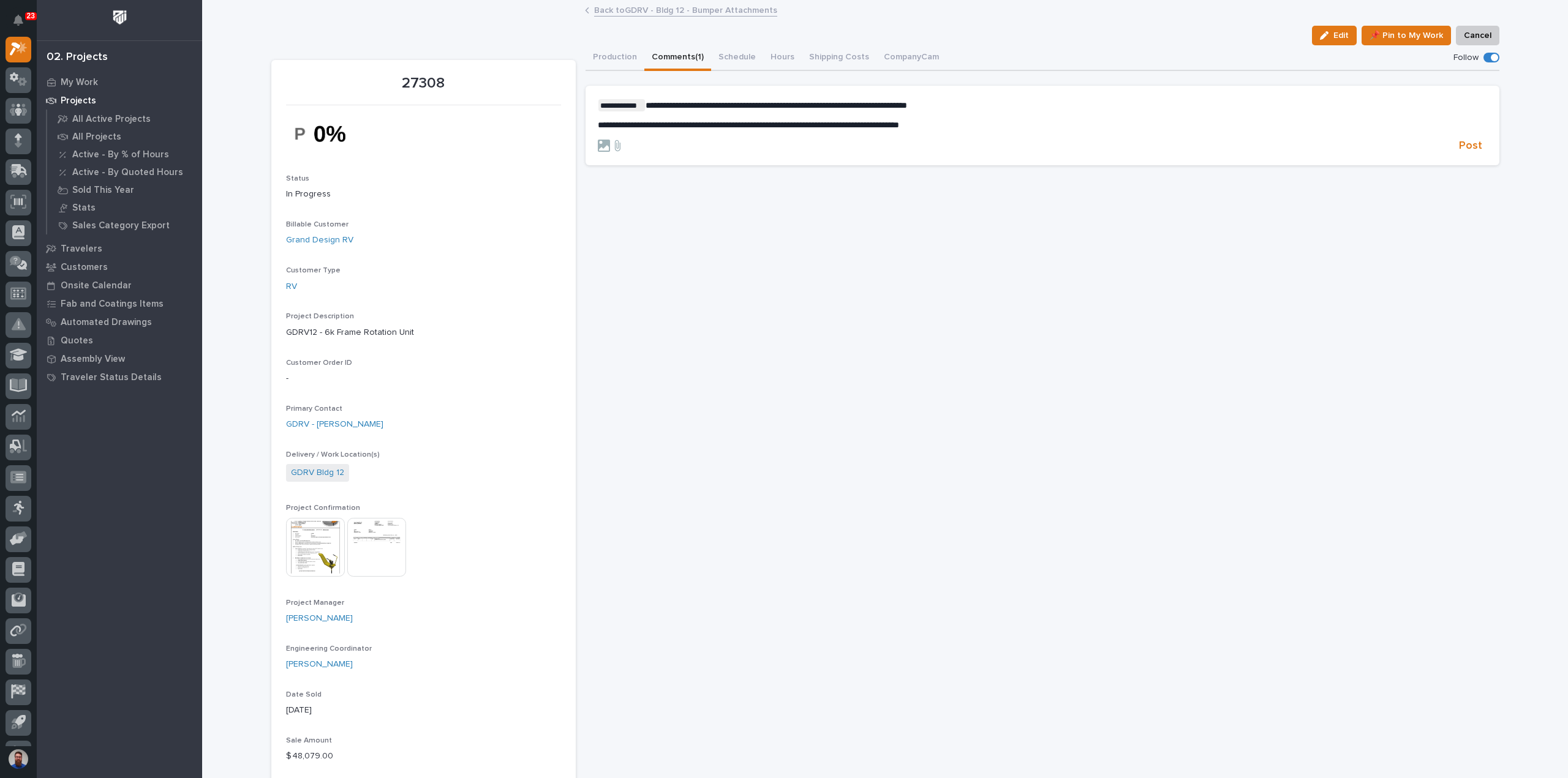
click at [1031, 123] on p "**********" at bounding box center [1042, 124] width 889 height 10
click at [1472, 144] on span "Post" at bounding box center [1470, 146] width 24 height 14
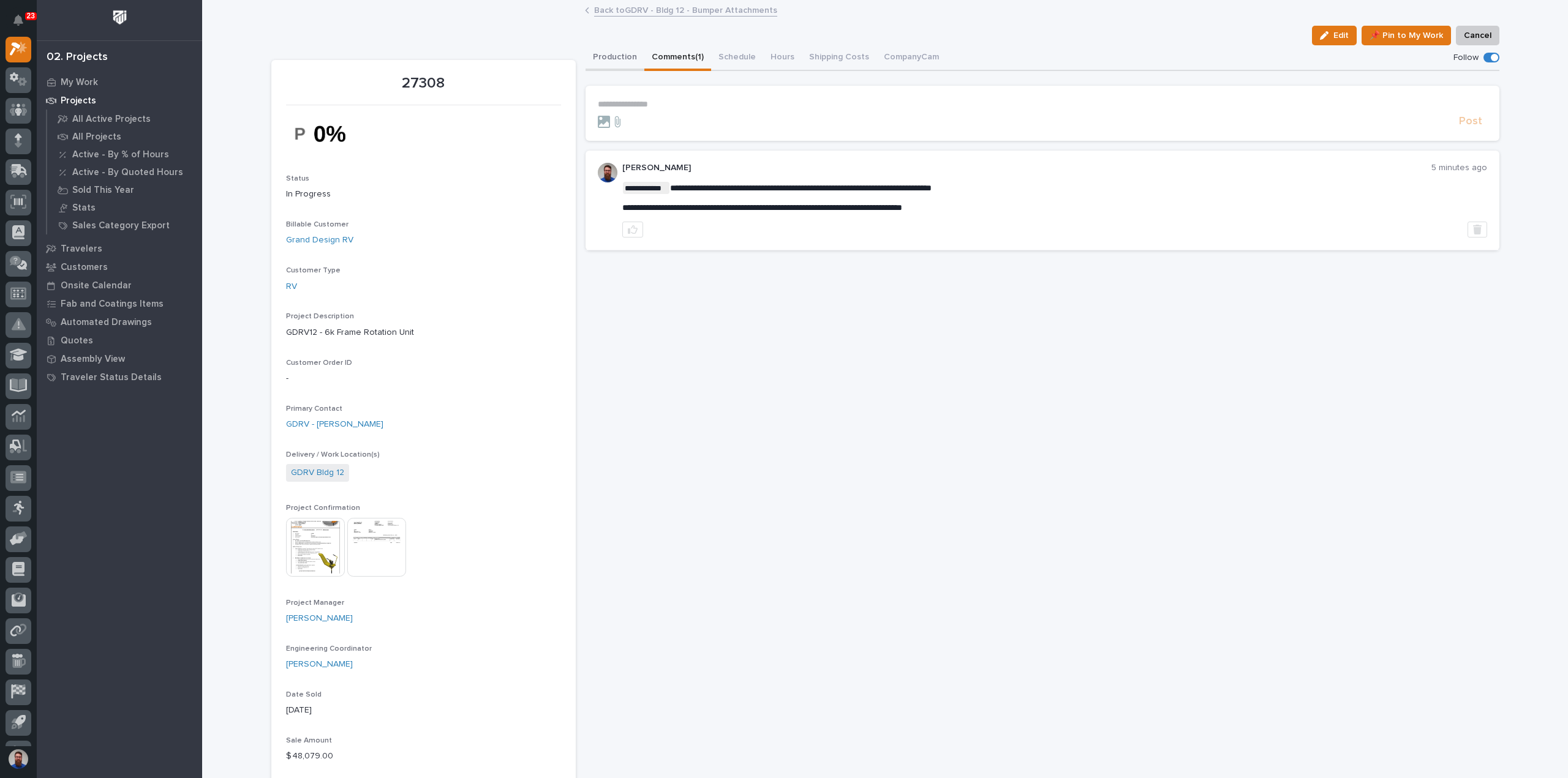
click at [633, 61] on button "Production" at bounding box center [615, 58] width 59 height 26
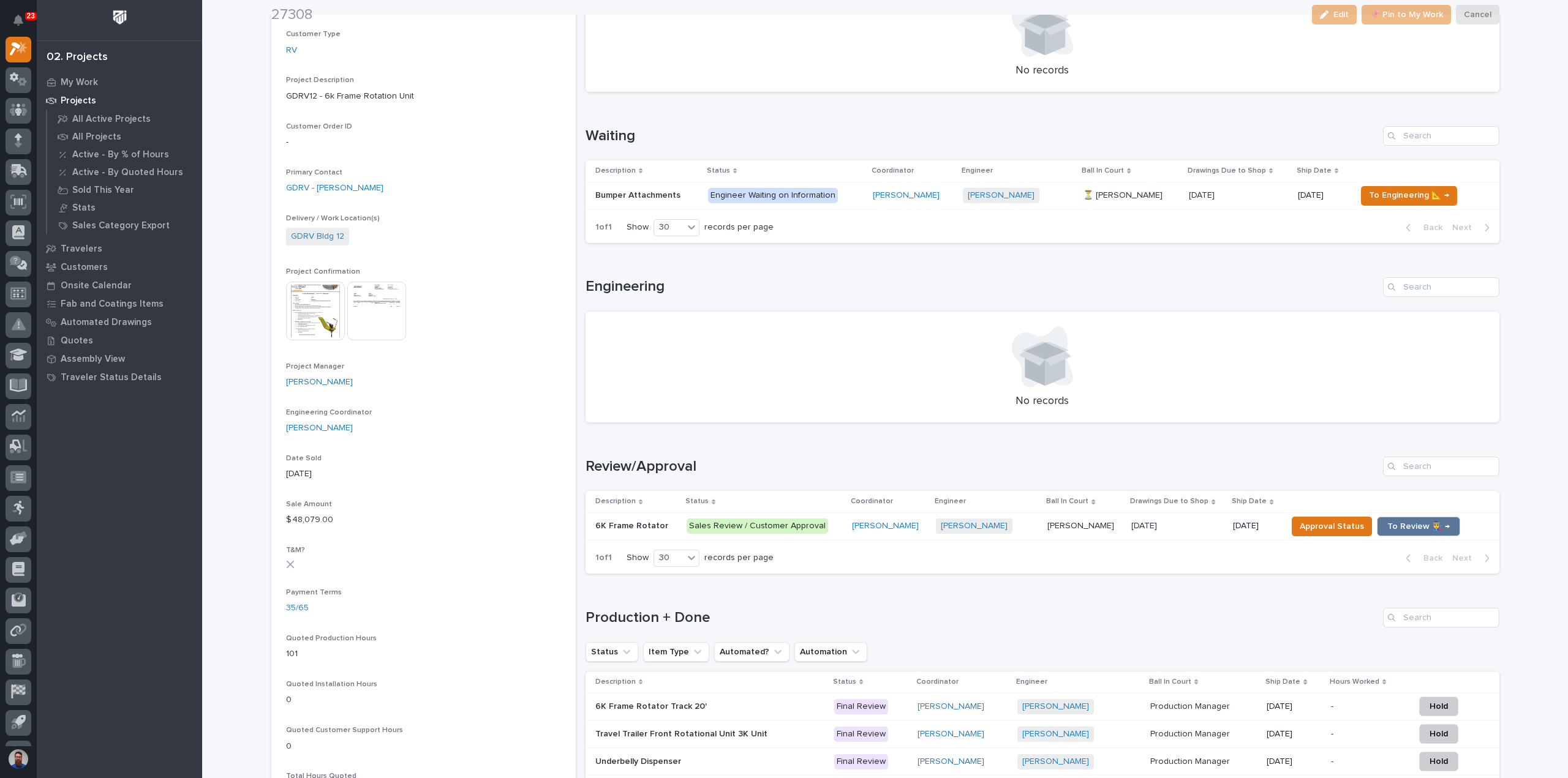
scroll to position [245, 0]
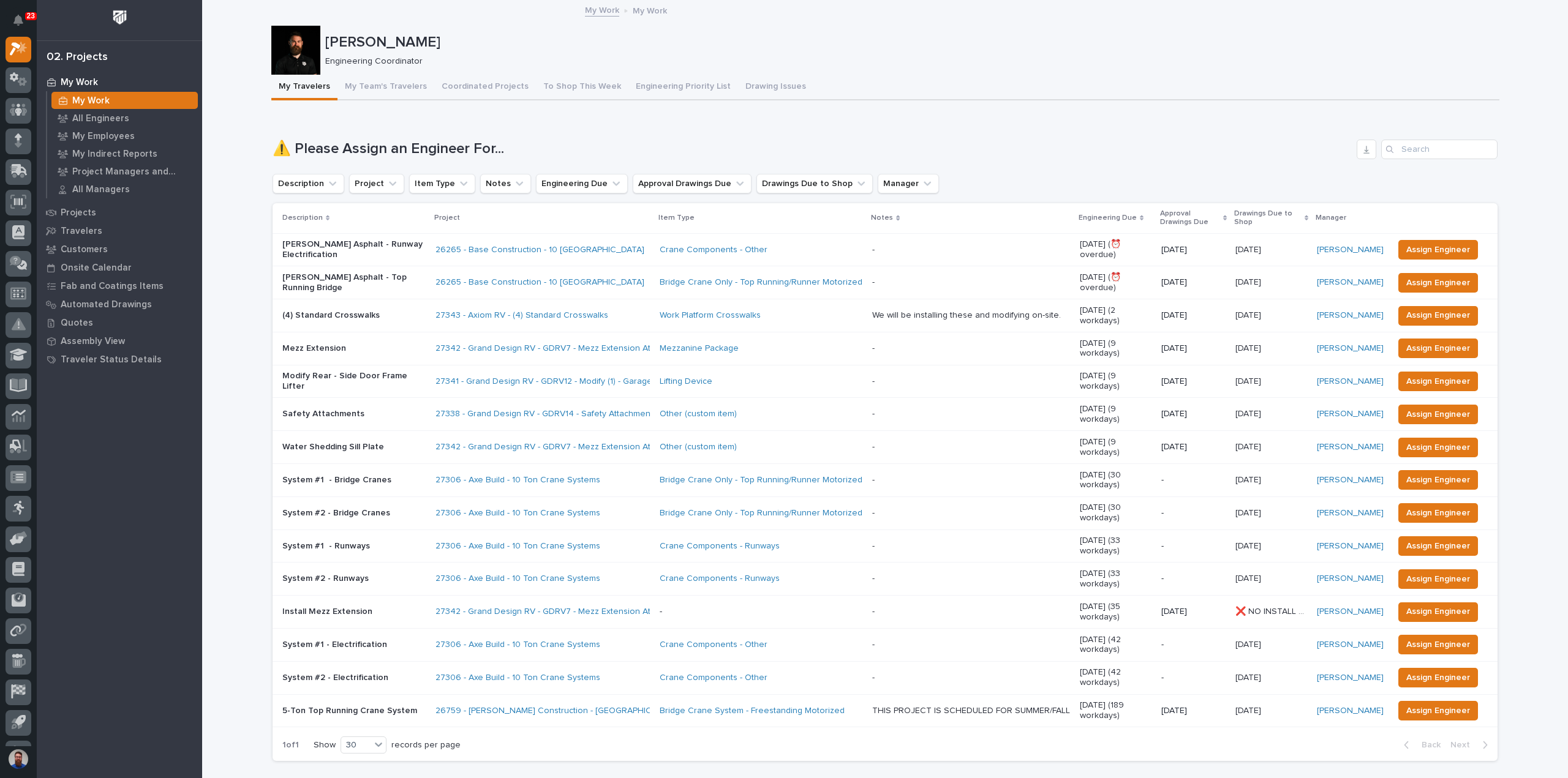
click at [1251, 312] on p "11/12/2025" at bounding box center [1250, 314] width 28 height 13
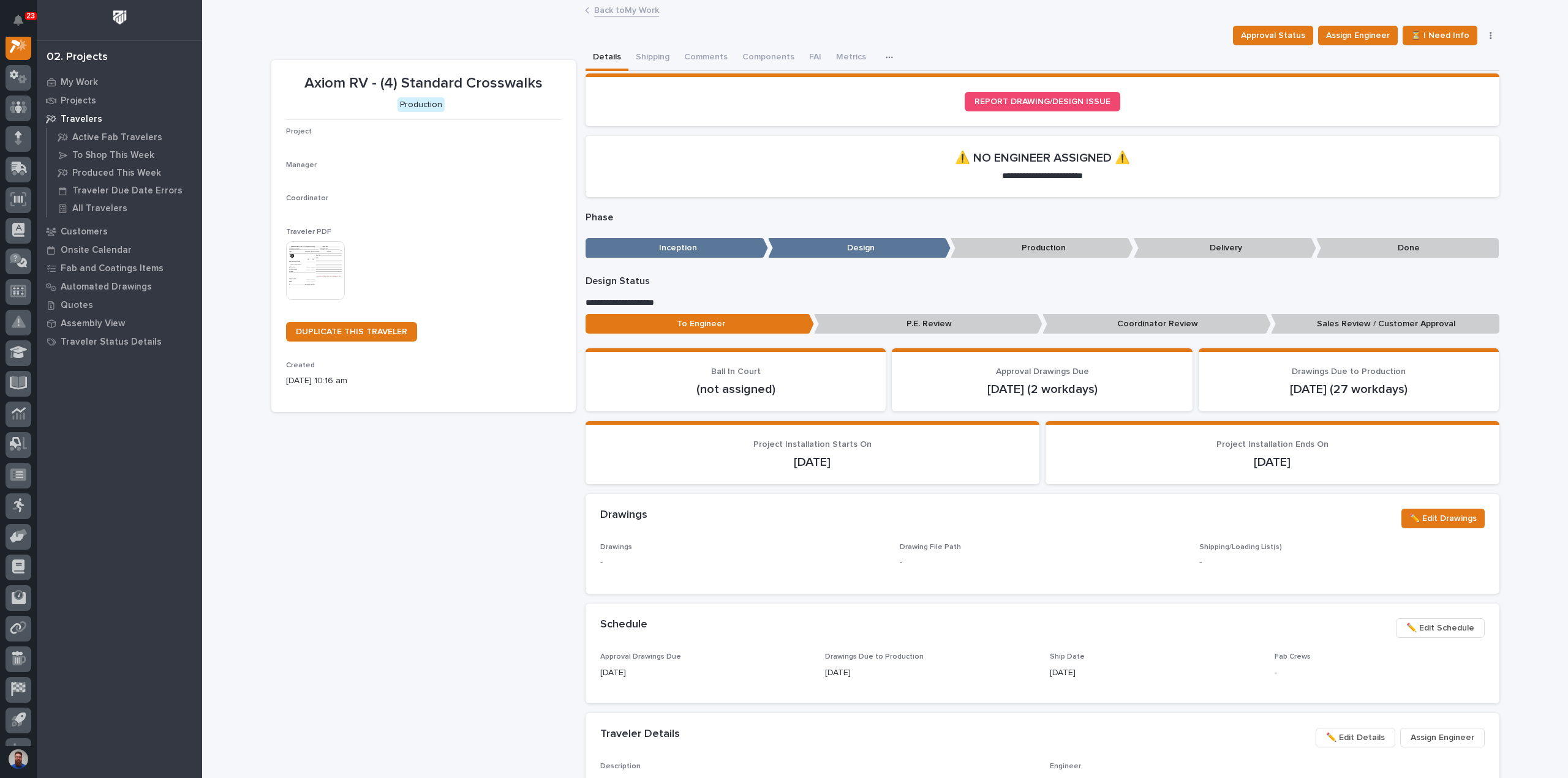
scroll to position [31, 0]
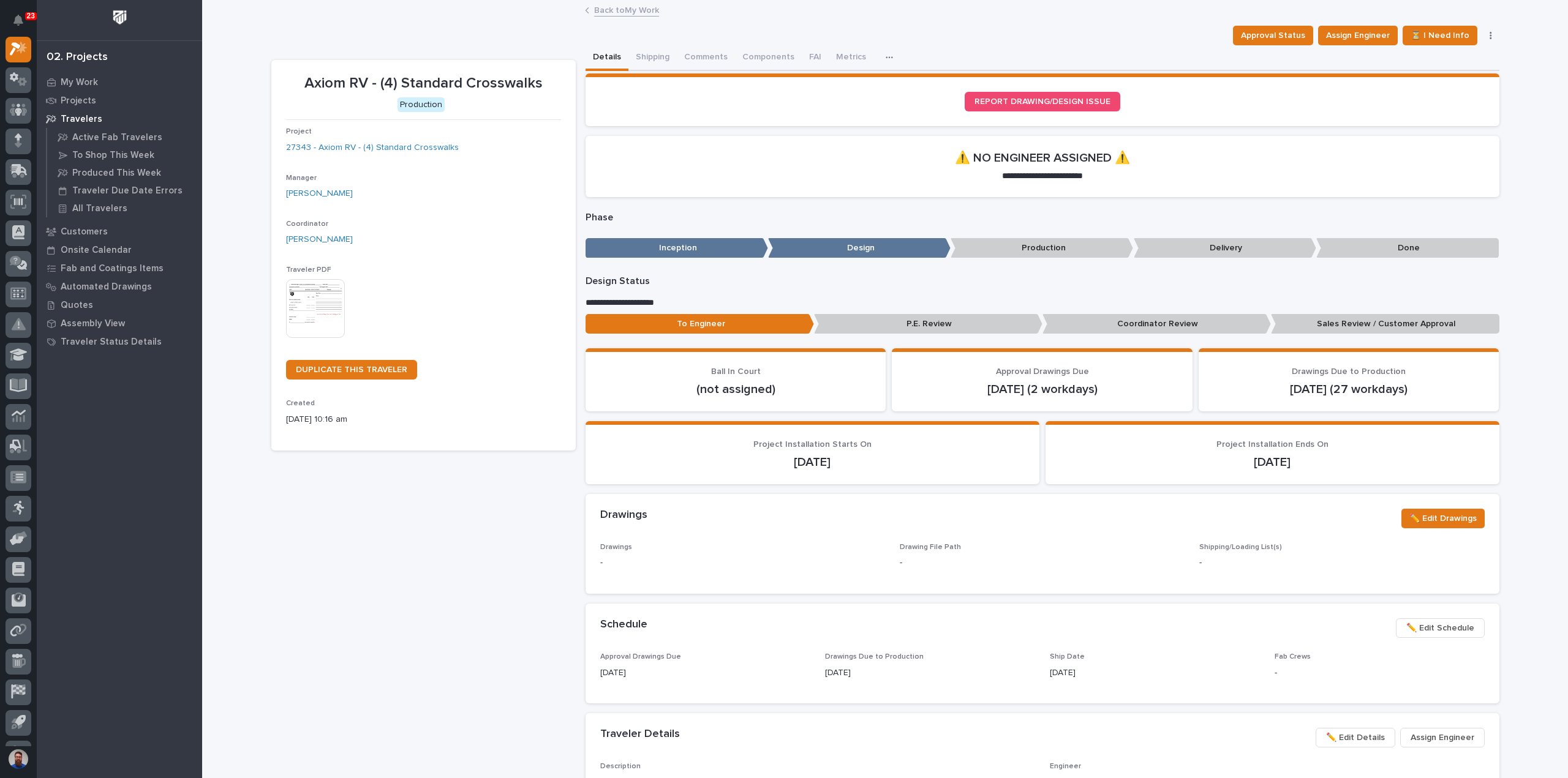
drag, startPoint x: 869, startPoint y: 463, endPoint x: 745, endPoint y: 446, distance: 125.2
click at [745, 446] on div "Project Installation Starts On 12/01/2025" at bounding box center [812, 454] width 425 height 30
click at [745, 446] on p "Project Installation Starts On" at bounding box center [812, 444] width 425 height 10
drag, startPoint x: 726, startPoint y: 446, endPoint x: 882, endPoint y: 458, distance: 156.5
click at [882, 458] on div "Project Installation Starts On 12/01/2025" at bounding box center [812, 454] width 425 height 30
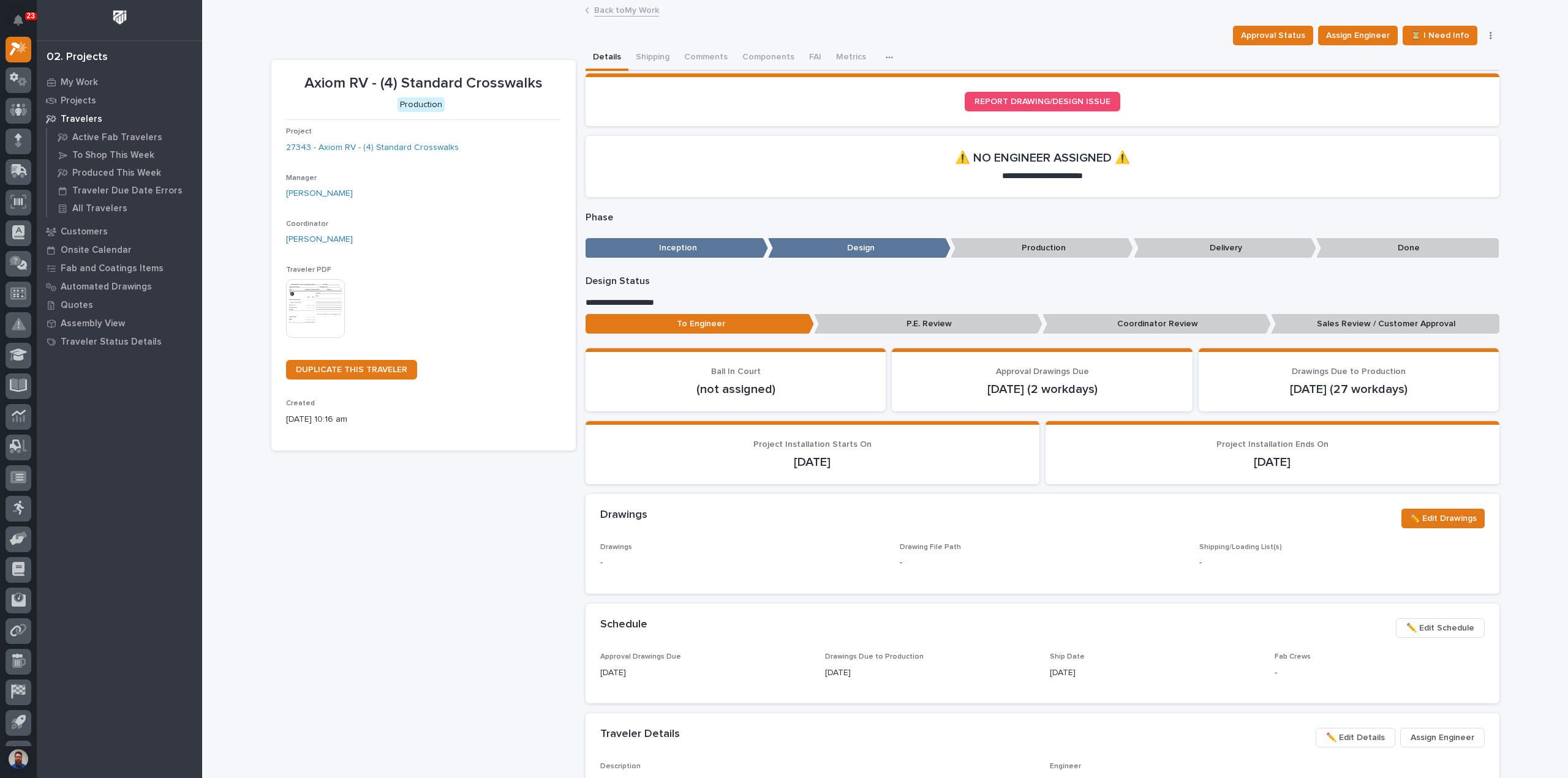
click at [882, 458] on p "12/01/2025" at bounding box center [812, 461] width 425 height 15
click at [897, 468] on p "12/01/2025" at bounding box center [812, 461] width 425 height 15
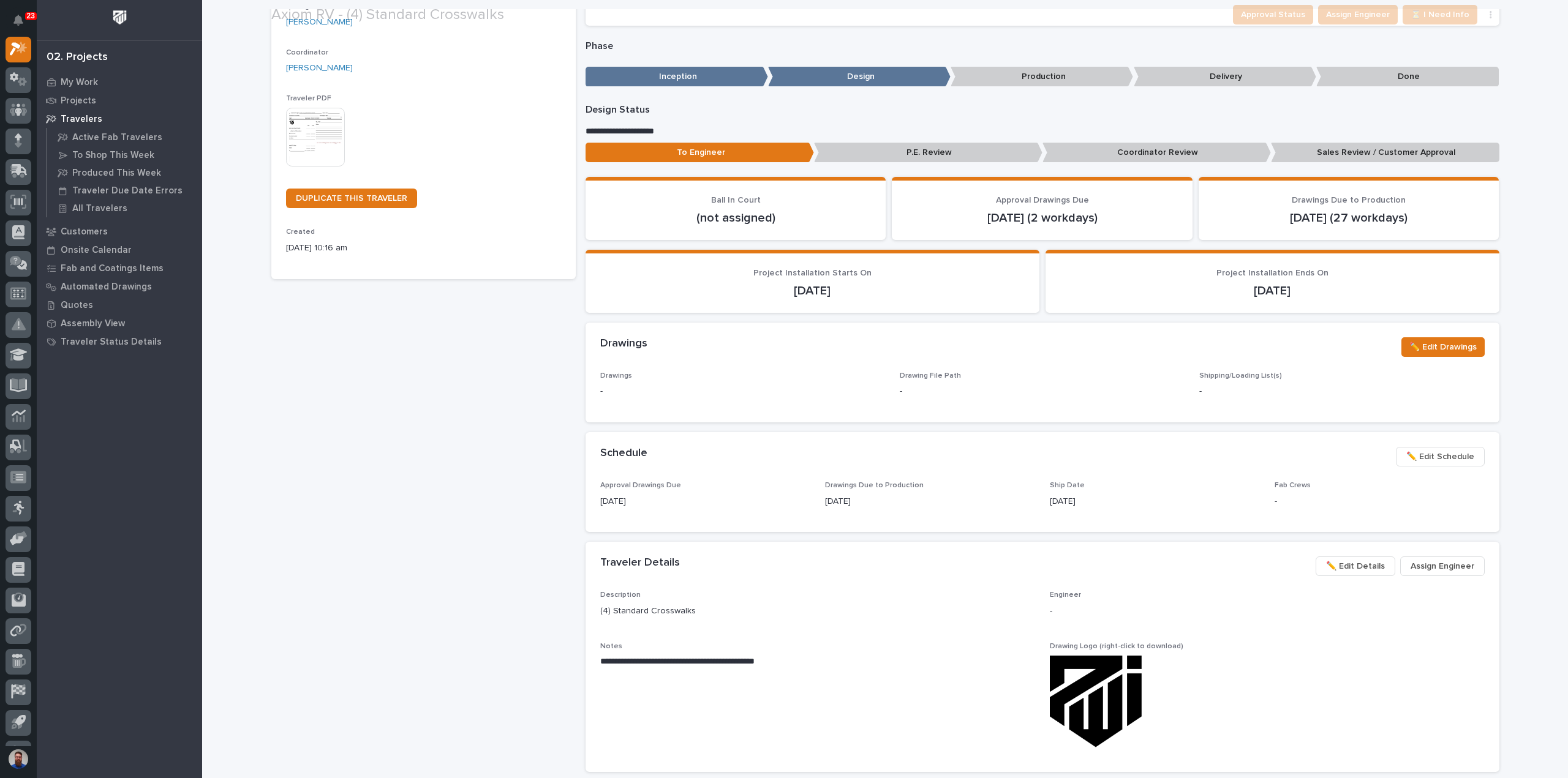
scroll to position [245, 0]
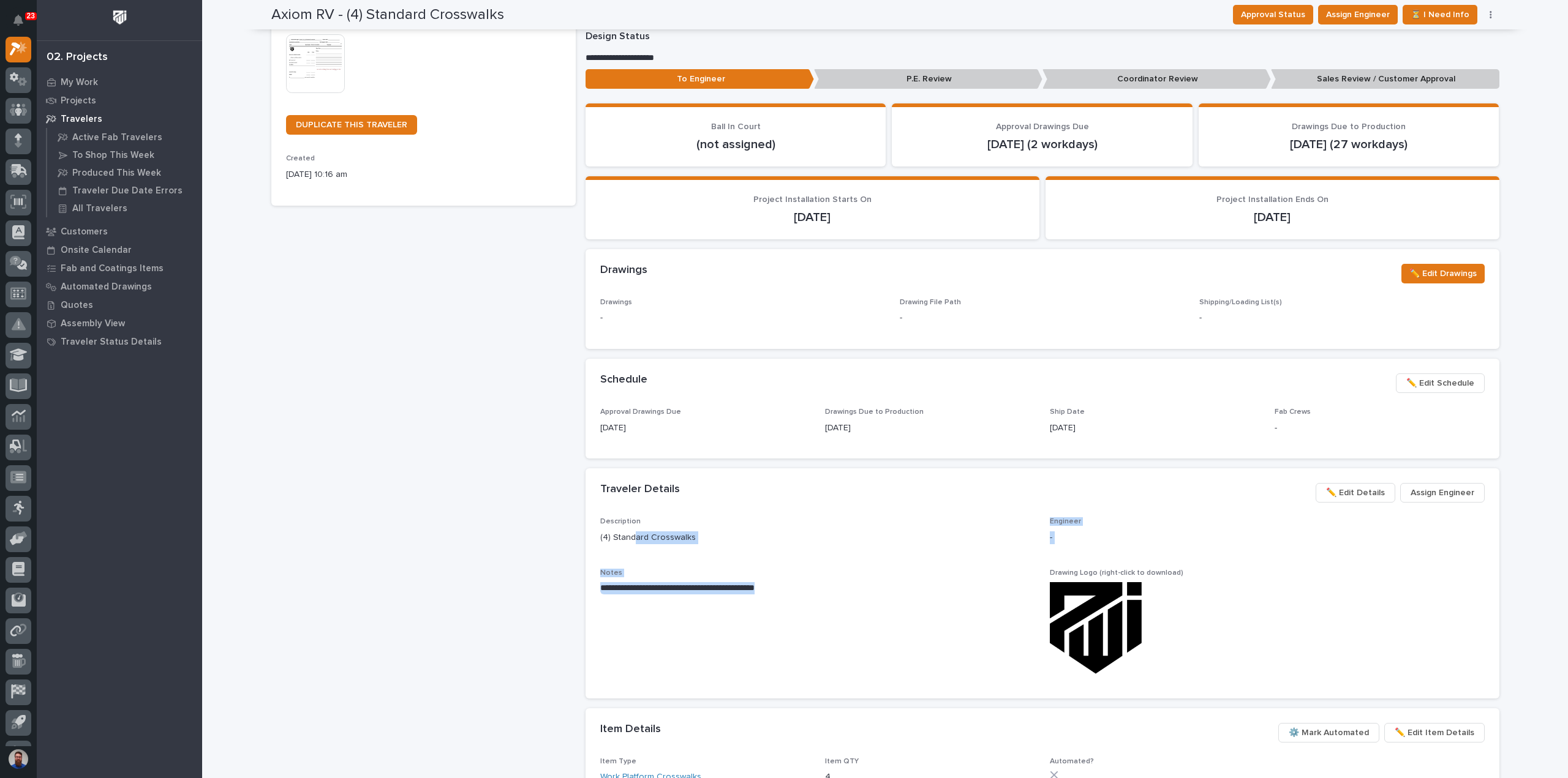
drag, startPoint x: 820, startPoint y: 587, endPoint x: 623, endPoint y: 543, distance: 201.9
click at [625, 543] on div "**********" at bounding box center [1042, 600] width 884 height 166
click at [623, 543] on p "(4) Standard Crosswalks" at bounding box center [818, 538] width 435 height 13
drag, startPoint x: 600, startPoint y: 526, endPoint x: 798, endPoint y: 607, distance: 213.9
click at [798, 607] on div "**********" at bounding box center [1042, 600] width 884 height 166
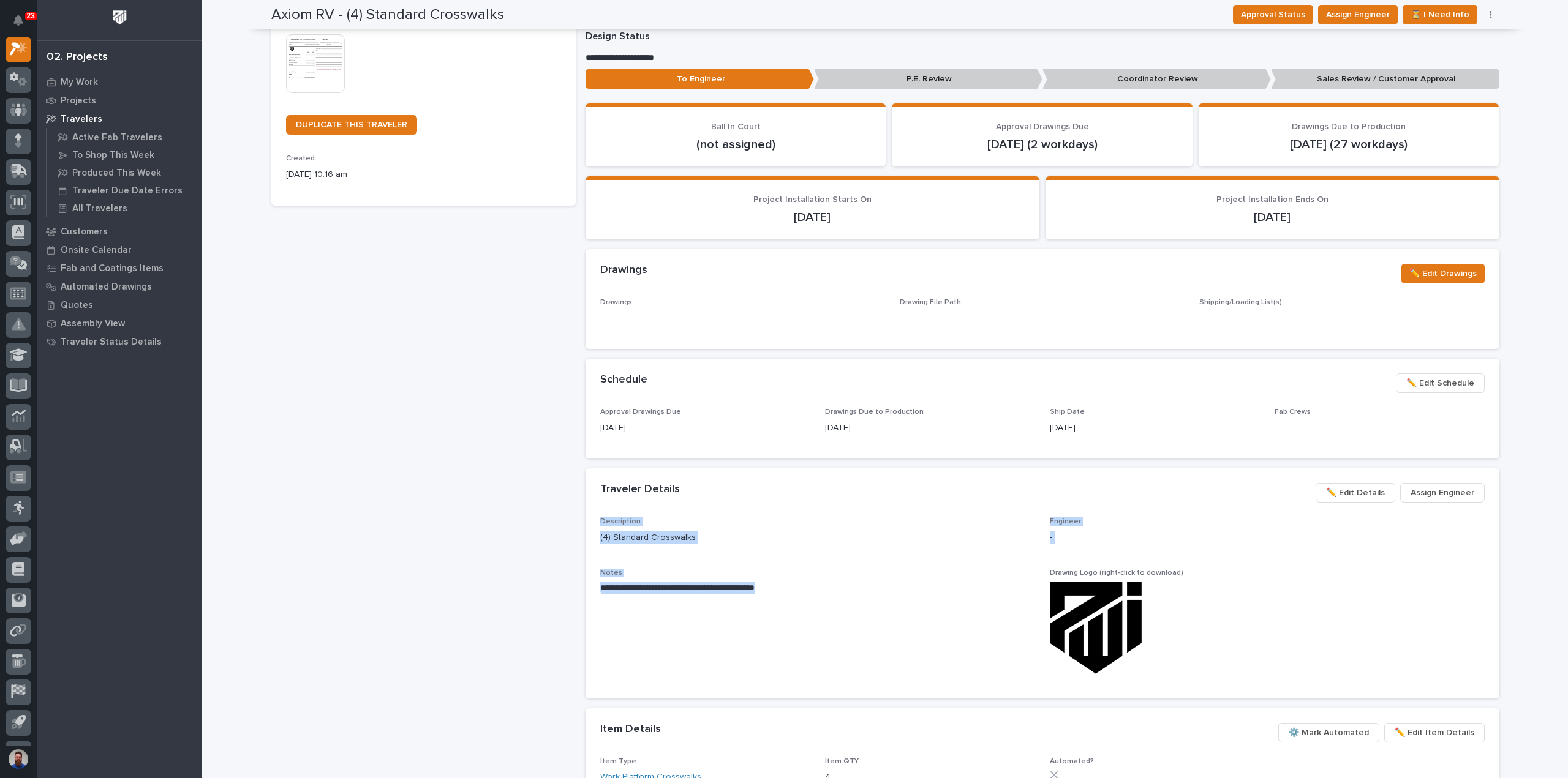
click at [798, 606] on span "**********" at bounding box center [818, 626] width 435 height 115
drag, startPoint x: 811, startPoint y: 597, endPoint x: 590, endPoint y: 507, distance: 238.6
click at [590, 507] on section "**********" at bounding box center [1042, 584] width 914 height 230
click at [648, 543] on p "(4) Standard Crosswalks" at bounding box center [818, 538] width 435 height 13
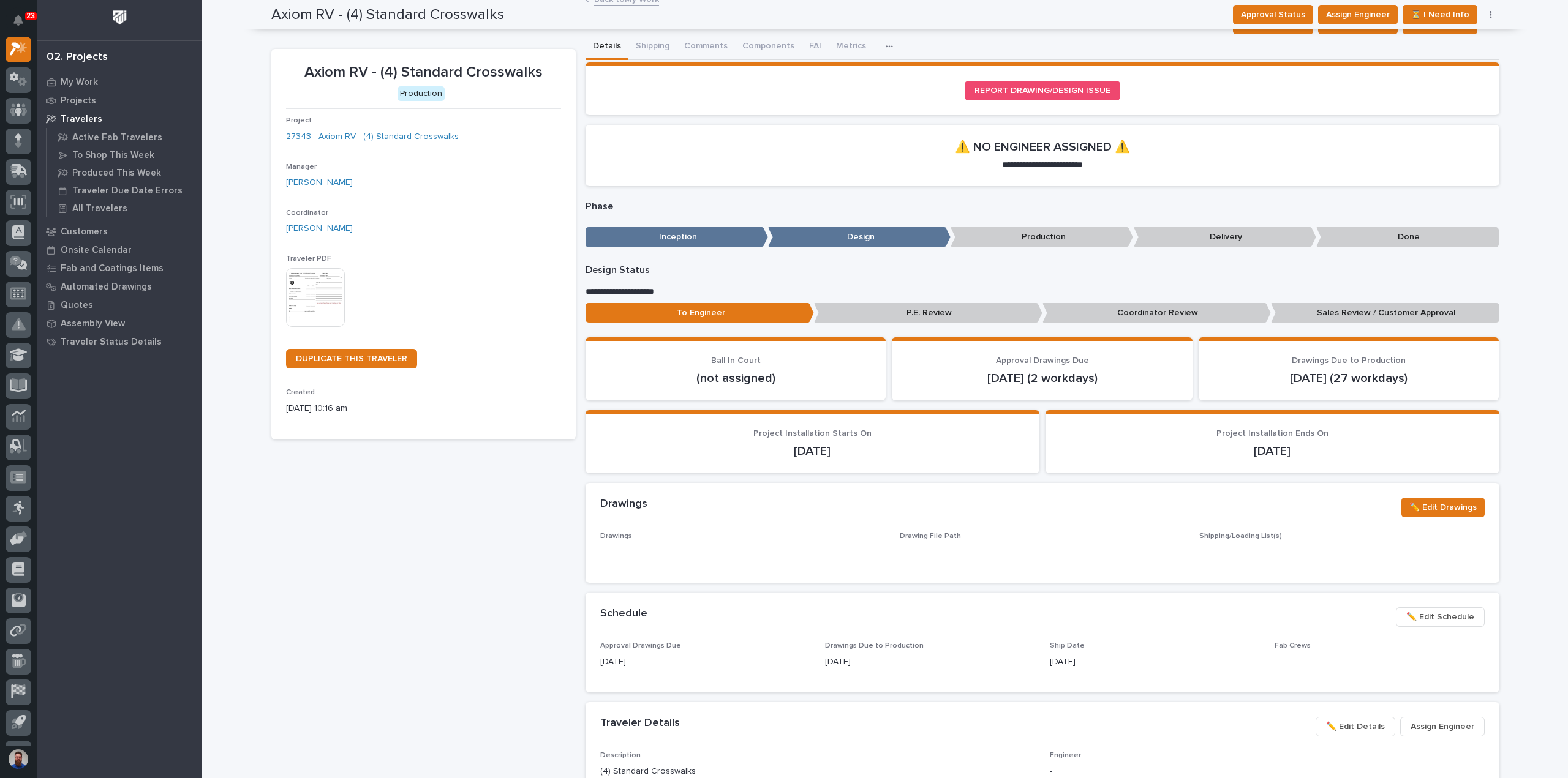
scroll to position [0, 0]
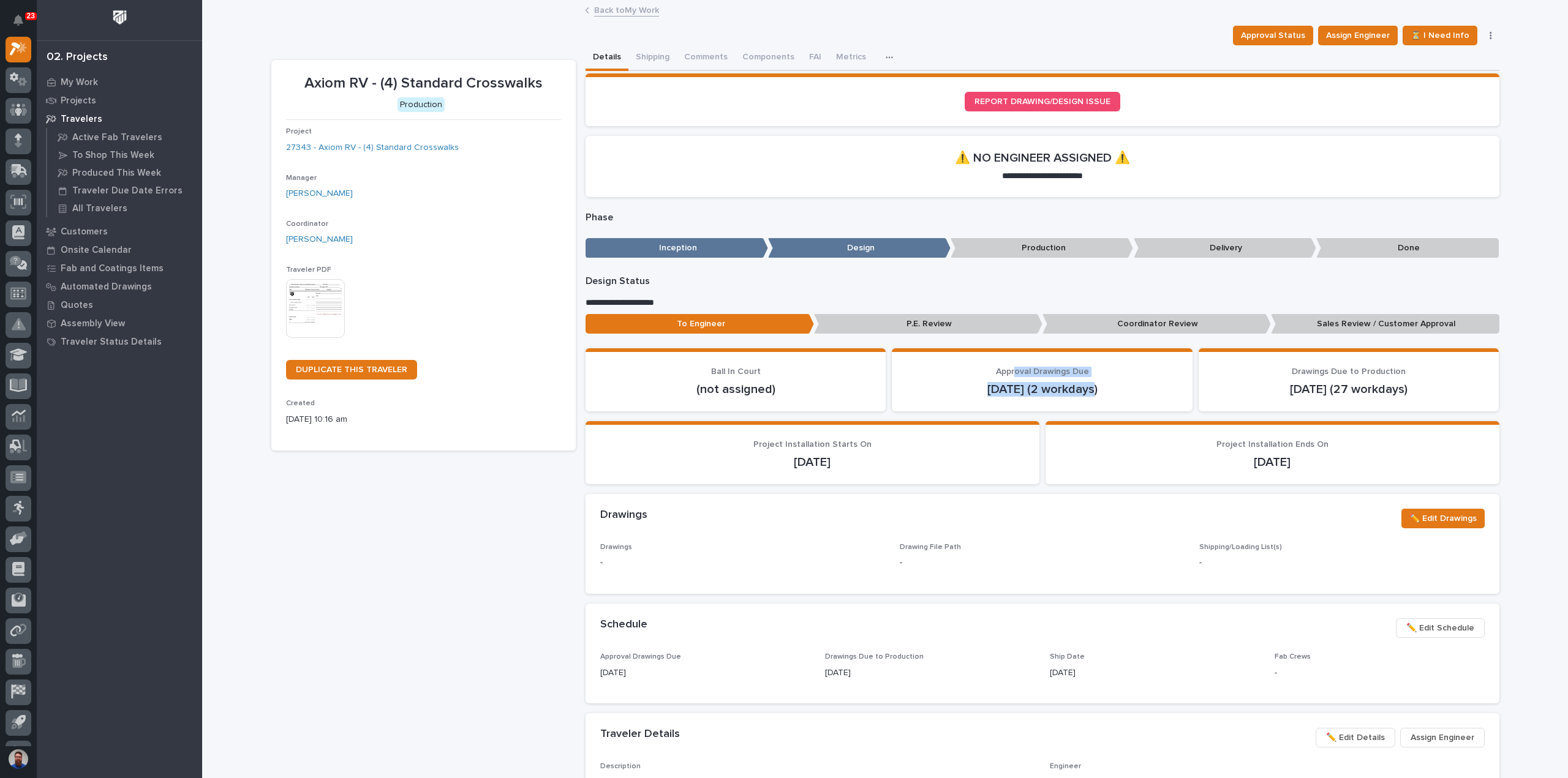
drag, startPoint x: 1103, startPoint y: 398, endPoint x: 1005, endPoint y: 370, distance: 101.9
click at [1006, 370] on section "Approval Drawings Due Oct 8 (2 workdays)" at bounding box center [1042, 380] width 301 height 63
click at [1005, 370] on span "Approval Drawings Due" at bounding box center [1042, 371] width 93 height 9
drag, startPoint x: 1436, startPoint y: 405, endPoint x: 1310, endPoint y: 372, distance: 130.2
click at [1310, 372] on section "Drawings Due to Production Nov 12 (27 workdays)" at bounding box center [1349, 380] width 301 height 63
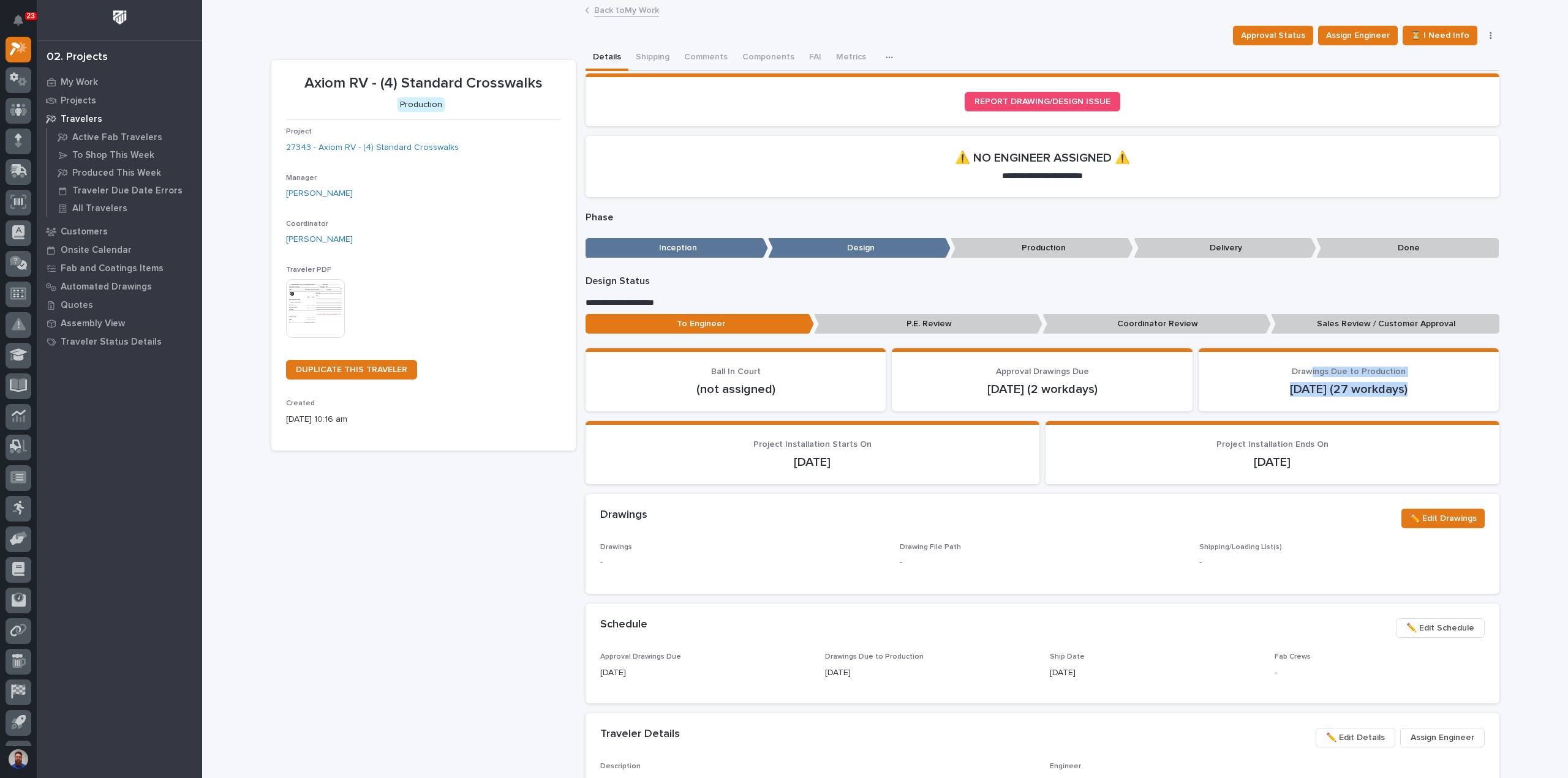
click at [1310, 372] on span "Drawings Due to Production" at bounding box center [1348, 371] width 114 height 9
drag, startPoint x: 1101, startPoint y: 391, endPoint x: 947, endPoint y: 372, distance: 155.2
click at [948, 372] on div "Approval Drawings Due Oct 8 (2 workdays)" at bounding box center [1042, 382] width 271 height 30
click at [947, 372] on p "Approval Drawings Due" at bounding box center [1042, 372] width 271 height 10
drag, startPoint x: 1126, startPoint y: 398, endPoint x: 1030, endPoint y: 378, distance: 98.1
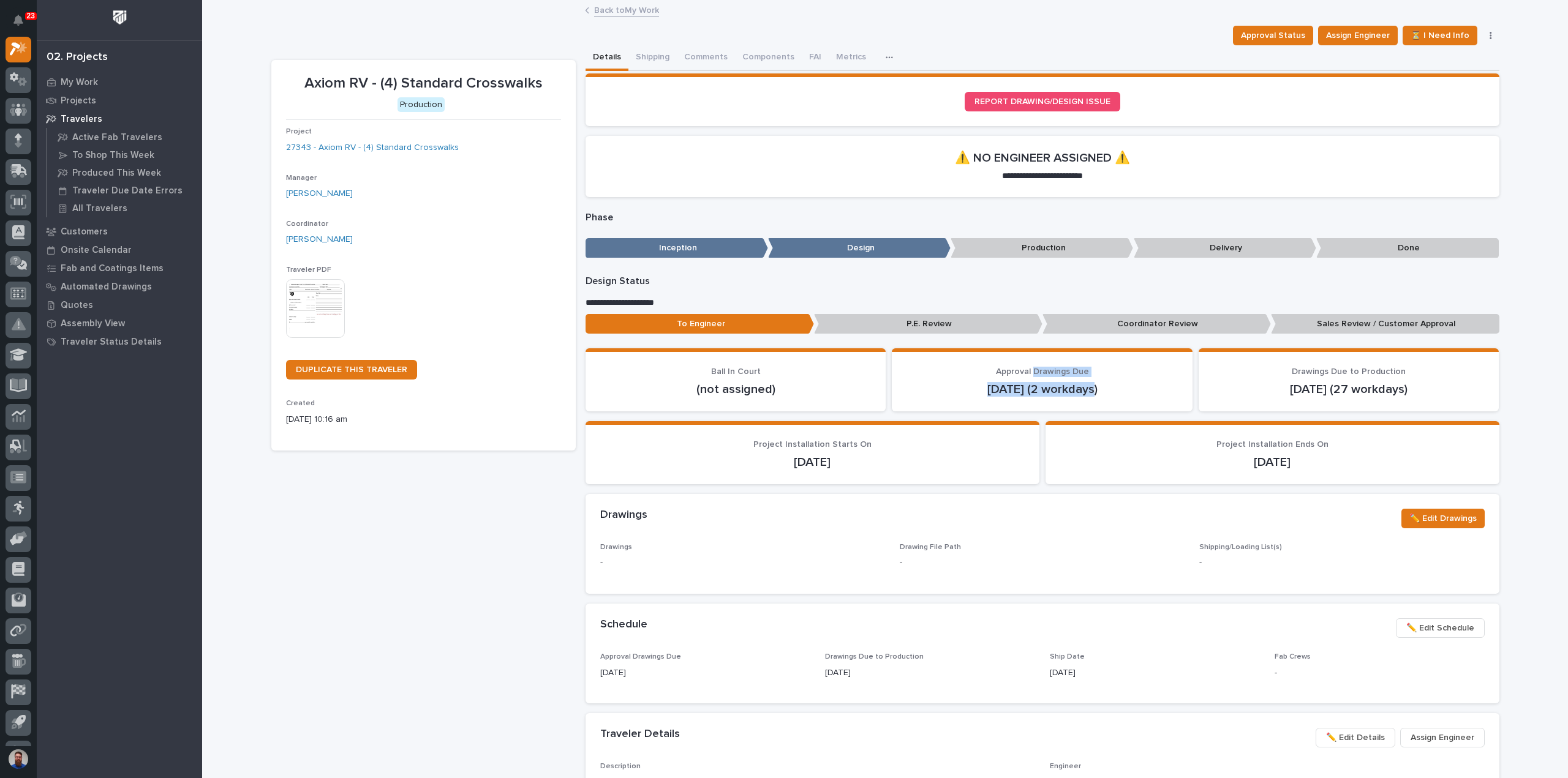
click at [1030, 378] on section "Approval Drawings Due Oct 8 (2 workdays)" at bounding box center [1042, 380] width 301 height 63
click at [1030, 378] on div "Approval Drawings Due Oct 8 (2 workdays)" at bounding box center [1042, 382] width 271 height 30
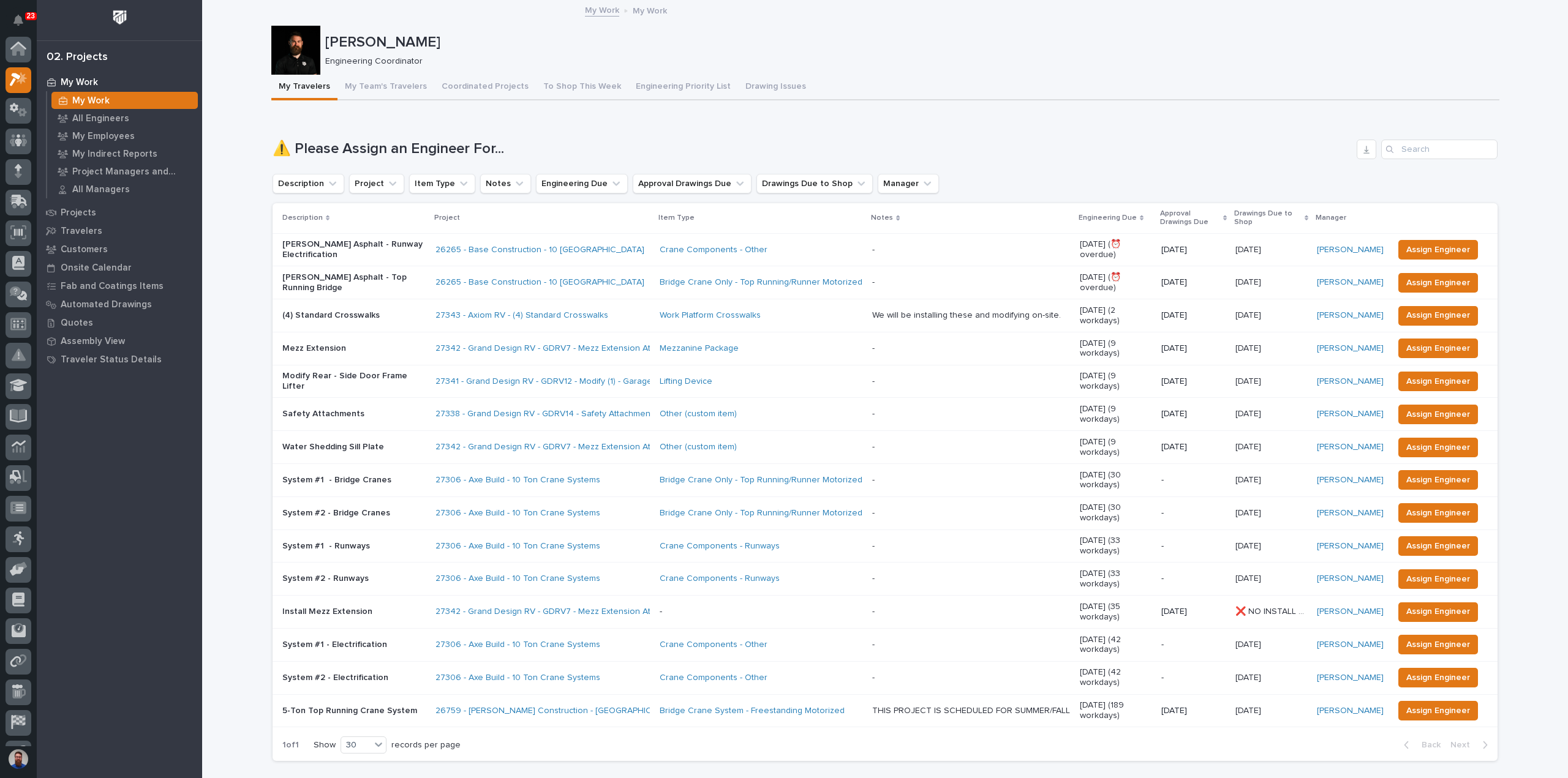
scroll to position [33, 0]
drag, startPoint x: 268, startPoint y: 139, endPoint x: 537, endPoint y: 150, distance: 269.2
click at [537, 150] on div "⚠️ Please Assign an Engineer For..." at bounding box center [885, 149] width 1224 height 20
click at [538, 150] on h1 "⚠️ Please Assign an Engineer For..." at bounding box center [812, 149] width 1079 height 18
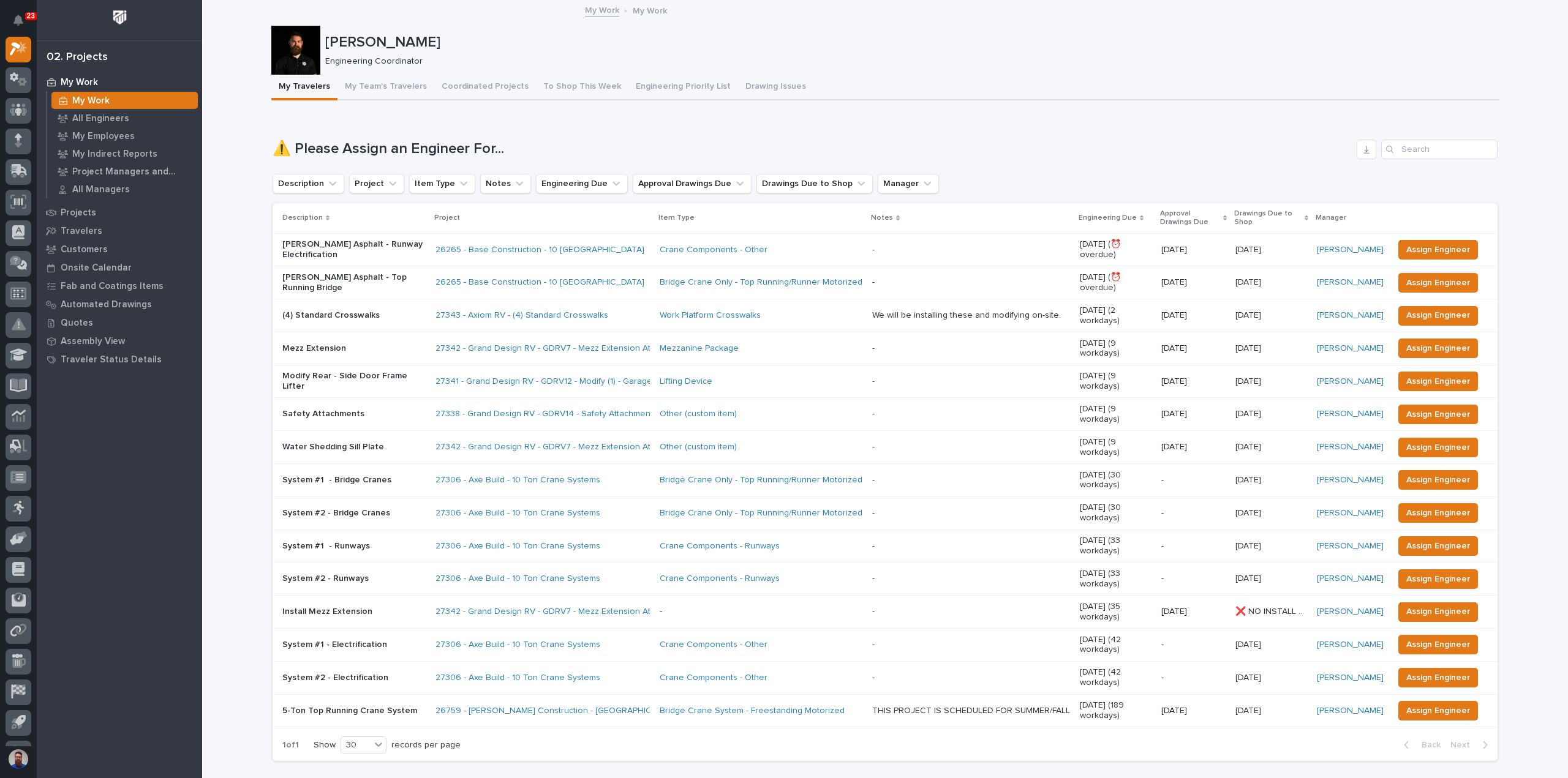
click at [381, 639] on p "System #1 - Electrification" at bounding box center [354, 644] width 143 height 10
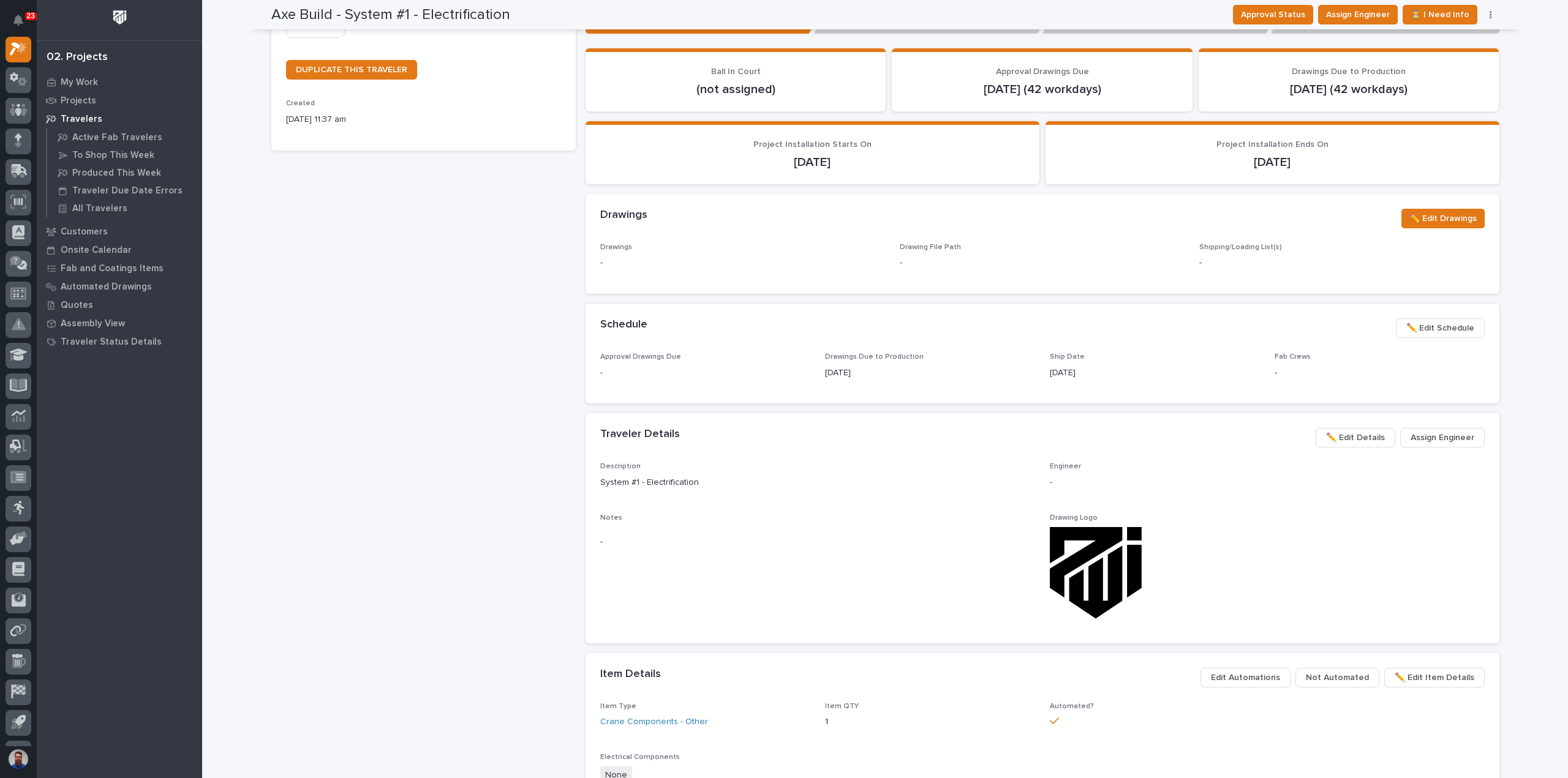
scroll to position [81, 0]
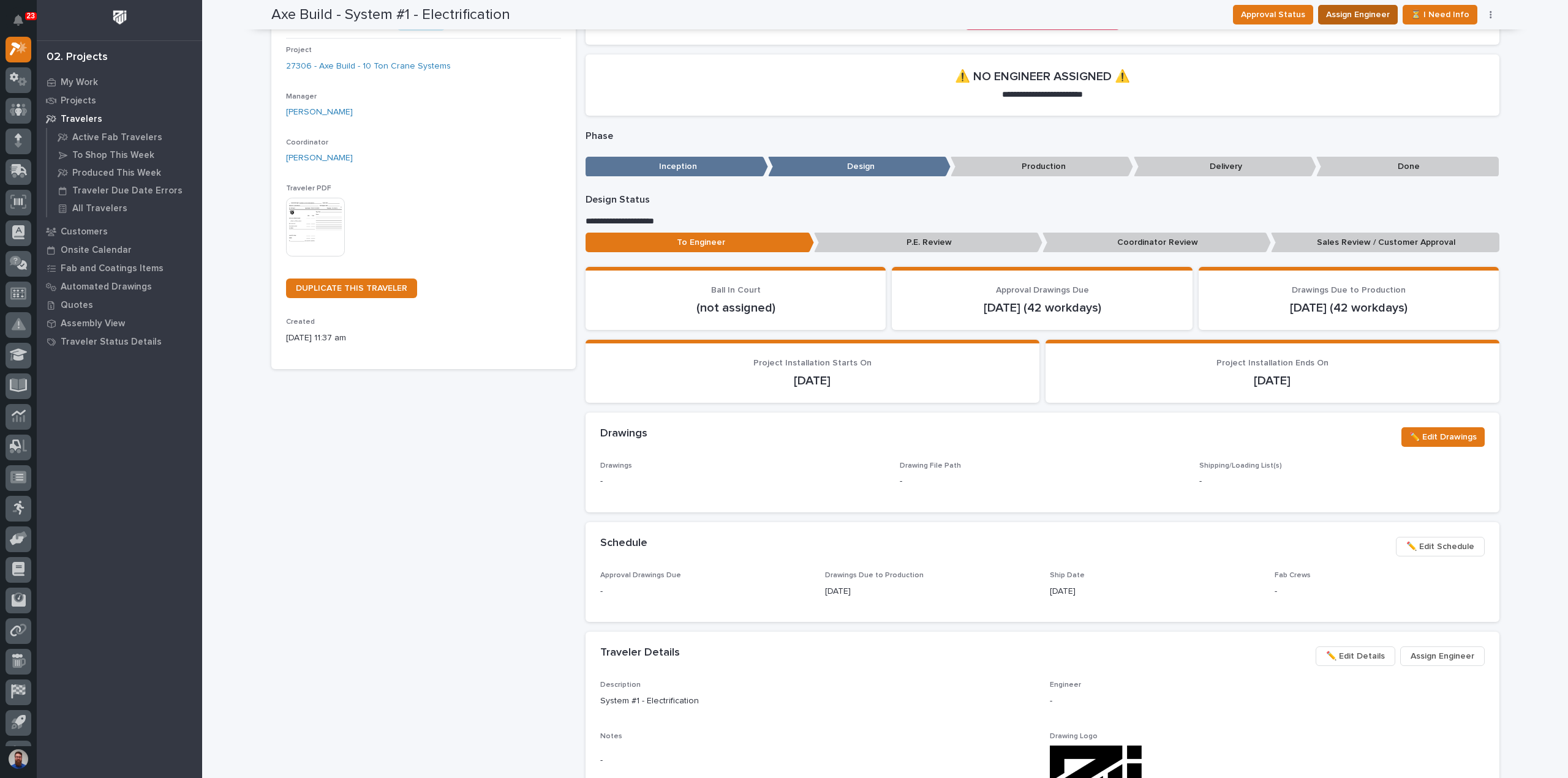
click at [1358, 13] on span "Assign Engineer" at bounding box center [1358, 14] width 64 height 15
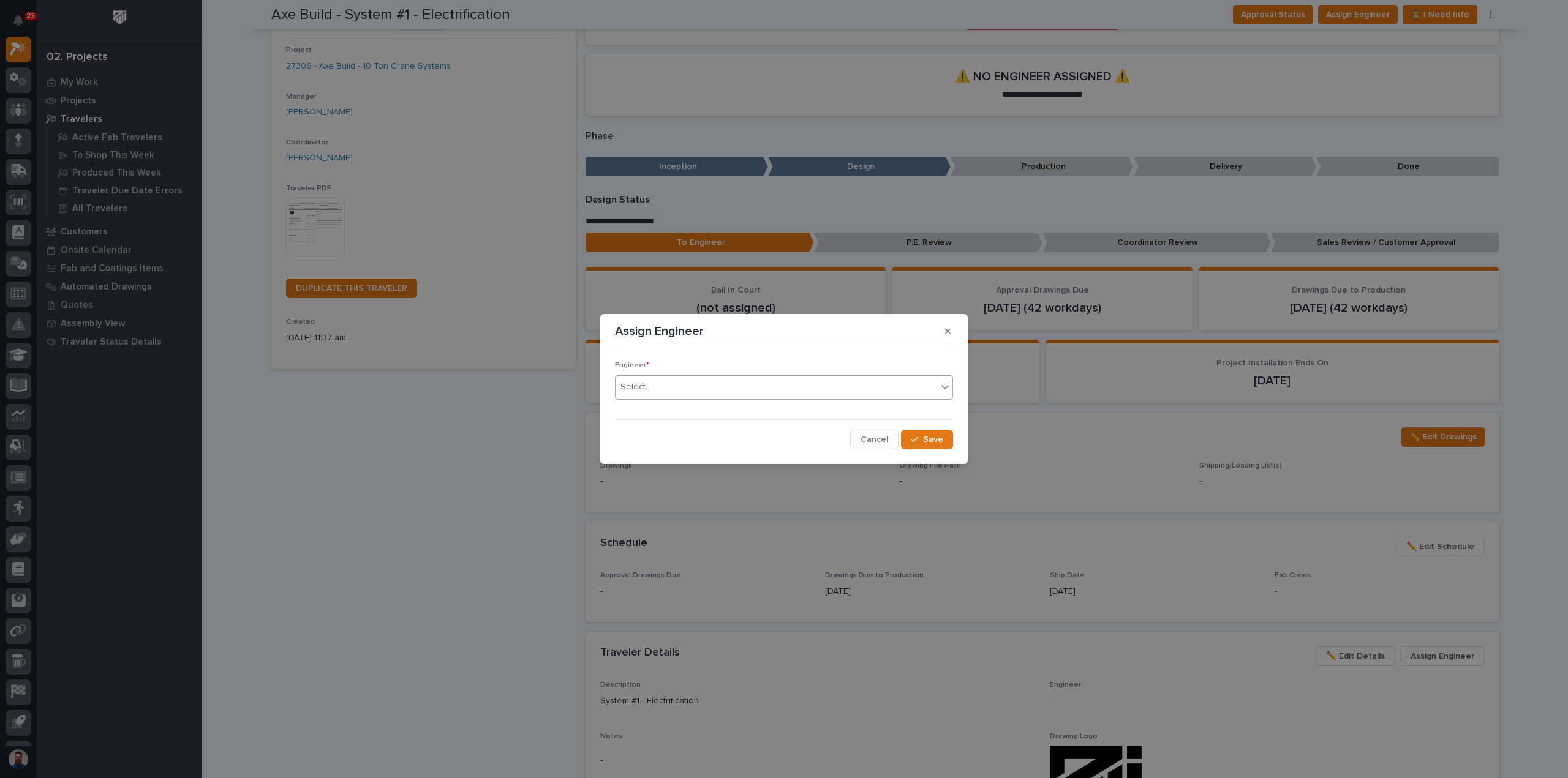
click at [659, 386] on div "Select..." at bounding box center [776, 387] width 321 height 20
type input "****"
click at [838, 417] on div "Weston Hochstetler" at bounding box center [783, 410] width 336 height 21
click at [937, 437] on span "Save" at bounding box center [933, 439] width 20 height 11
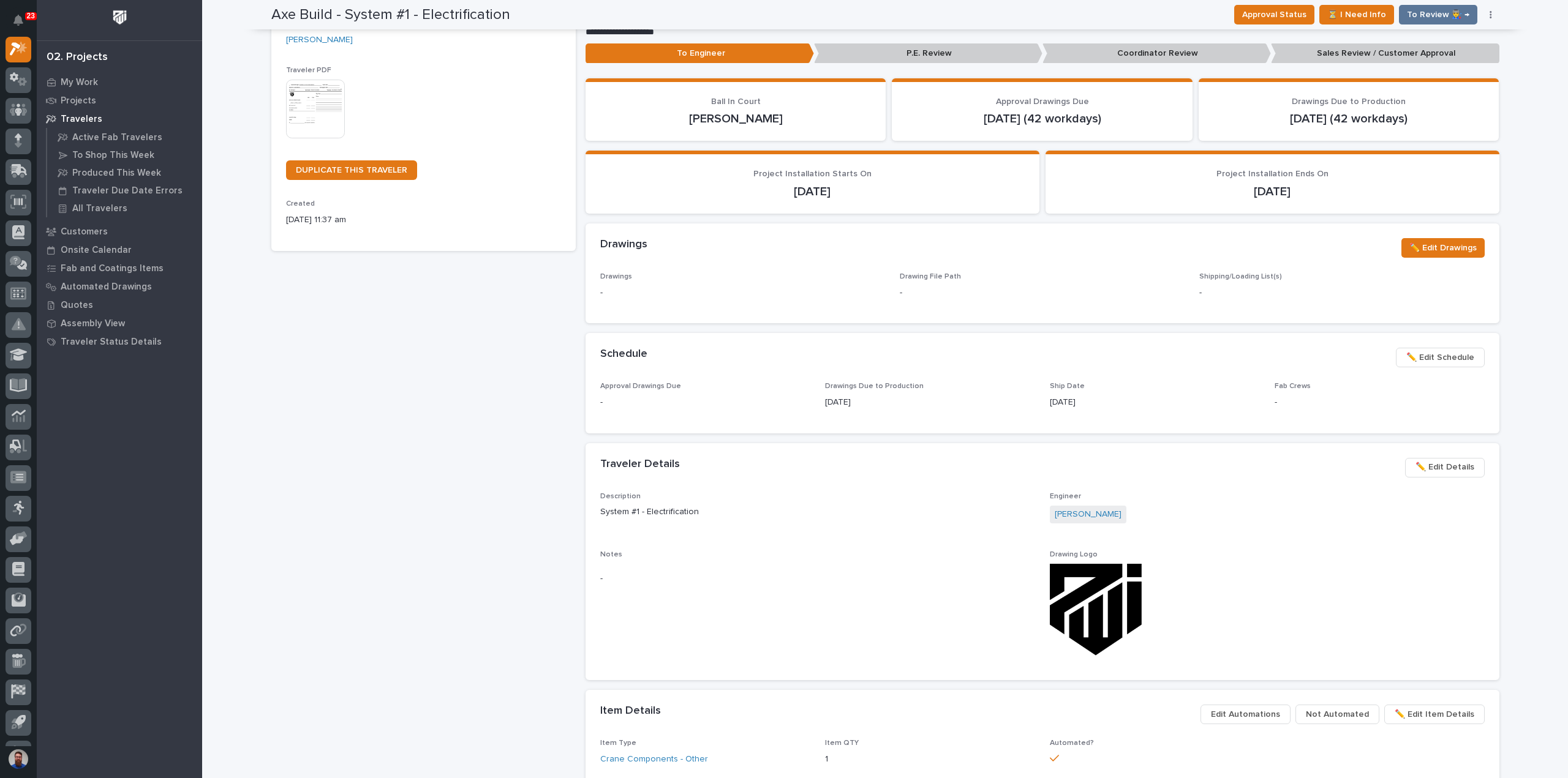
scroll to position [0, 0]
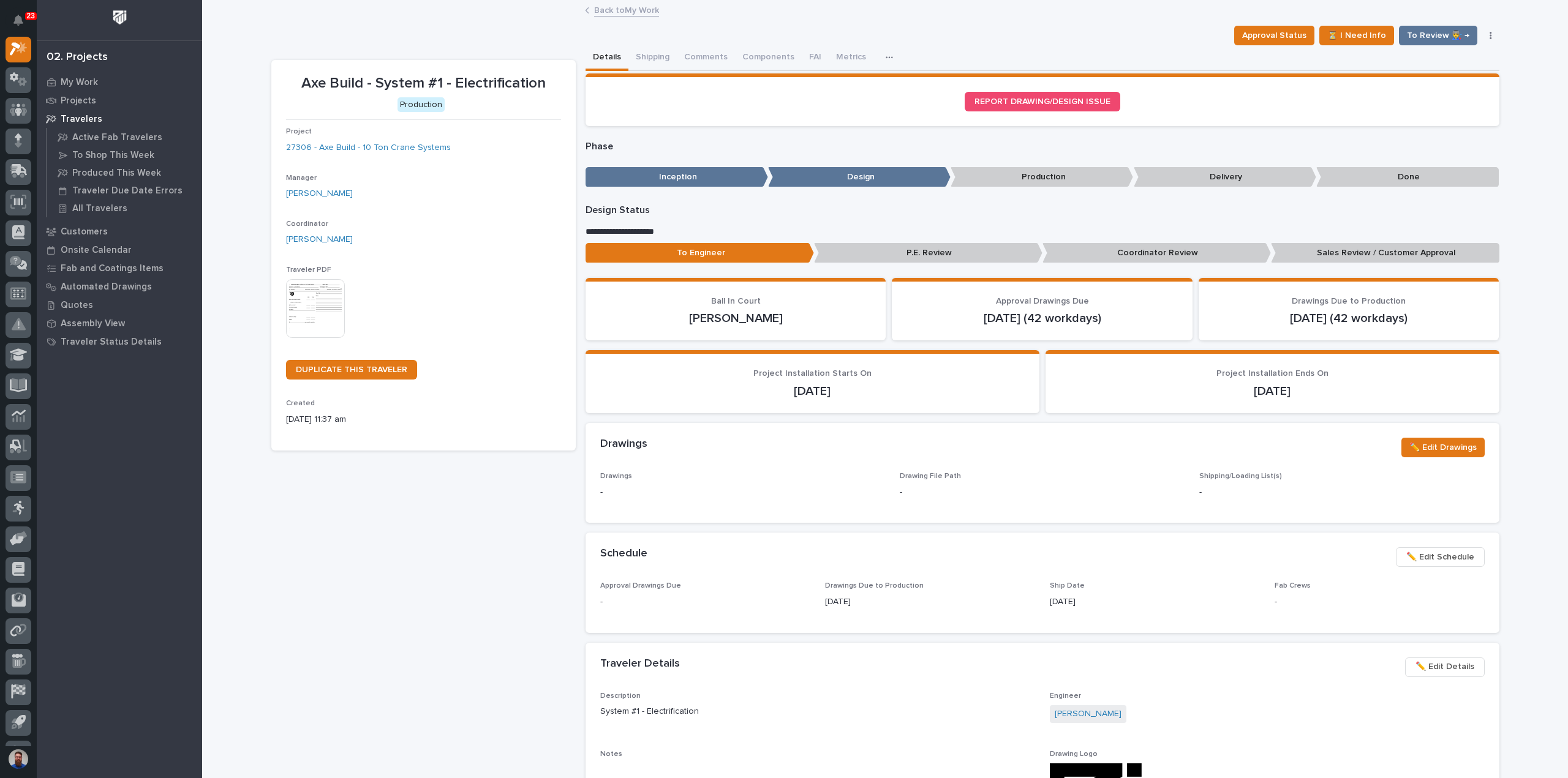
click at [612, 7] on link "Back to My Work" at bounding box center [626, 9] width 65 height 14
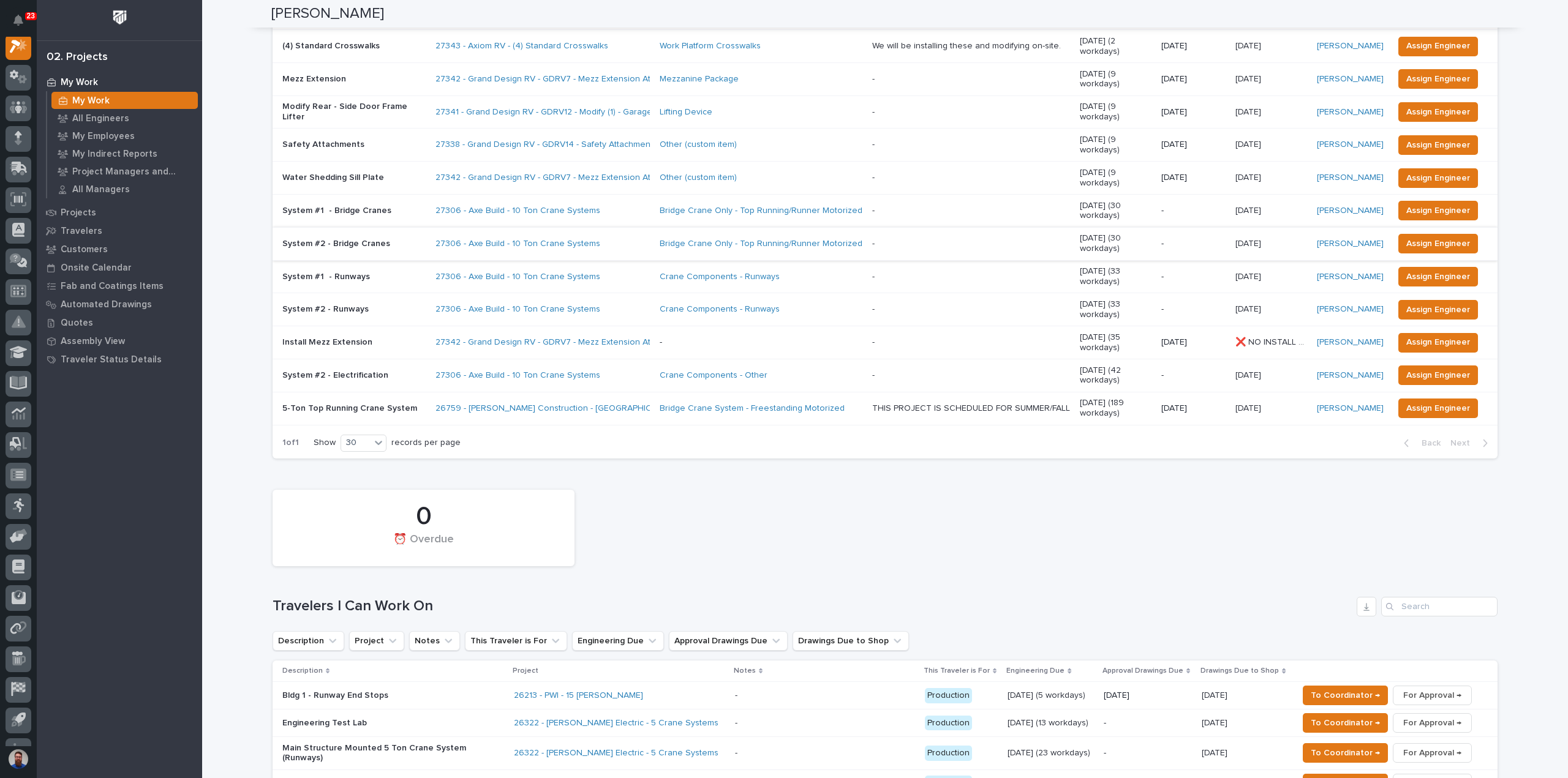
scroll to position [245, 0]
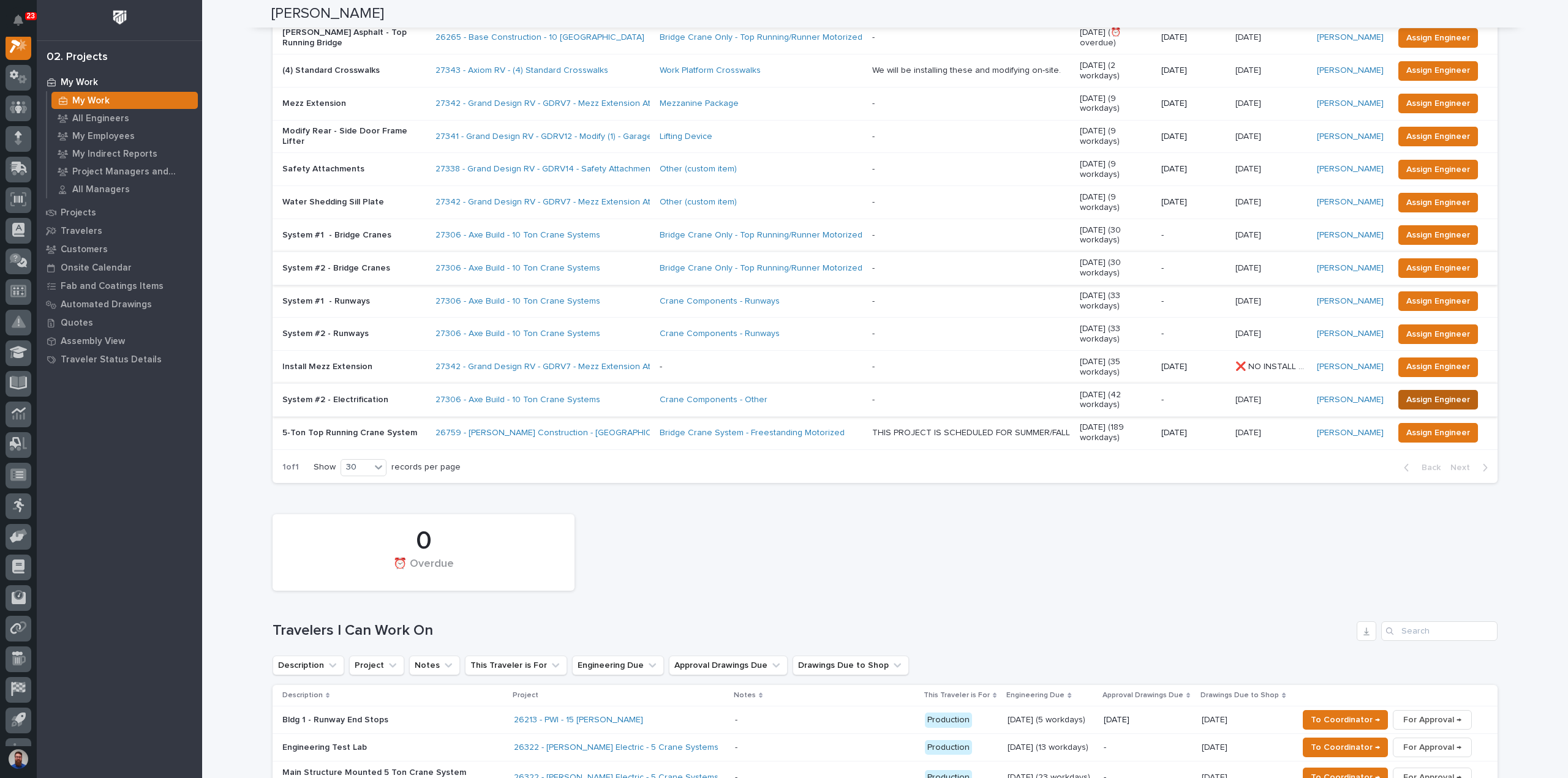
click at [1423, 392] on span "Assign Engineer" at bounding box center [1437, 399] width 64 height 15
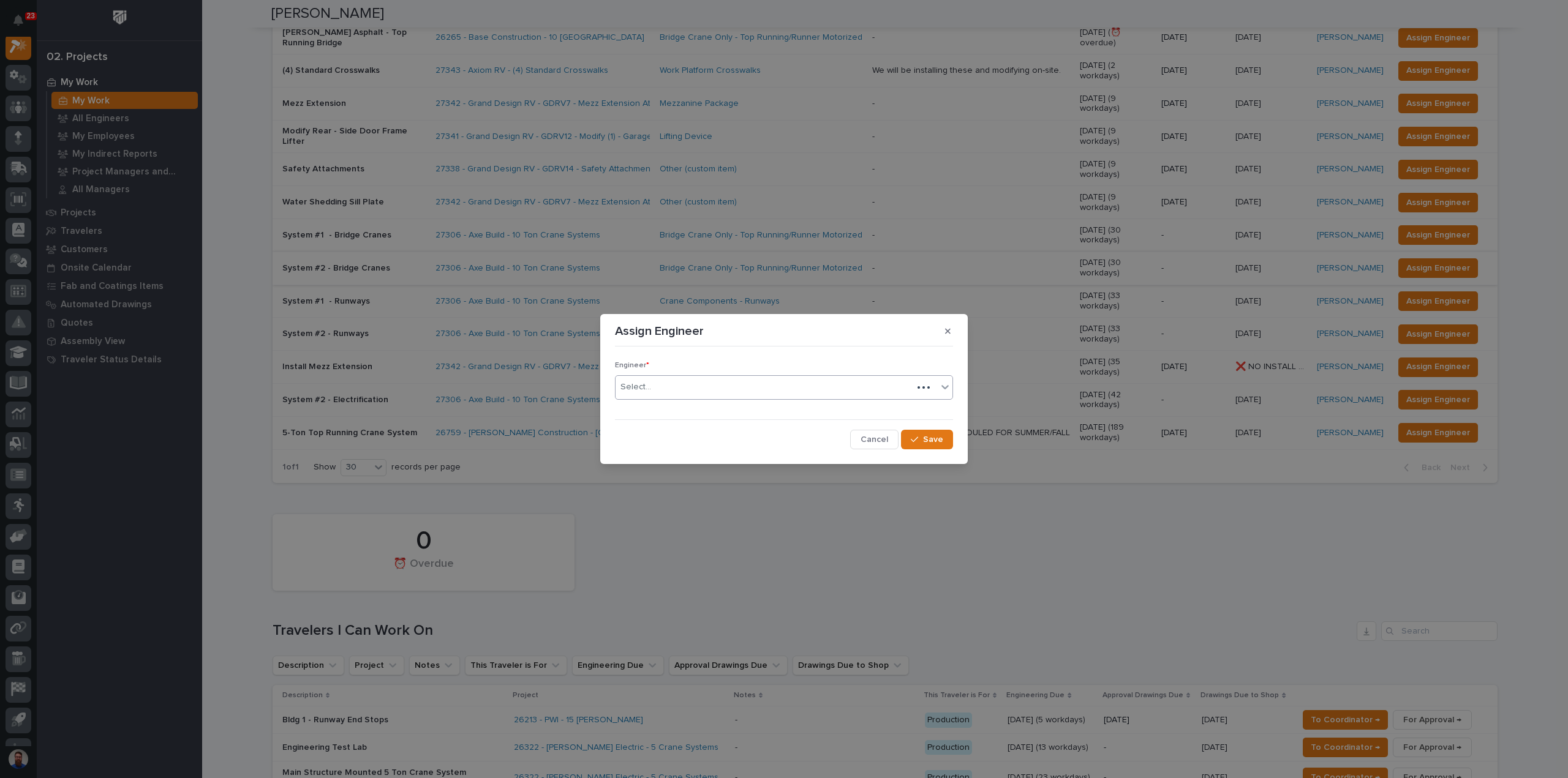
click at [656, 397] on div "Select..." at bounding box center [764, 387] width 297 height 20
type input "***"
click at [663, 411] on div "[PERSON_NAME]" at bounding box center [783, 410] width 336 height 21
click at [922, 434] on button "Save" at bounding box center [927, 439] width 52 height 20
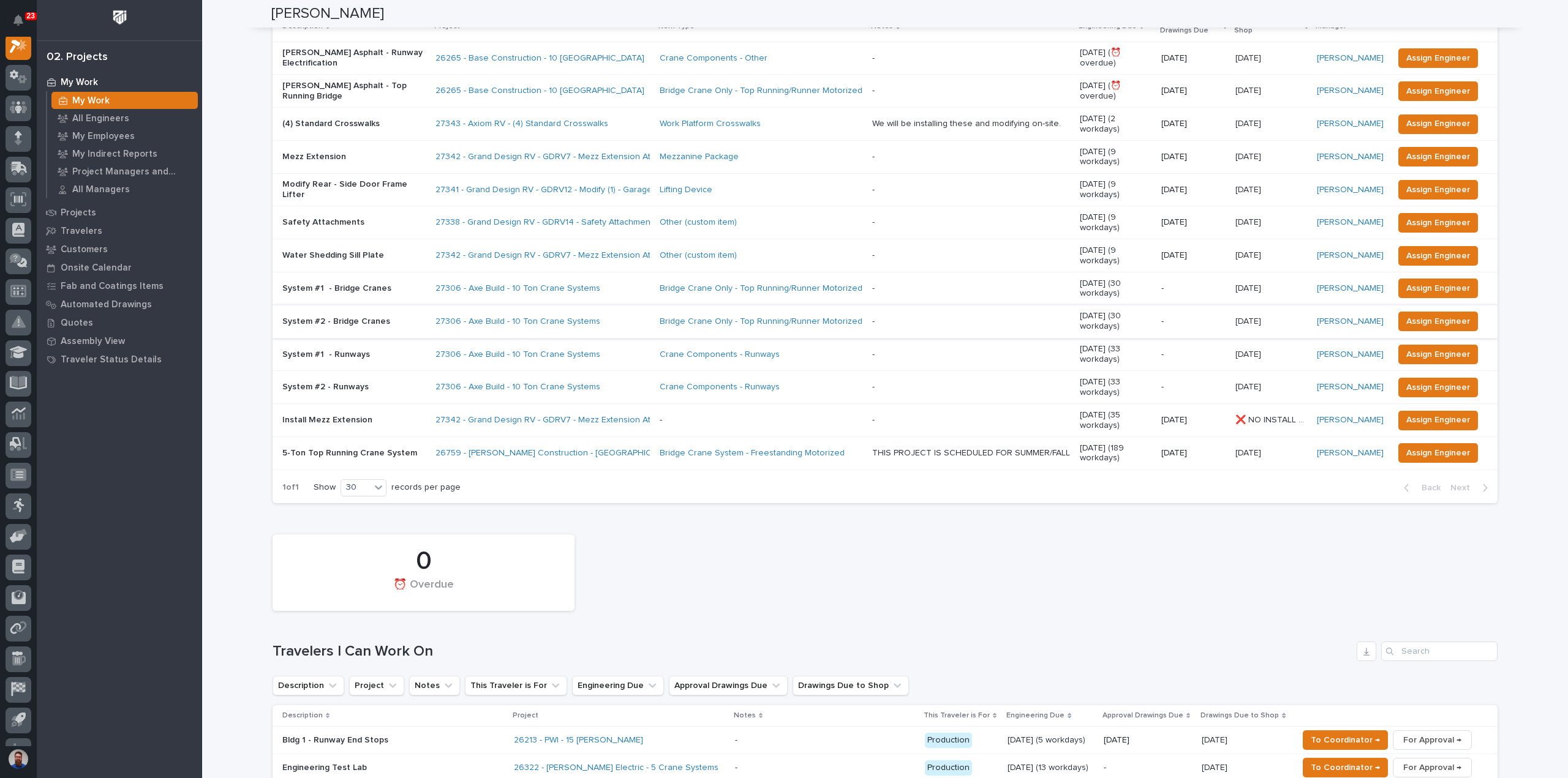
scroll to position [163, 0]
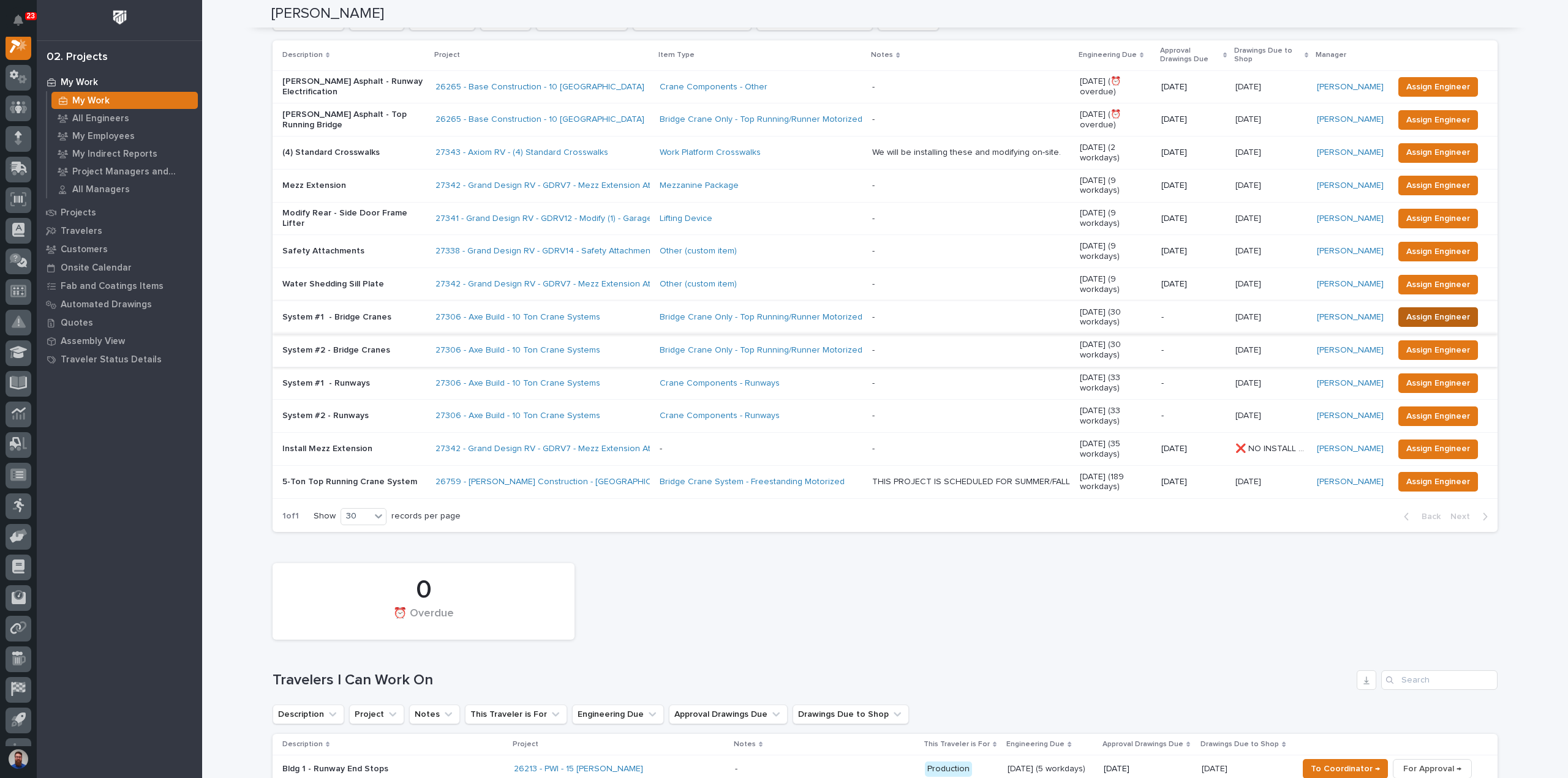
click at [1410, 309] on span "Assign Engineer" at bounding box center [1437, 317] width 64 height 15
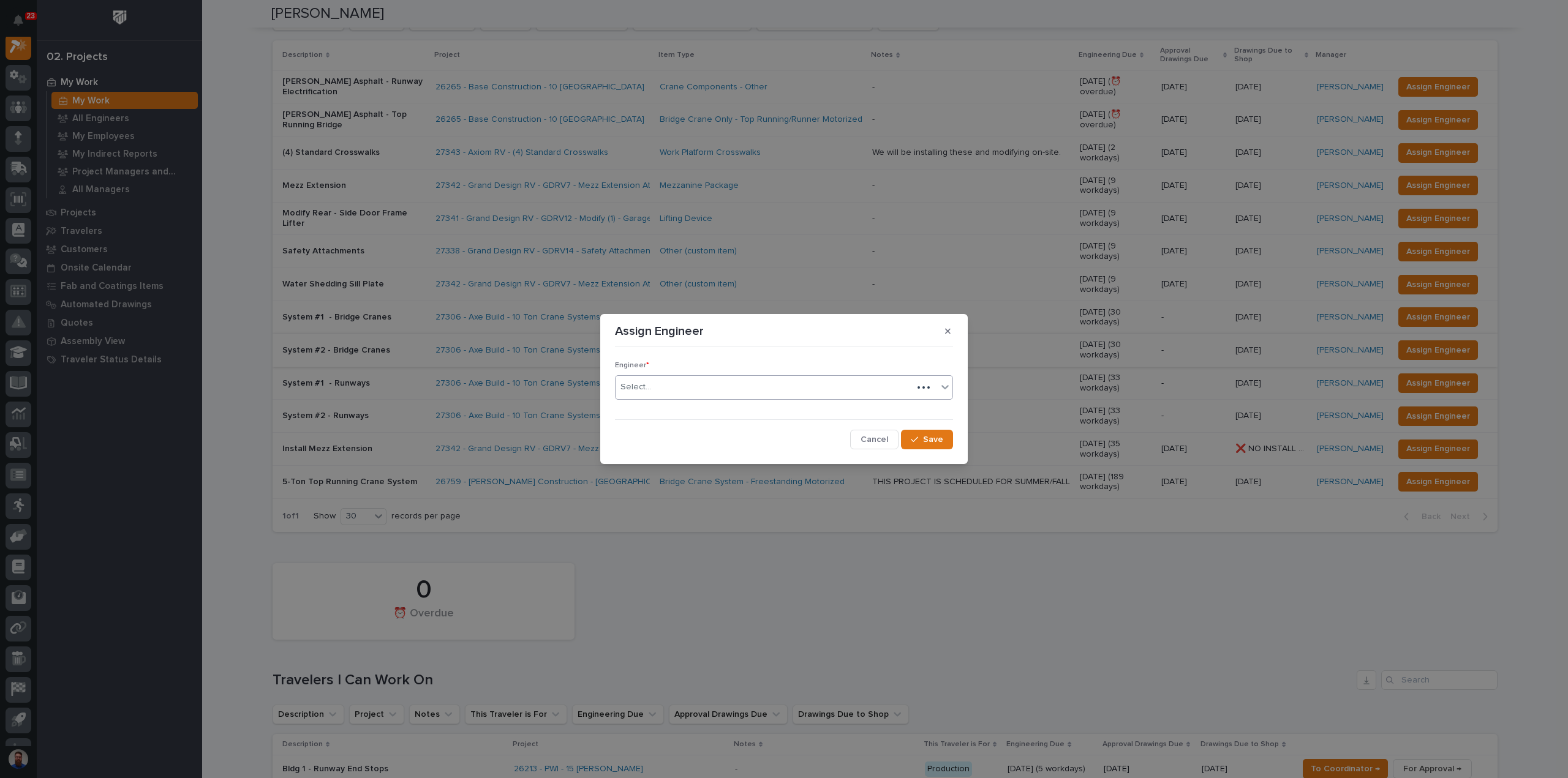
click at [694, 398] on div "Select..." at bounding box center [783, 387] width 338 height 24
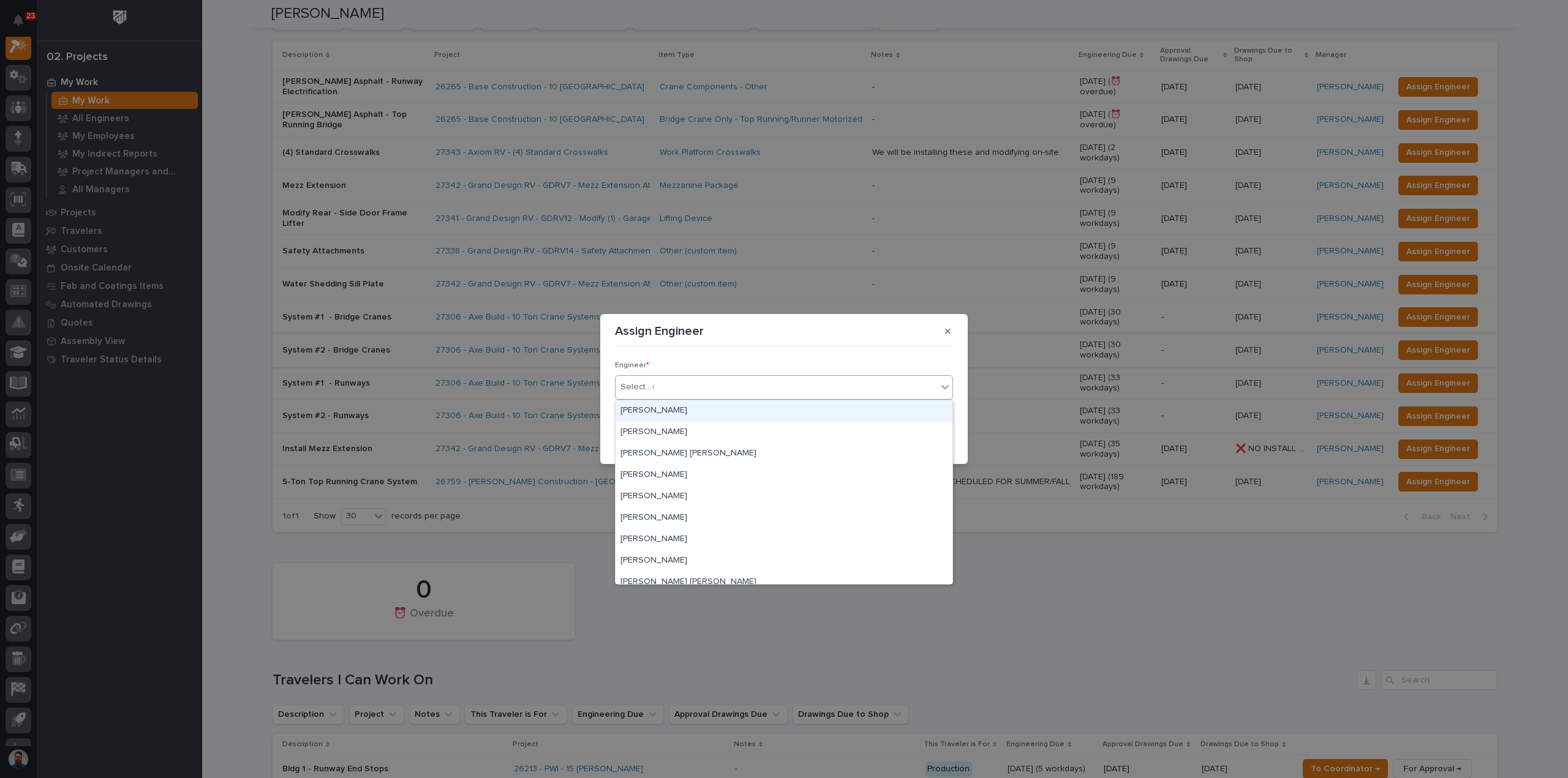
type input "**"
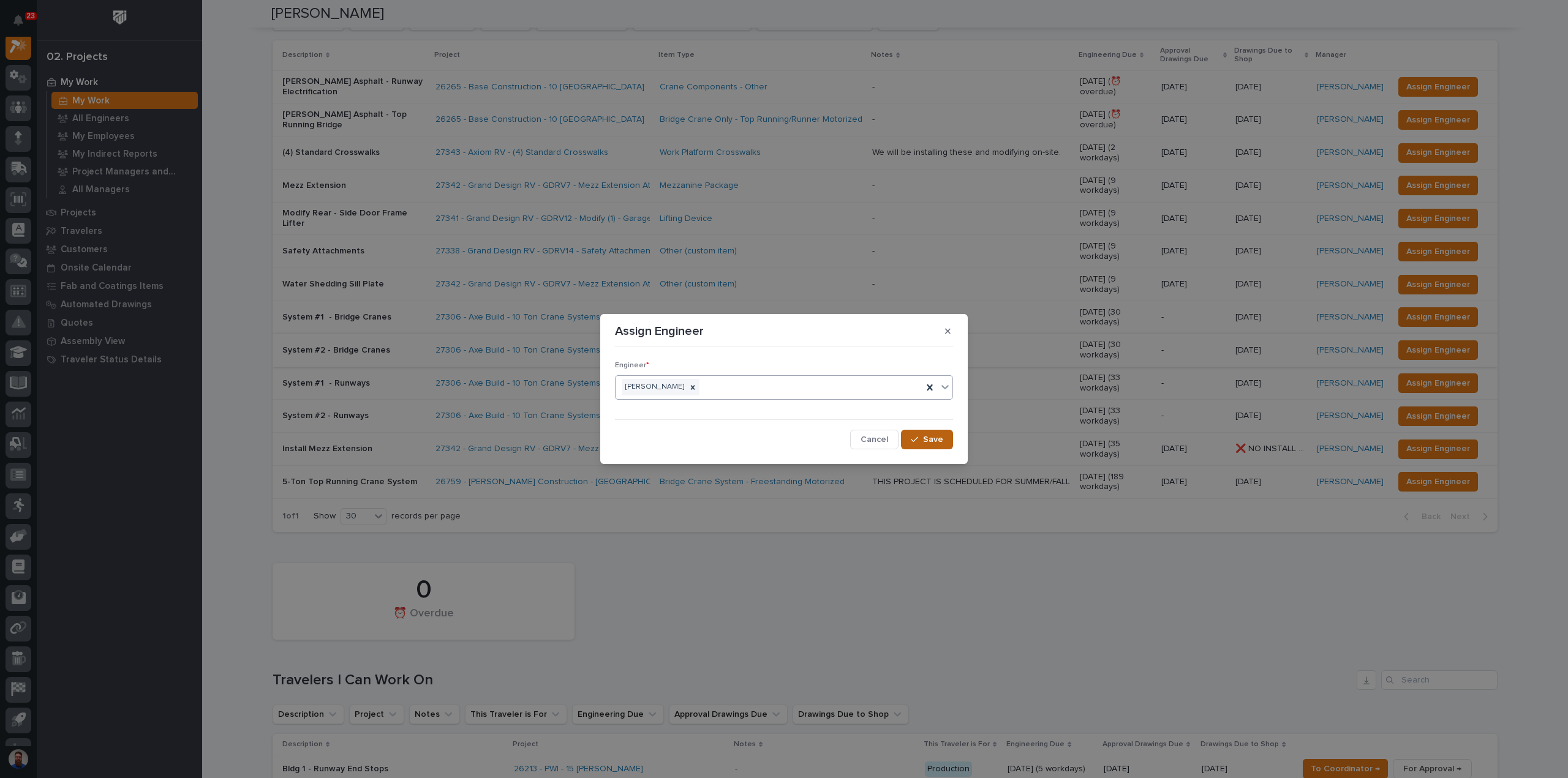
click at [927, 438] on span "Save" at bounding box center [933, 439] width 20 height 11
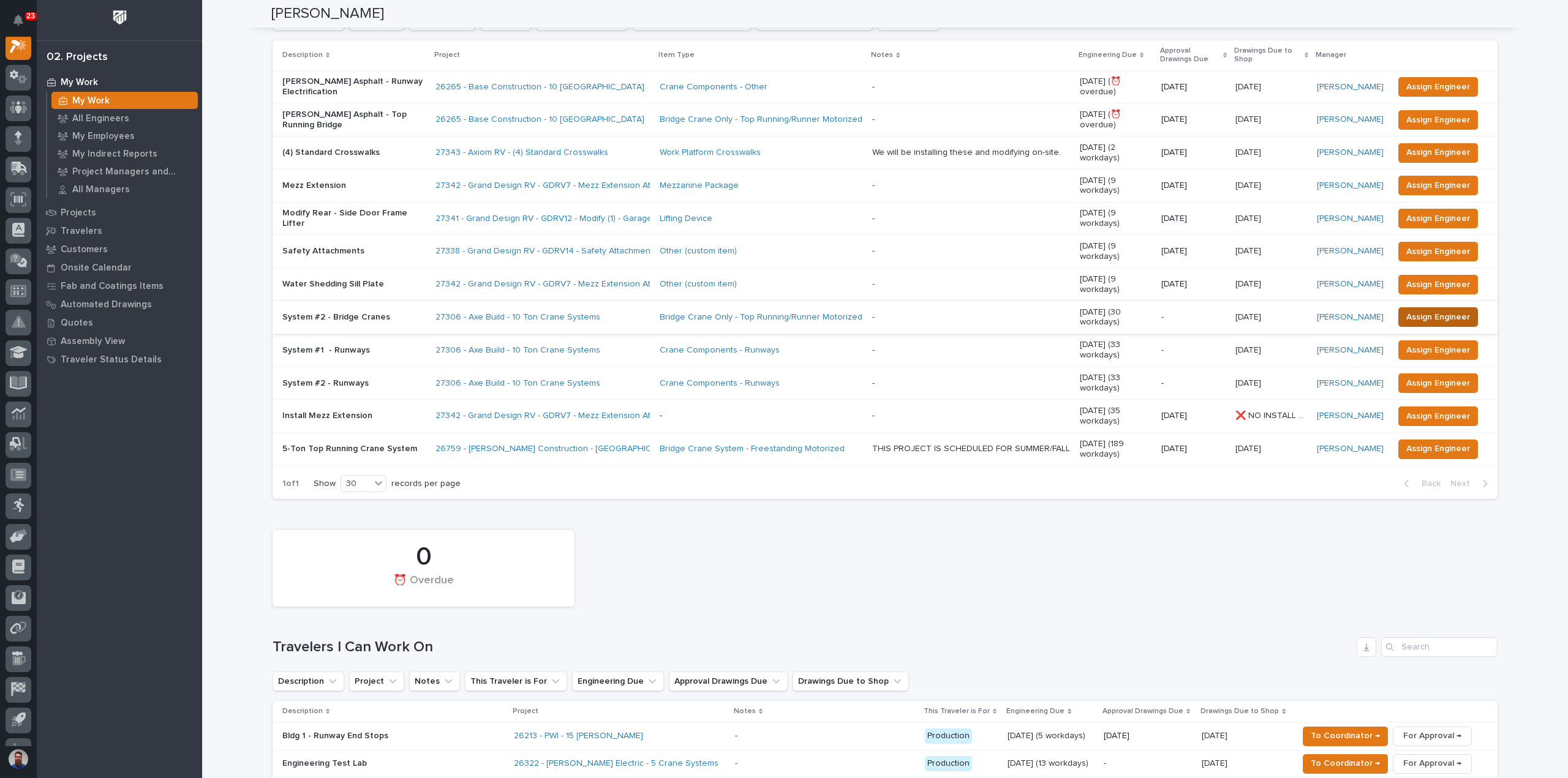
click at [1423, 309] on span "Assign Engineer" at bounding box center [1437, 317] width 64 height 15
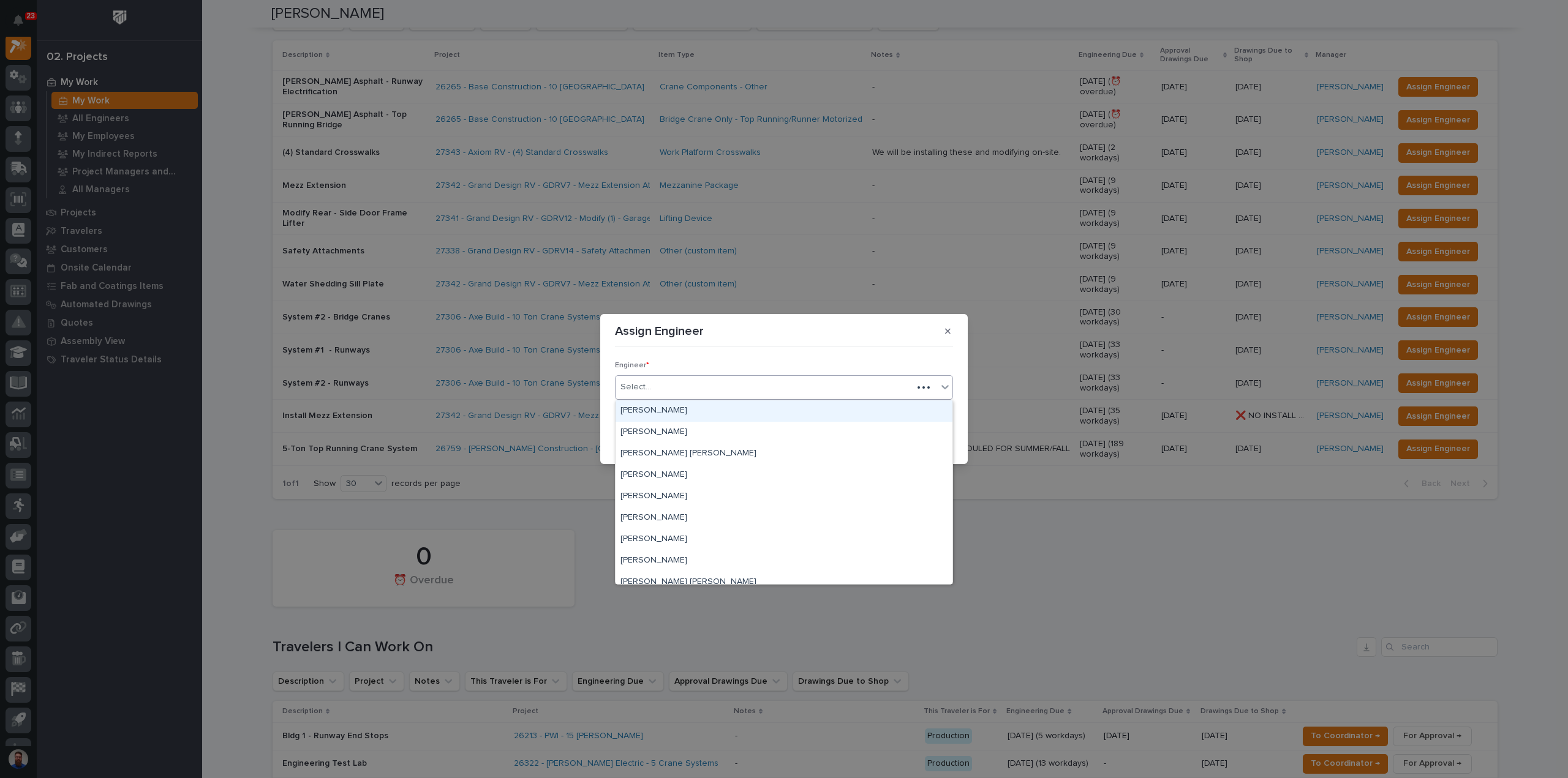
click at [652, 391] on div "Select..." at bounding box center [764, 387] width 297 height 20
type input "**"
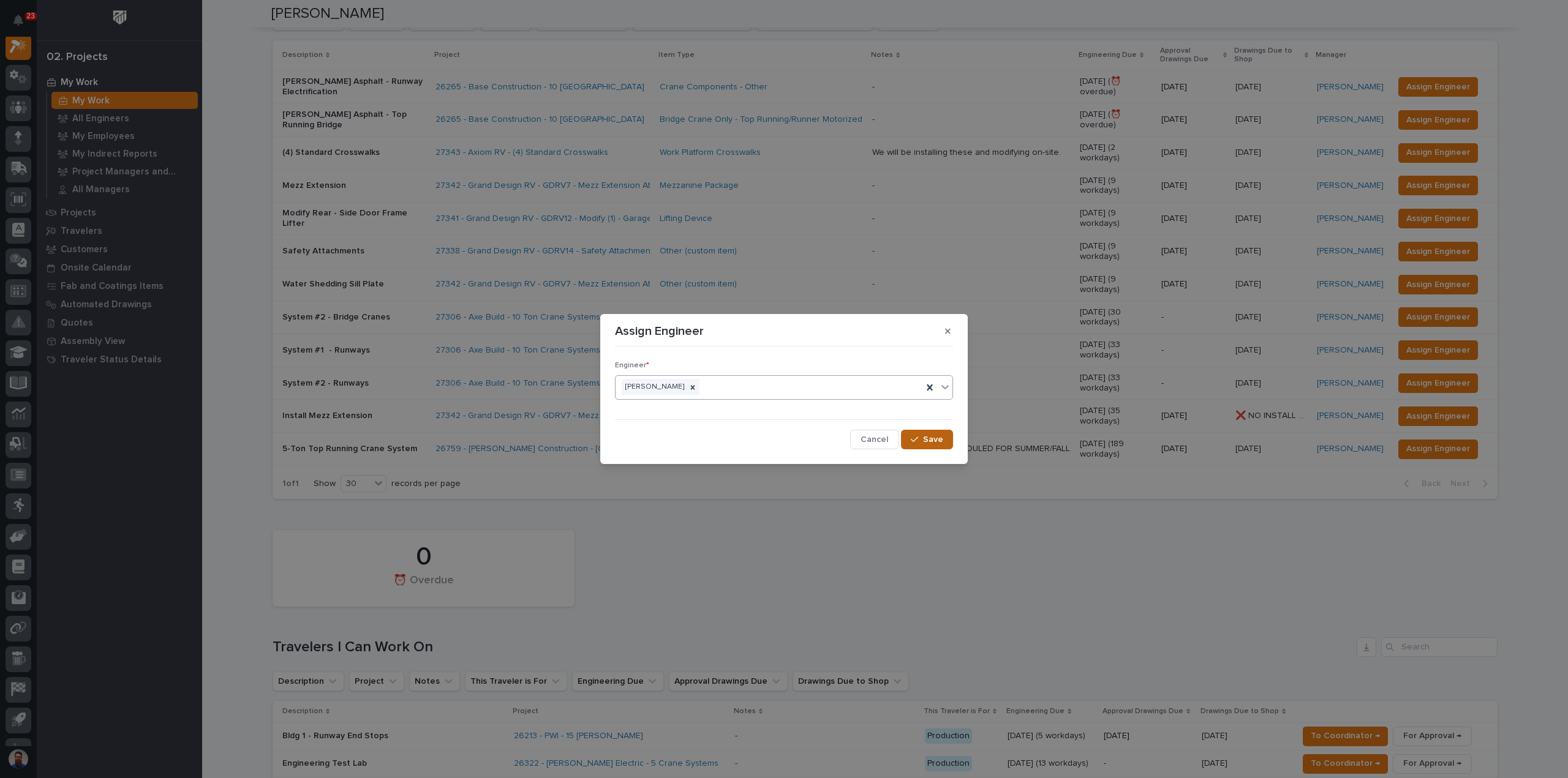
click at [915, 432] on button "Save" at bounding box center [927, 439] width 52 height 20
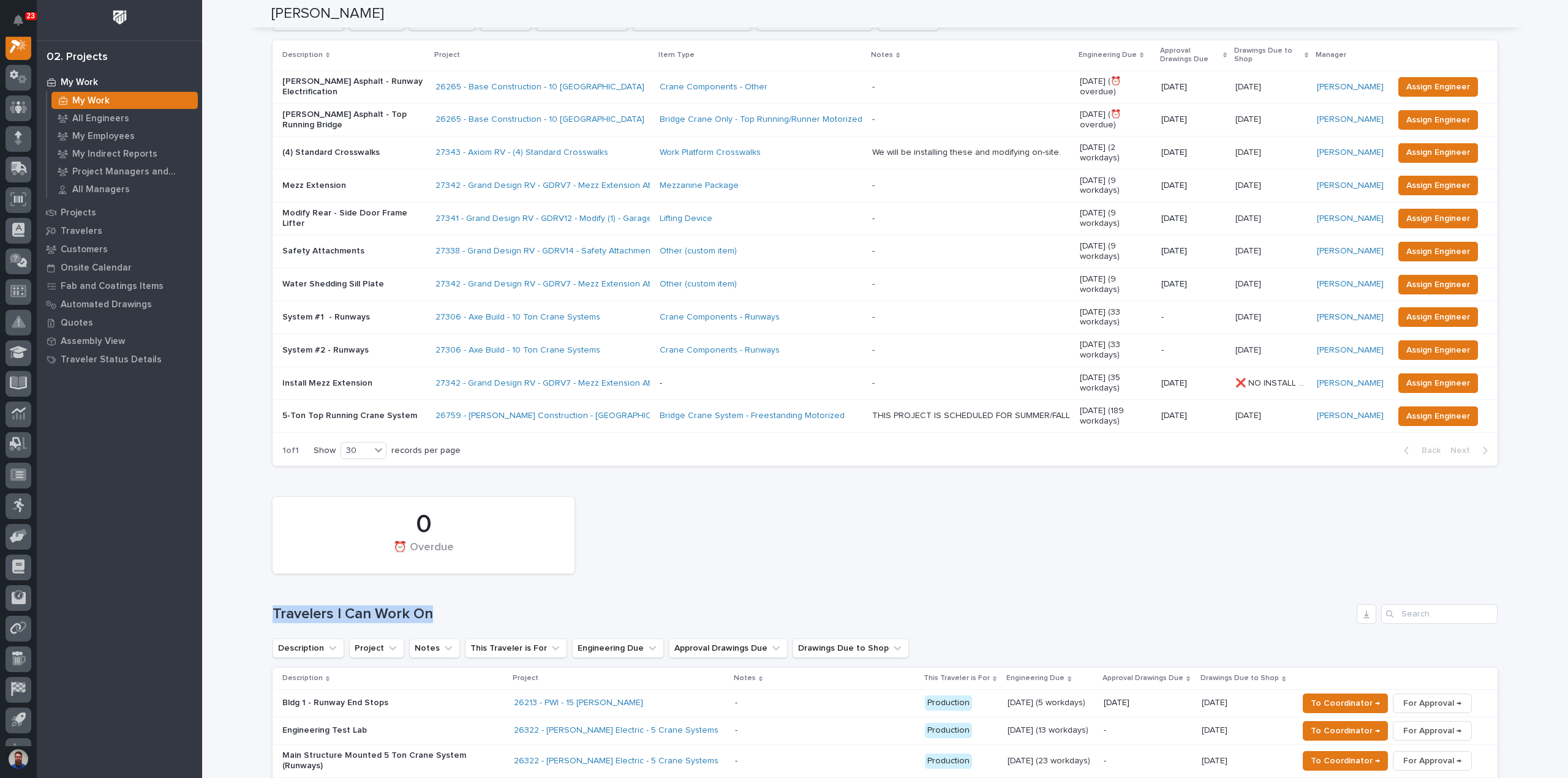
drag, startPoint x: 475, startPoint y: 571, endPoint x: 258, endPoint y: 565, distance: 217.1
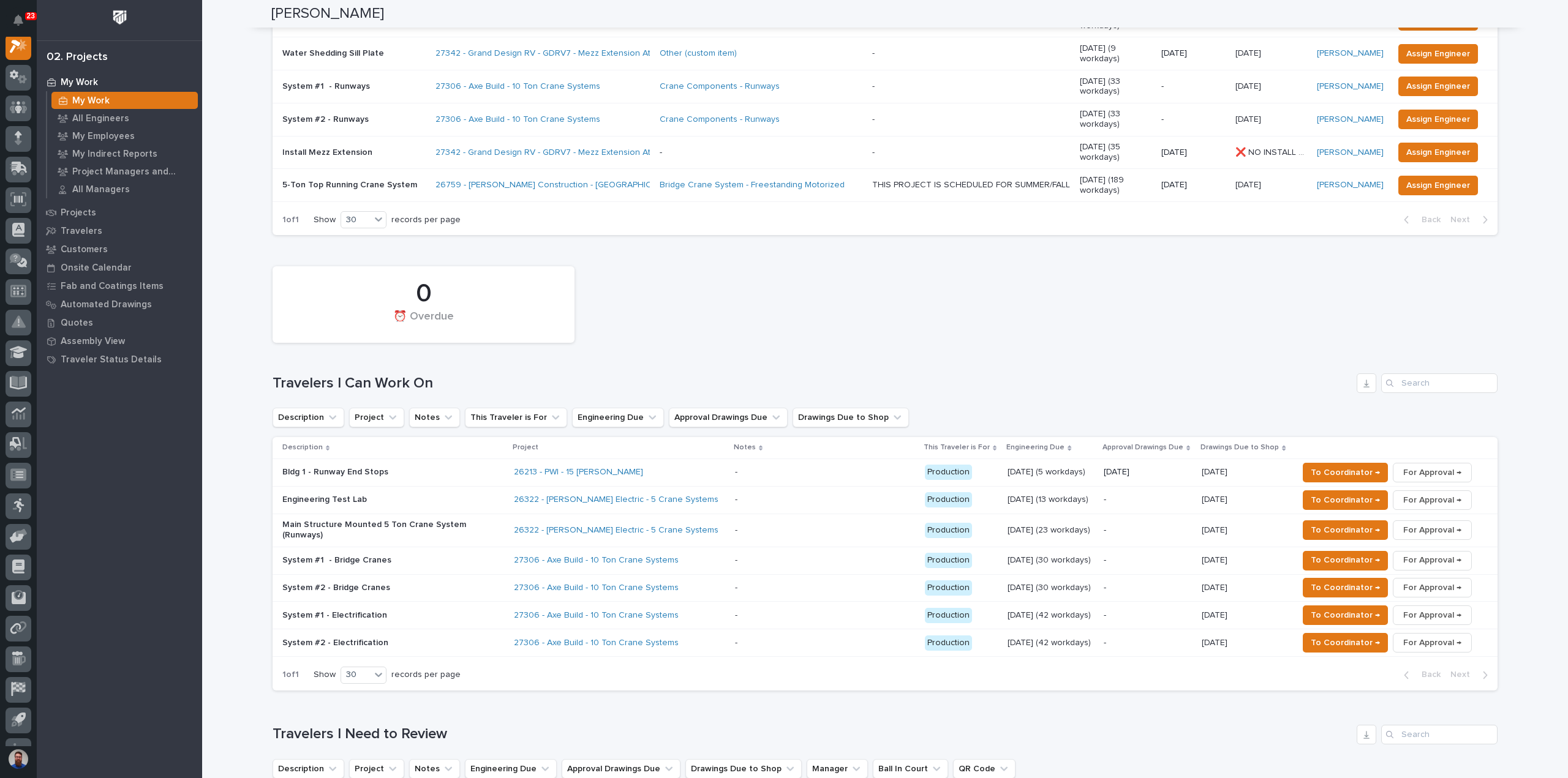
scroll to position [408, 0]
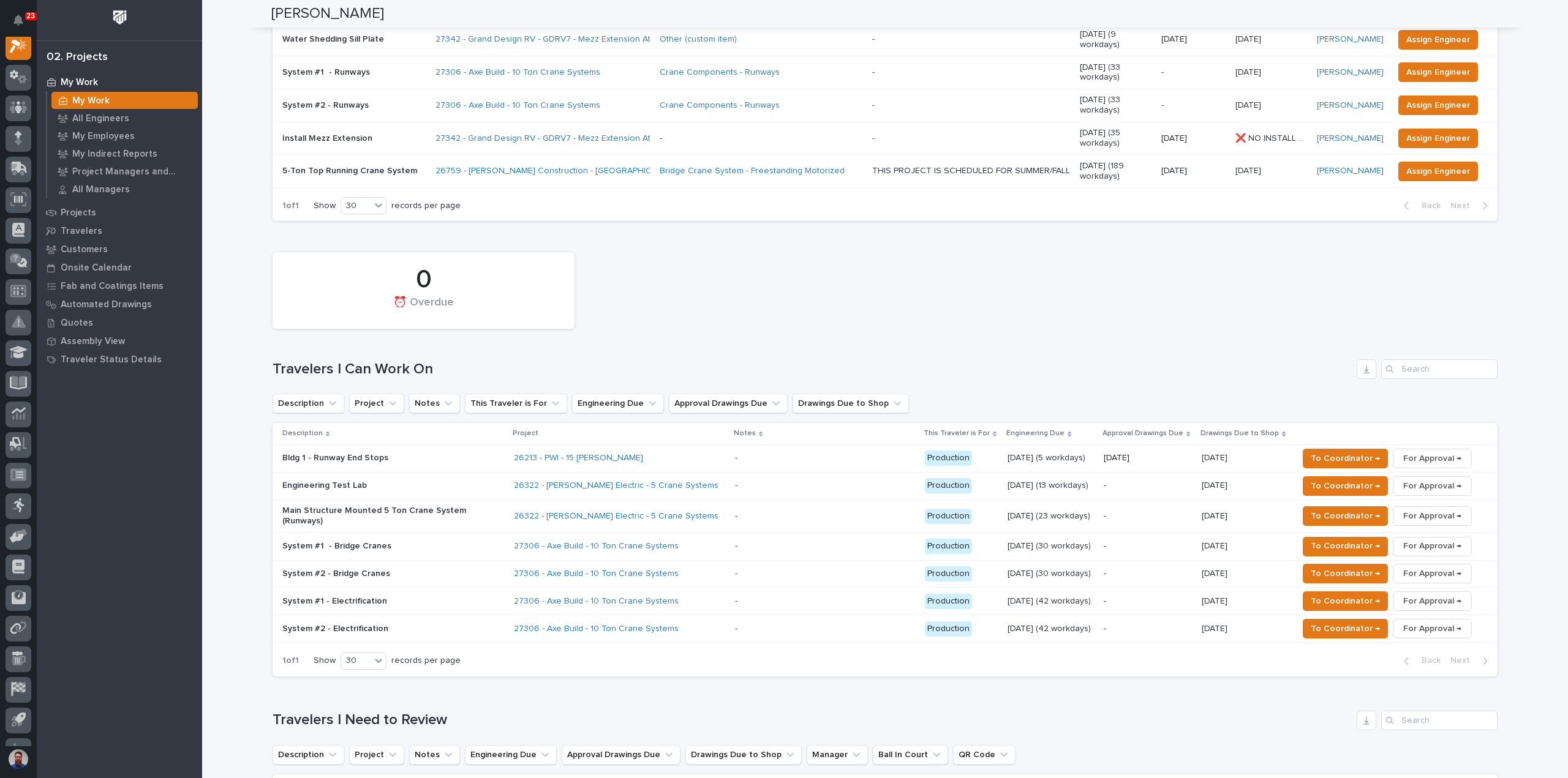
click at [407, 596] on p "System #1 - Electrification" at bounding box center [389, 601] width 214 height 10
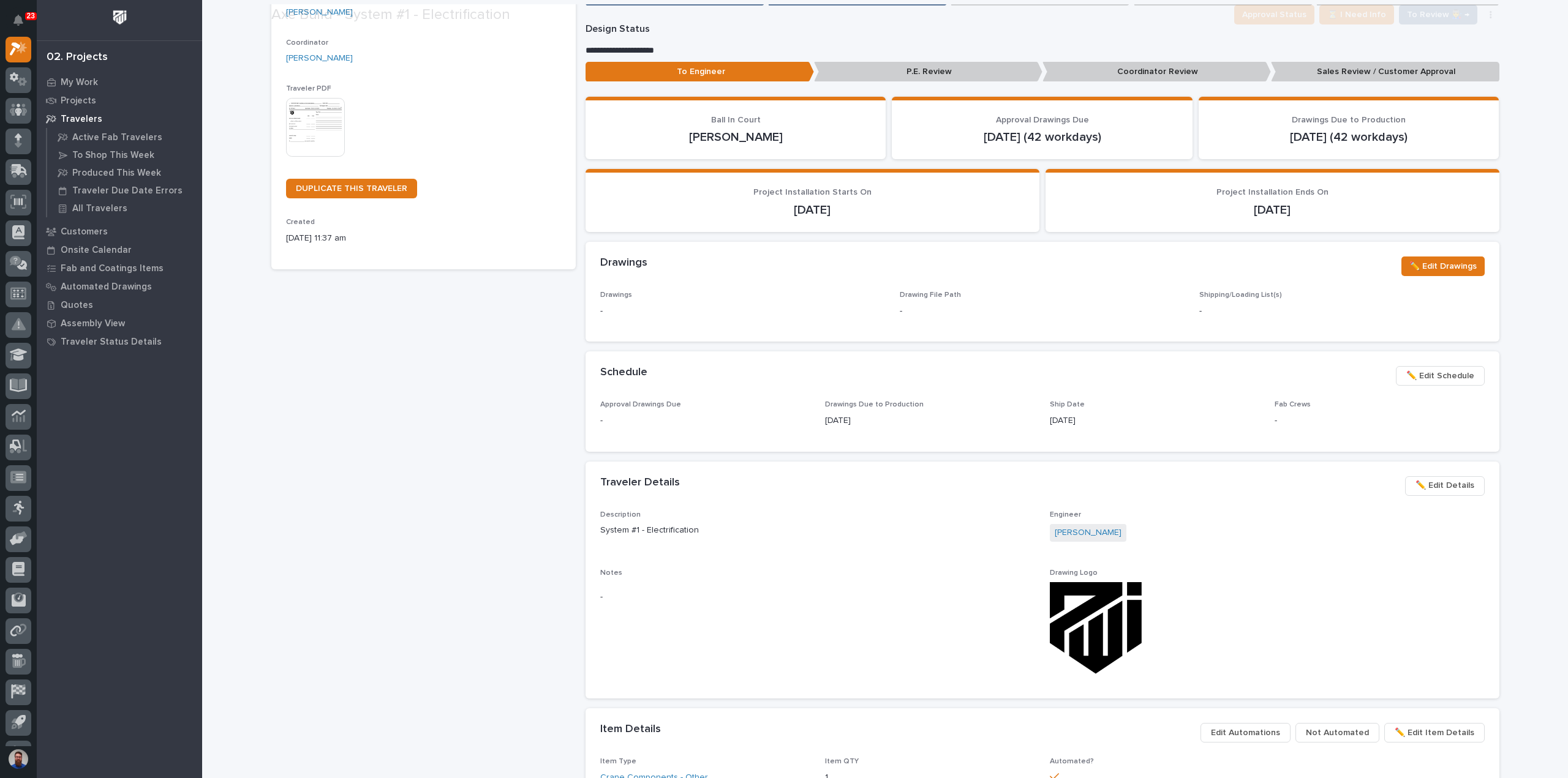
scroll to position [326, 0]
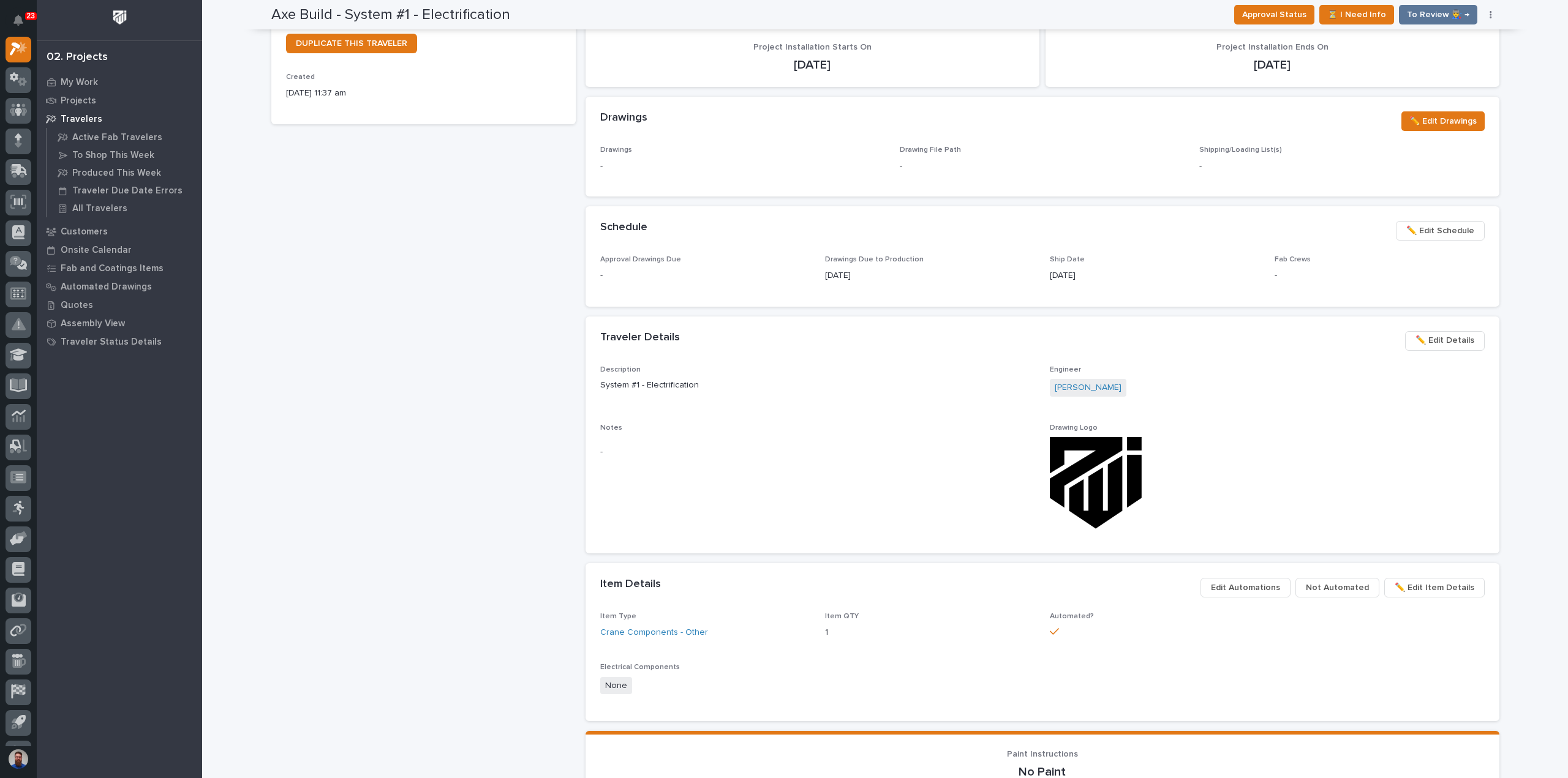
click at [1241, 589] on span "Edit Automations" at bounding box center [1245, 587] width 69 height 15
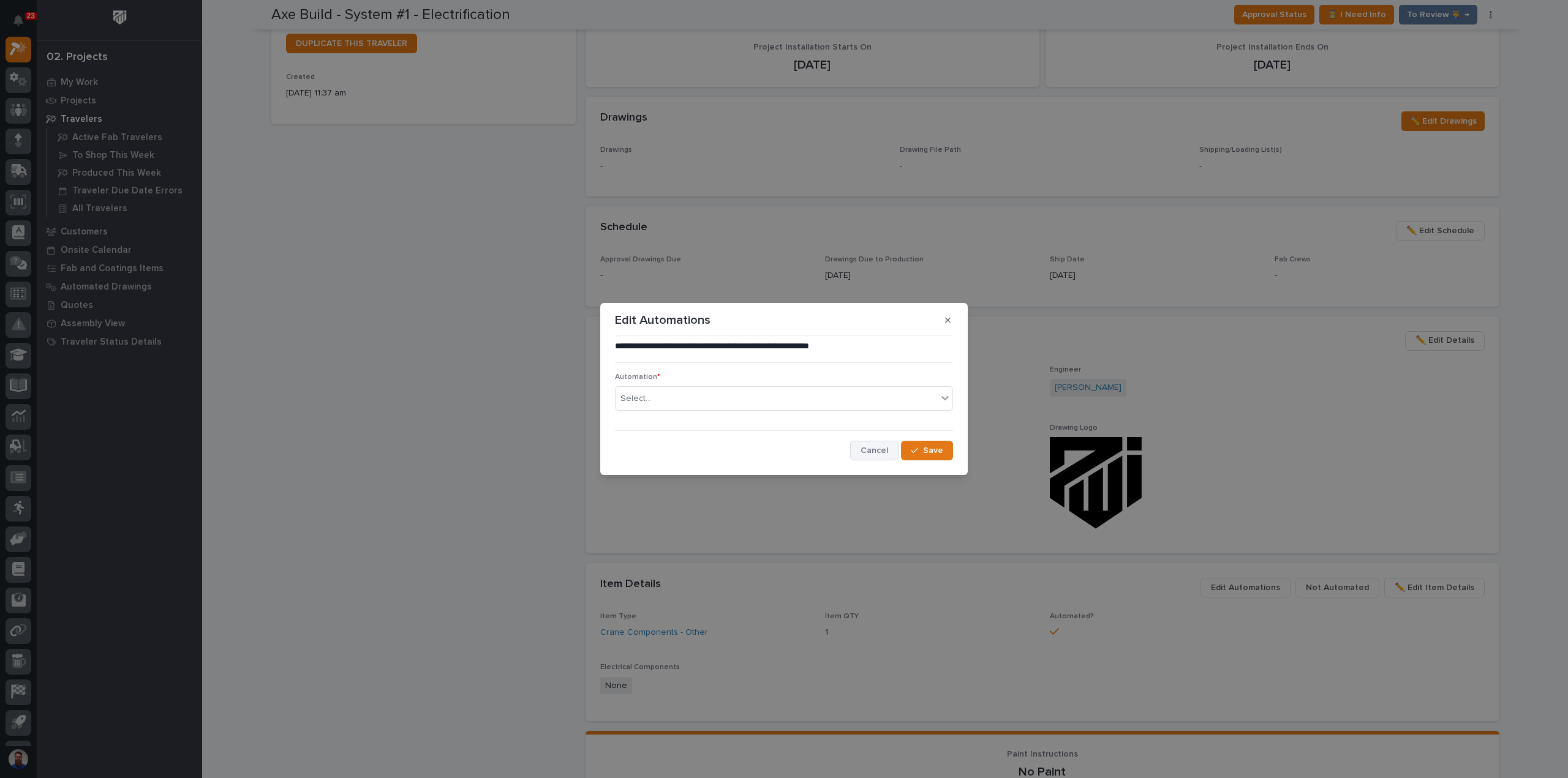
click at [875, 450] on span "Cancel" at bounding box center [874, 450] width 28 height 11
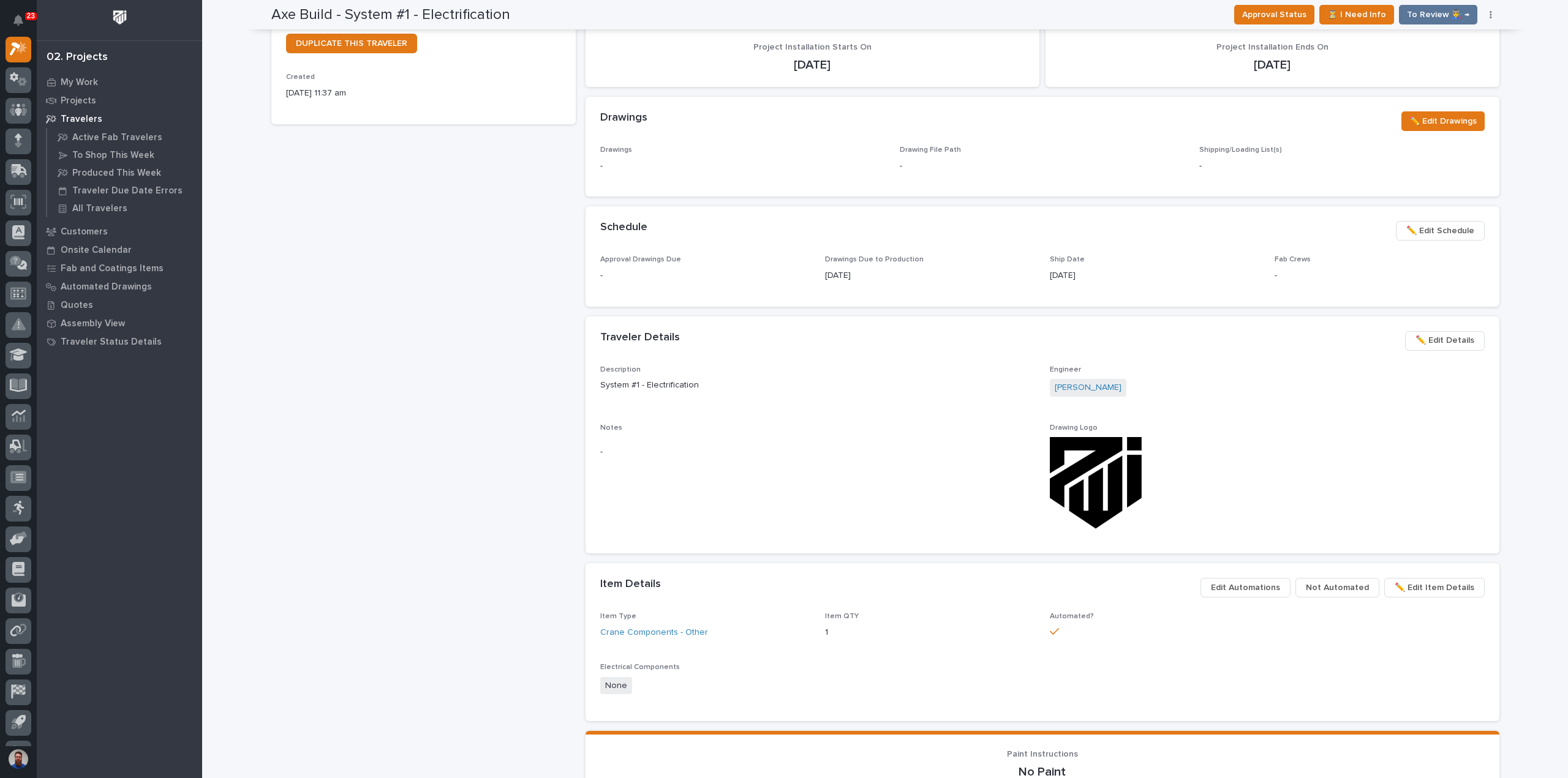
click at [1336, 581] on span "Not Automated" at bounding box center [1337, 587] width 63 height 15
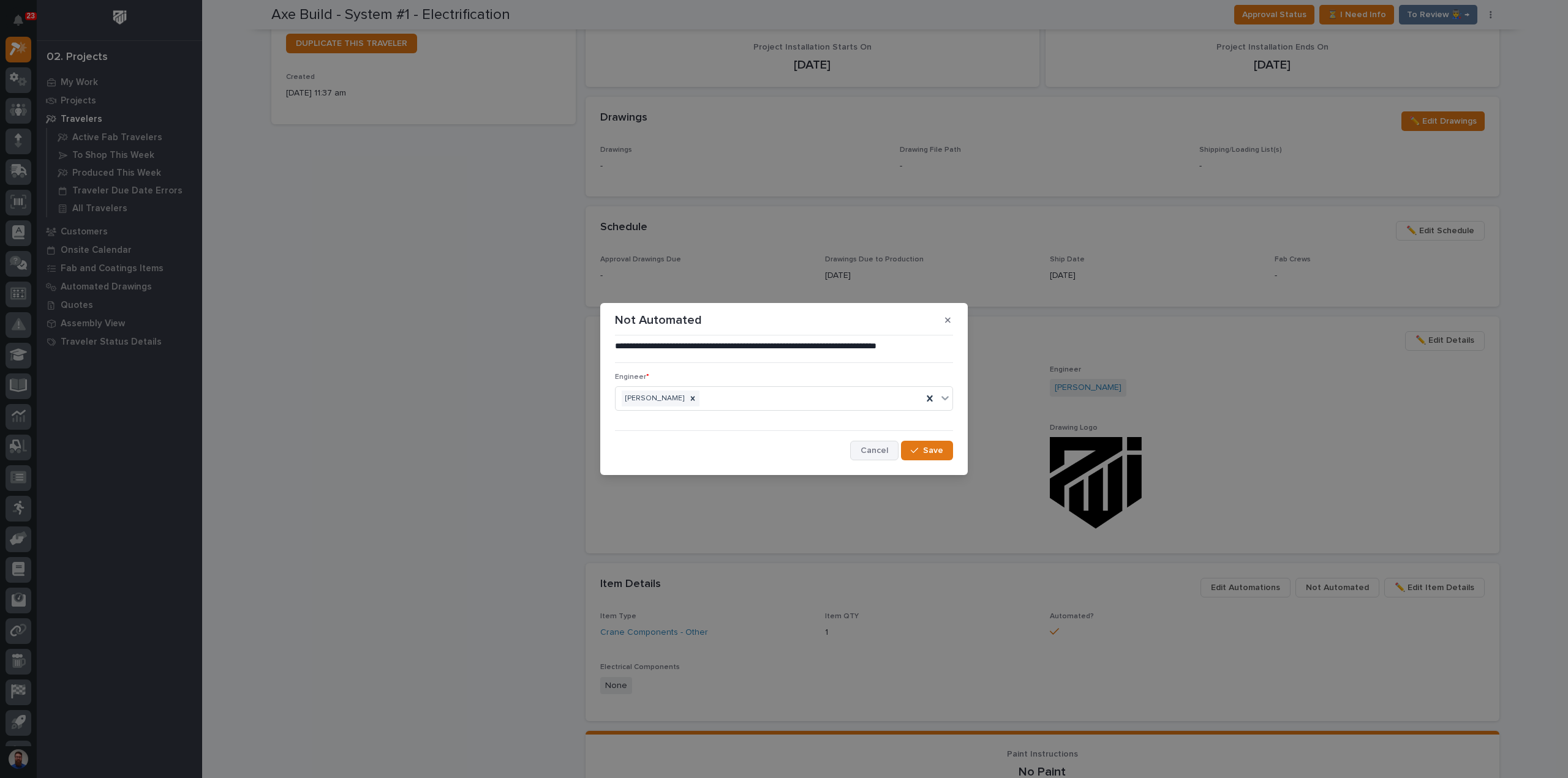
click at [872, 450] on span "Cancel" at bounding box center [874, 450] width 28 height 11
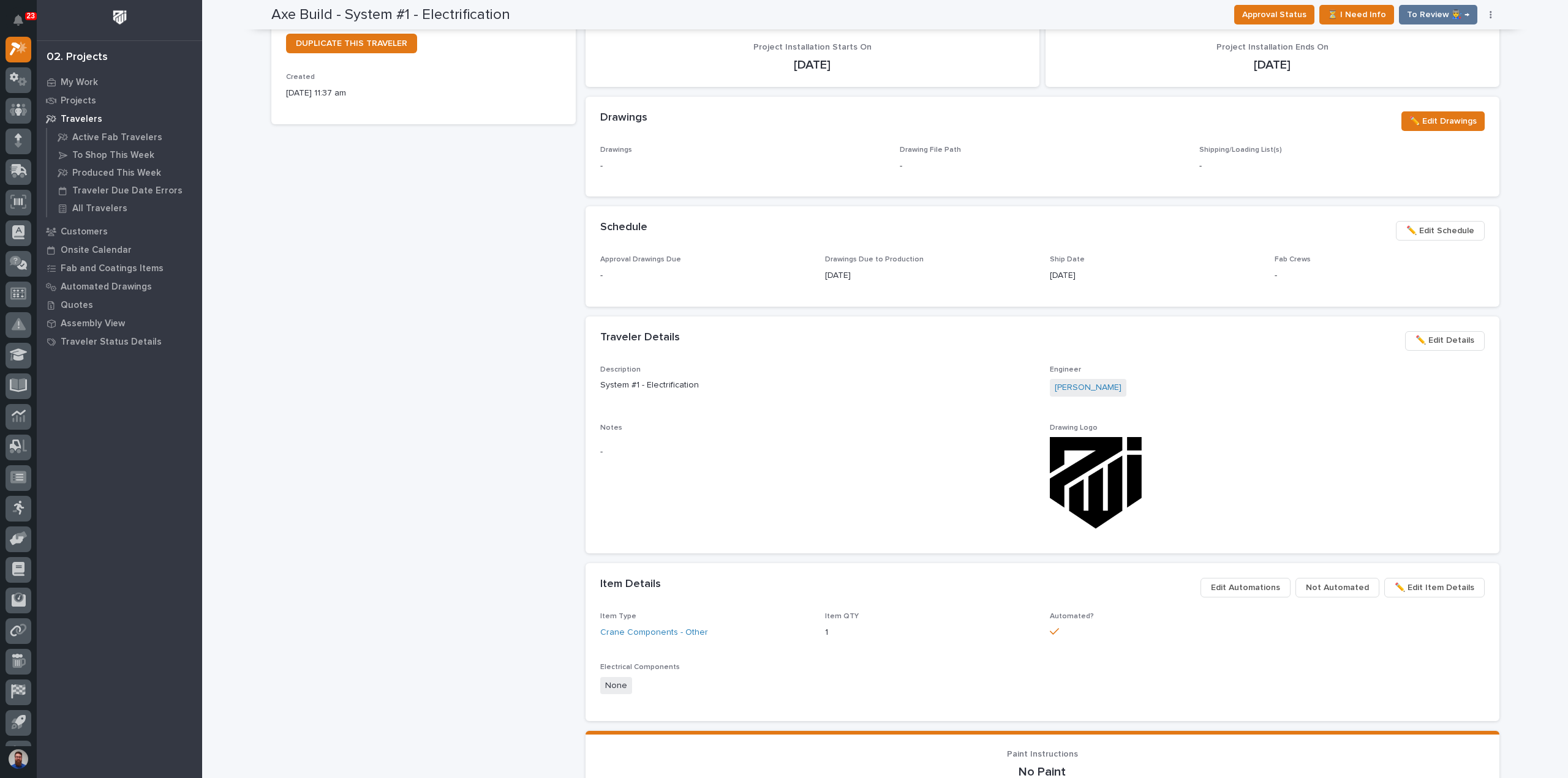
click at [1336, 578] on button "Not Automated" at bounding box center [1337, 587] width 84 height 20
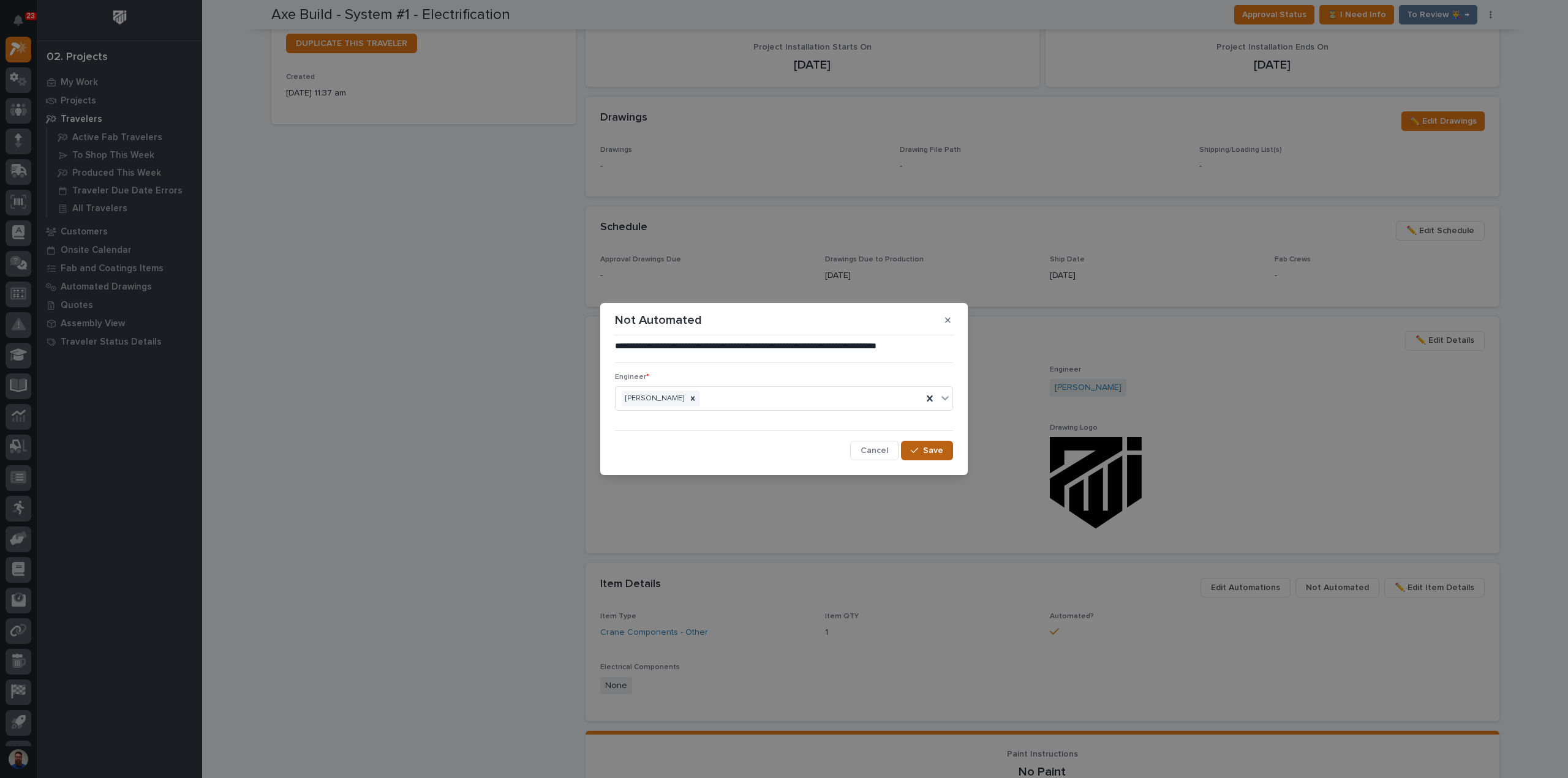
click at [927, 449] on span "Save" at bounding box center [933, 450] width 20 height 11
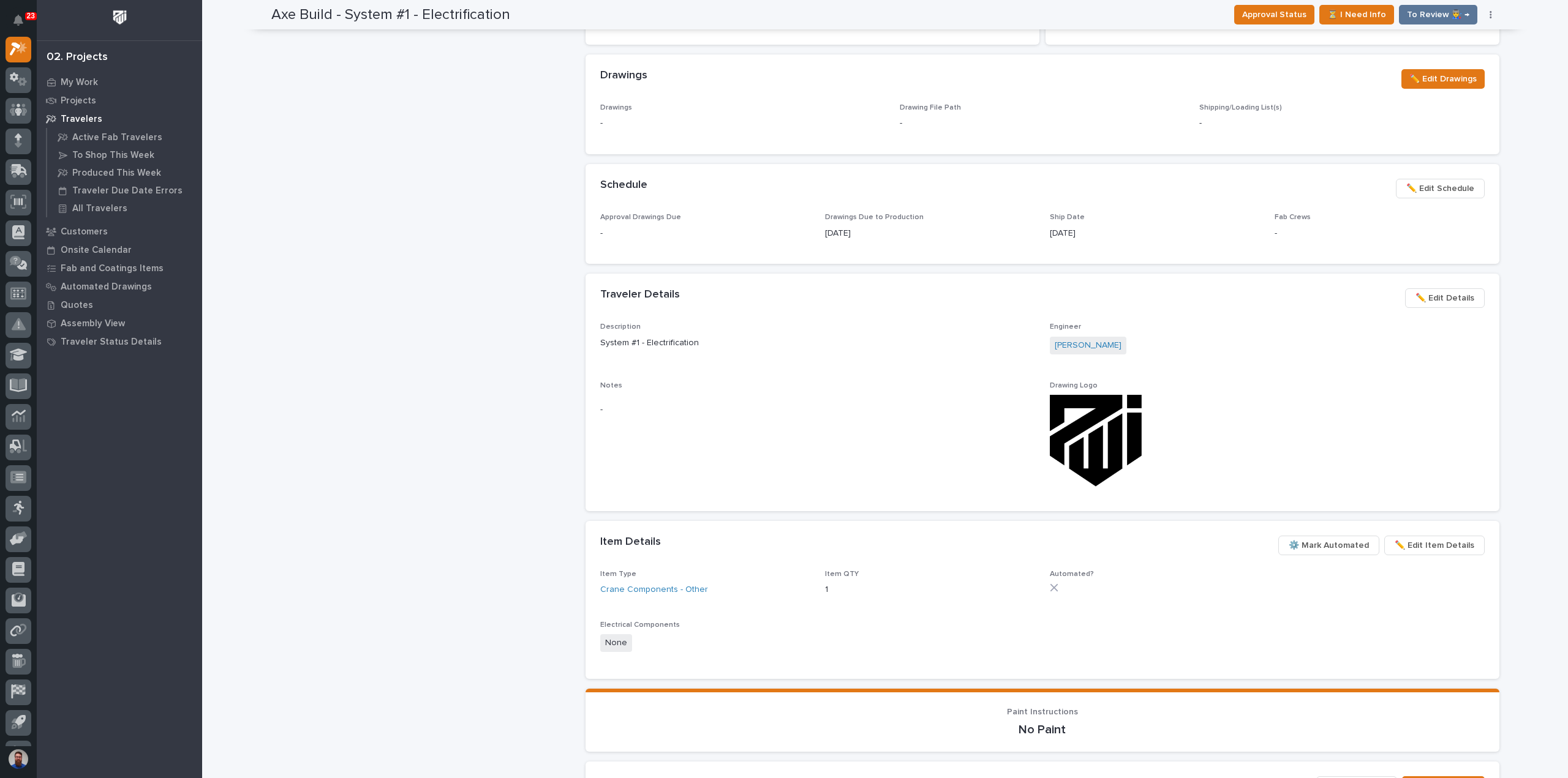
scroll to position [584, 0]
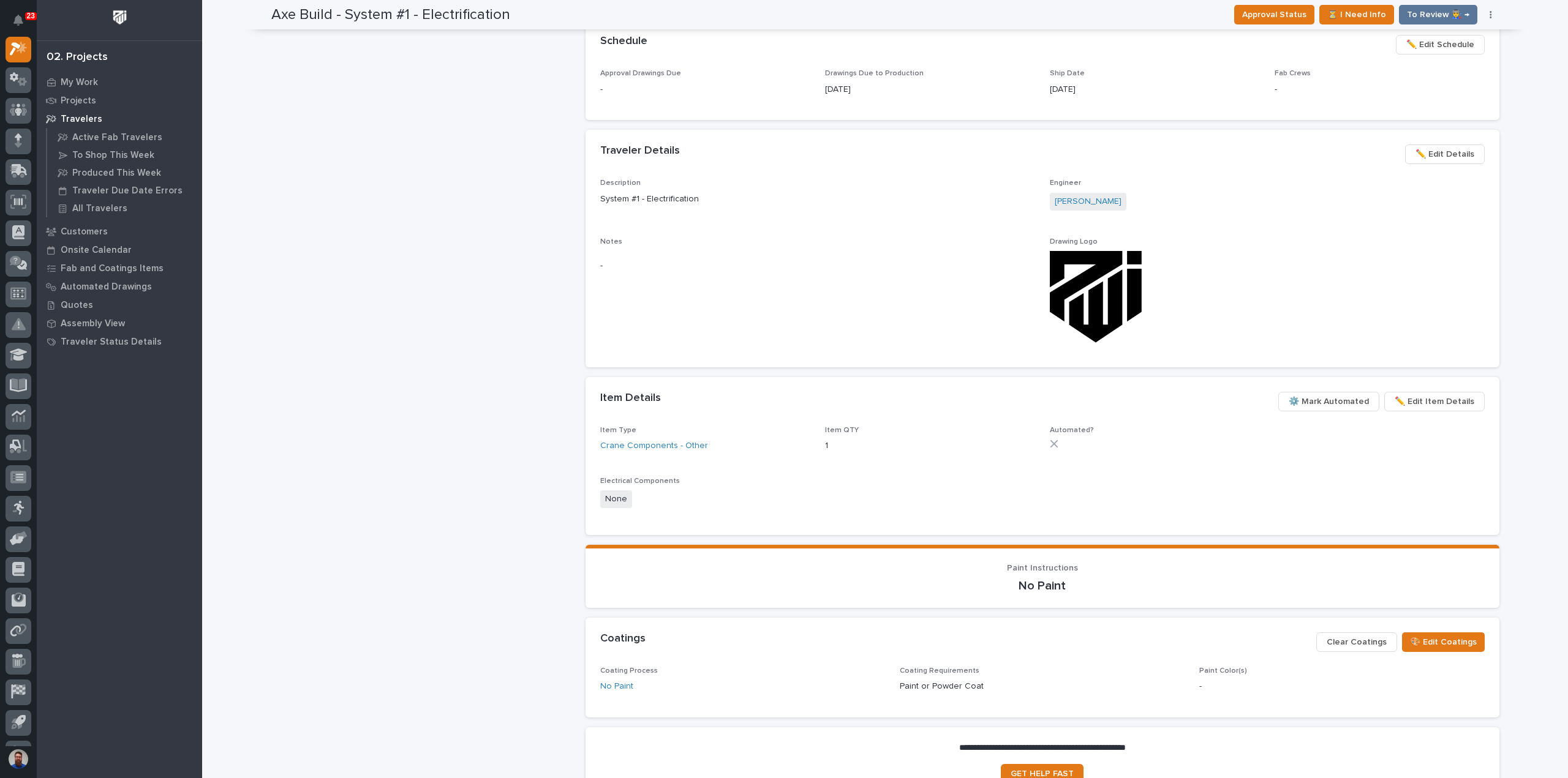
click at [1332, 396] on span "⚙️ Mark Automated" at bounding box center [1328, 402] width 80 height 15
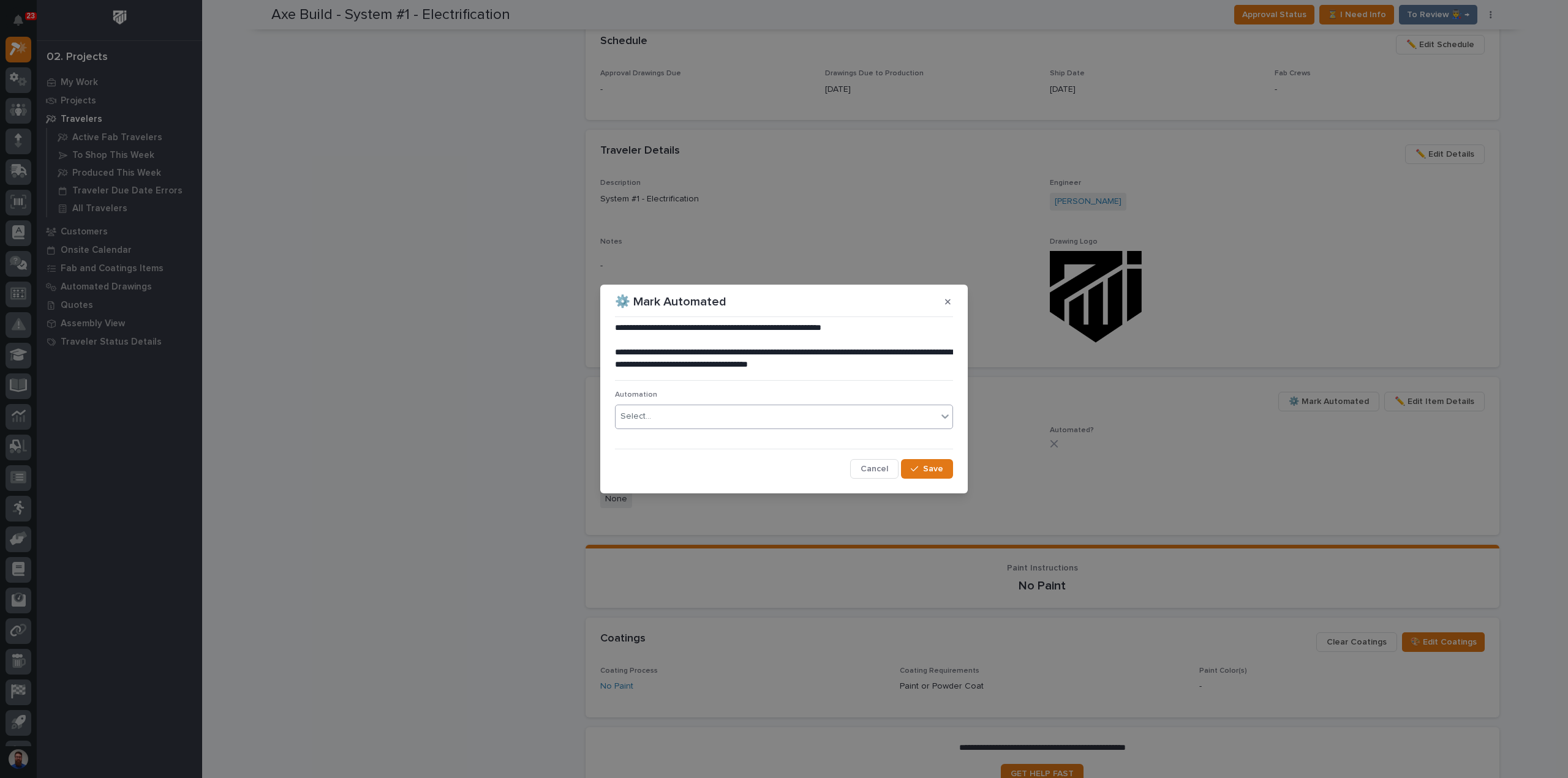
click at [718, 417] on div "Select..." at bounding box center [776, 417] width 321 height 20
type input "*****"
click at [715, 431] on div "EL #42977" at bounding box center [783, 440] width 336 height 21
click at [715, 439] on div "**********" at bounding box center [783, 400] width 338 height 157
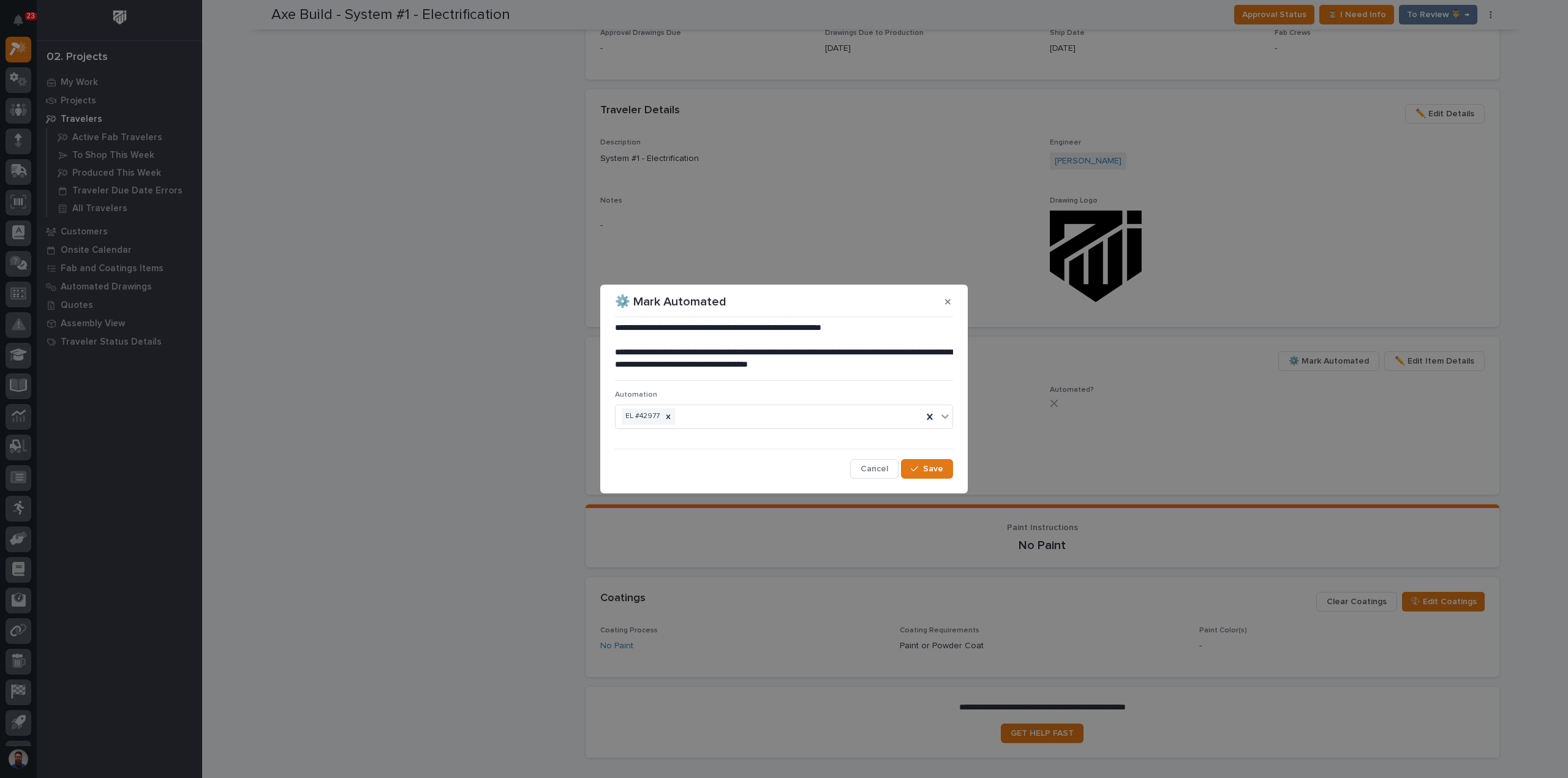
scroll to position [548, 0]
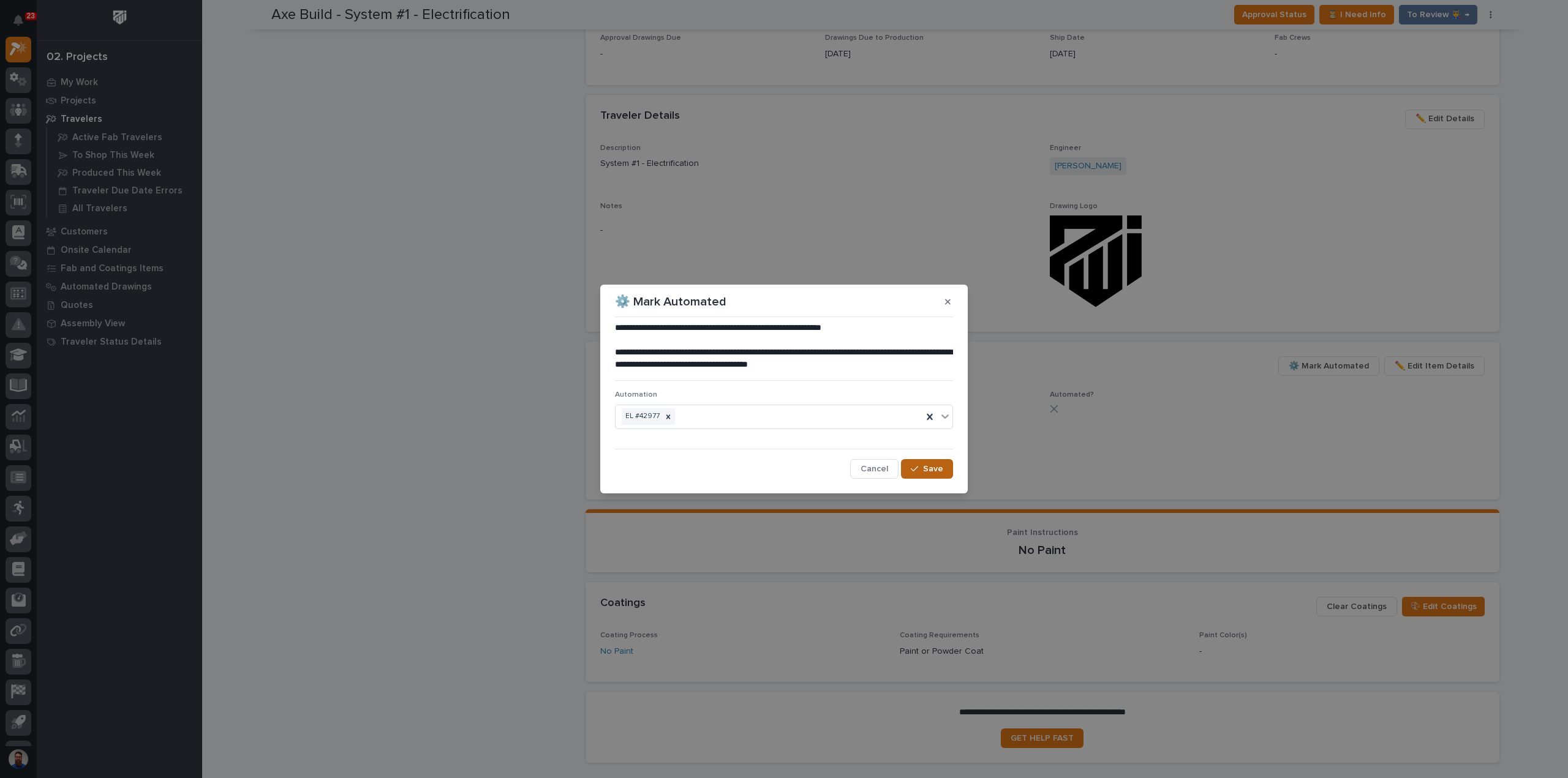
click at [932, 469] on span "Save" at bounding box center [933, 469] width 20 height 11
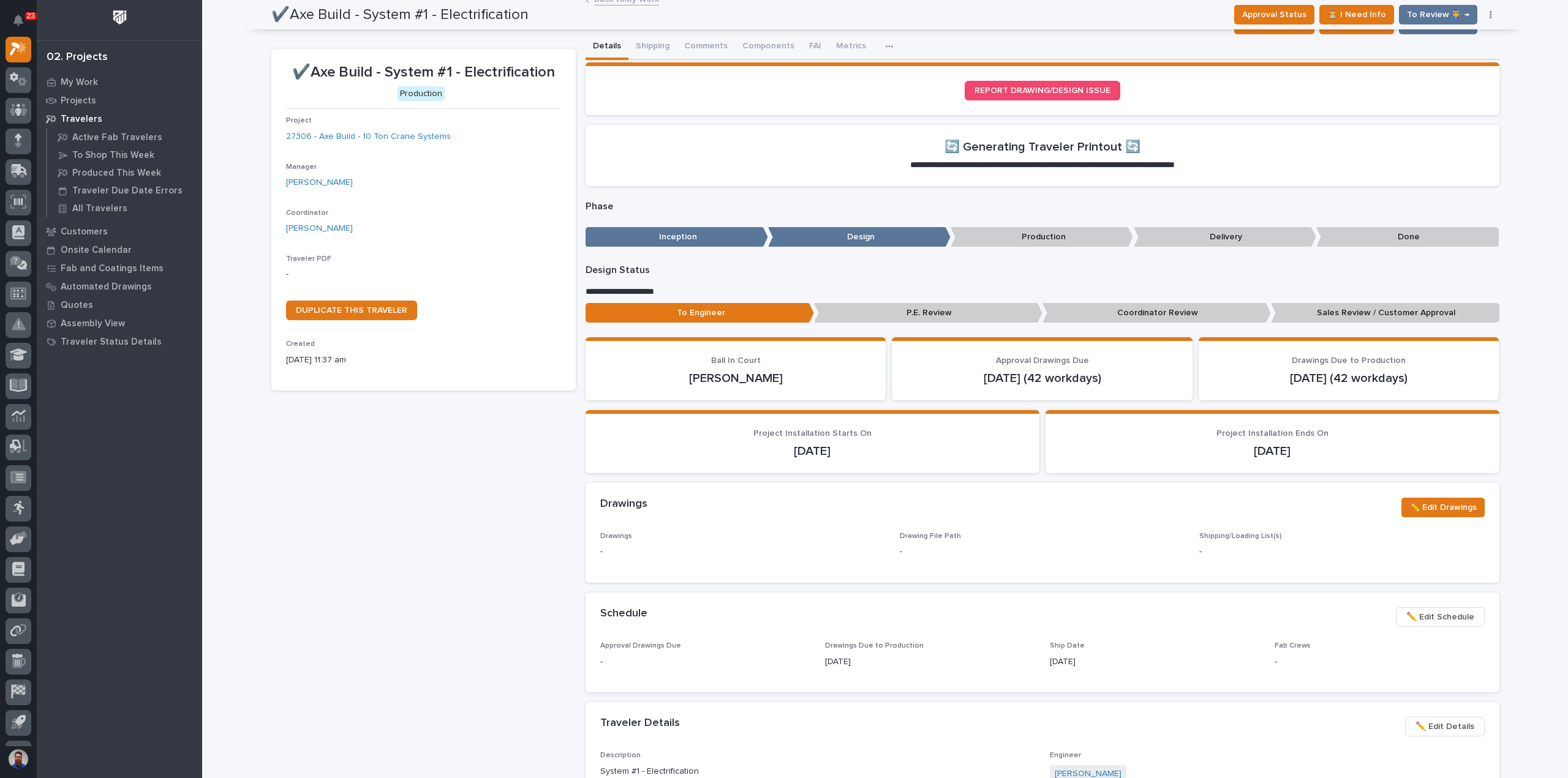
scroll to position [0, 0]
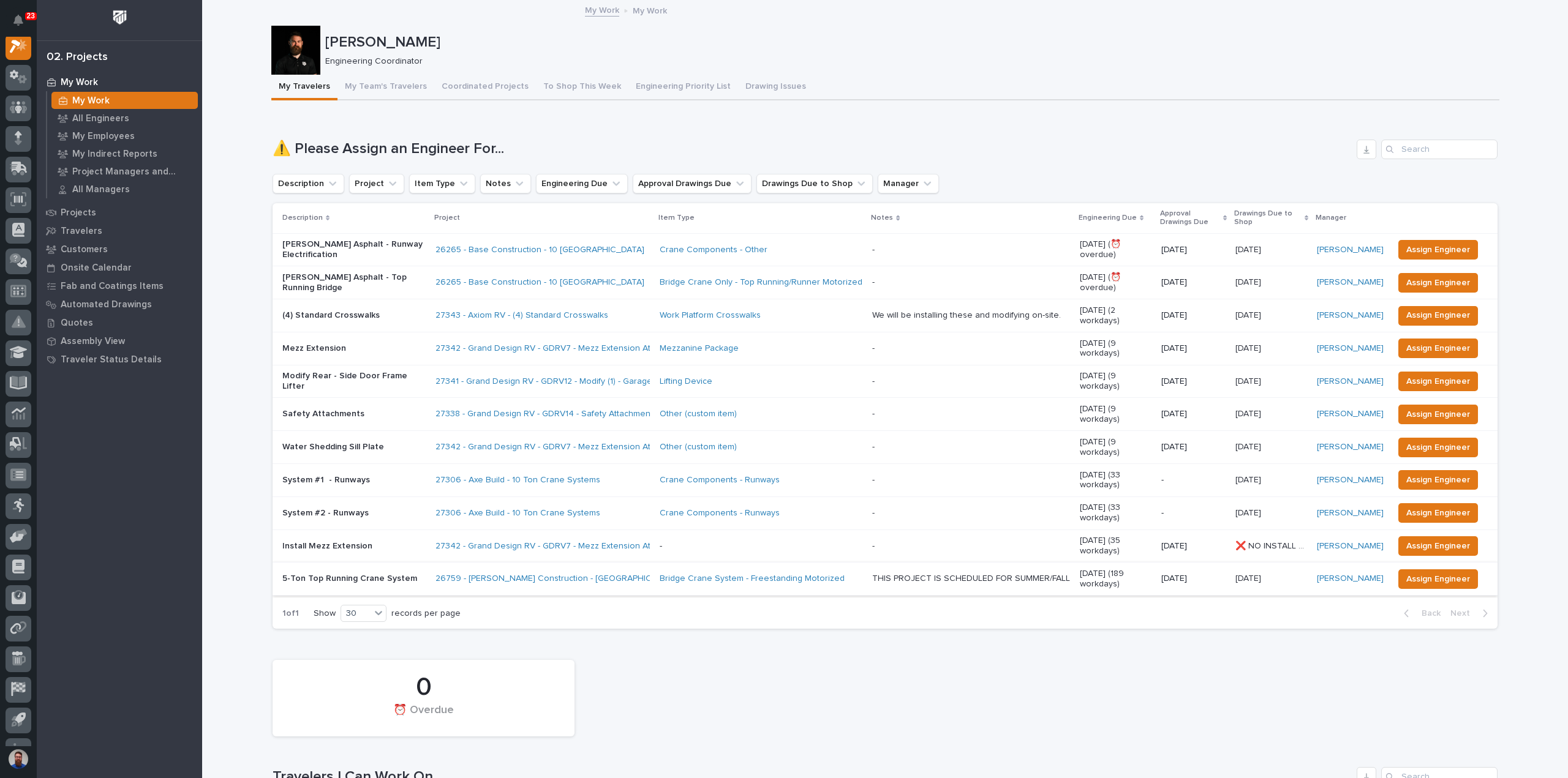
scroll to position [571, 0]
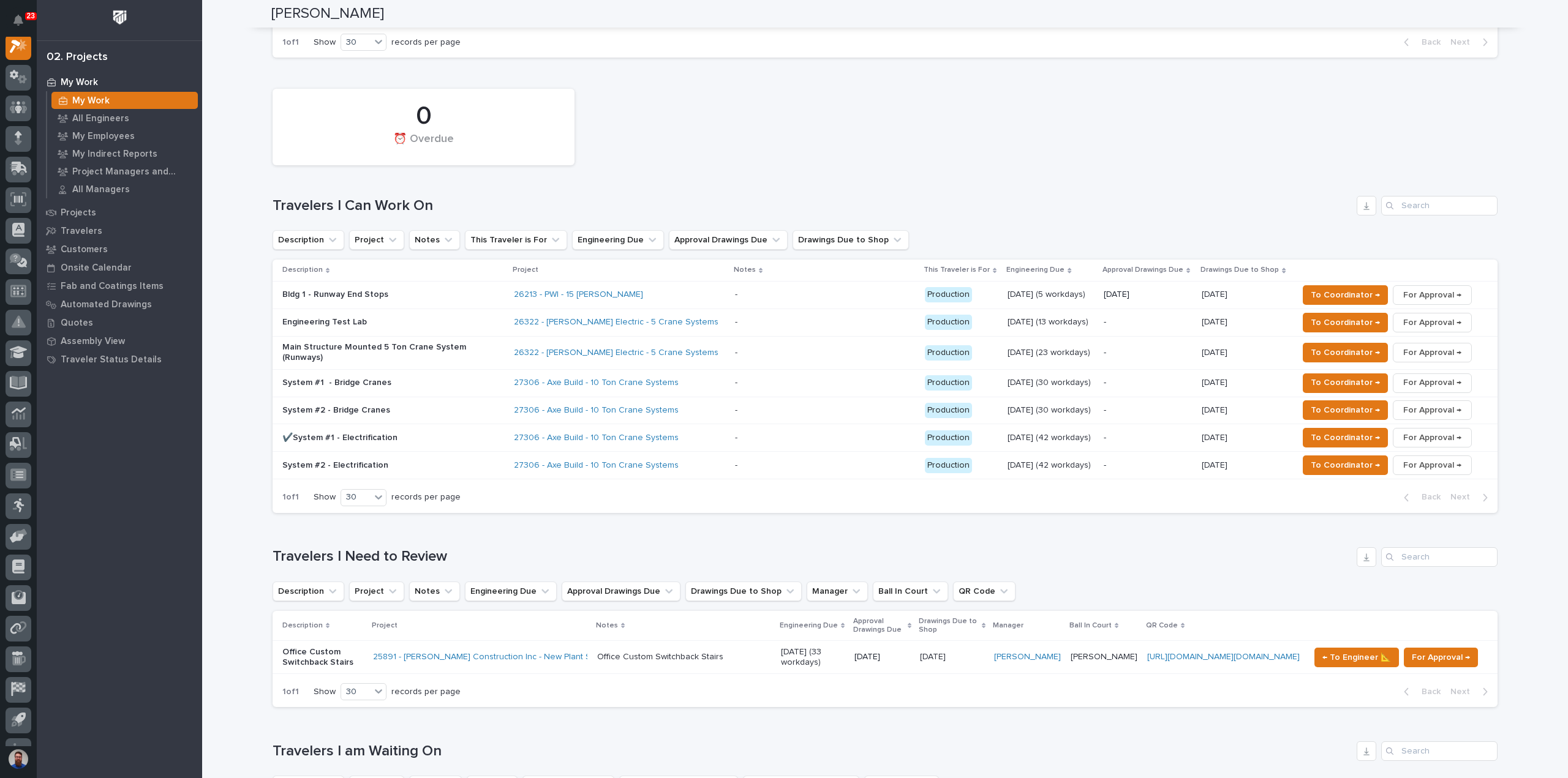
click at [367, 460] on p "System #2 - Electrification" at bounding box center [389, 465] width 214 height 10
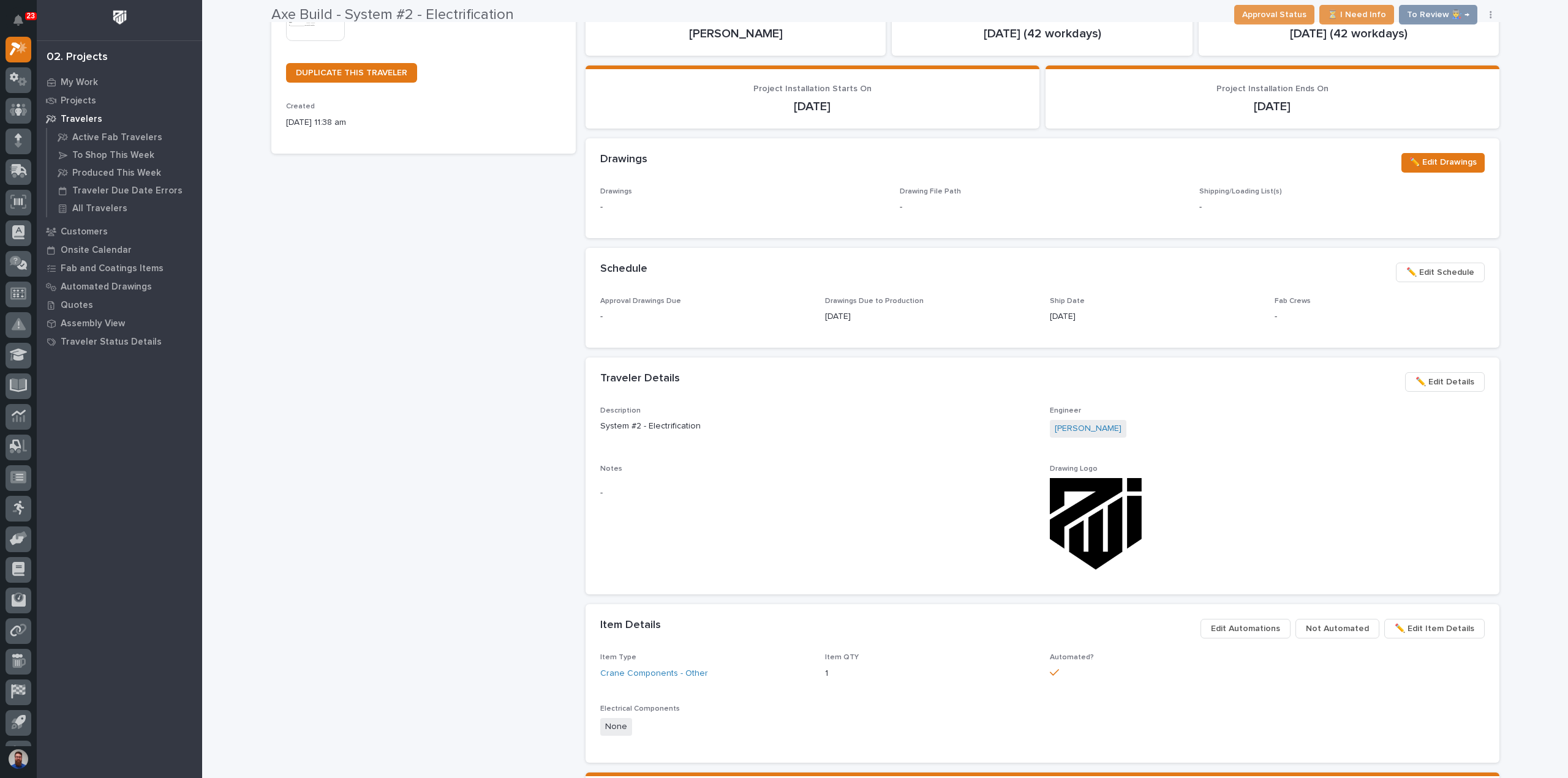
scroll to position [291, 0]
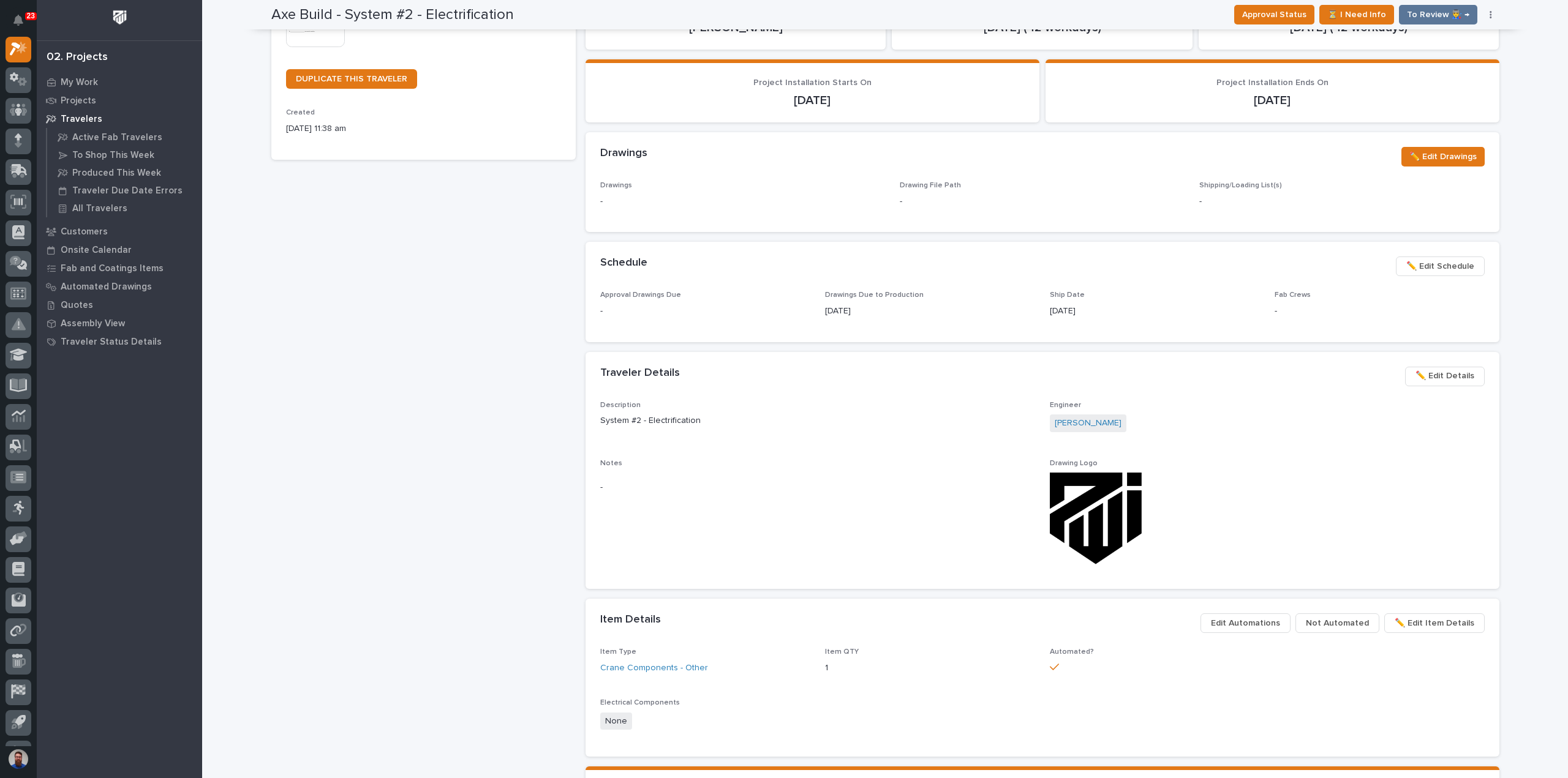
click at [1341, 621] on span "Not Automated" at bounding box center [1337, 623] width 63 height 15
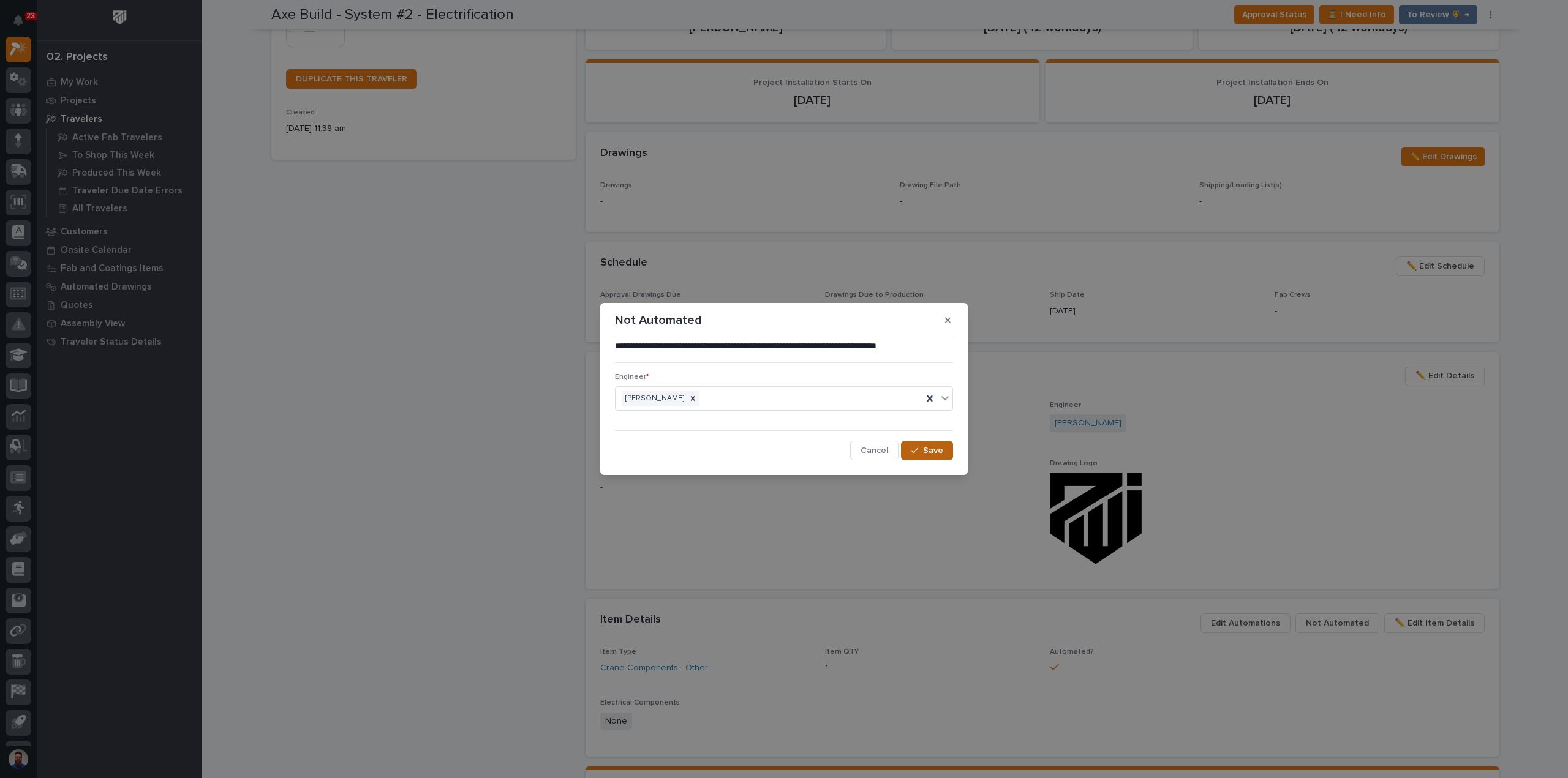
click at [936, 449] on span "Save" at bounding box center [933, 450] width 20 height 11
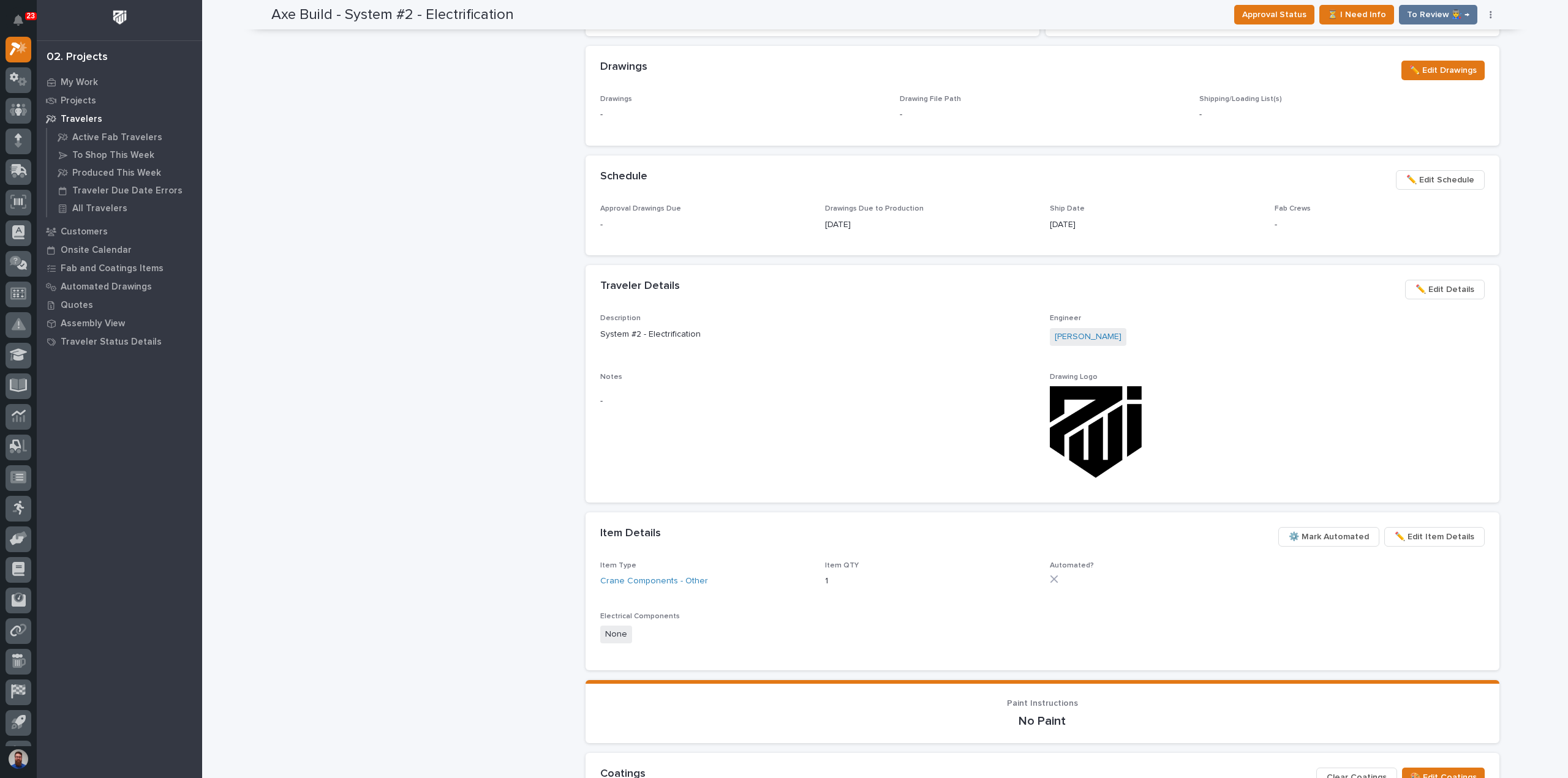
scroll to position [548, 0]
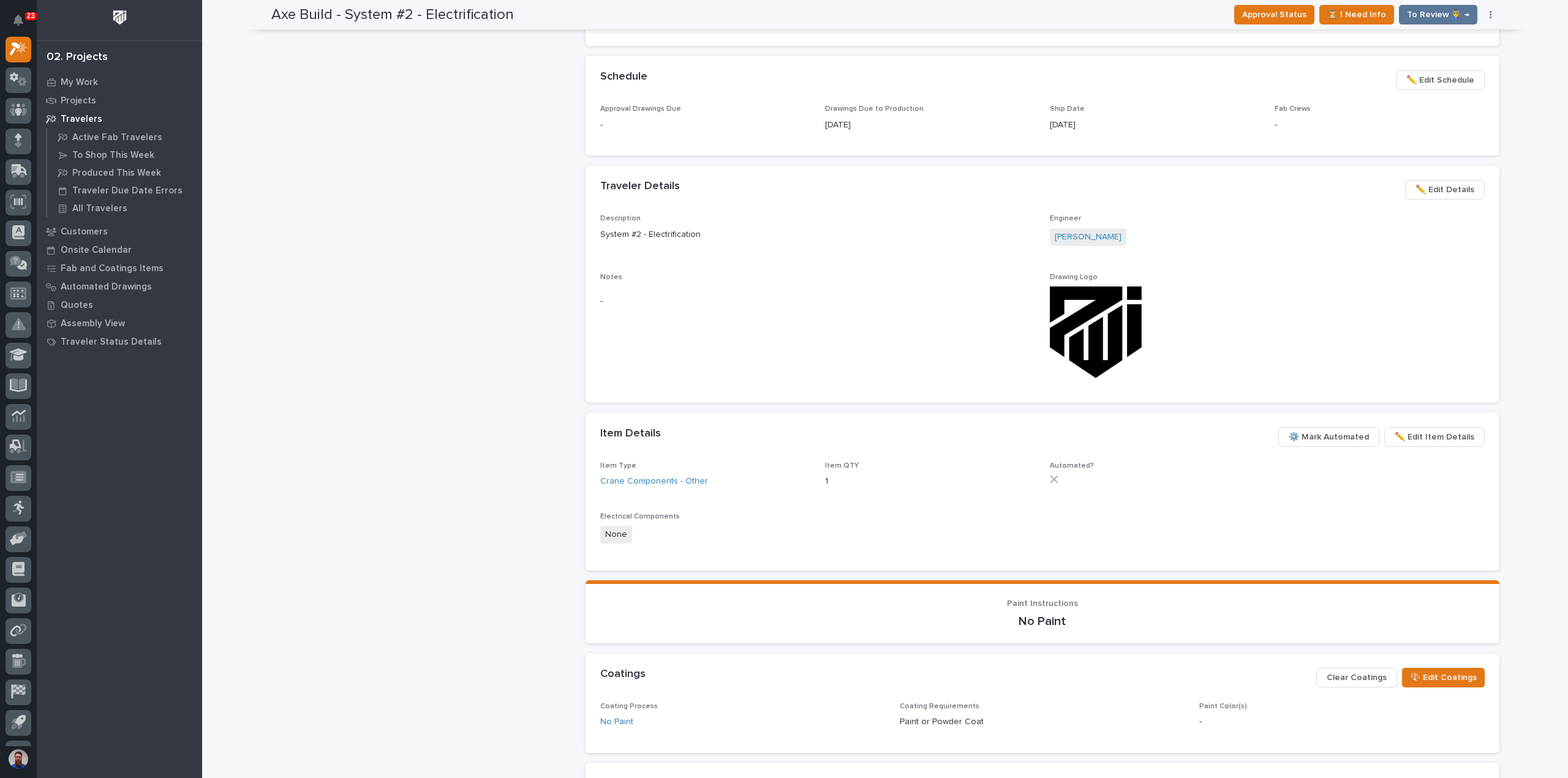
click at [1323, 435] on span "⚙️ Mark Automated" at bounding box center [1328, 437] width 80 height 15
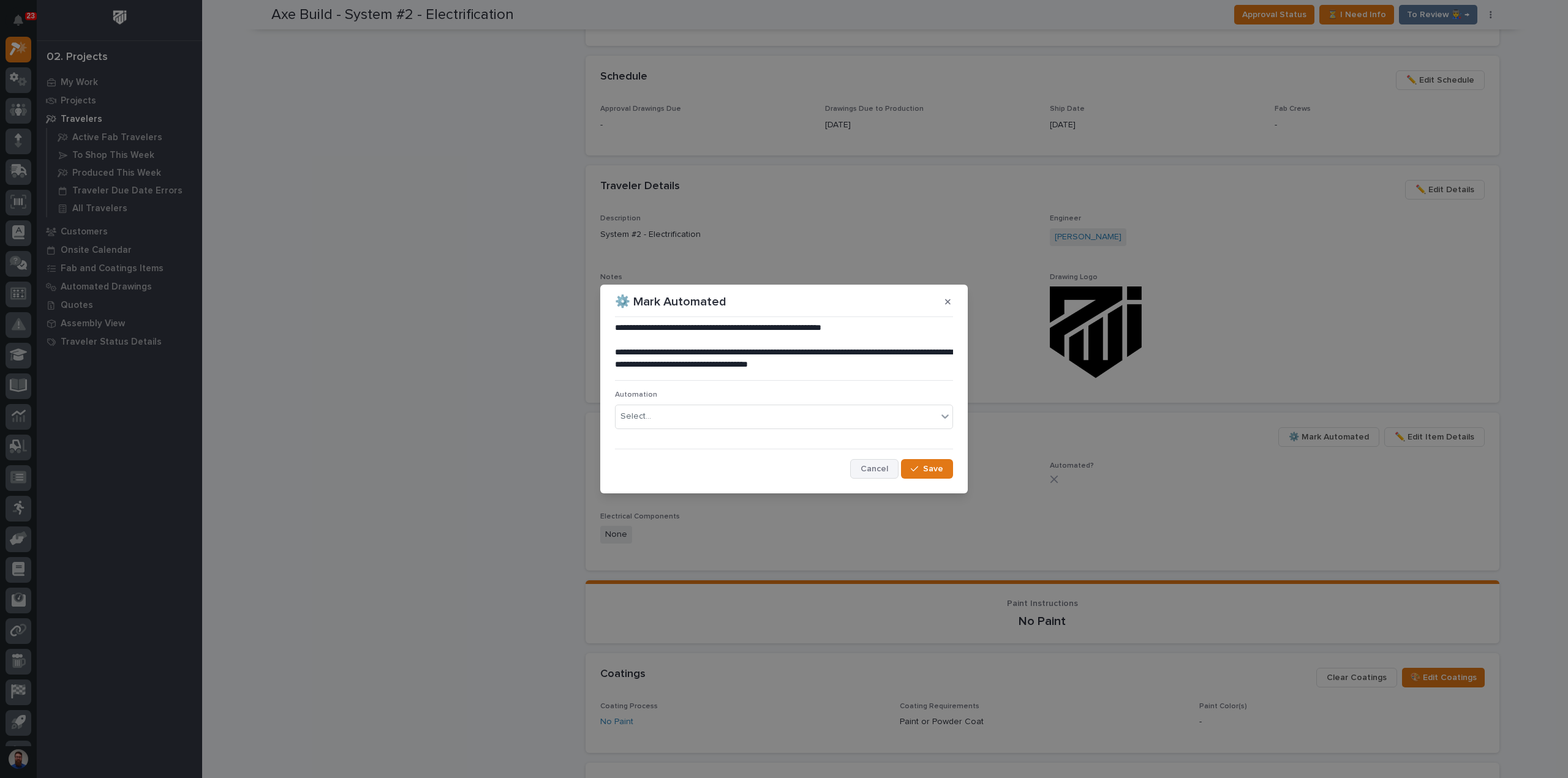
click at [864, 474] on span "Cancel" at bounding box center [874, 469] width 28 height 11
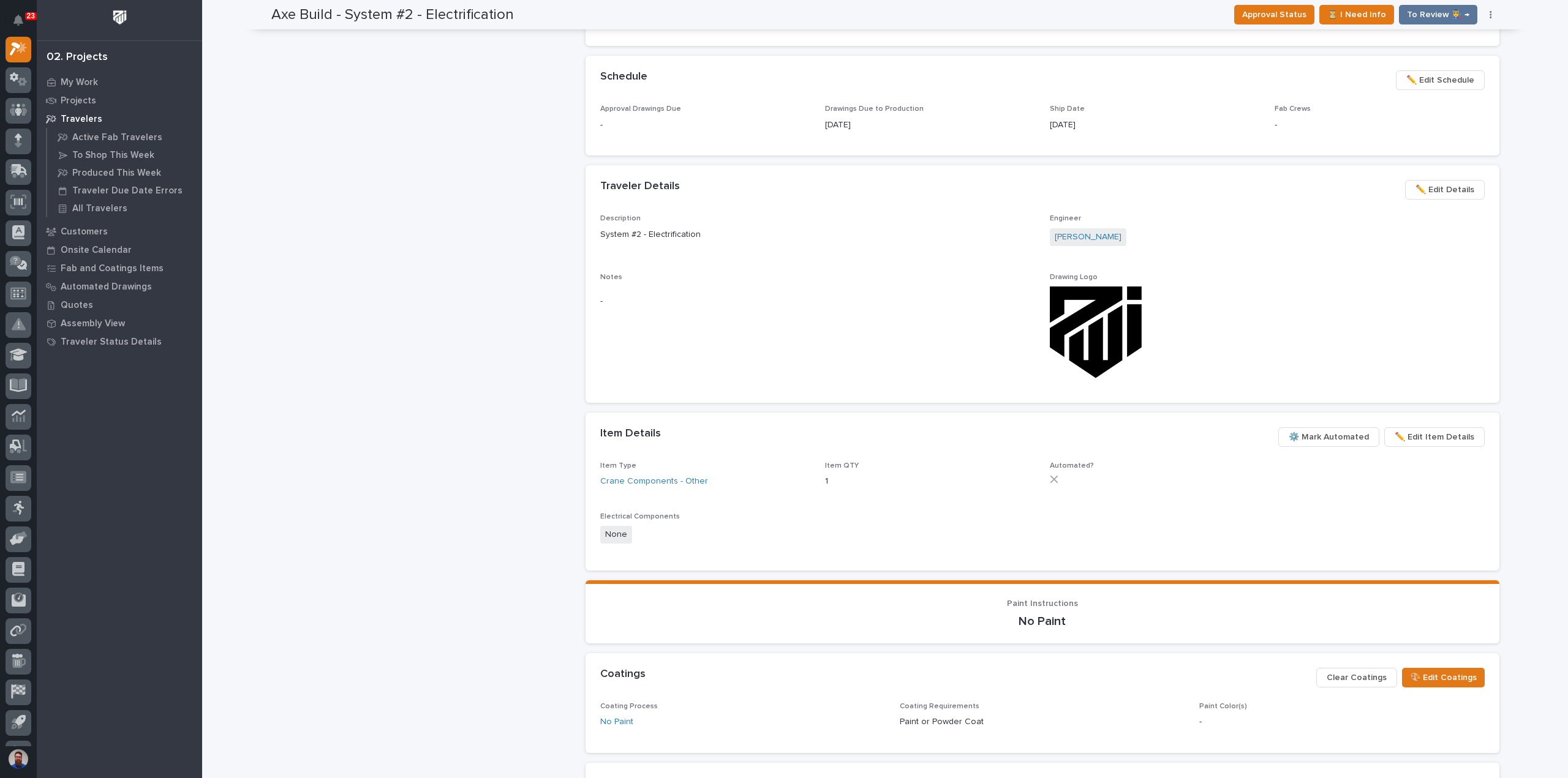
click at [1349, 436] on span "⚙️ Mark Automated" at bounding box center [1328, 437] width 80 height 15
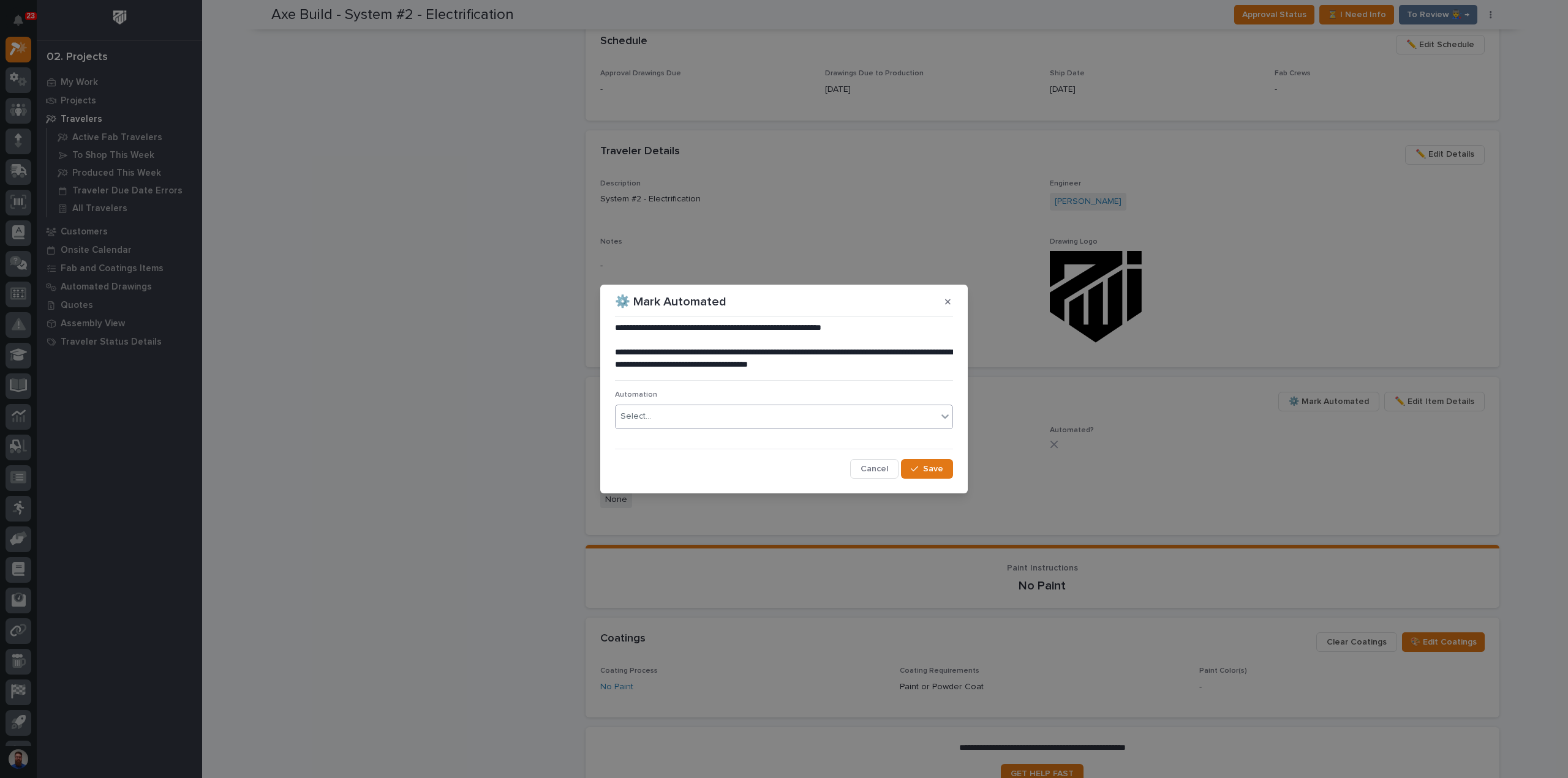
scroll to position [512, 0]
click at [731, 417] on div "Select..." at bounding box center [776, 417] width 321 height 20
type input "*****"
click at [872, 441] on div "EL #42978" at bounding box center [783, 440] width 336 height 21
click at [932, 469] on span "Save" at bounding box center [933, 469] width 20 height 11
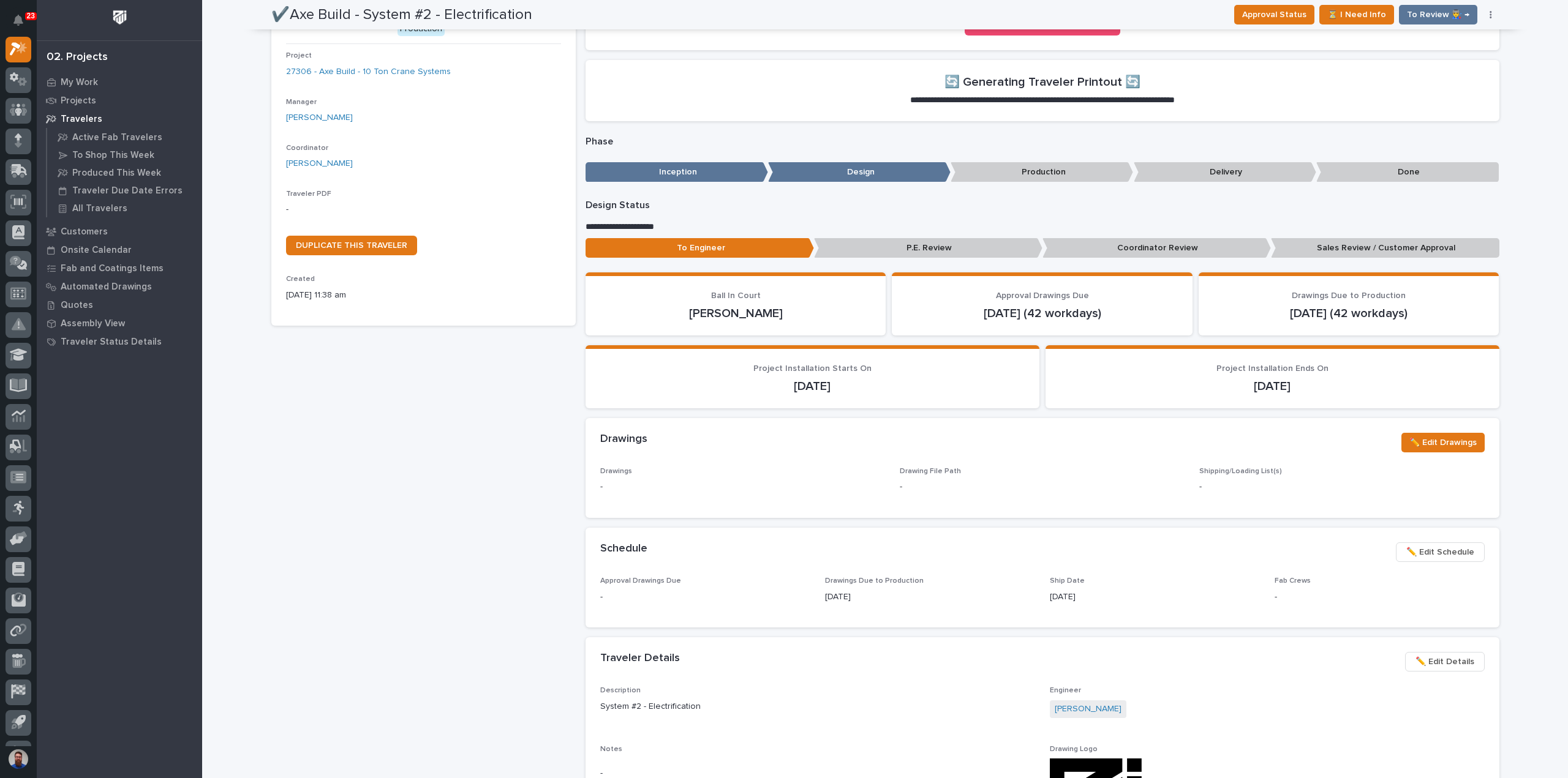
scroll to position [0, 0]
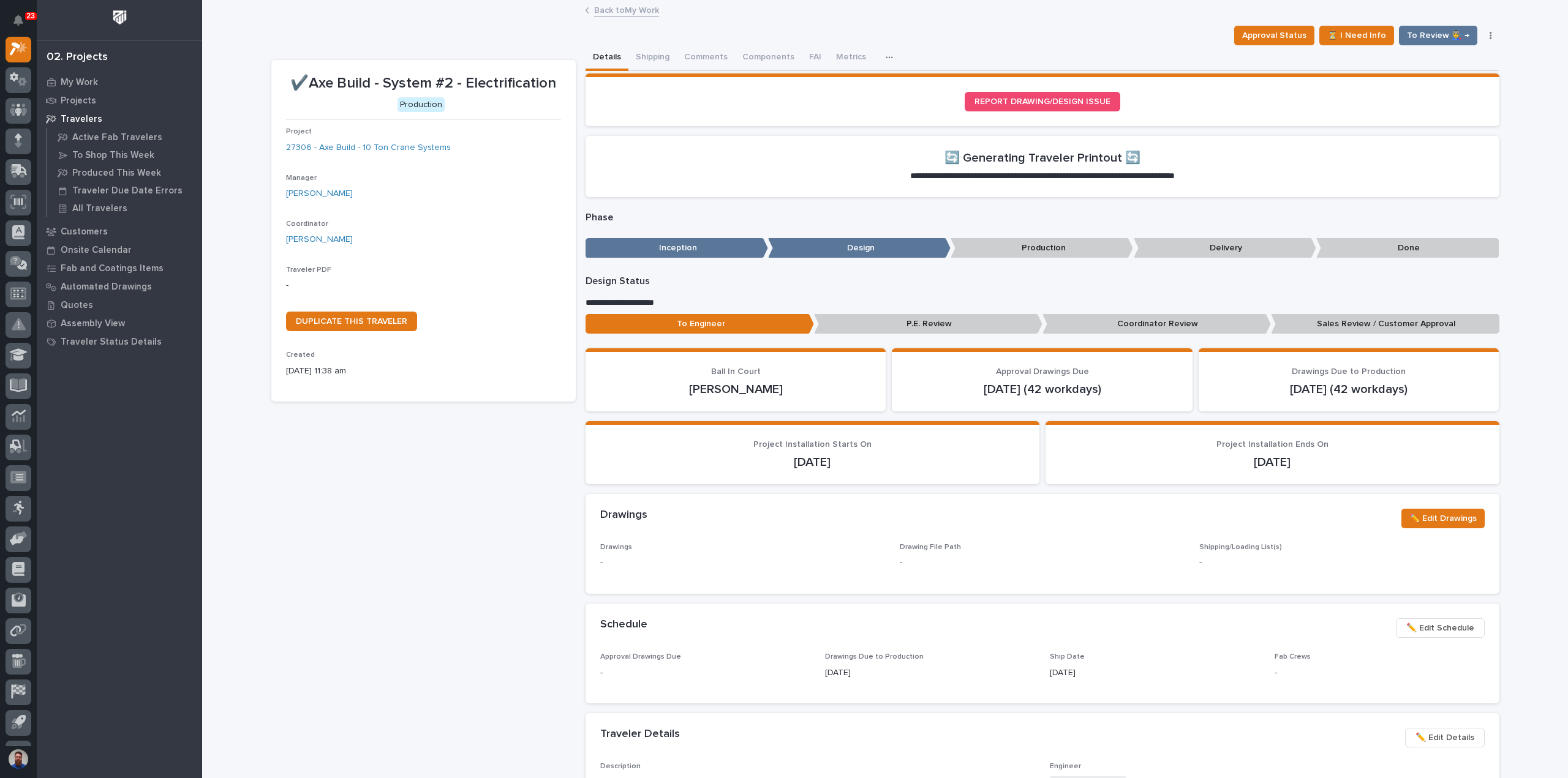
click at [617, 17] on div "Back to My Work" at bounding box center [884, 11] width 612 height 17
click at [619, 14] on link "Back to My Work" at bounding box center [626, 9] width 65 height 14
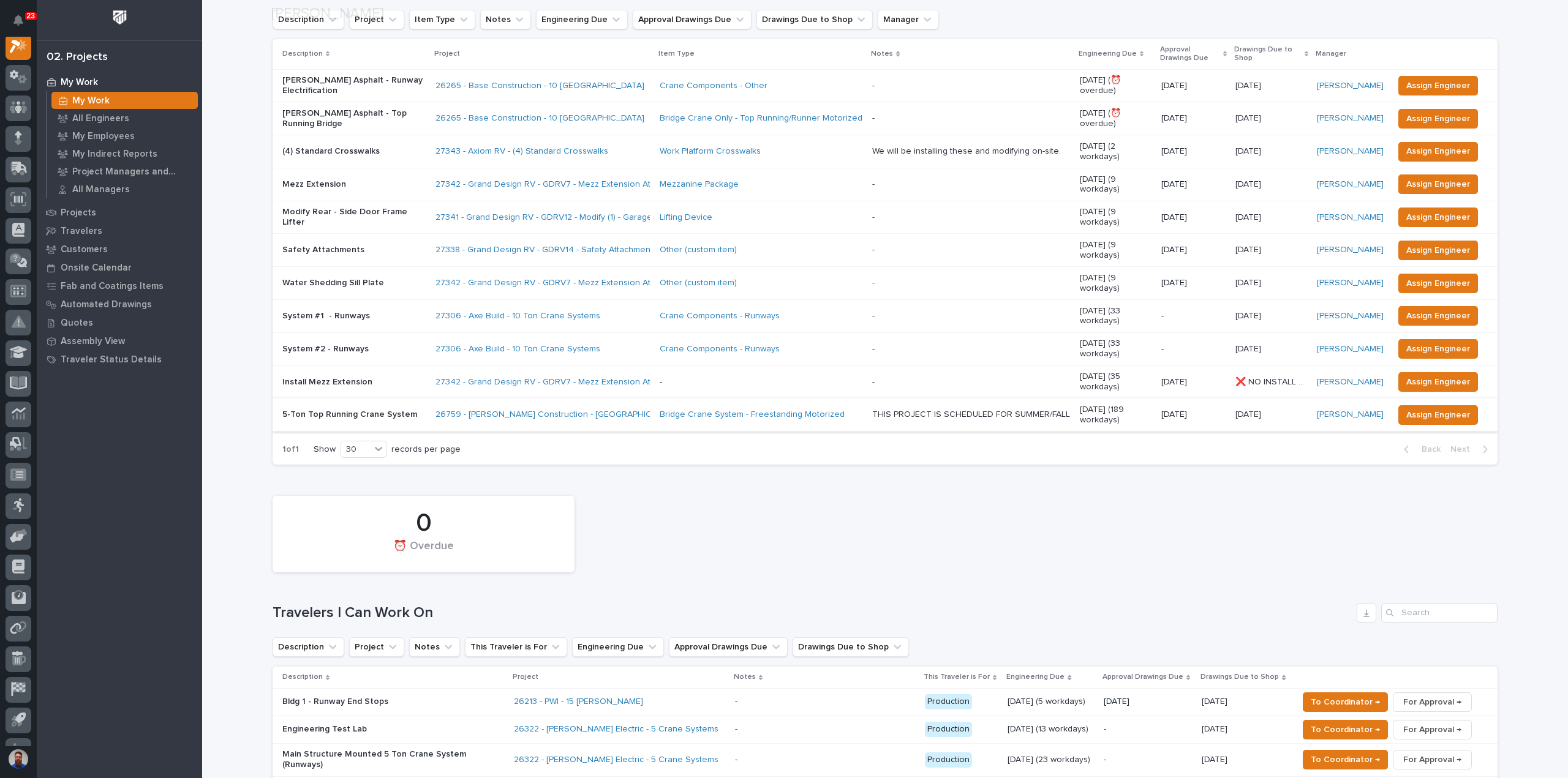
scroll to position [490, 0]
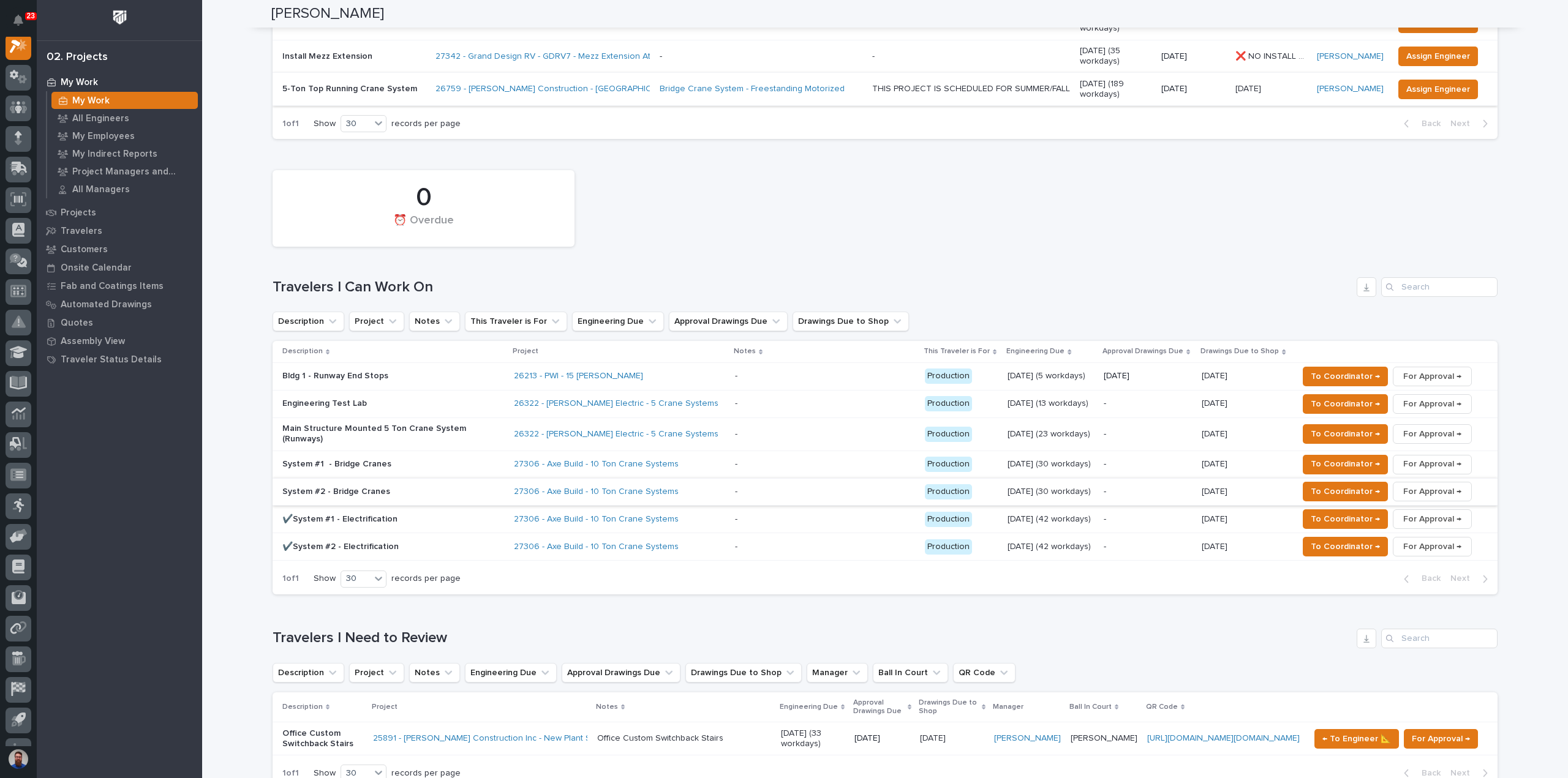
click at [377, 459] on p "System #1 - Bridge Cranes" at bounding box center [389, 464] width 214 height 10
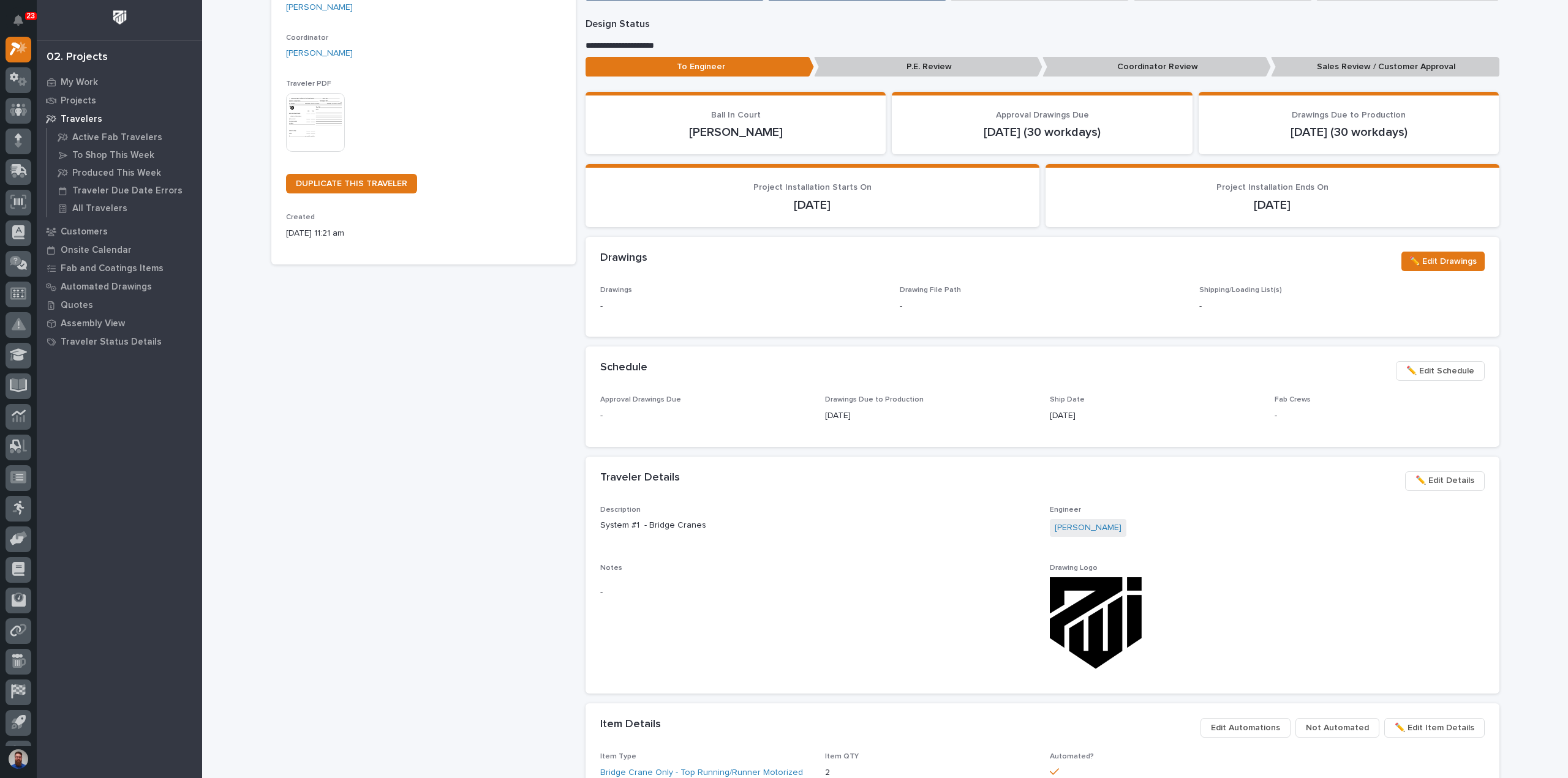
scroll to position [326, 0]
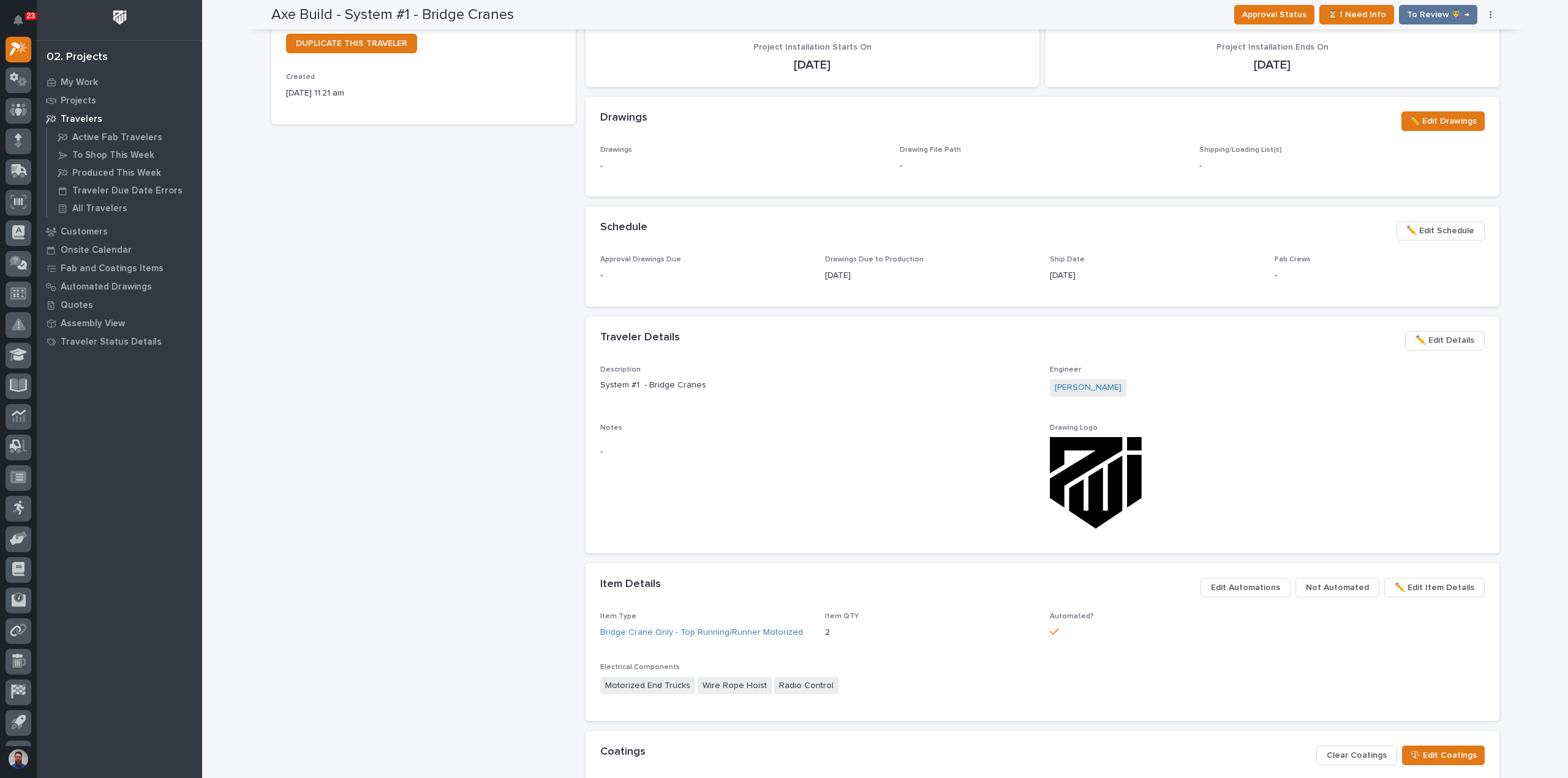
click at [1261, 587] on span "Edit Automations" at bounding box center [1245, 587] width 69 height 15
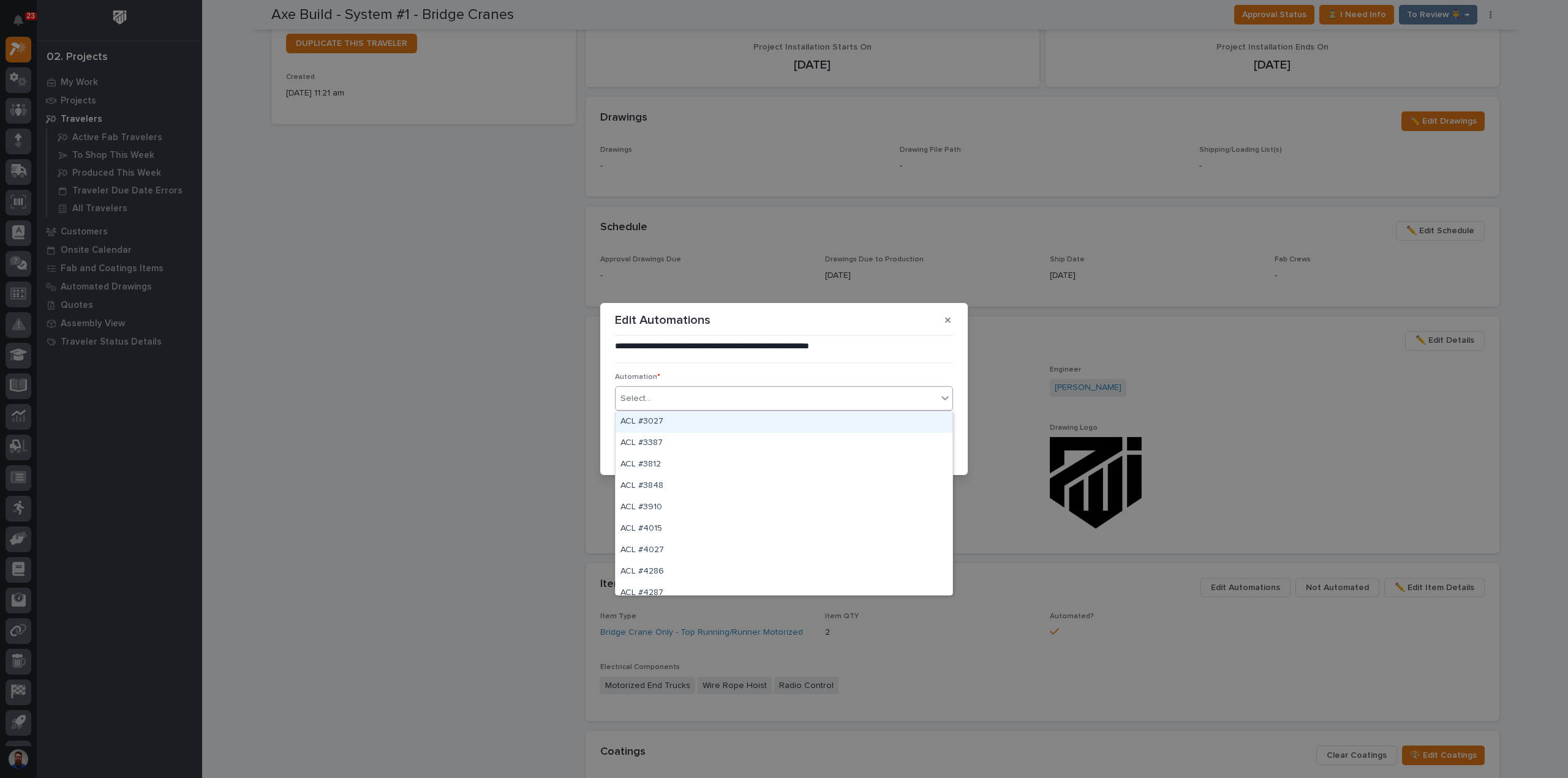
click at [864, 409] on div "Select..." at bounding box center [783, 398] width 338 height 24
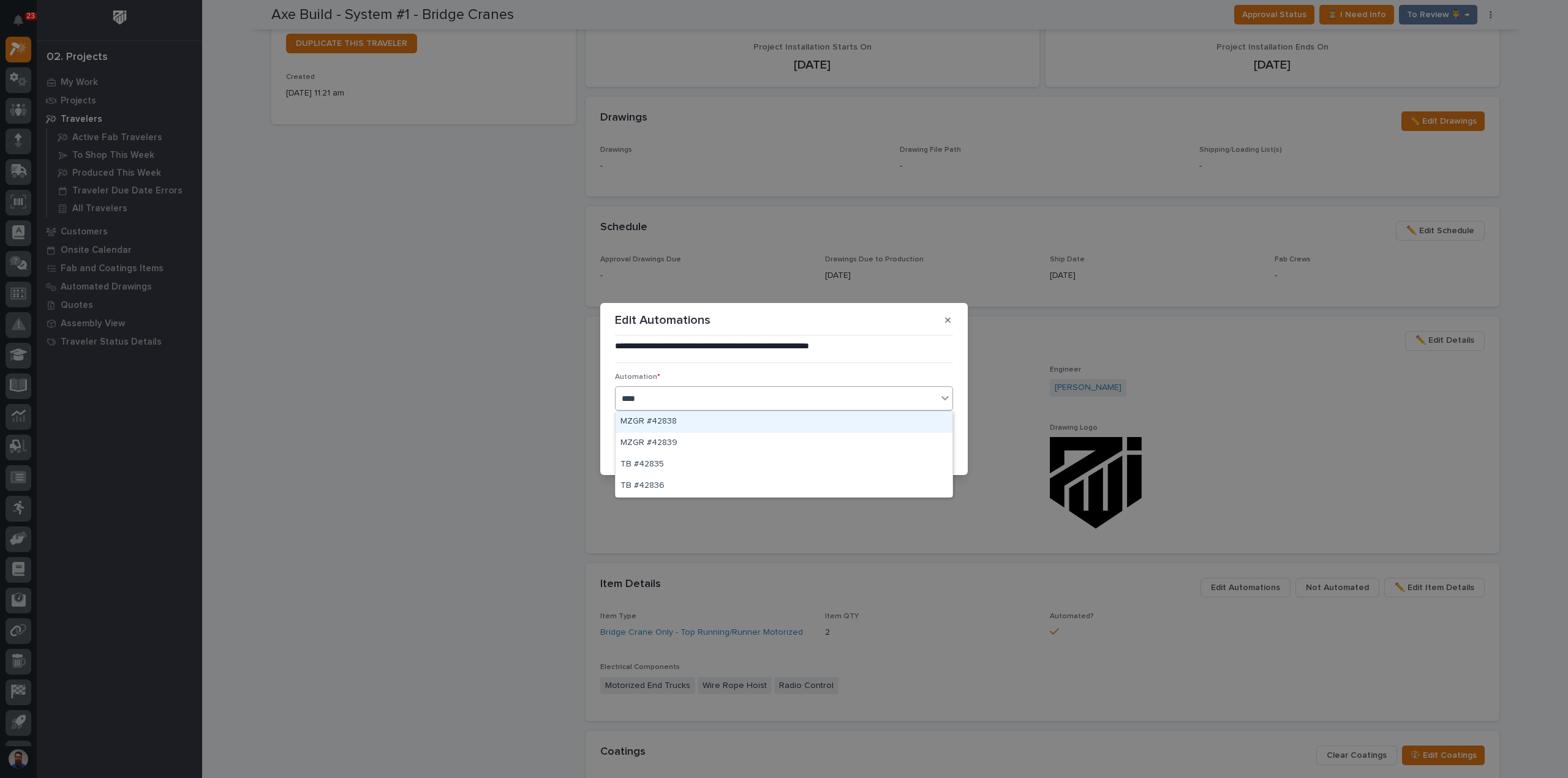
type input "*****"
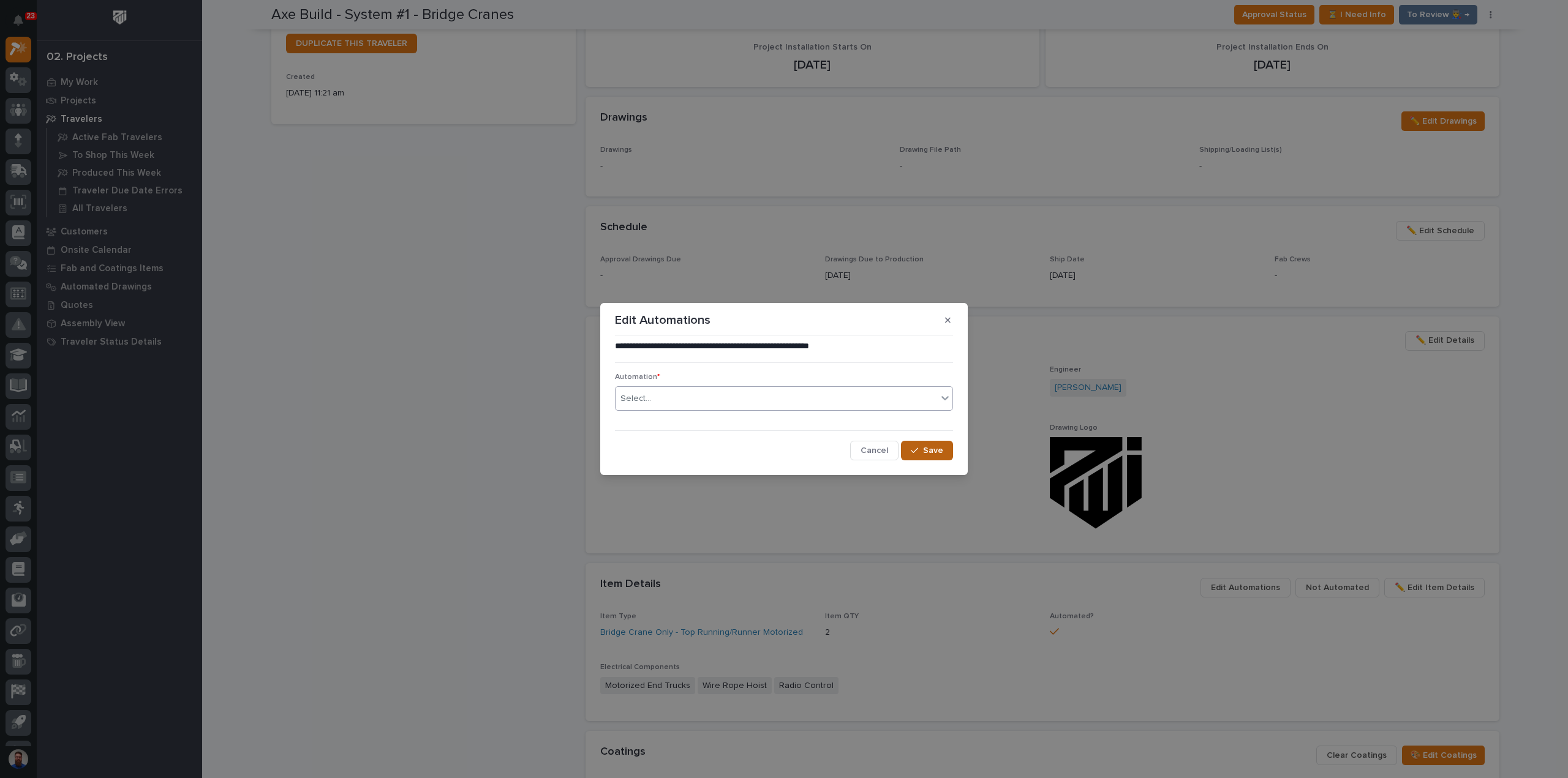
click at [920, 446] on div "button" at bounding box center [917, 450] width 13 height 9
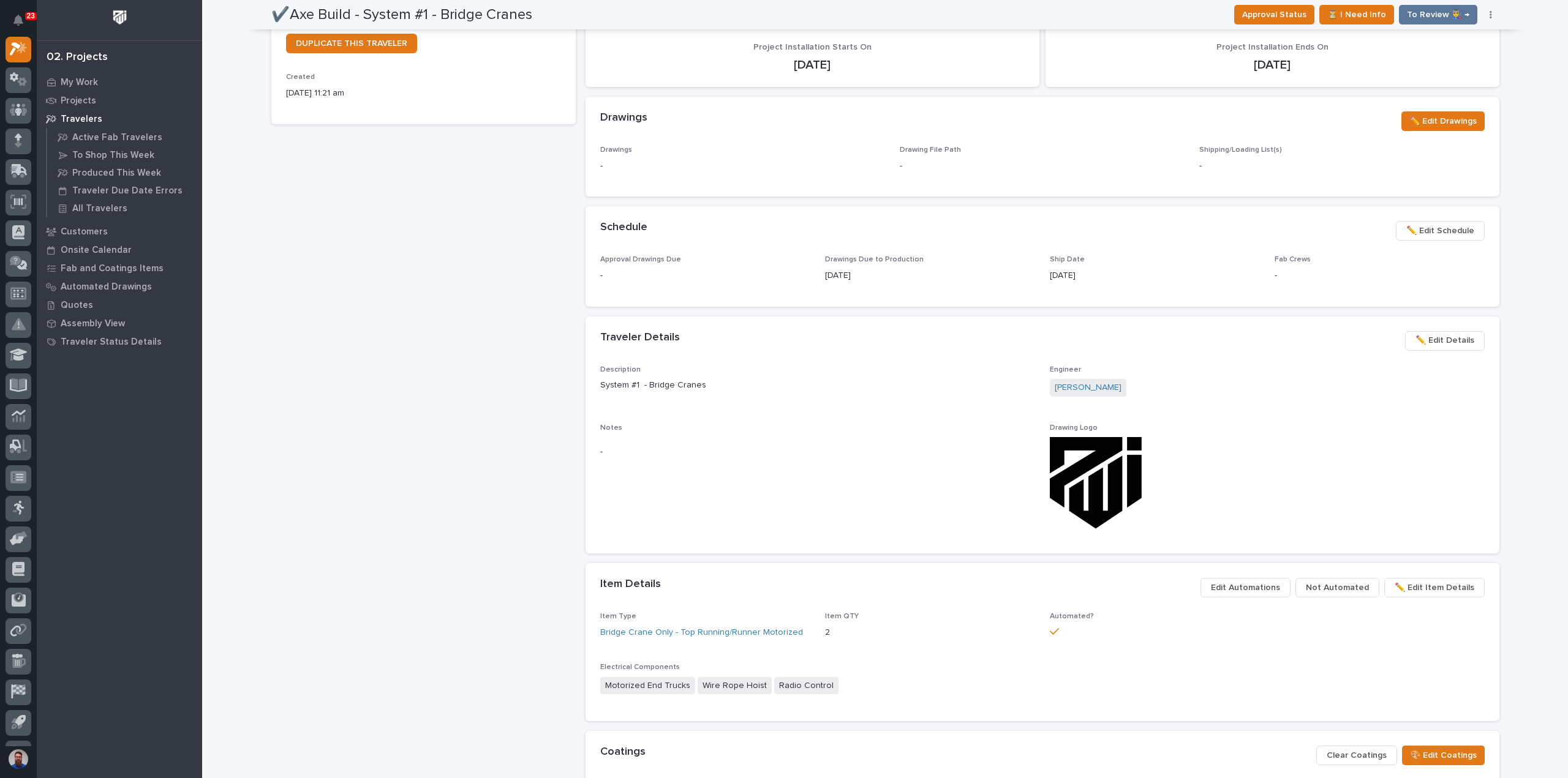
scroll to position [314, 0]
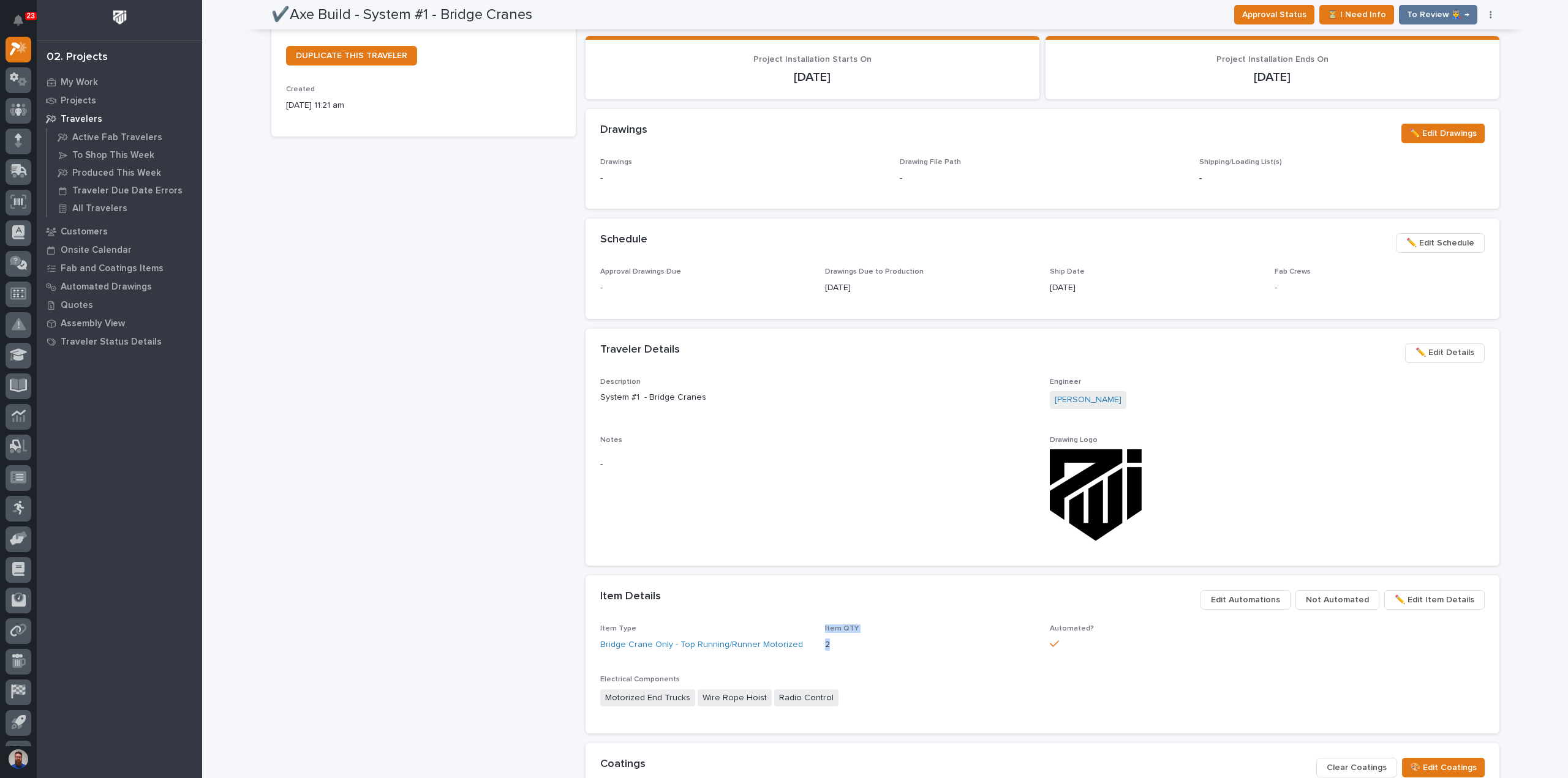
drag, startPoint x: 820, startPoint y: 630, endPoint x: 853, endPoint y: 644, distance: 35.8
click at [853, 644] on div "Item QTY 2" at bounding box center [930, 643] width 210 height 36
click at [853, 644] on p "2" at bounding box center [930, 645] width 210 height 13
drag, startPoint x: 864, startPoint y: 645, endPoint x: 813, endPoint y: 624, distance: 55.2
click at [813, 624] on div "Item Type Bridge Crane Only - Top Running/Runner Motorized Item QTY 2 Automated…" at bounding box center [1042, 672] width 884 height 94
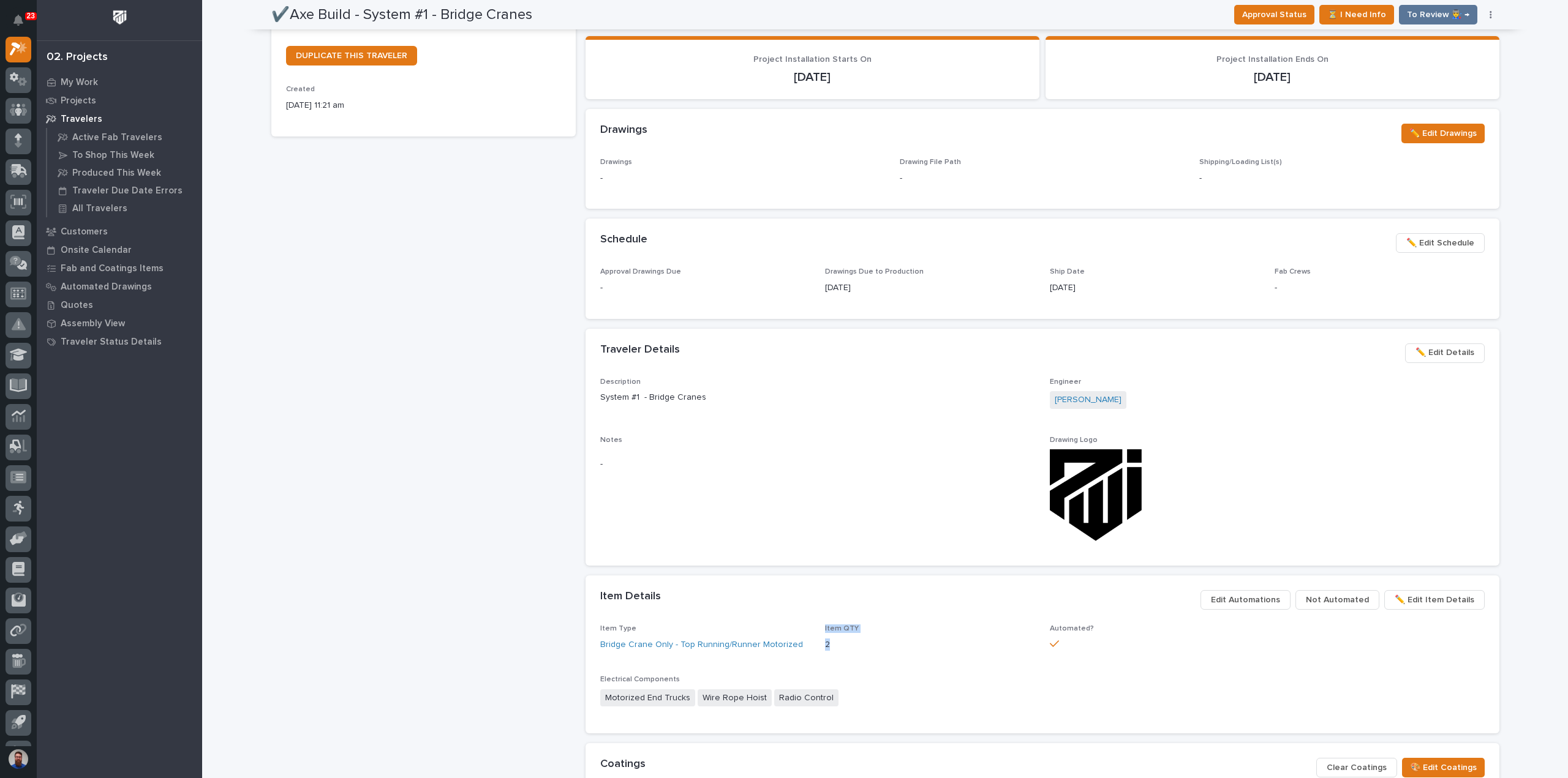
click at [825, 624] on span "Item QTY" at bounding box center [842, 628] width 34 height 7
drag, startPoint x: 842, startPoint y: 641, endPoint x: 815, endPoint y: 626, distance: 30.9
click at [815, 626] on div "Item Type Bridge Crane Only - Top Running/Runner Motorized Item QTY 2 Automated…" at bounding box center [1042, 672] width 884 height 94
click at [829, 635] on div "2" at bounding box center [930, 643] width 210 height 15
drag, startPoint x: 840, startPoint y: 643, endPoint x: 818, endPoint y: 625, distance: 28.4
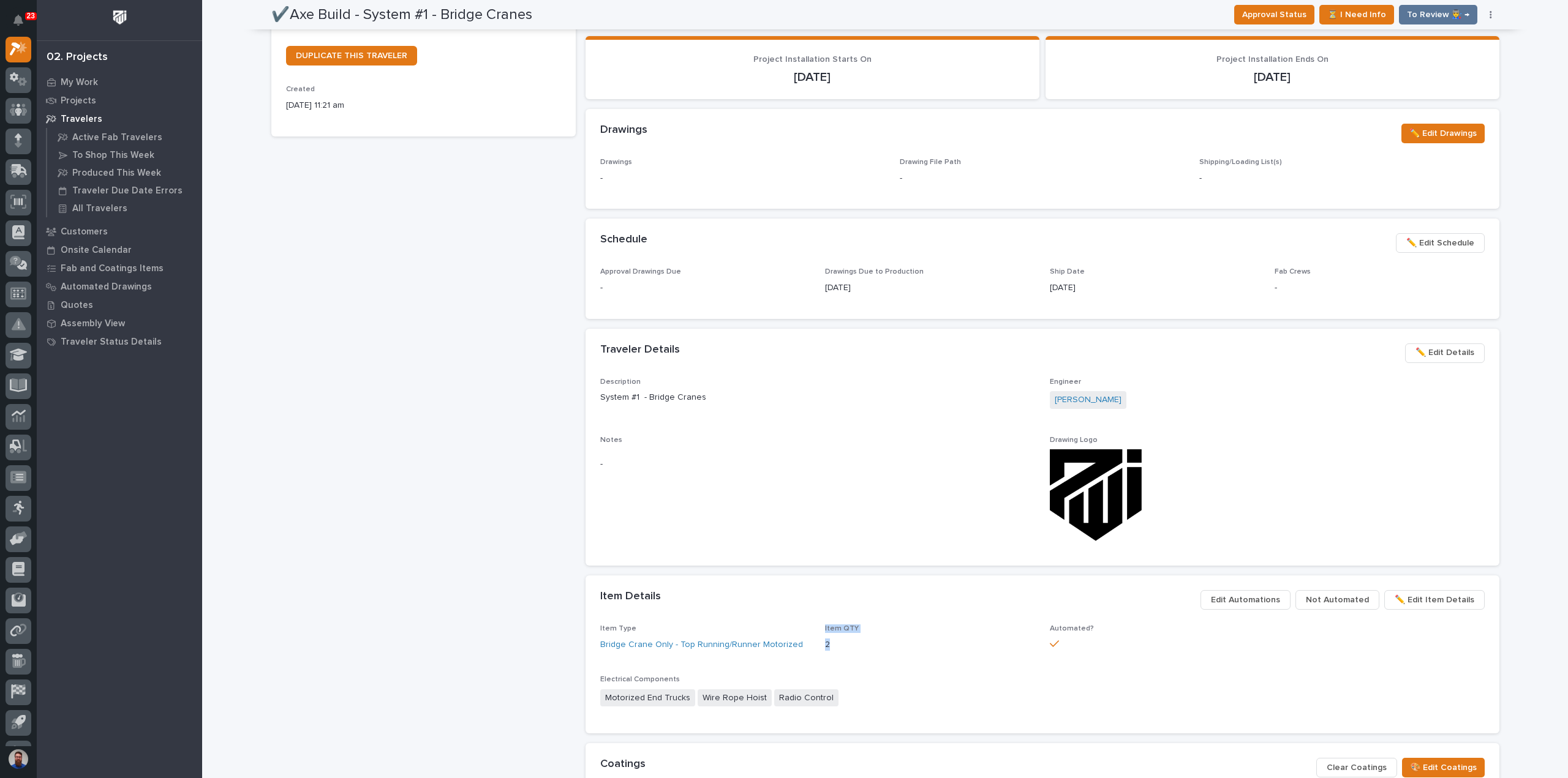
click at [818, 625] on div "Item Type Bridge Crane Only - Top Running/Runner Motorized Item QTY 2 Automated…" at bounding box center [1042, 672] width 884 height 94
click at [831, 635] on div "2" at bounding box center [930, 643] width 210 height 15
drag, startPoint x: 845, startPoint y: 648, endPoint x: 820, endPoint y: 626, distance: 33.3
click at [825, 626] on div "Item QTY 2" at bounding box center [930, 643] width 210 height 36
click at [828, 628] on span "Item QTY" at bounding box center [842, 628] width 34 height 7
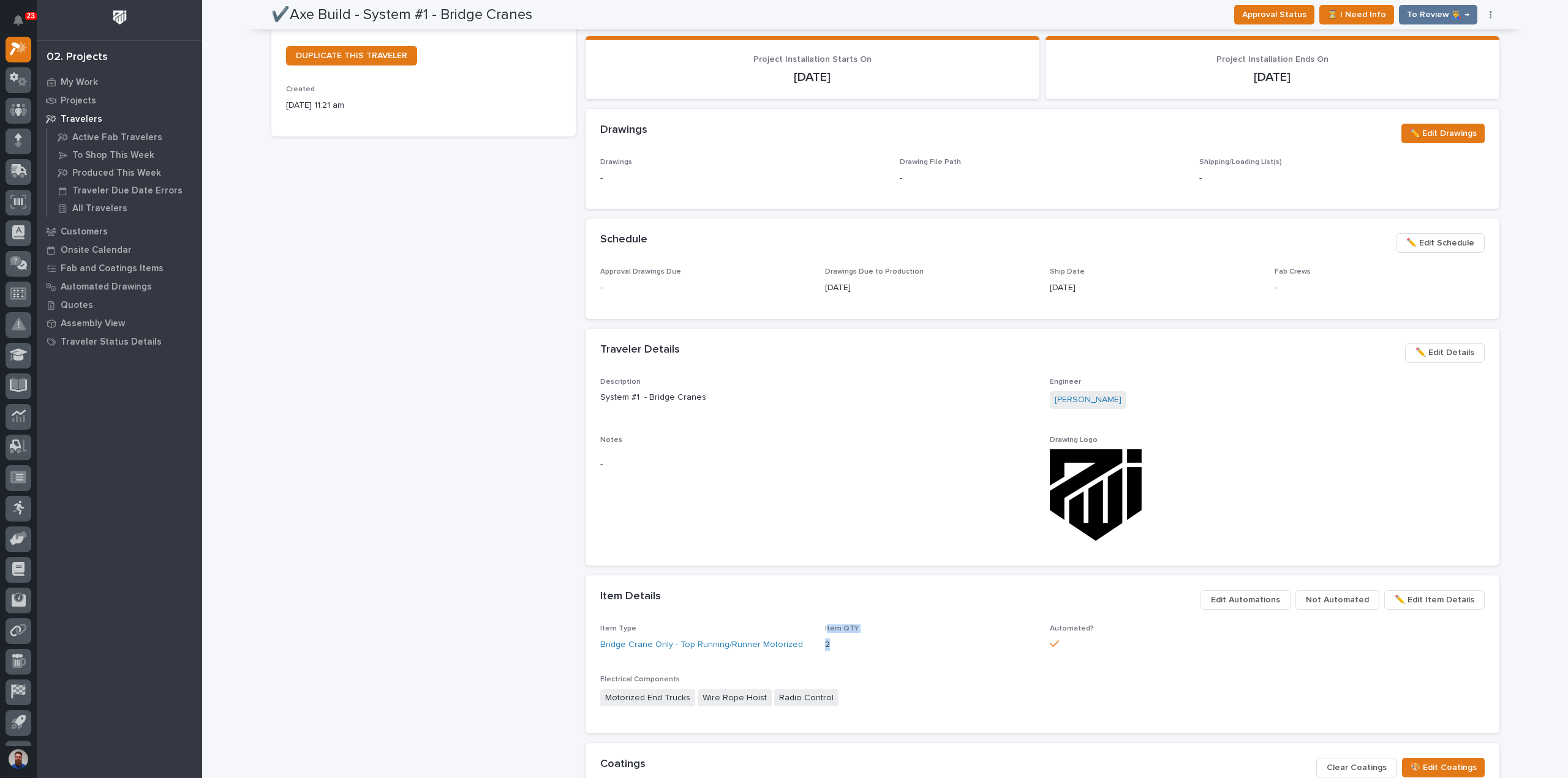
click at [838, 640] on p "2" at bounding box center [930, 645] width 210 height 13
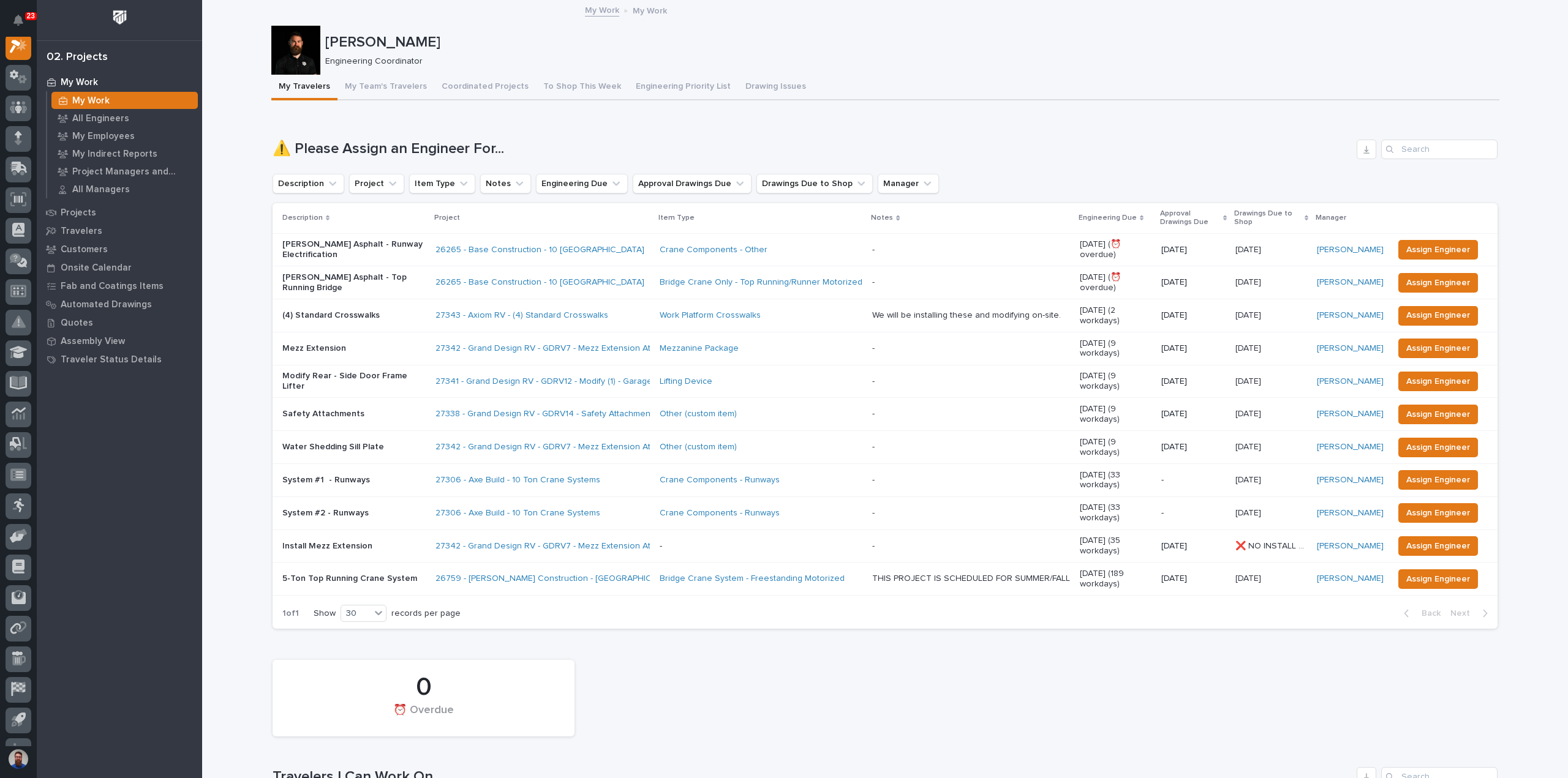
scroll to position [408, 0]
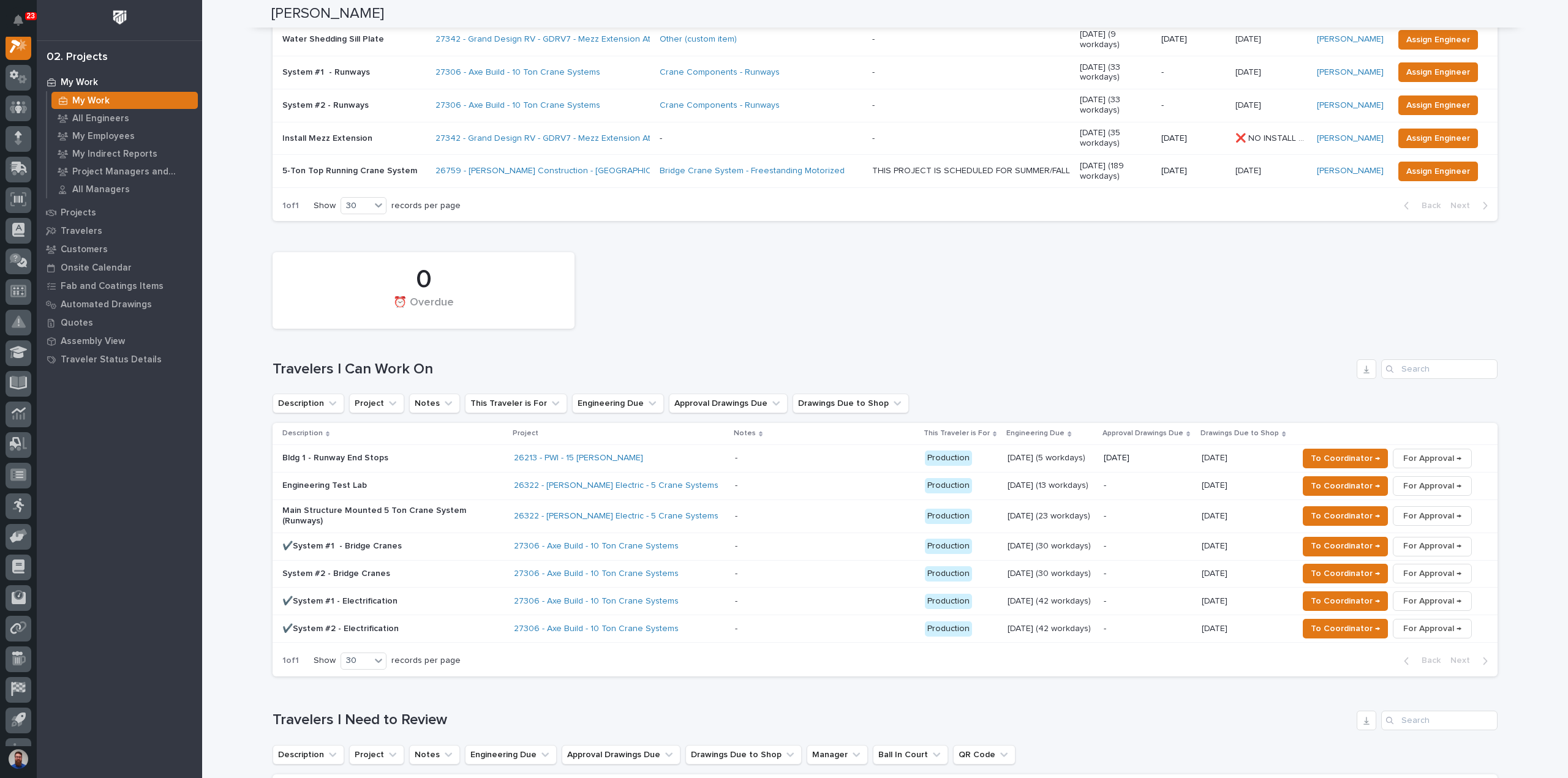
click at [425, 569] on p "System #2 - Bridge Cranes" at bounding box center [389, 573] width 214 height 10
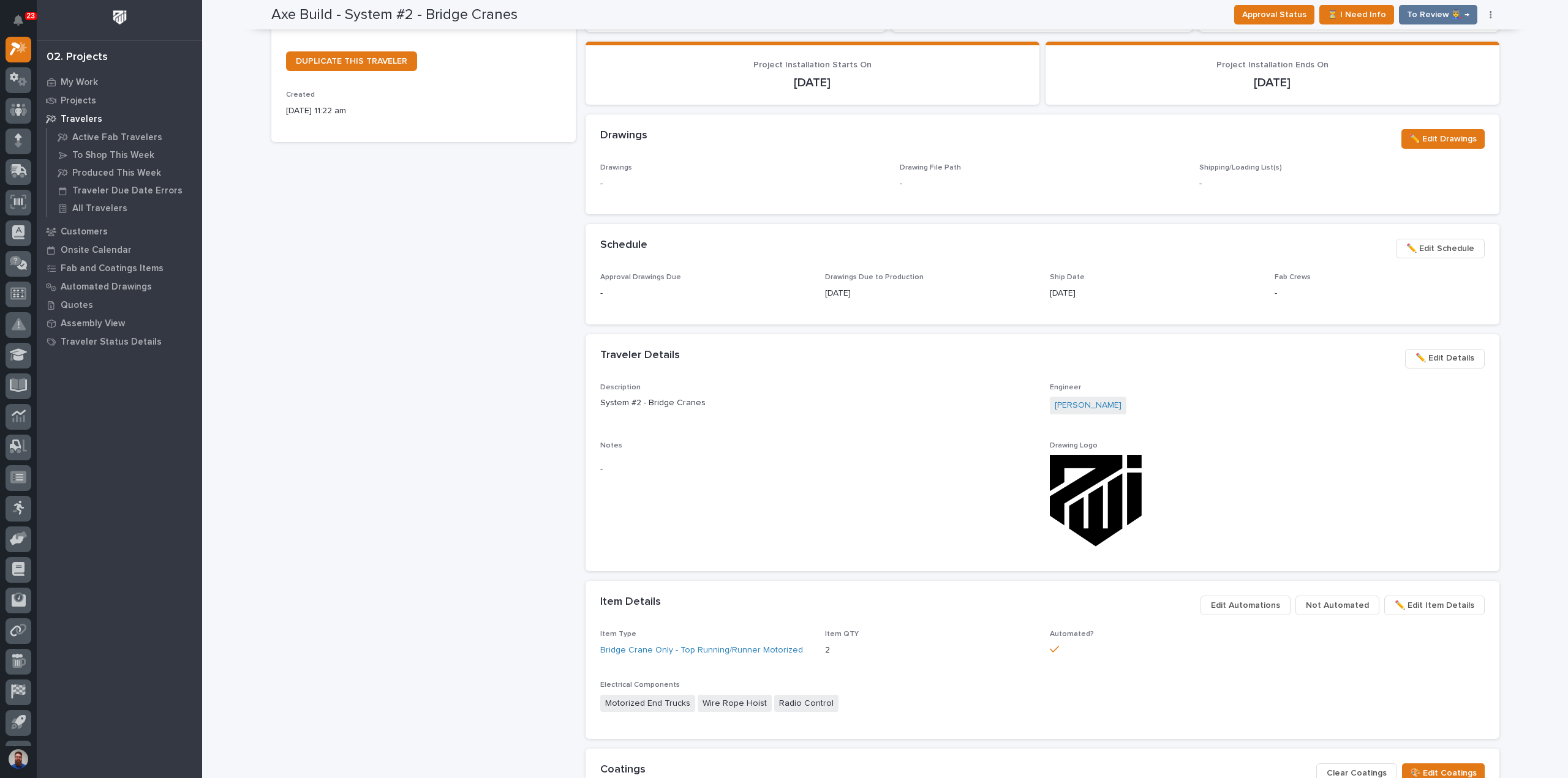
scroll to position [309, 0]
click at [1247, 611] on span "Edit Automations" at bounding box center [1245, 605] width 69 height 15
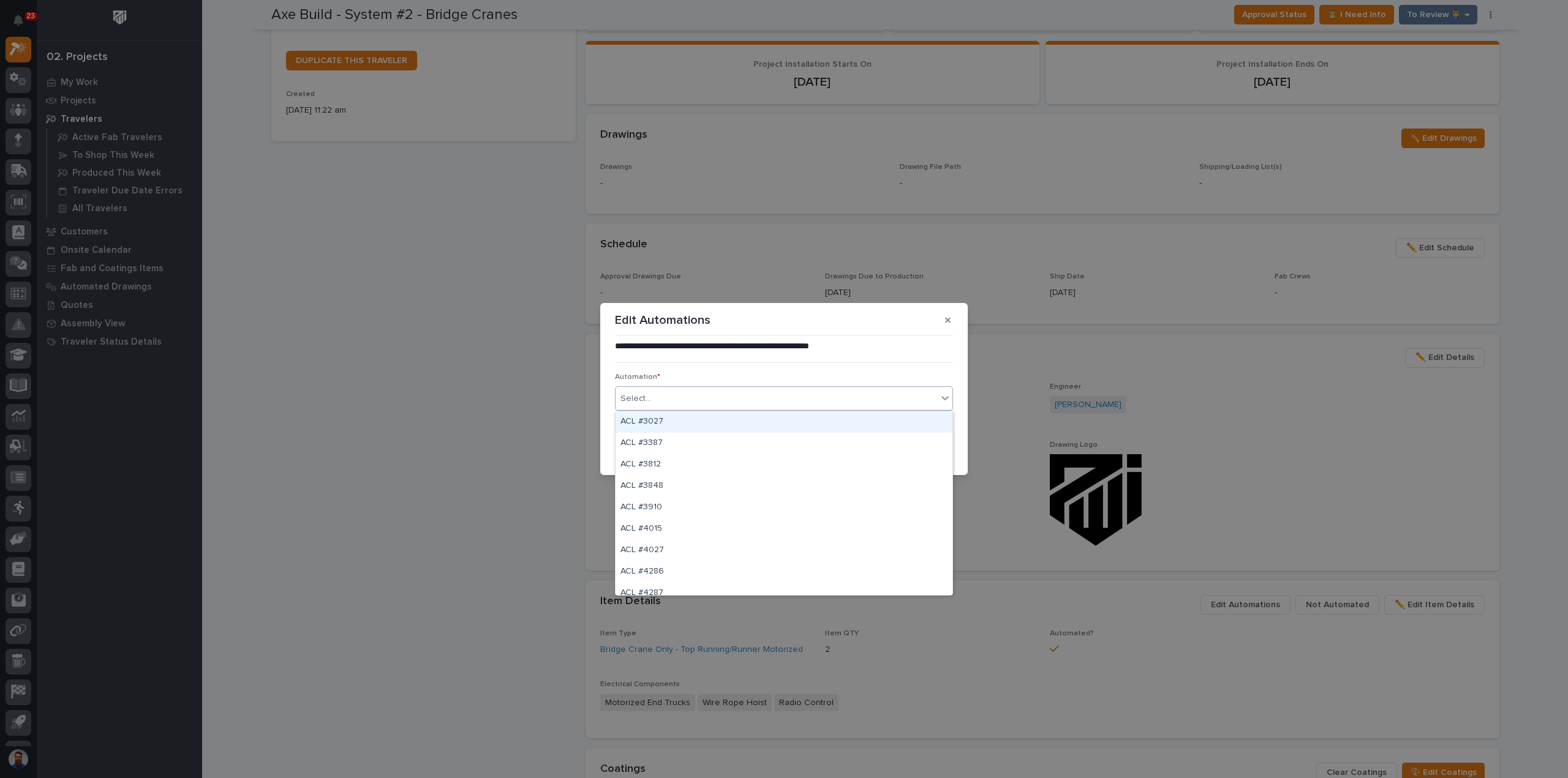
click at [747, 398] on div "Select..." at bounding box center [776, 399] width 321 height 20
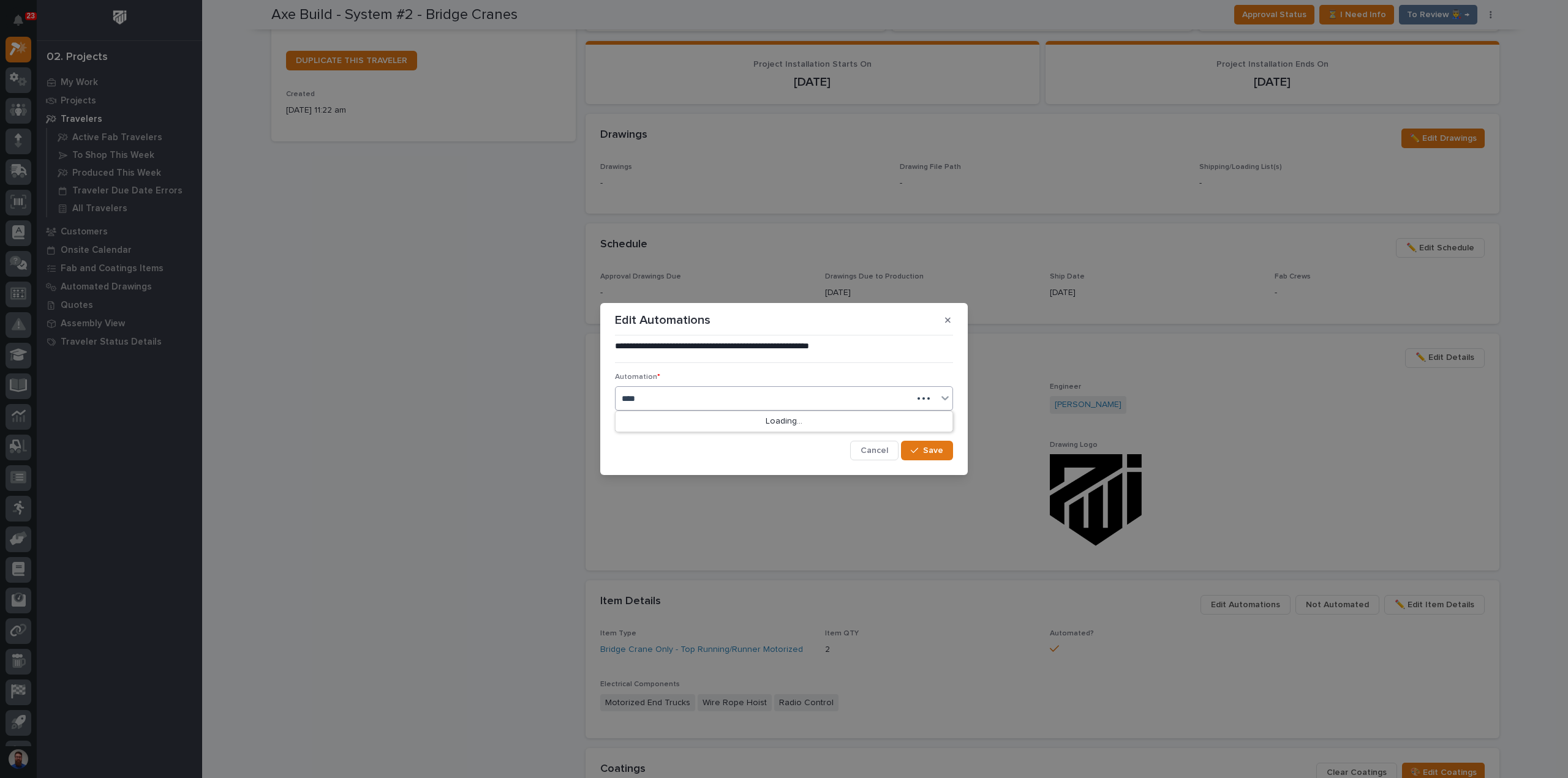
type input "*****"
click at [748, 417] on div "TB #42836" at bounding box center [783, 421] width 336 height 21
click at [915, 446] on icon "button" at bounding box center [914, 450] width 7 height 9
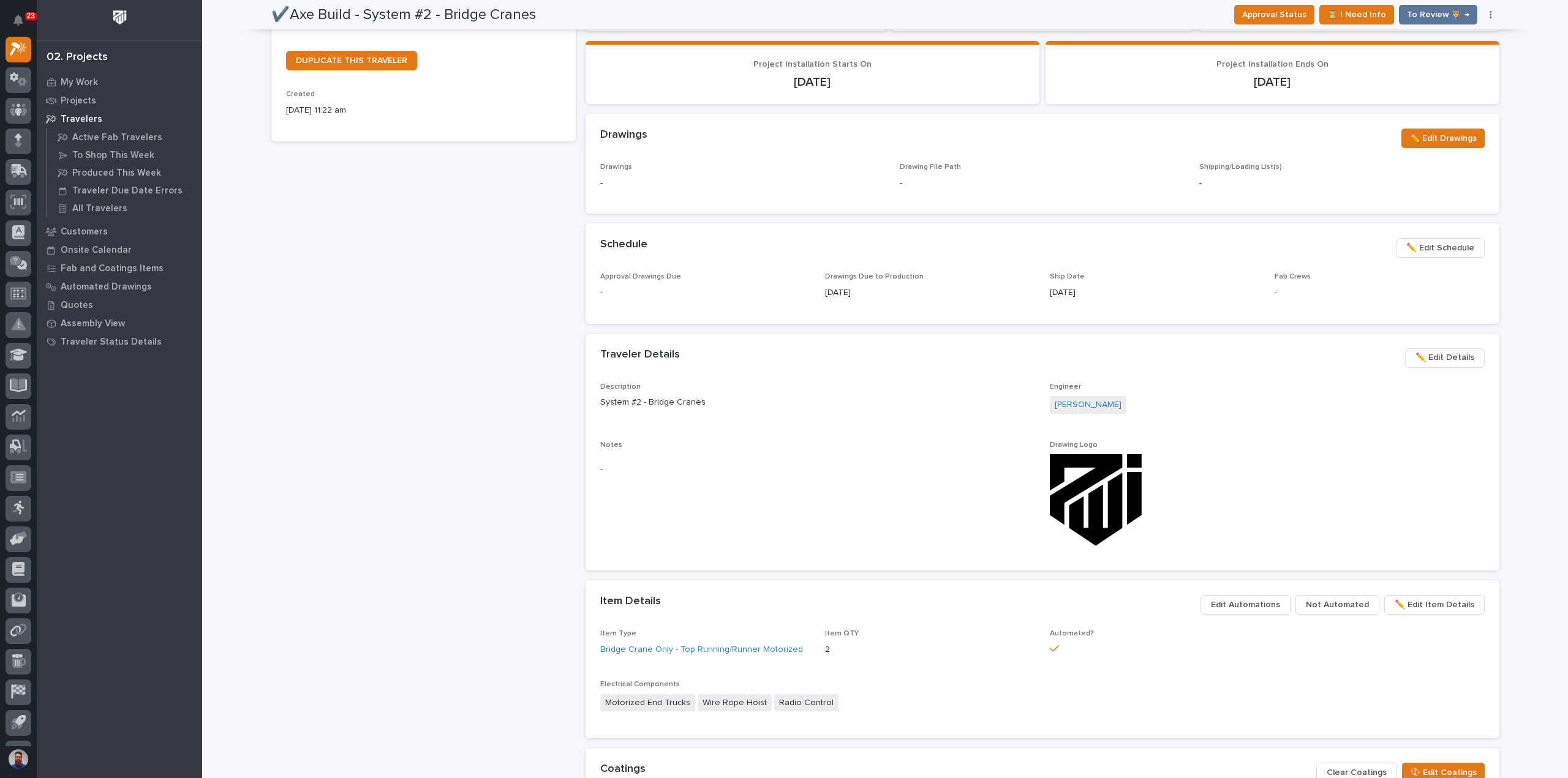
scroll to position [297, 0]
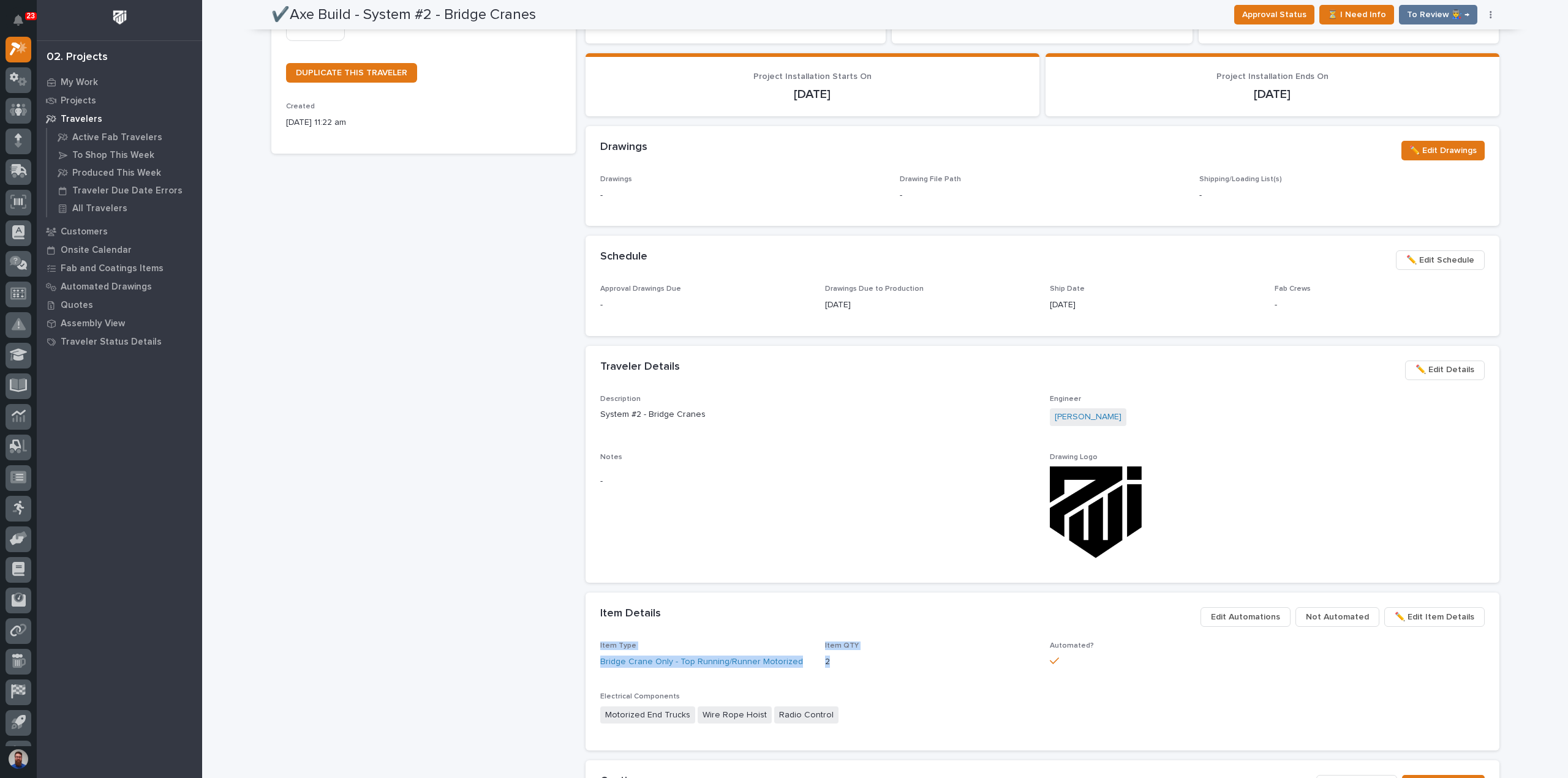
drag, startPoint x: 820, startPoint y: 636, endPoint x: 863, endPoint y: 673, distance: 56.7
click at [863, 673] on section "Item Details ••• ✏️ Edit Item Details Not Automated Edit Automations Item Type …" at bounding box center [1042, 671] width 914 height 158
click at [863, 673] on div "Item QTY 2" at bounding box center [930, 659] width 210 height 36
drag, startPoint x: 835, startPoint y: 655, endPoint x: 818, endPoint y: 646, distance: 19.2
click at [818, 646] on div "Item Type Bridge Crane Only - Top Running/Runner Motorized Item QTY 2 Automated…" at bounding box center [1042, 688] width 884 height 94
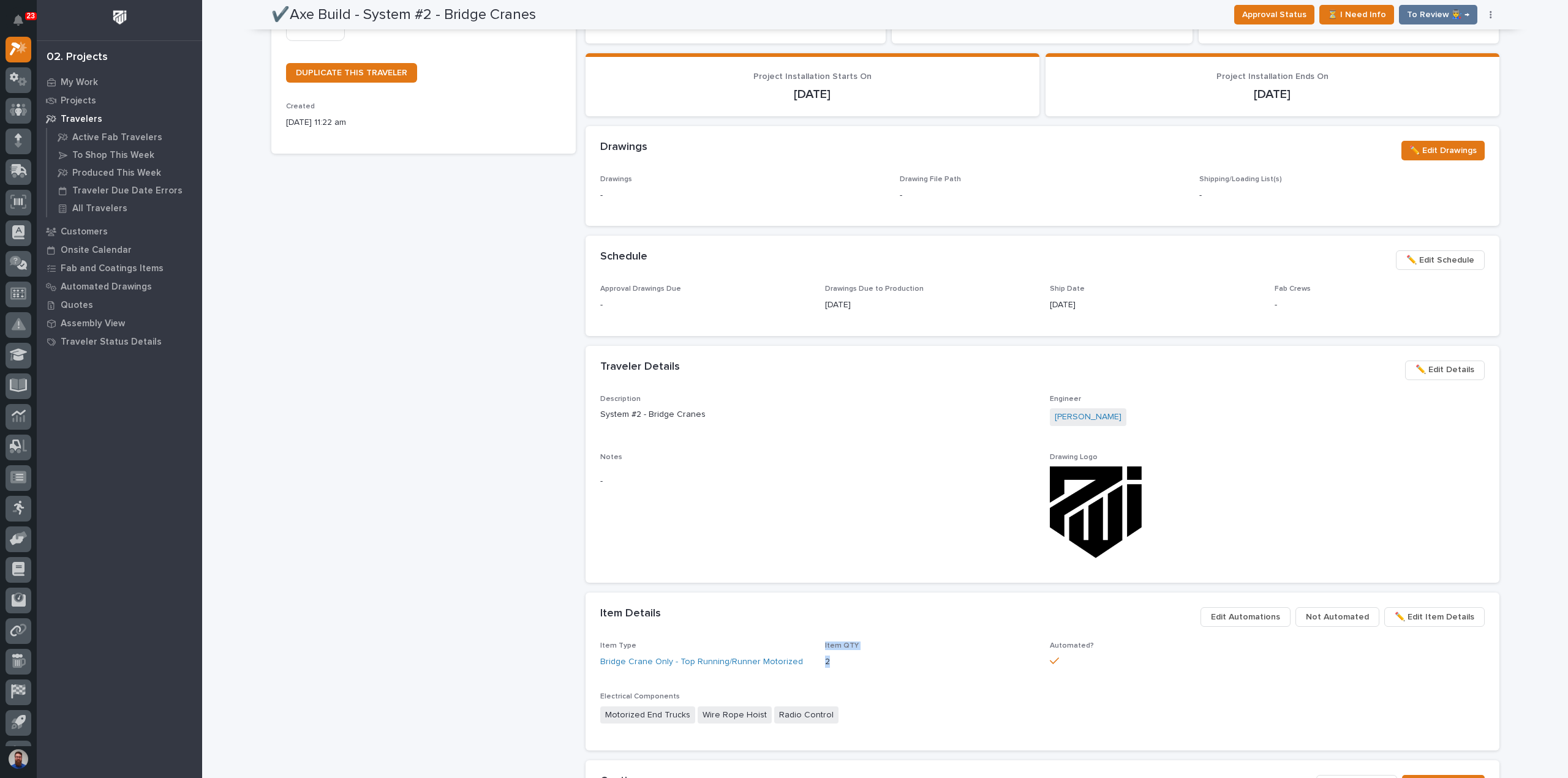
click at [818, 646] on div "Item Type Bridge Crane Only - Top Running/Runner Motorized Item QTY 2 Automated…" at bounding box center [1042, 688] width 884 height 94
click at [853, 666] on p "2" at bounding box center [930, 661] width 210 height 13
drag, startPoint x: 860, startPoint y: 666, endPoint x: 813, endPoint y: 643, distance: 52.3
click at [813, 643] on div "Item Type Bridge Crane Only - Top Running/Runner Motorized Item QTY 2 Automated…" at bounding box center [1042, 688] width 884 height 94
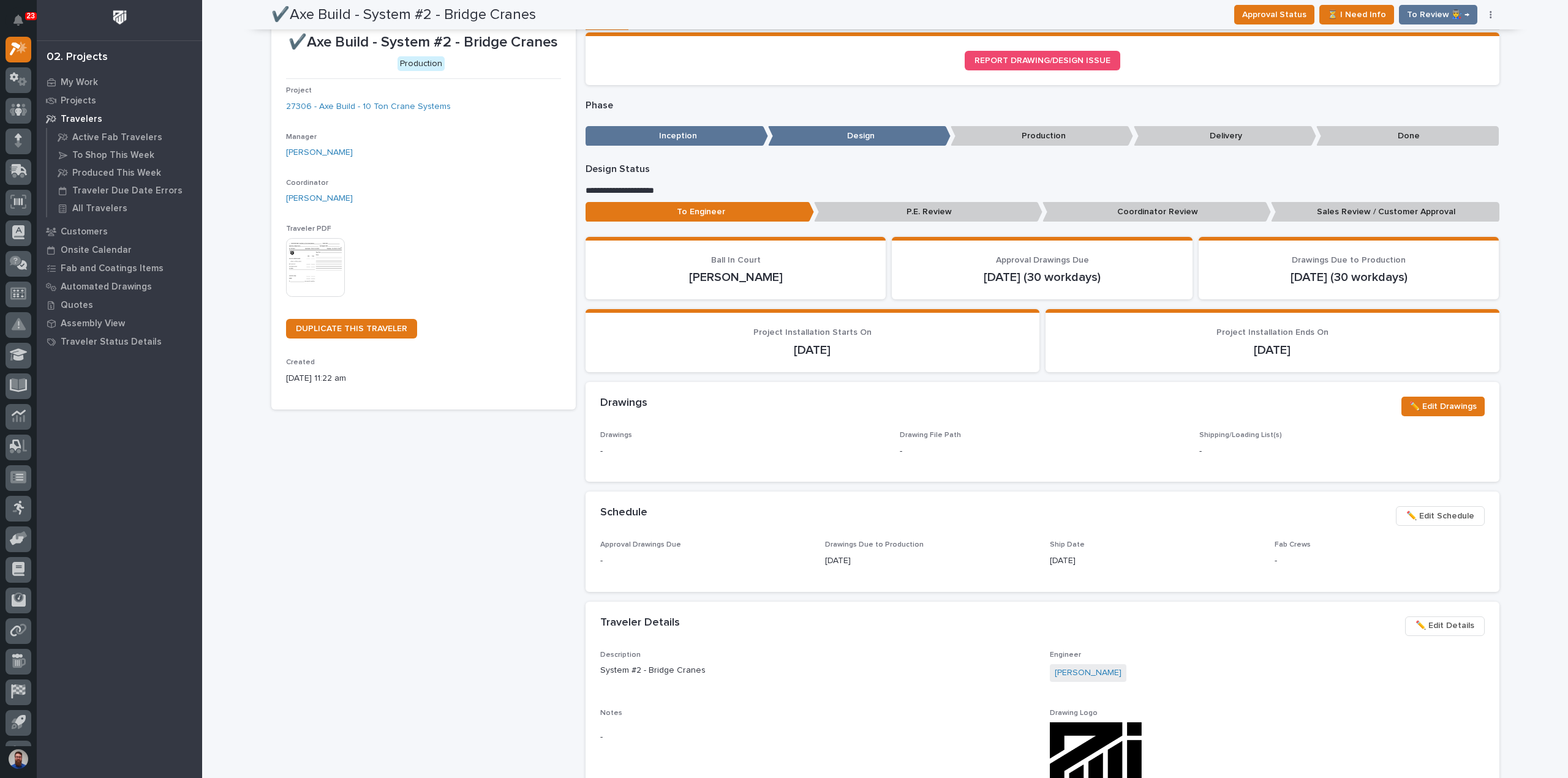
scroll to position [0, 0]
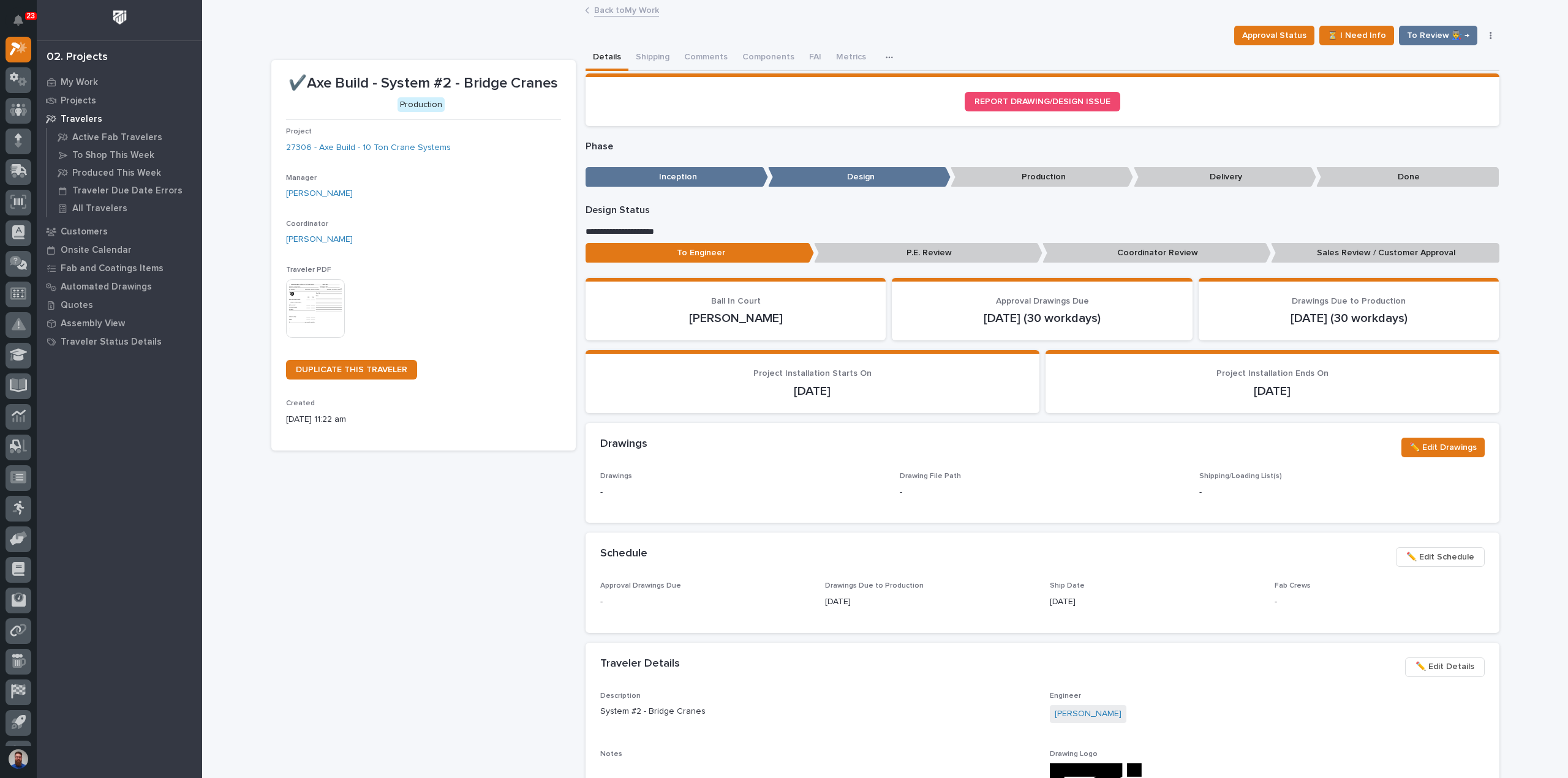
click at [624, 9] on link "Back to My Work" at bounding box center [626, 9] width 65 height 14
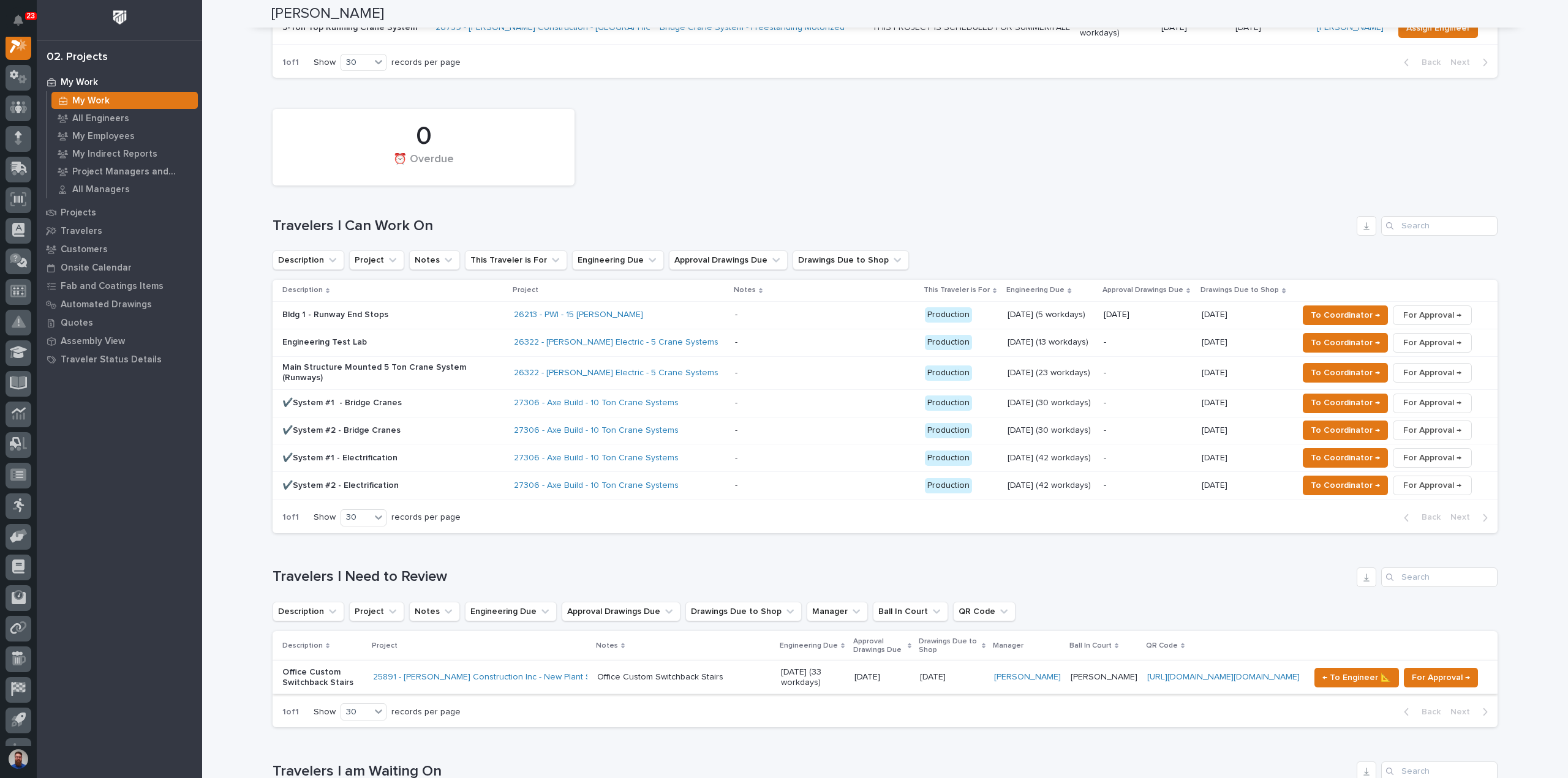
scroll to position [571, 0]
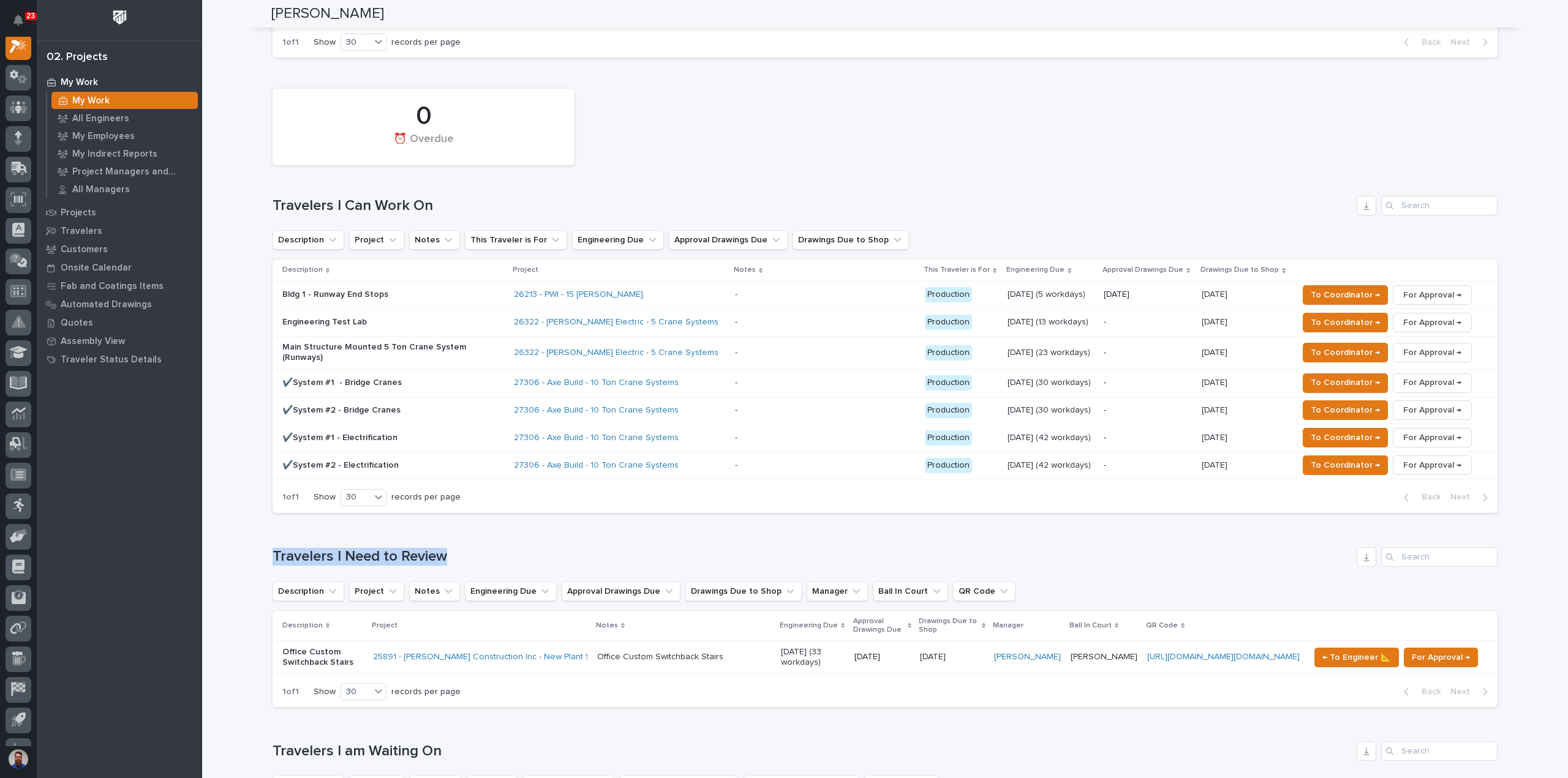
drag, startPoint x: 268, startPoint y: 507, endPoint x: 492, endPoint y: 515, distance: 224.1
click at [492, 547] on div "Travelers I Need to Review" at bounding box center [885, 557] width 1224 height 20
drag, startPoint x: 507, startPoint y: 504, endPoint x: 271, endPoint y: 506, distance: 236.0
click at [273, 548] on h1 "Travelers I Need to Review" at bounding box center [812, 557] width 1079 height 18
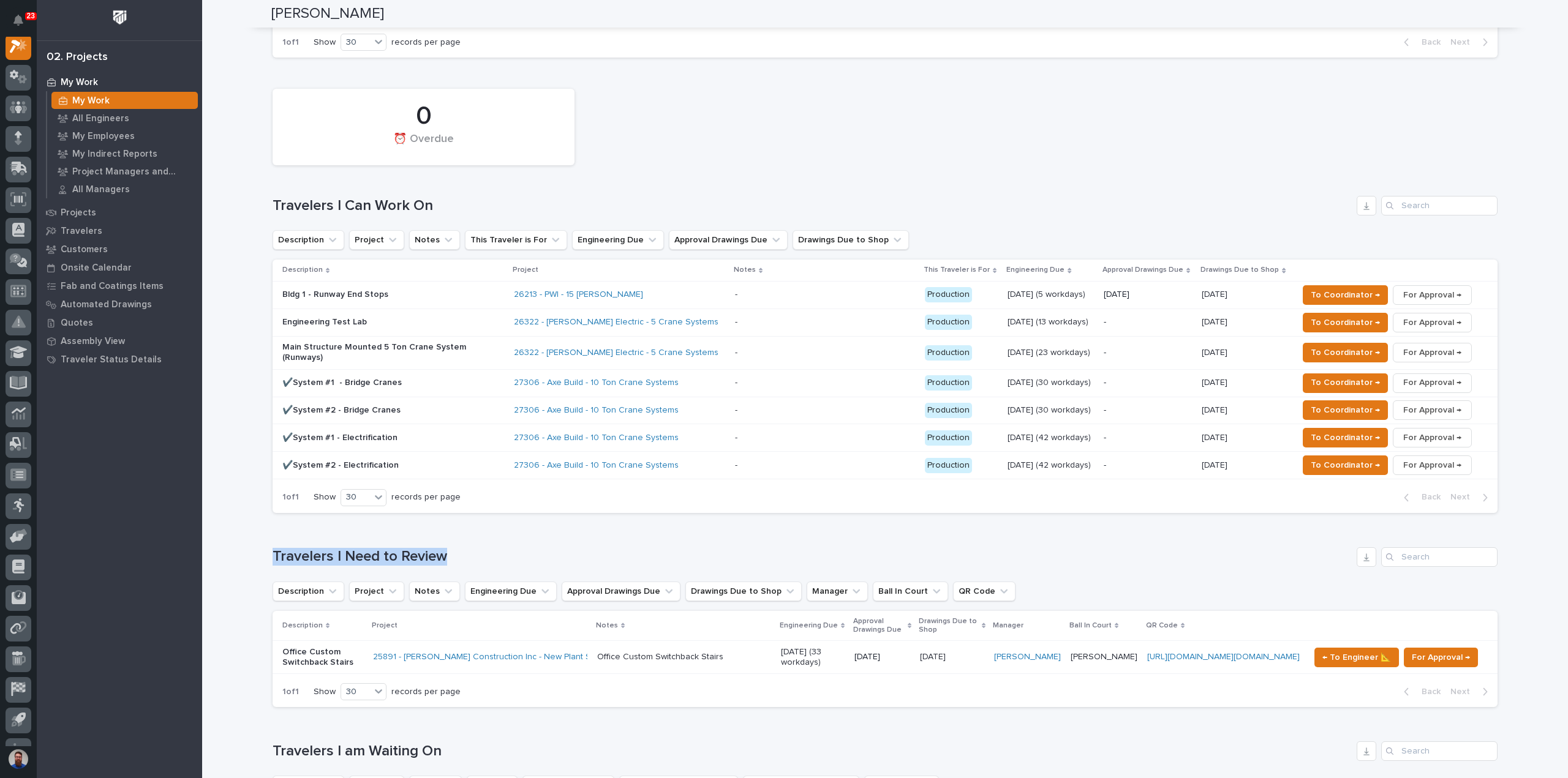
click at [273, 548] on h1 "Travelers I Need to Review" at bounding box center [812, 557] width 1079 height 18
drag, startPoint x: 249, startPoint y: 502, endPoint x: 459, endPoint y: 508, distance: 210.1
click at [459, 548] on h1 "Travelers I Need to Review" at bounding box center [812, 557] width 1079 height 18
drag, startPoint x: 480, startPoint y: 502, endPoint x: 257, endPoint y: 504, distance: 223.0
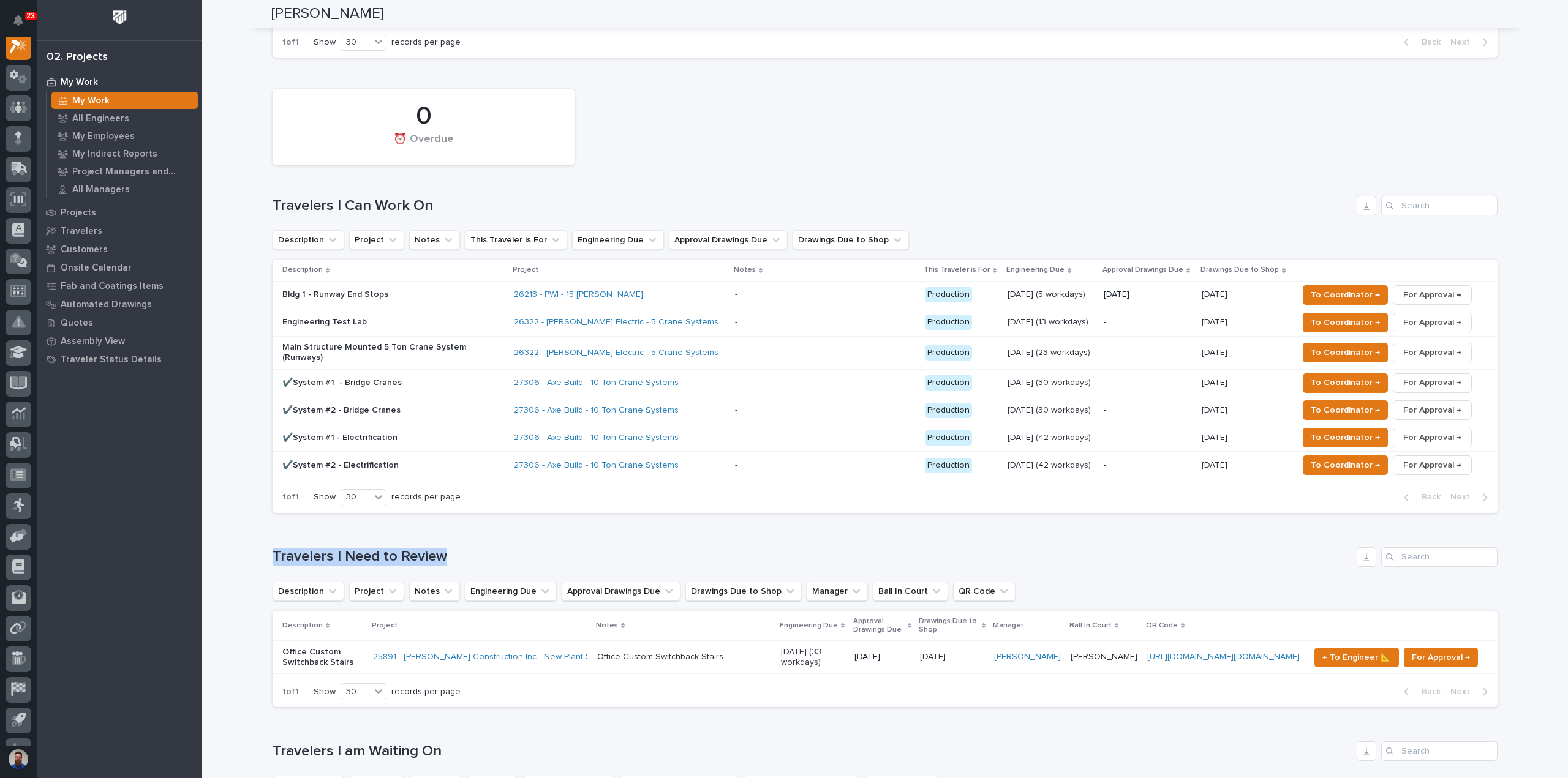
drag, startPoint x: 253, startPoint y: 502, endPoint x: 494, endPoint y: 507, distance: 241.1
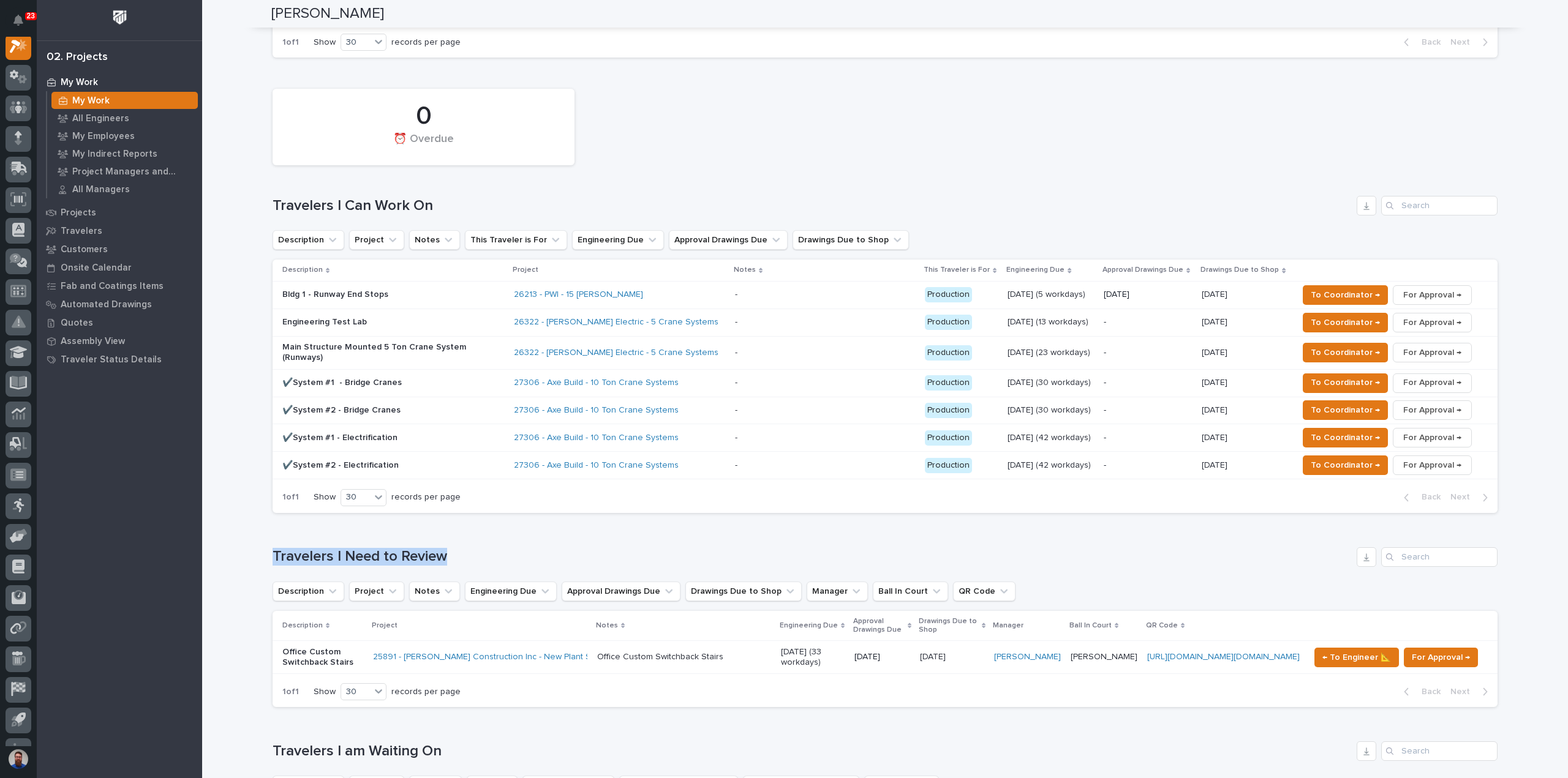
click at [495, 548] on h1 "Travelers I Need to Review" at bounding box center [812, 557] width 1079 height 18
drag, startPoint x: 524, startPoint y: 499, endPoint x: 266, endPoint y: 498, distance: 258.0
click at [435, 548] on h1 "Travelers I Need to Review" at bounding box center [812, 557] width 1079 height 18
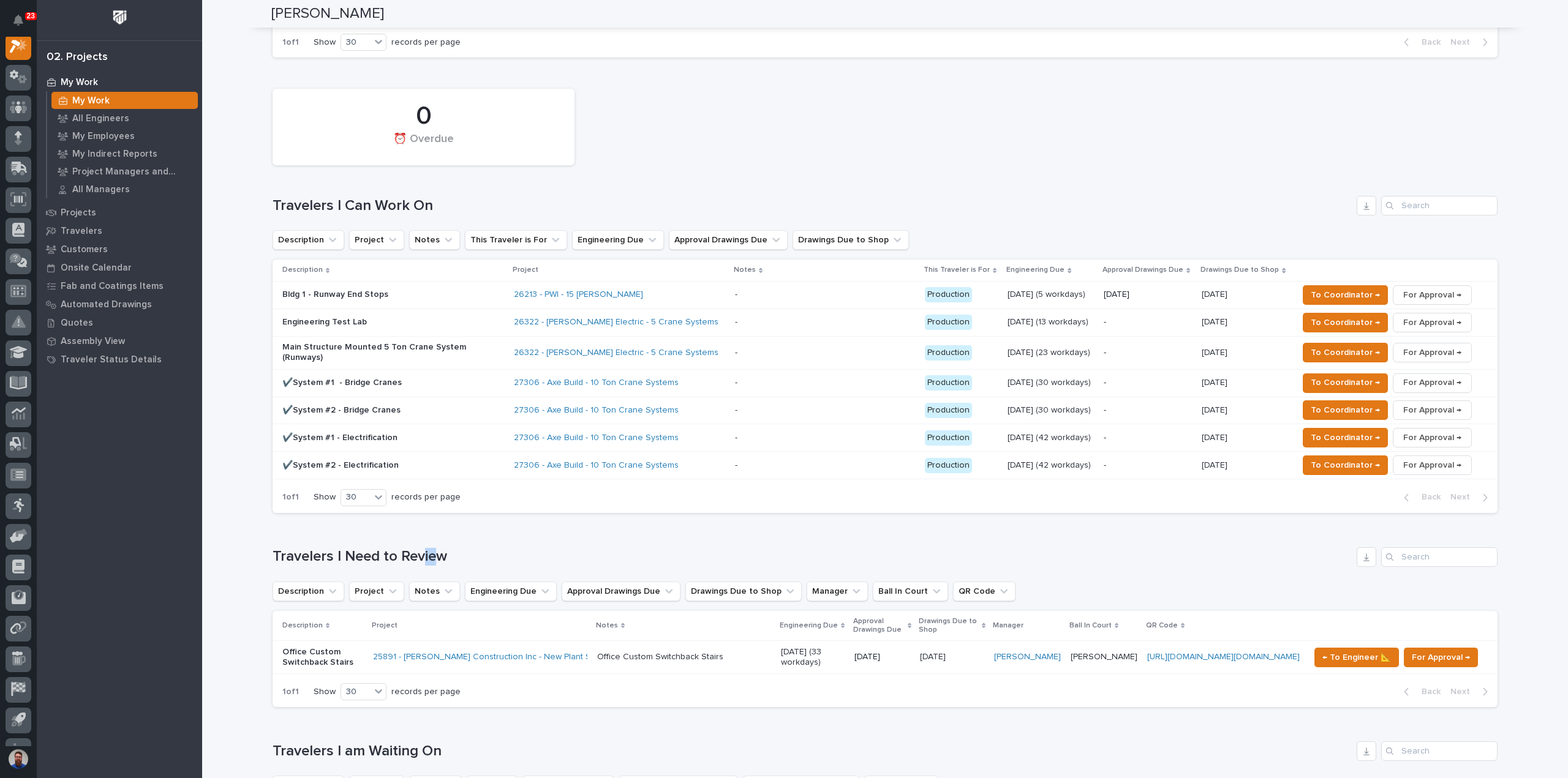
drag, startPoint x: 435, startPoint y: 506, endPoint x: 420, endPoint y: 505, distance: 15.0
click at [420, 548] on h1 "Travelers I Need to Review" at bounding box center [812, 557] width 1079 height 18
drag, startPoint x: 420, startPoint y: 505, endPoint x: 398, endPoint y: 505, distance: 22.0
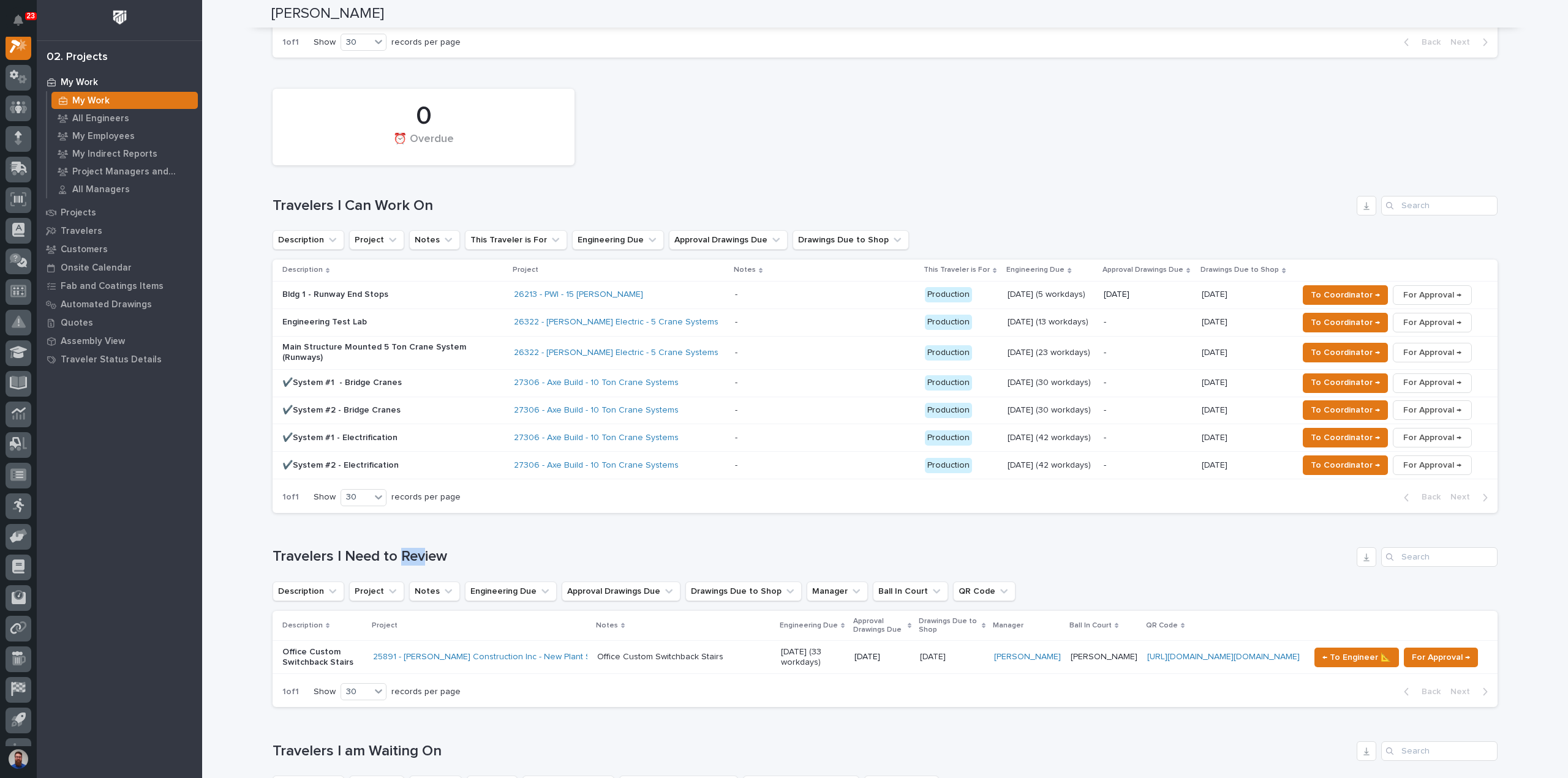
click at [398, 548] on h1 "Travelers I Need to Review" at bounding box center [812, 557] width 1079 height 18
drag, startPoint x: 398, startPoint y: 505, endPoint x: 271, endPoint y: 505, distance: 127.0
click at [273, 548] on h1 "Travelers I Need to Review" at bounding box center [812, 557] width 1079 height 18
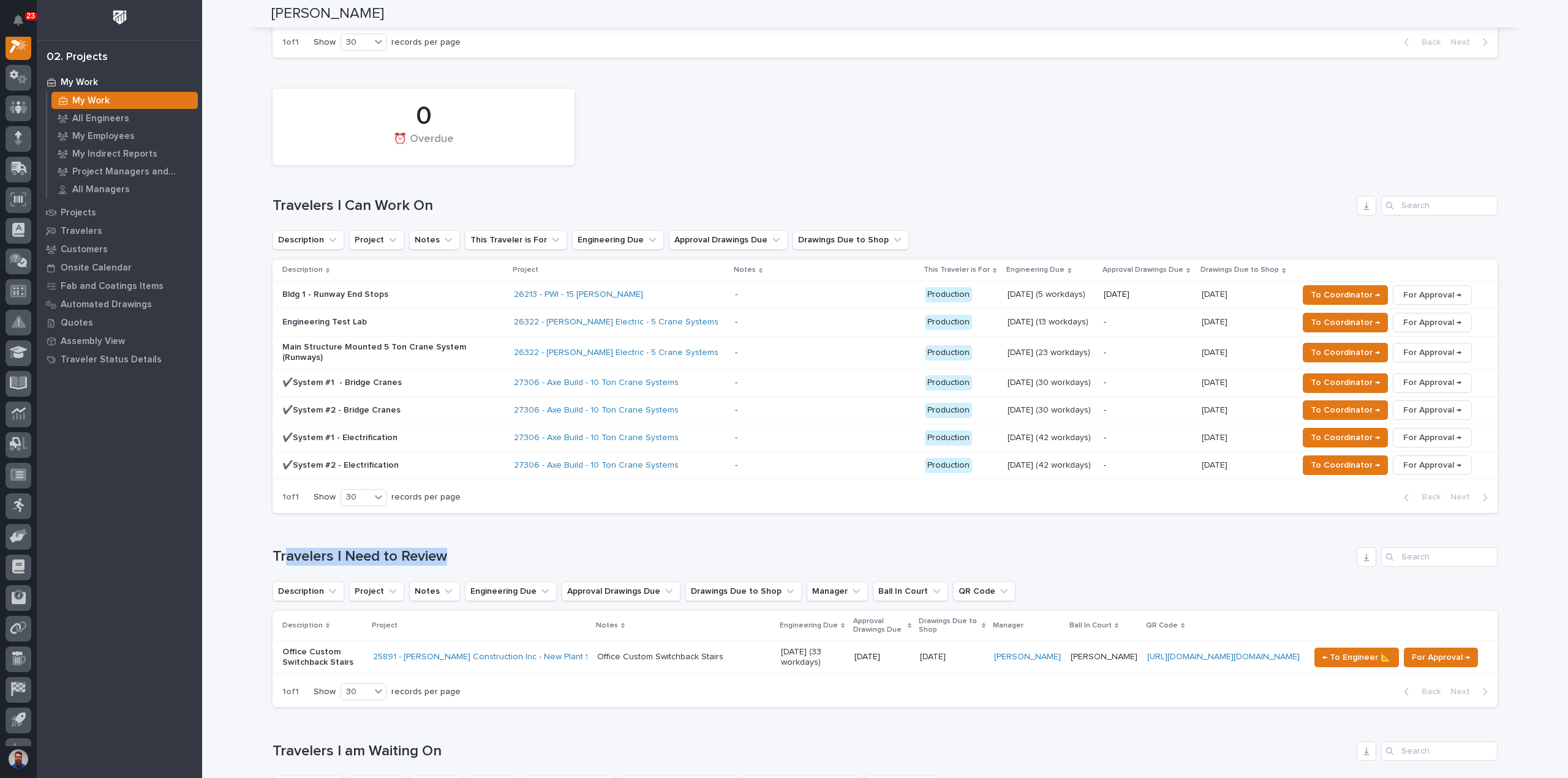
drag, startPoint x: 440, startPoint y: 509, endPoint x: 506, endPoint y: 513, distance: 66.1
click at [505, 548] on h1 "Travelers I Need to Review" at bounding box center [812, 557] width 1079 height 18
click at [506, 548] on h1 "Travelers I Need to Review" at bounding box center [812, 557] width 1079 height 18
drag, startPoint x: 436, startPoint y: 505, endPoint x: 271, endPoint y: 505, distance: 165.0
click at [273, 548] on h1 "Travelers I Need to Review" at bounding box center [812, 557] width 1079 height 18
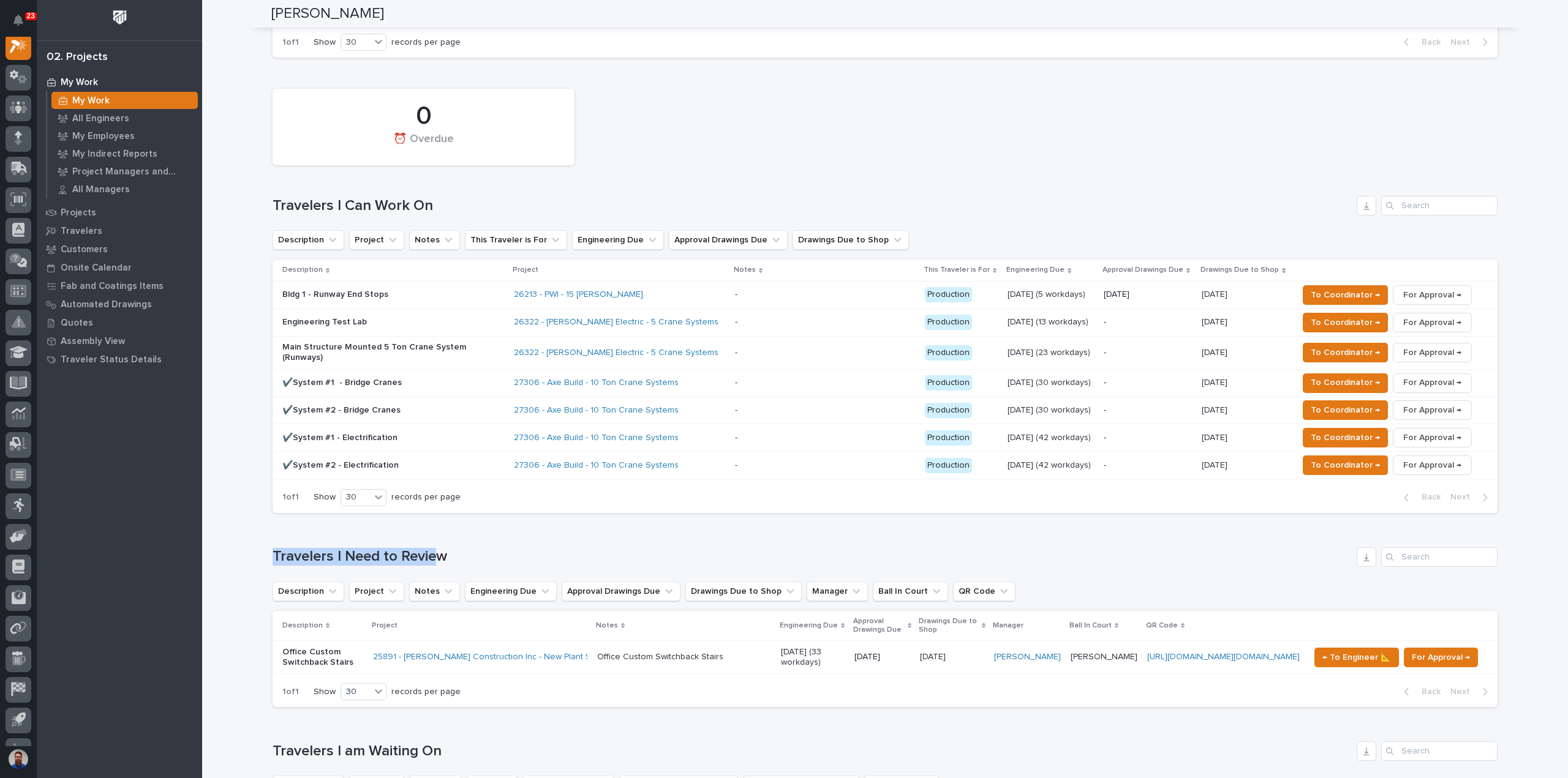
drag, startPoint x: 271, startPoint y: 504, endPoint x: 437, endPoint y: 506, distance: 166.0
click at [437, 548] on h1 "Travelers I Need to Review" at bounding box center [812, 557] width 1079 height 18
click at [463, 548] on h1 "Travelers I Need to Review" at bounding box center [812, 557] width 1079 height 18
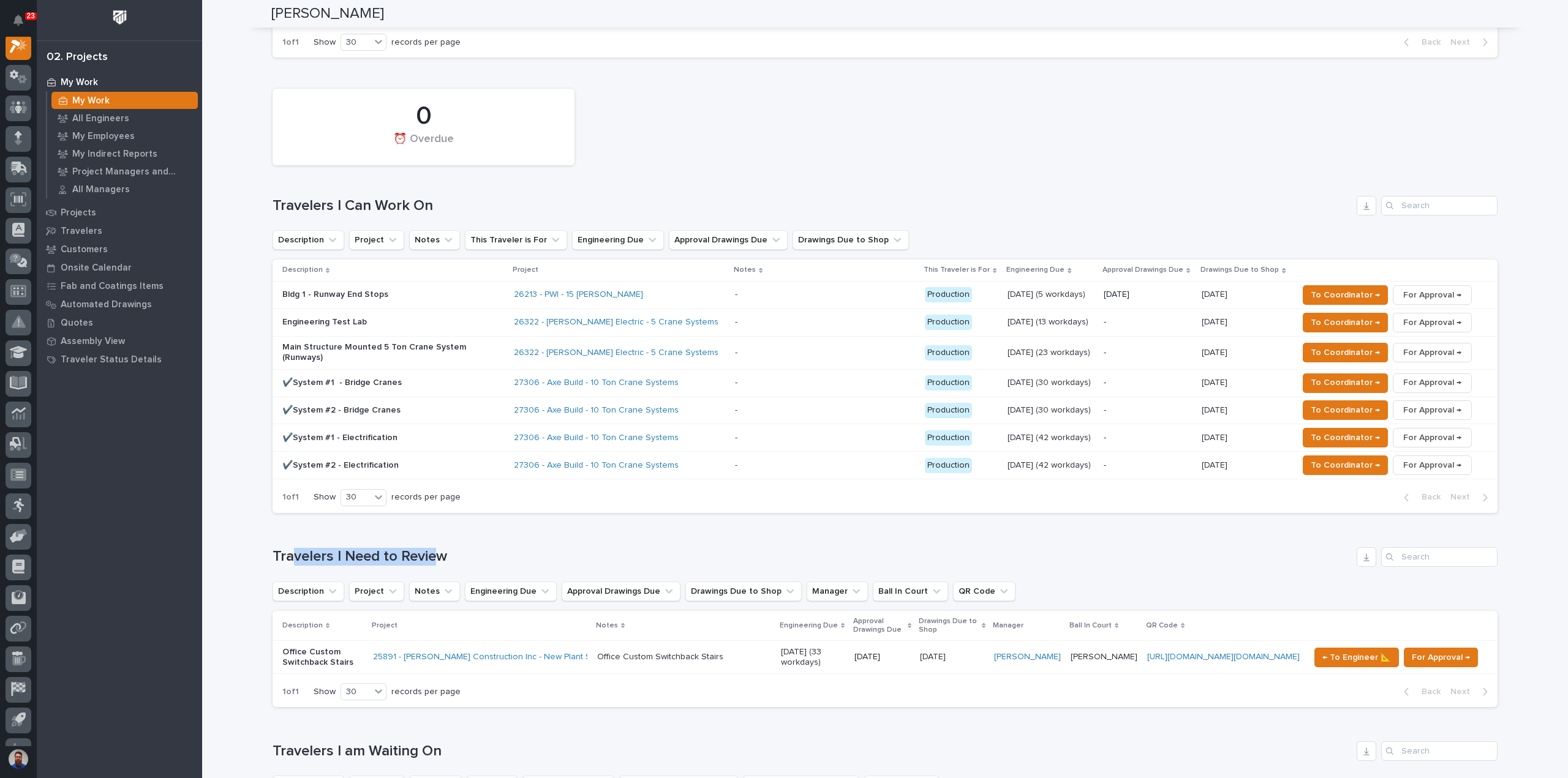
drag, startPoint x: 436, startPoint y: 506, endPoint x: 290, endPoint y: 505, distance: 146.0
click at [290, 548] on h1 "Travelers I Need to Review" at bounding box center [812, 557] width 1079 height 18
click at [819, 113] on div "0 ⏰ Overdue" at bounding box center [885, 127] width 1237 height 89
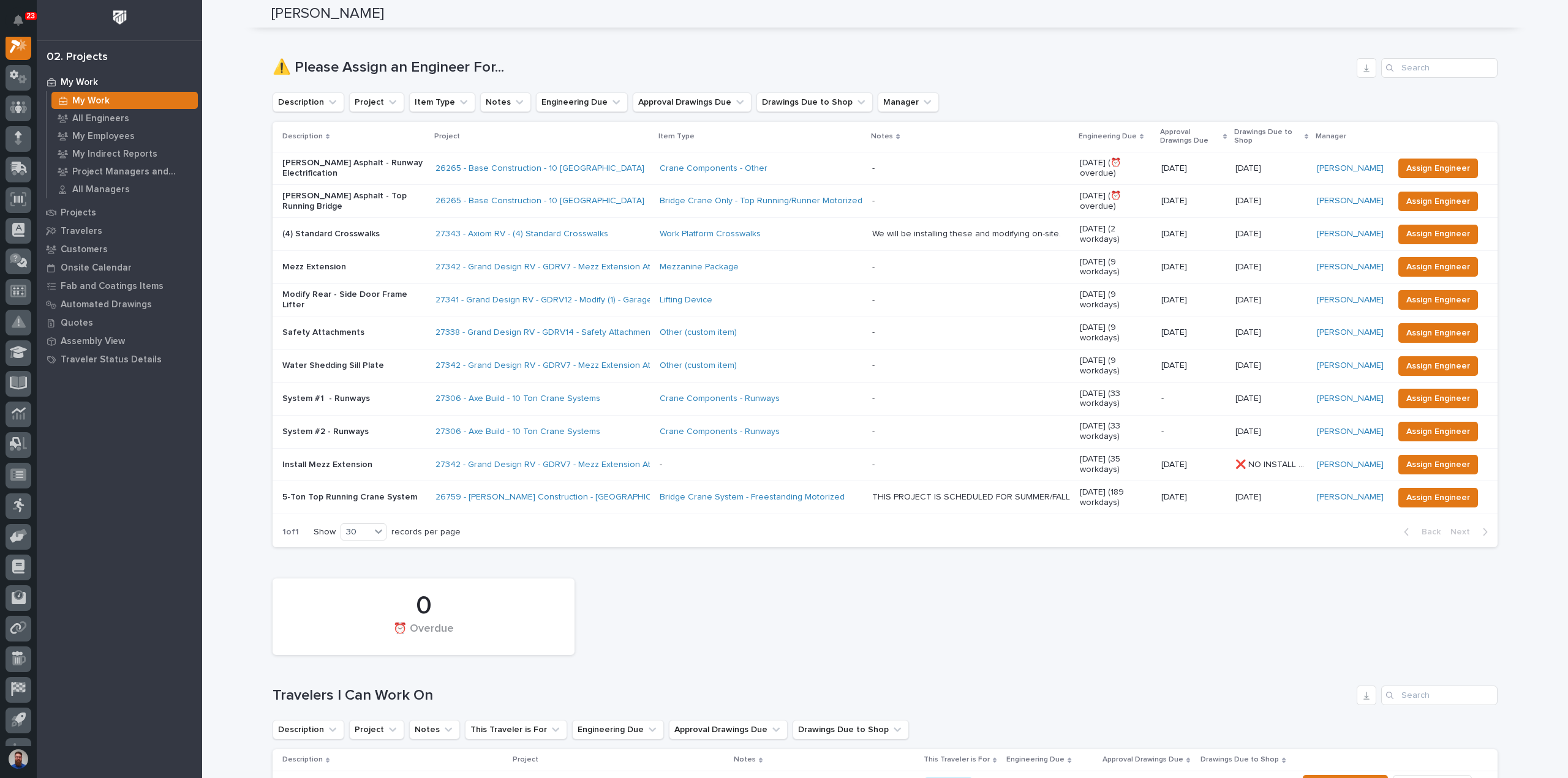
scroll to position [163, 0]
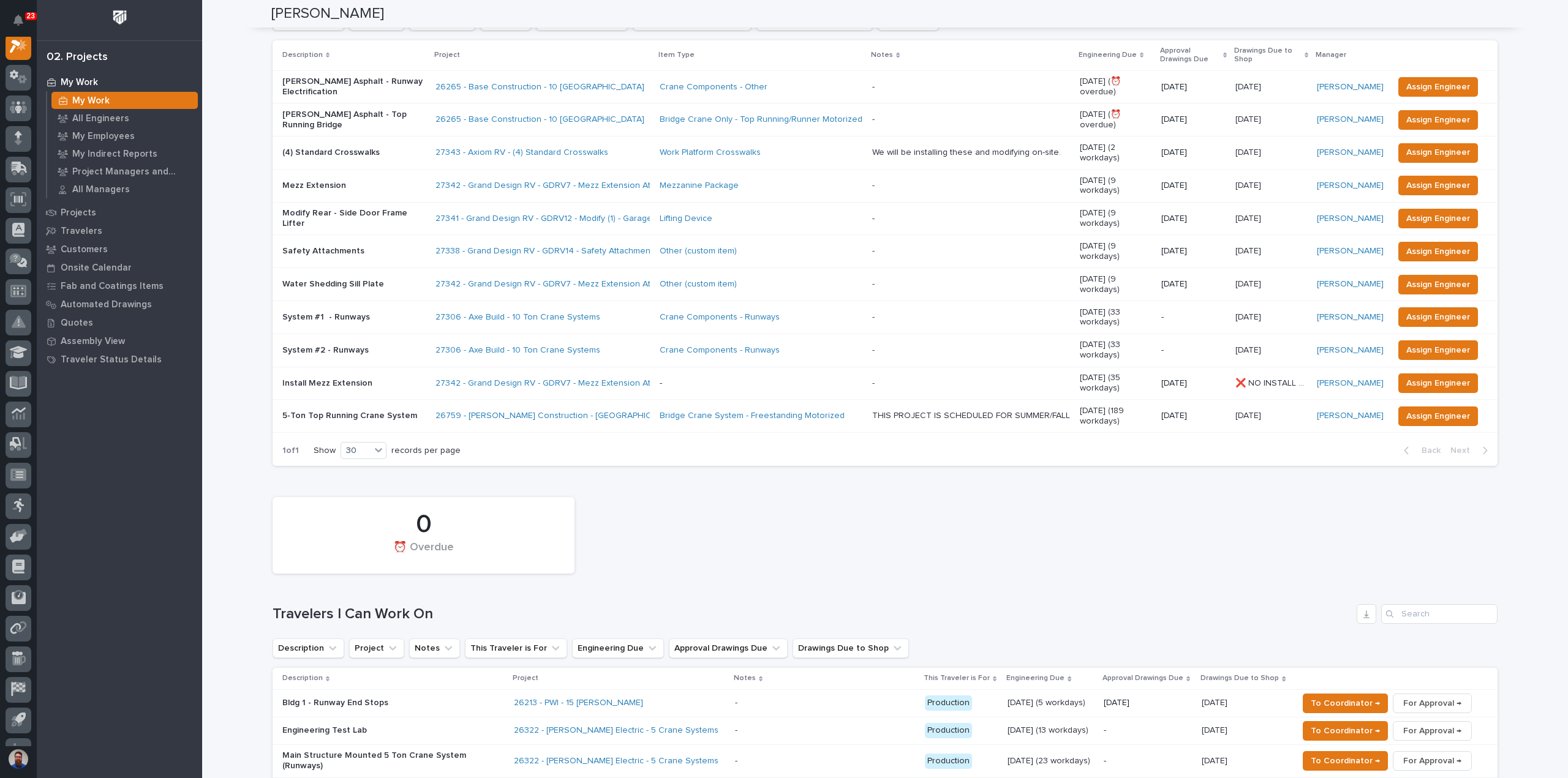
click at [708, 491] on div "0 ⏰ Overdue" at bounding box center [885, 535] width 1237 height 89
click at [726, 491] on div "0 ⏰ Overdue" at bounding box center [885, 535] width 1237 height 89
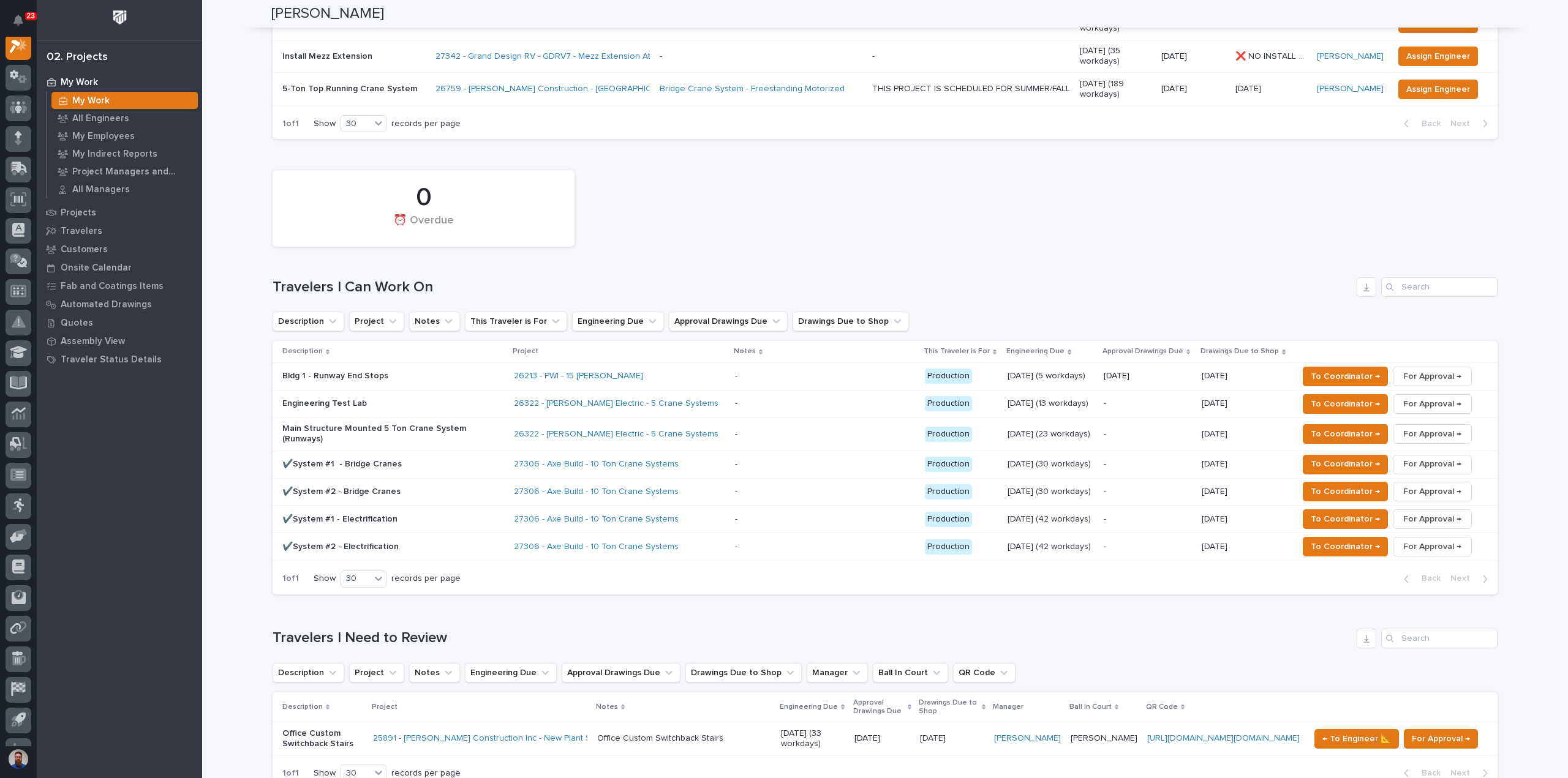
click at [740, 215] on div "0 ⏰ Overdue Travelers I Can Work On Description Project Notes This Traveler is …" at bounding box center [885, 379] width 1224 height 430
click at [405, 459] on p "✔️System #1 - Bridge Cranes" at bounding box center [389, 464] width 214 height 10
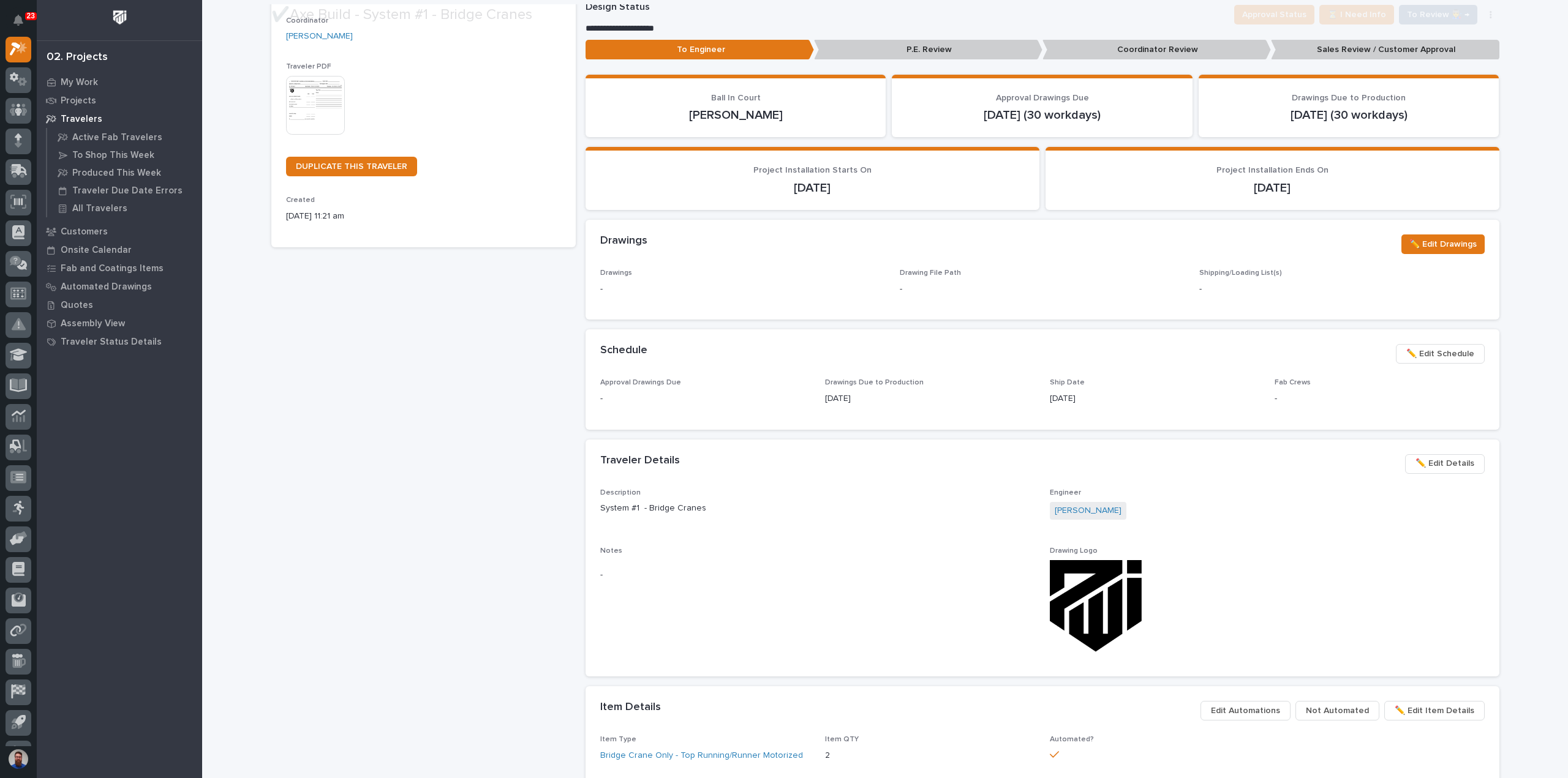
scroll to position [490, 0]
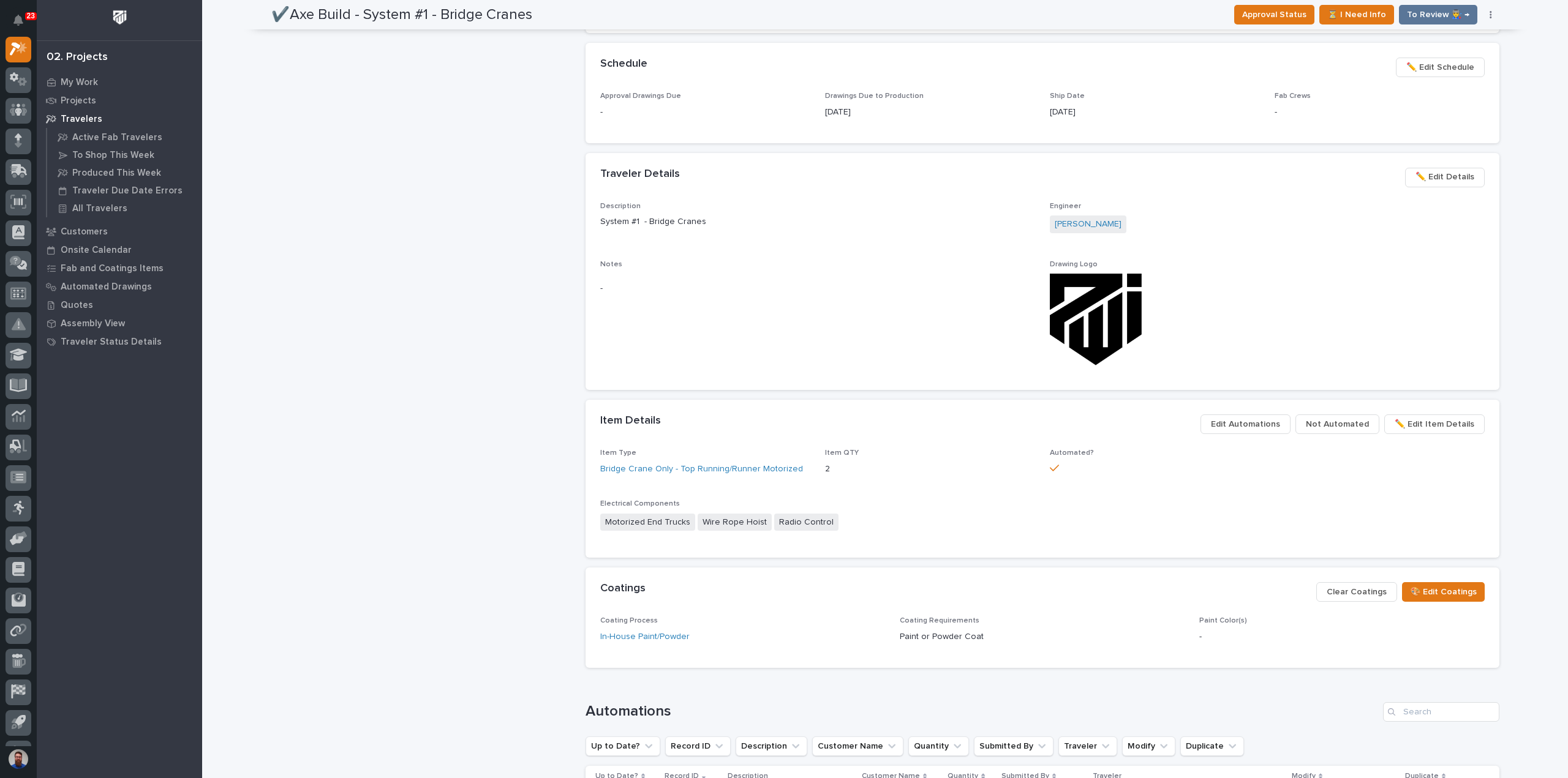
click at [1341, 428] on span "Not Automated" at bounding box center [1337, 424] width 63 height 15
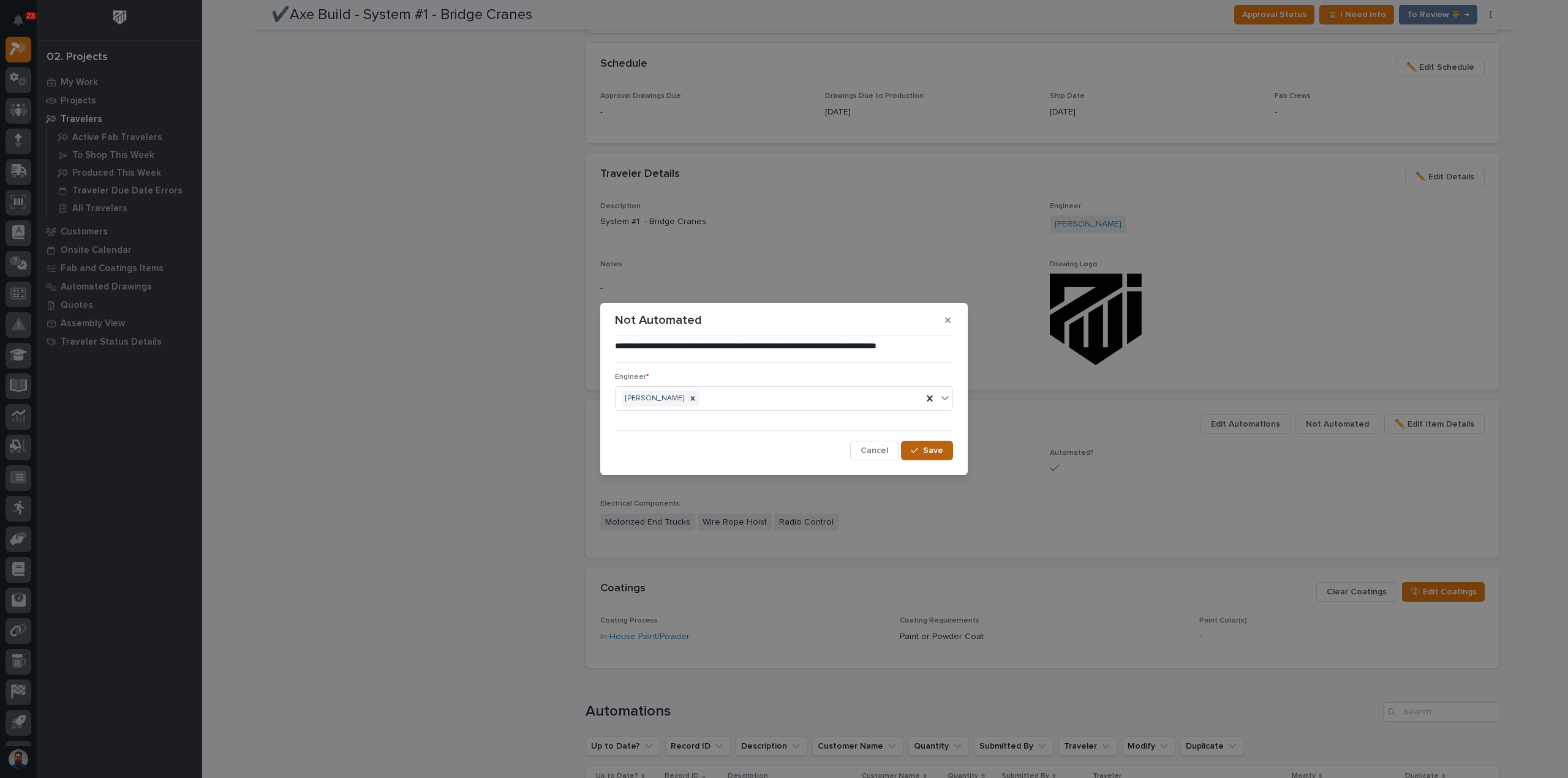
click at [925, 451] on span "Save" at bounding box center [933, 450] width 20 height 11
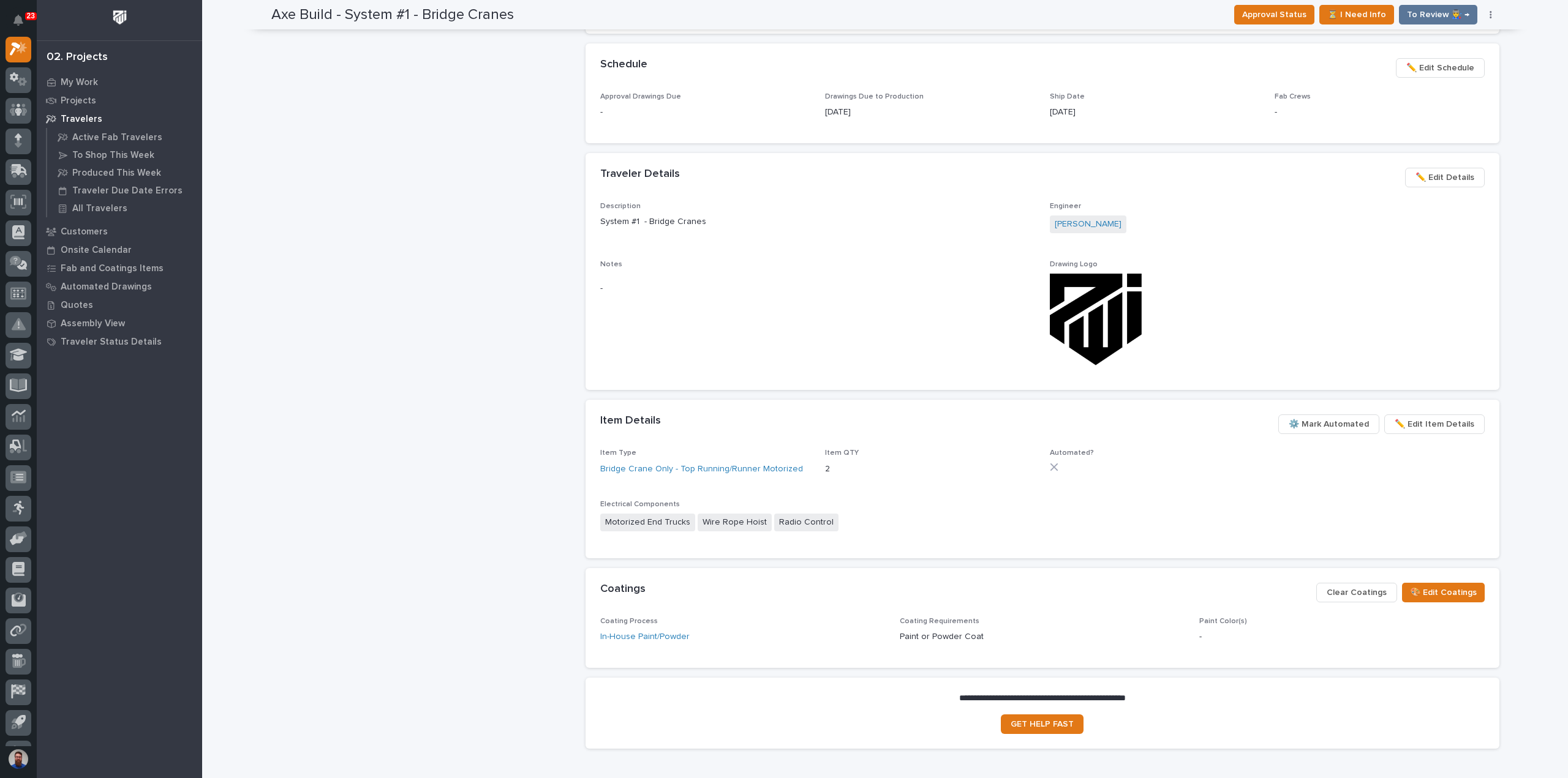
scroll to position [403, 0]
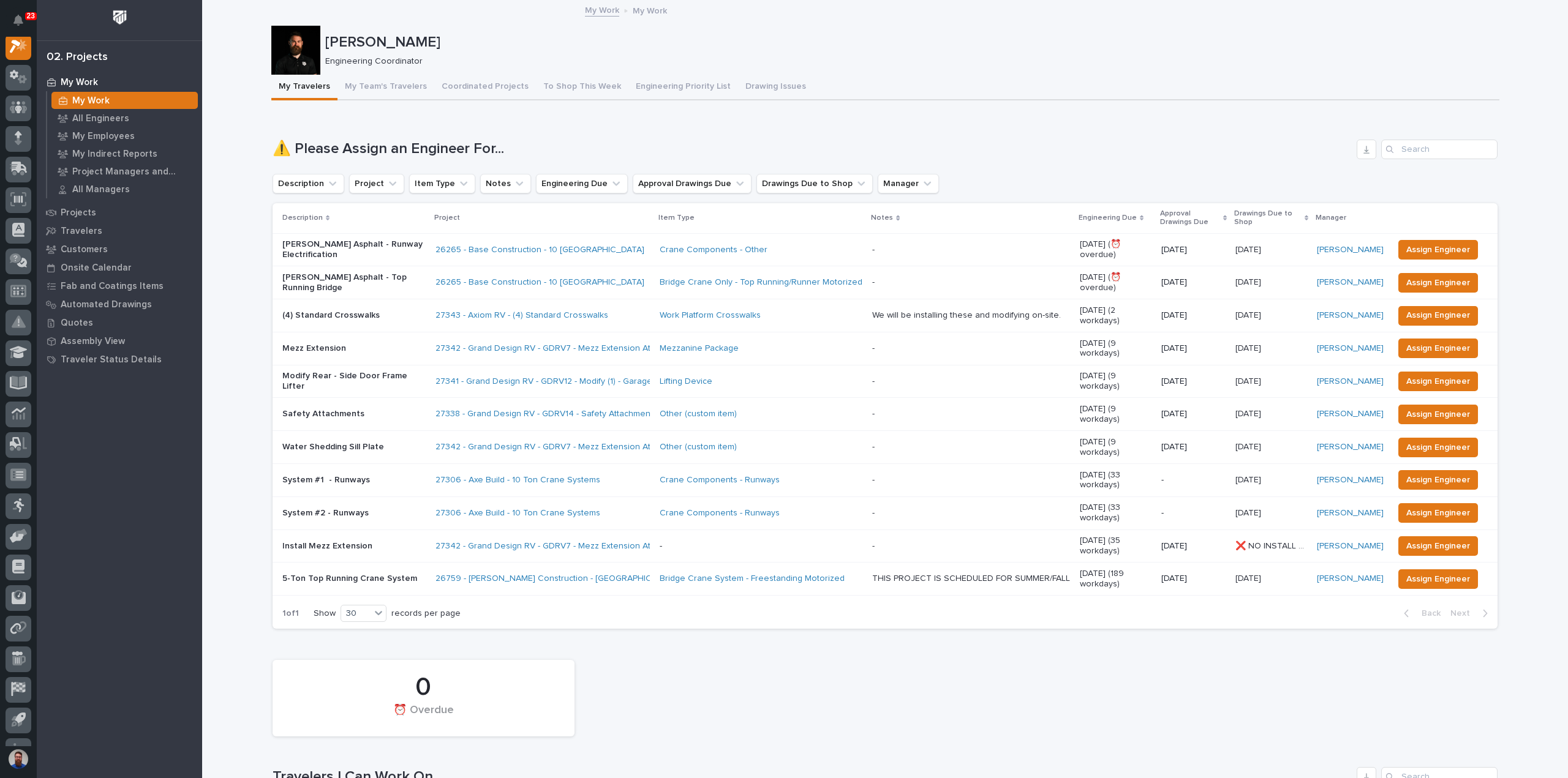
scroll to position [237, 0]
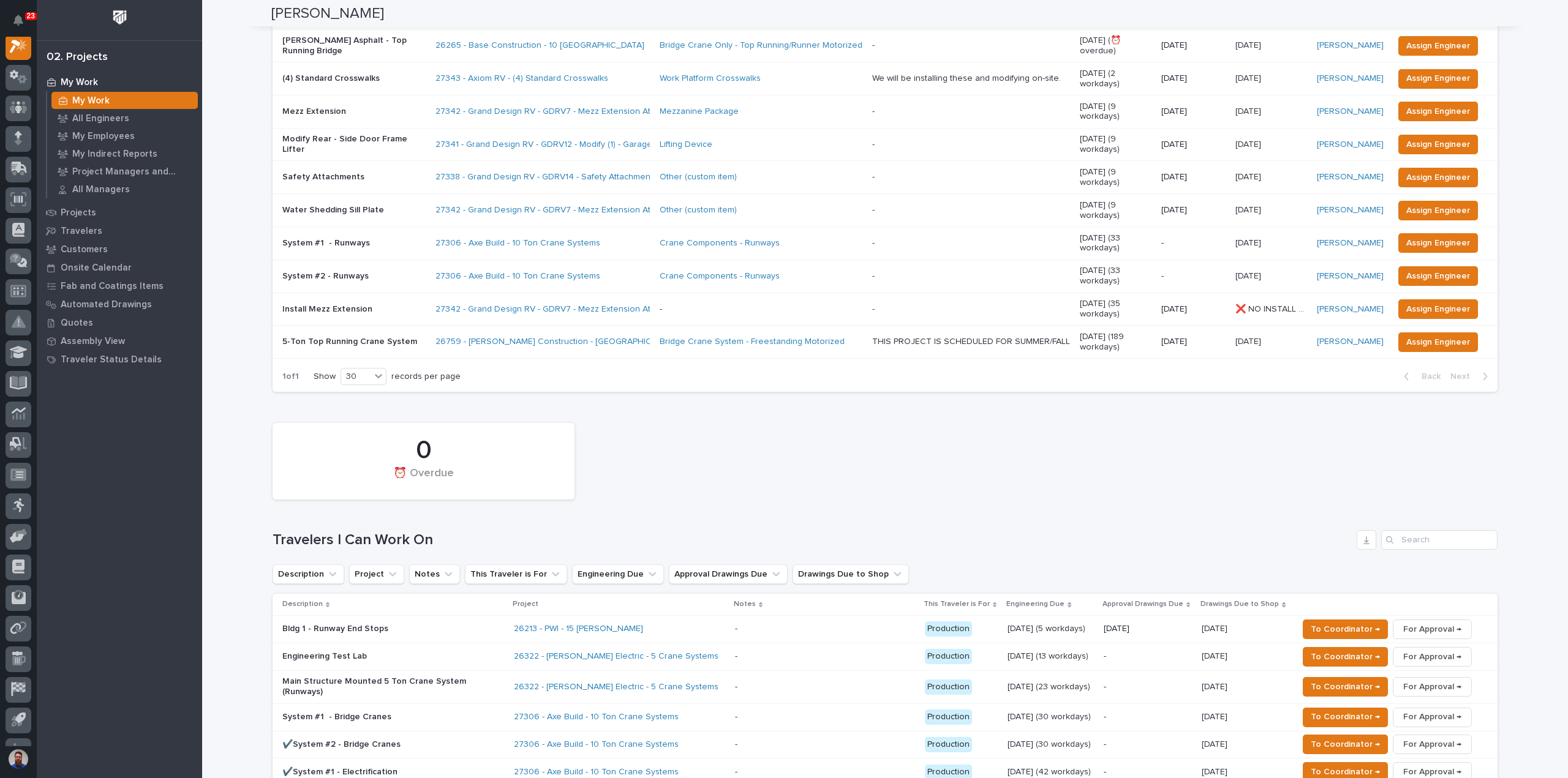
click at [370, 739] on p "✔️System #2 - Bridge Cranes" at bounding box center [389, 744] width 214 height 10
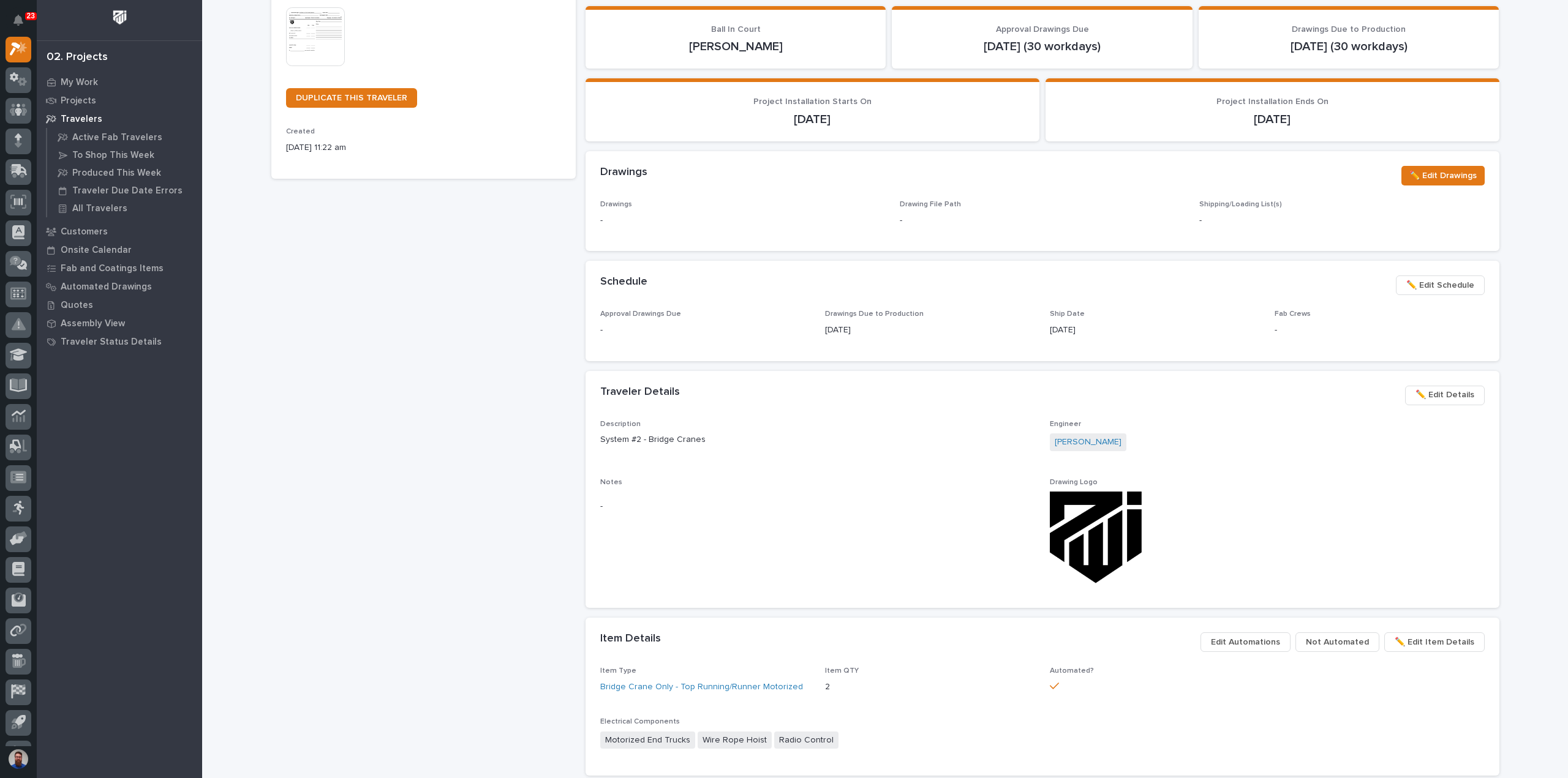
scroll to position [408, 0]
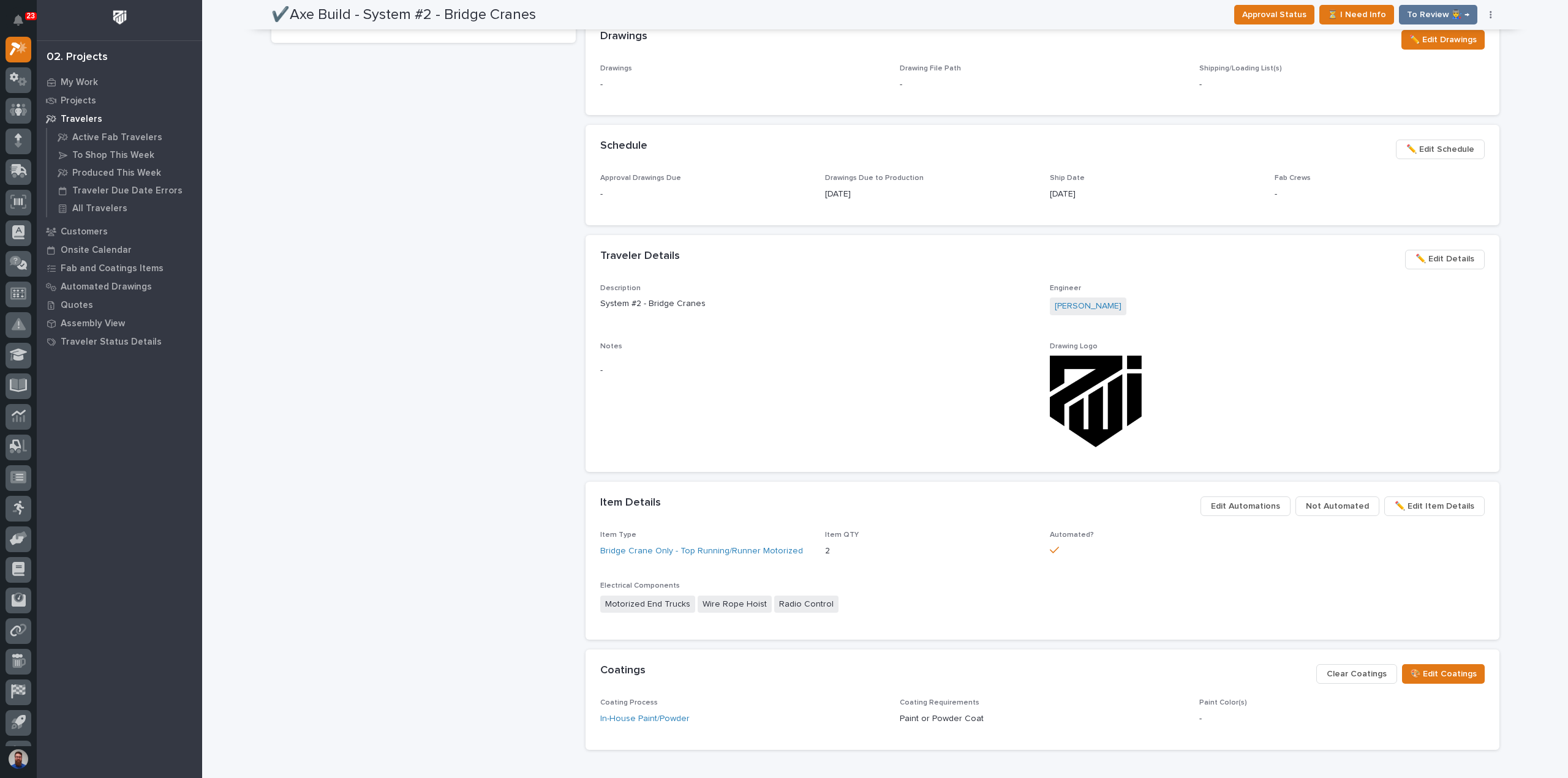
click at [1345, 506] on span "Not Automated" at bounding box center [1337, 506] width 63 height 15
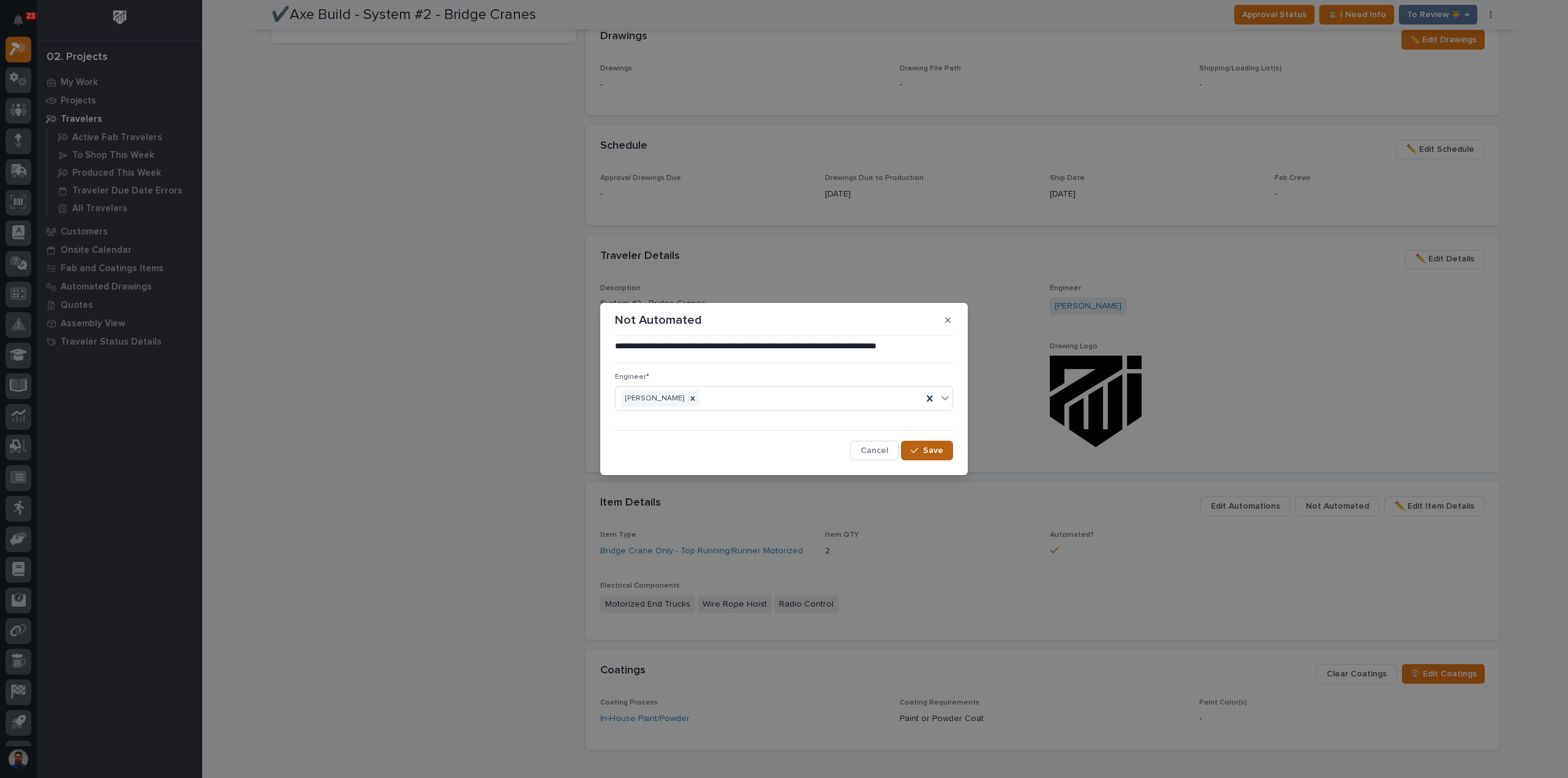
click at [920, 450] on div "button" at bounding box center [917, 450] width 13 height 9
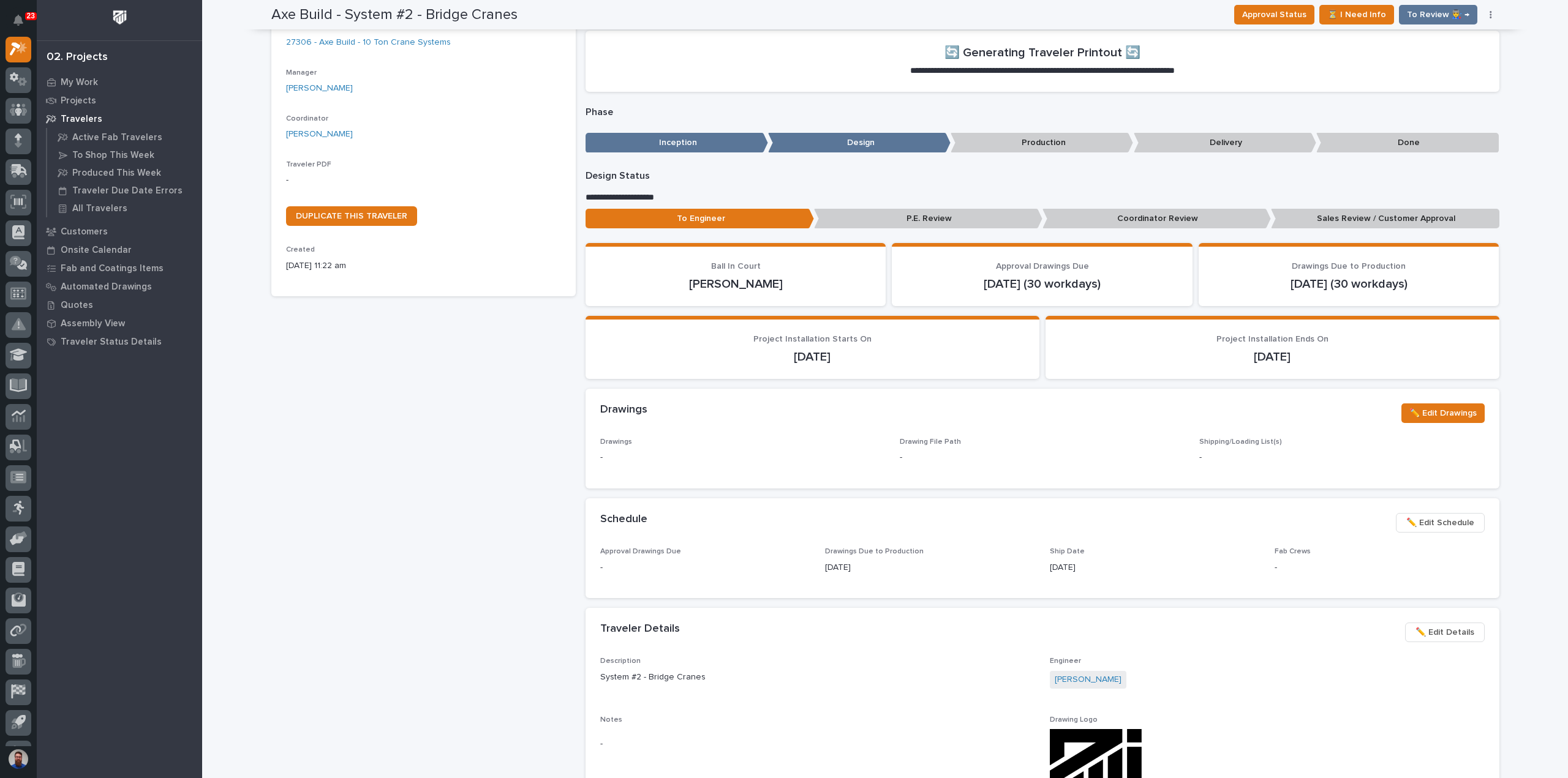
scroll to position [0, 0]
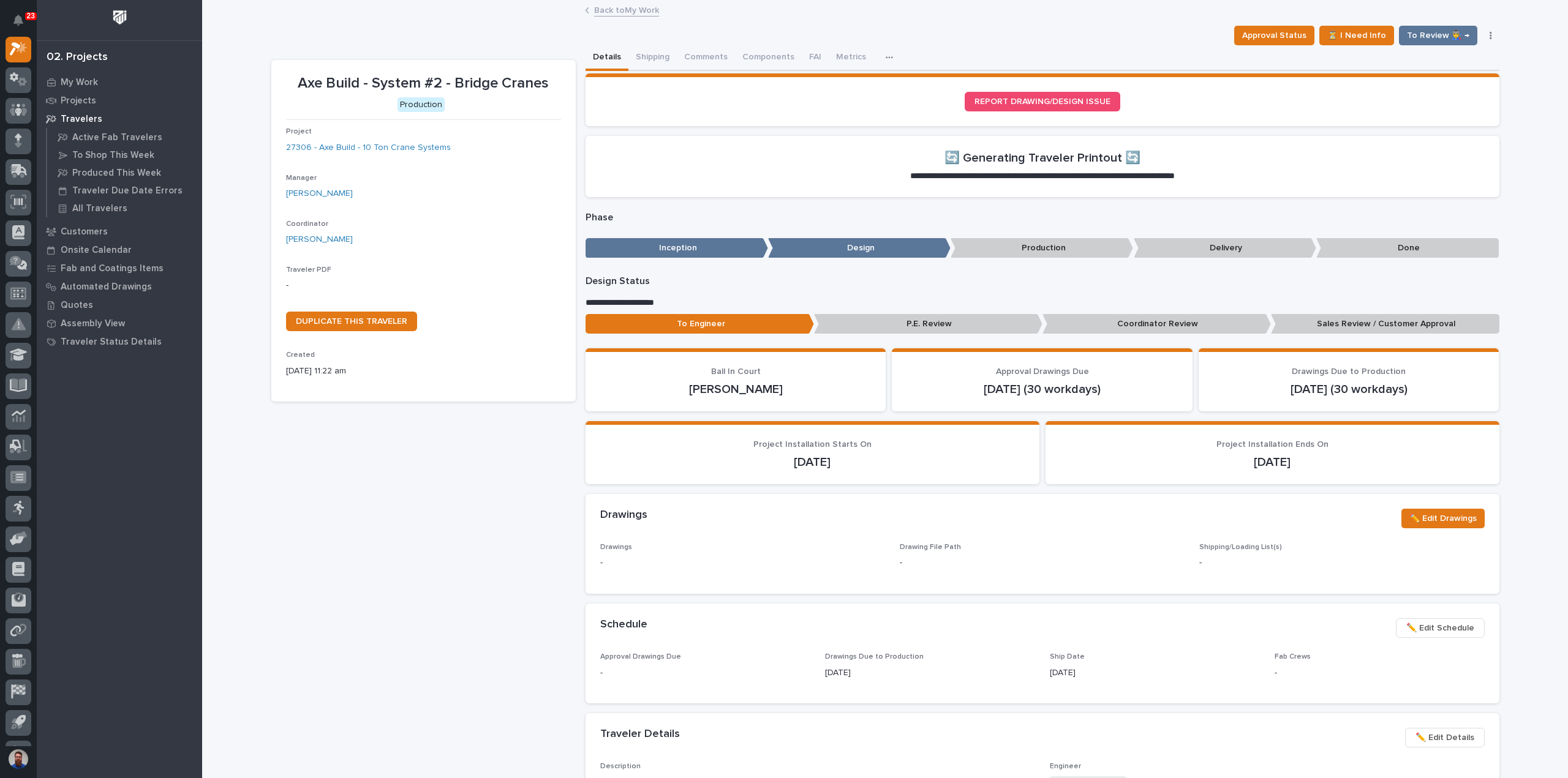
click at [373, 560] on div "Axe Build - System #2 - Bridge Cranes Production Project 27306 - Axe Build - 10…" at bounding box center [423, 689] width 304 height 1258
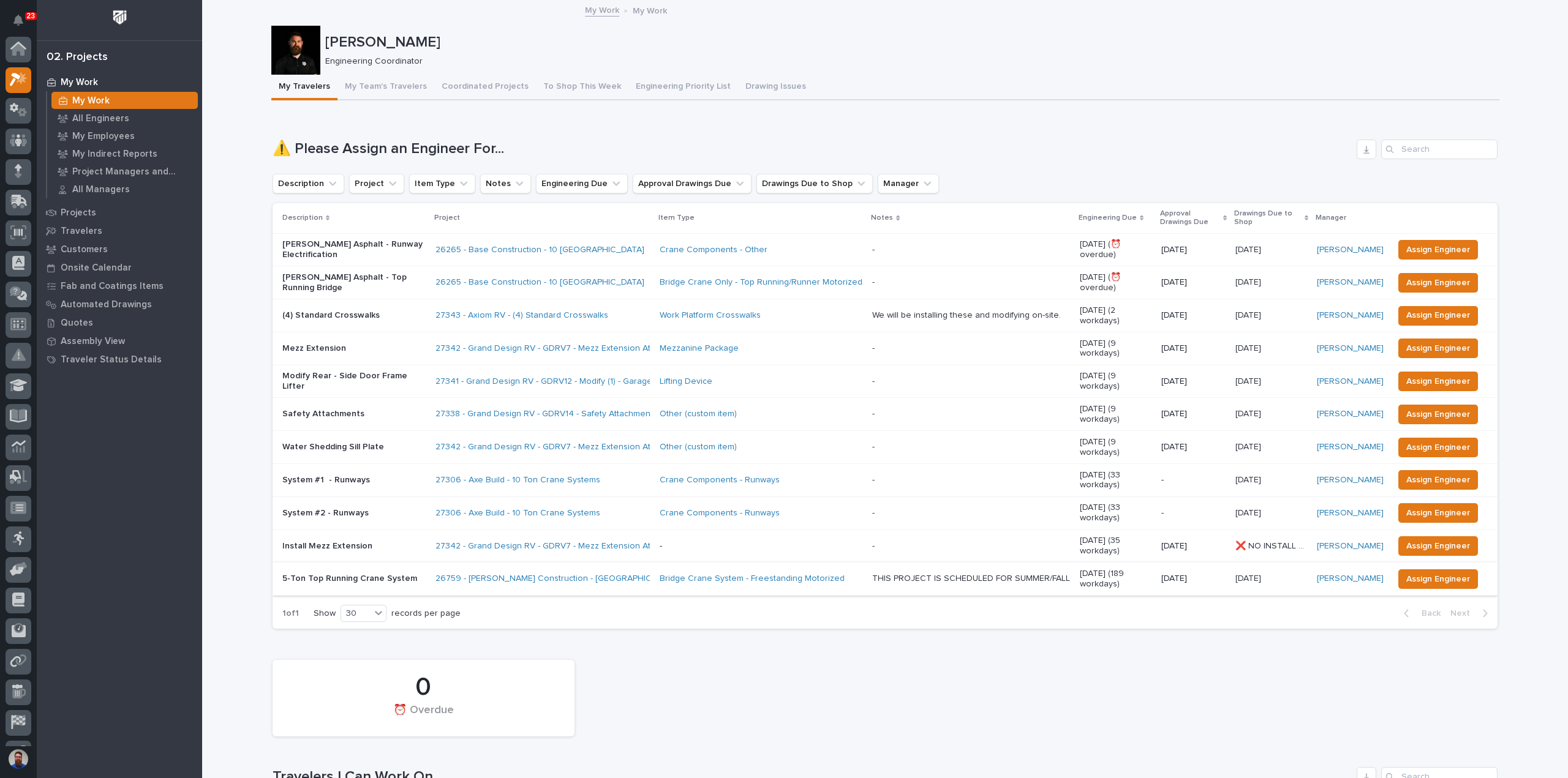
scroll to position [33, 0]
drag, startPoint x: 709, startPoint y: 131, endPoint x: 1057, endPoint y: 72, distance: 353.0
click at [1057, 72] on div "Weston Hochstetler Engineering Coordinator" at bounding box center [885, 50] width 1228 height 49
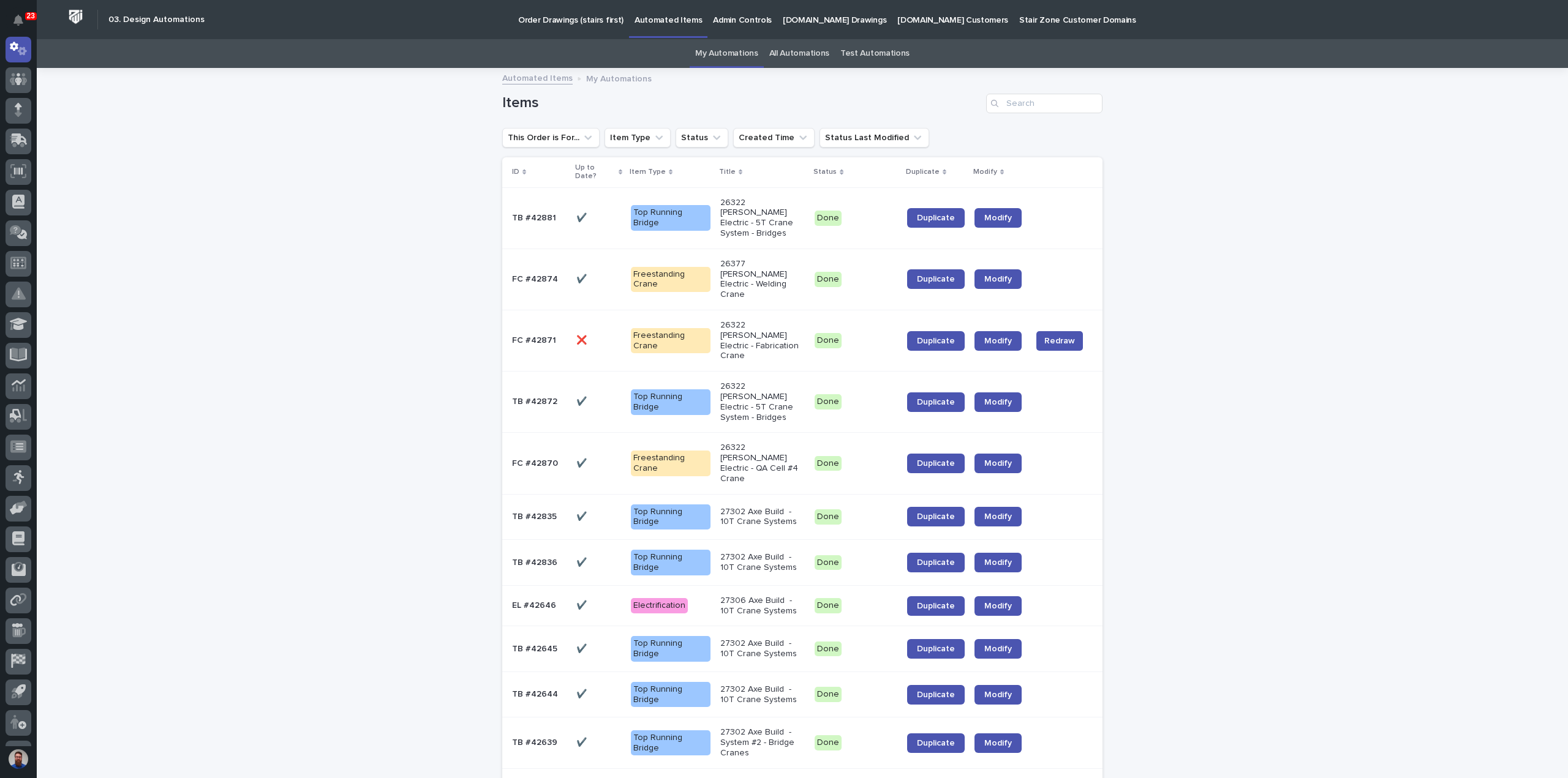
click at [585, 26] on link "Order Drawings (stairs first)" at bounding box center [570, 19] width 117 height 38
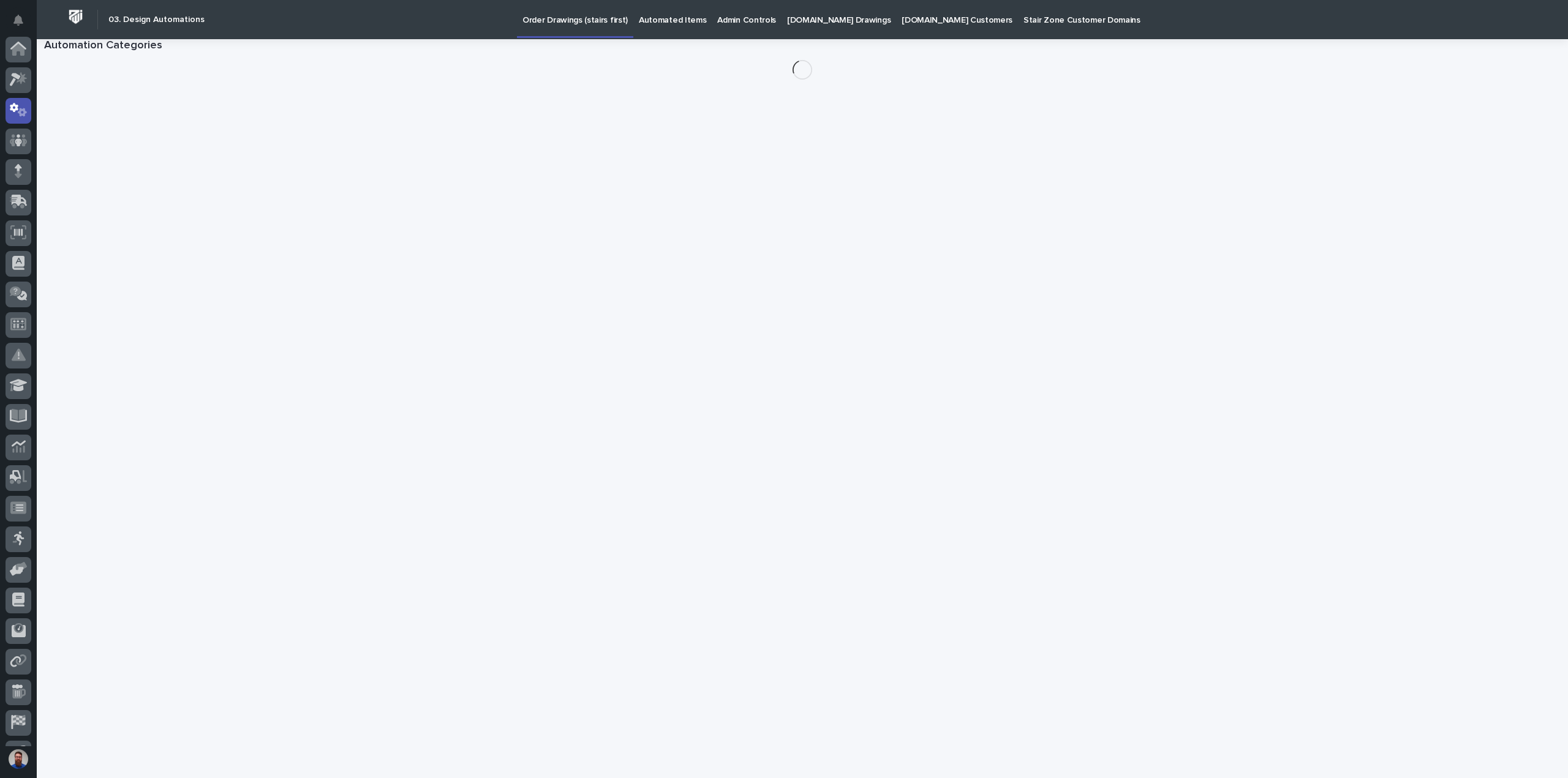
scroll to position [61, 0]
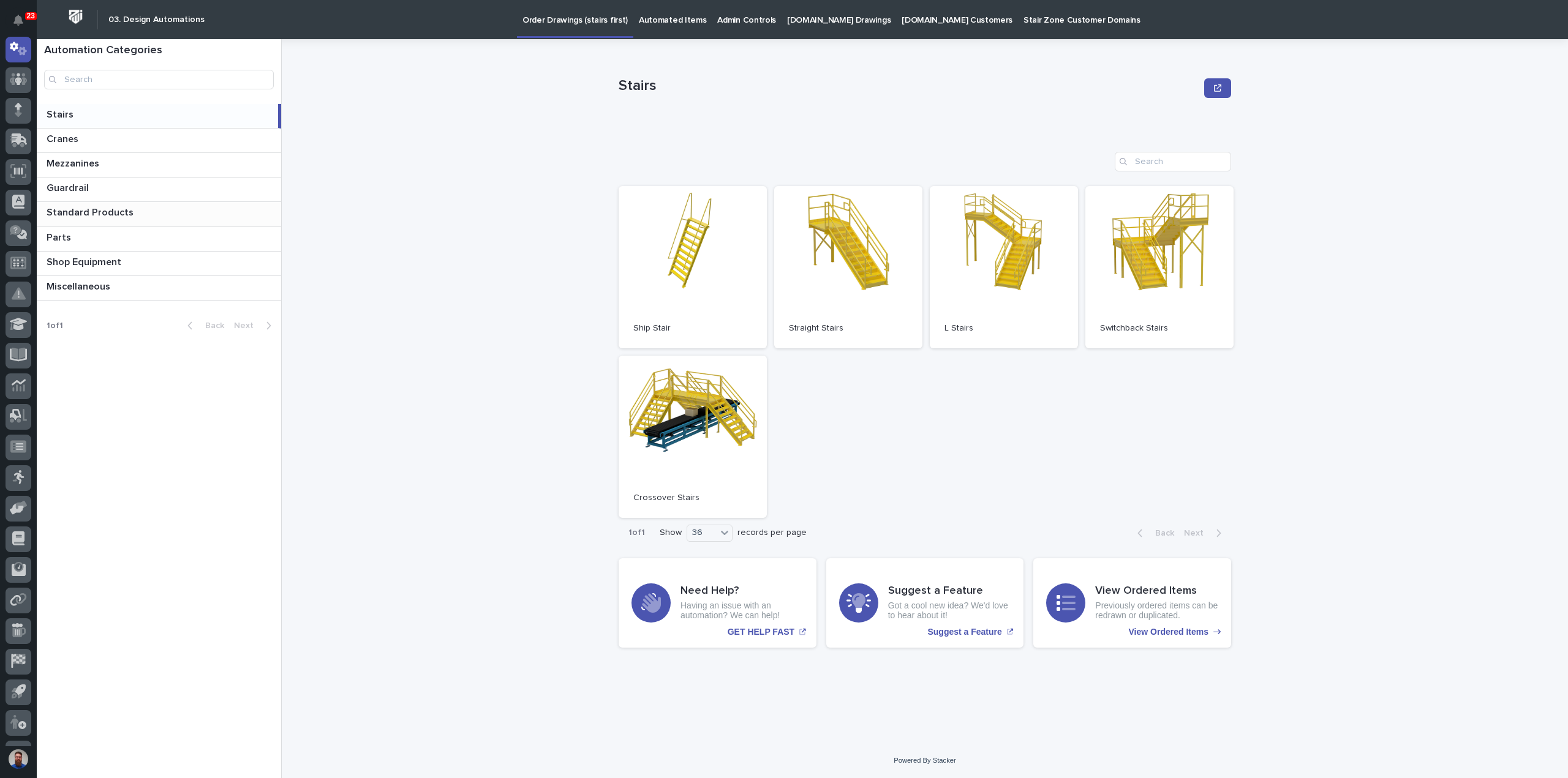
click at [91, 209] on p "Standard Products" at bounding box center [91, 212] width 89 height 14
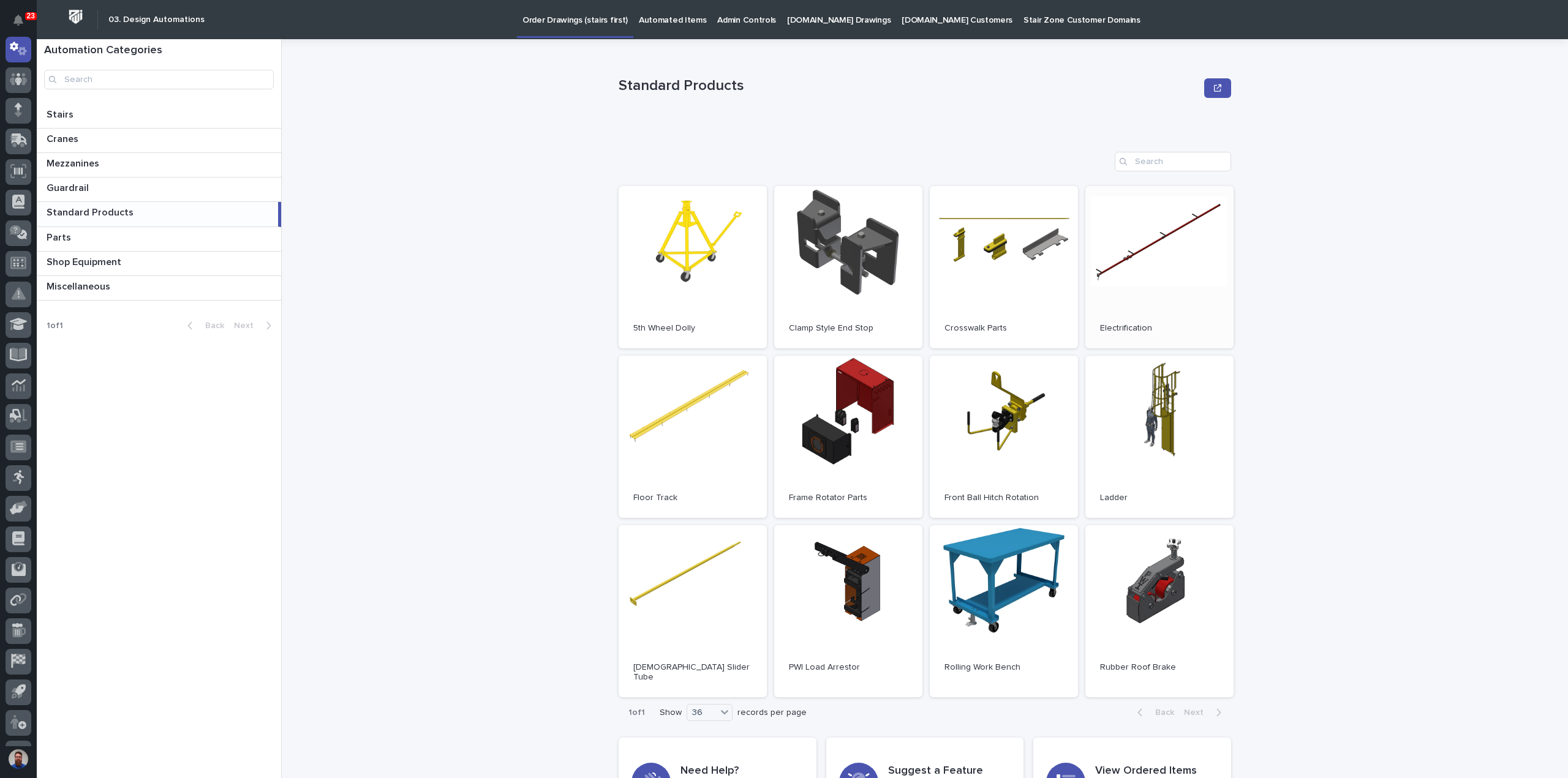
click at [1150, 253] on link "Open" at bounding box center [1159, 267] width 148 height 162
click at [682, 18] on p "Automated Items" at bounding box center [672, 13] width 67 height 26
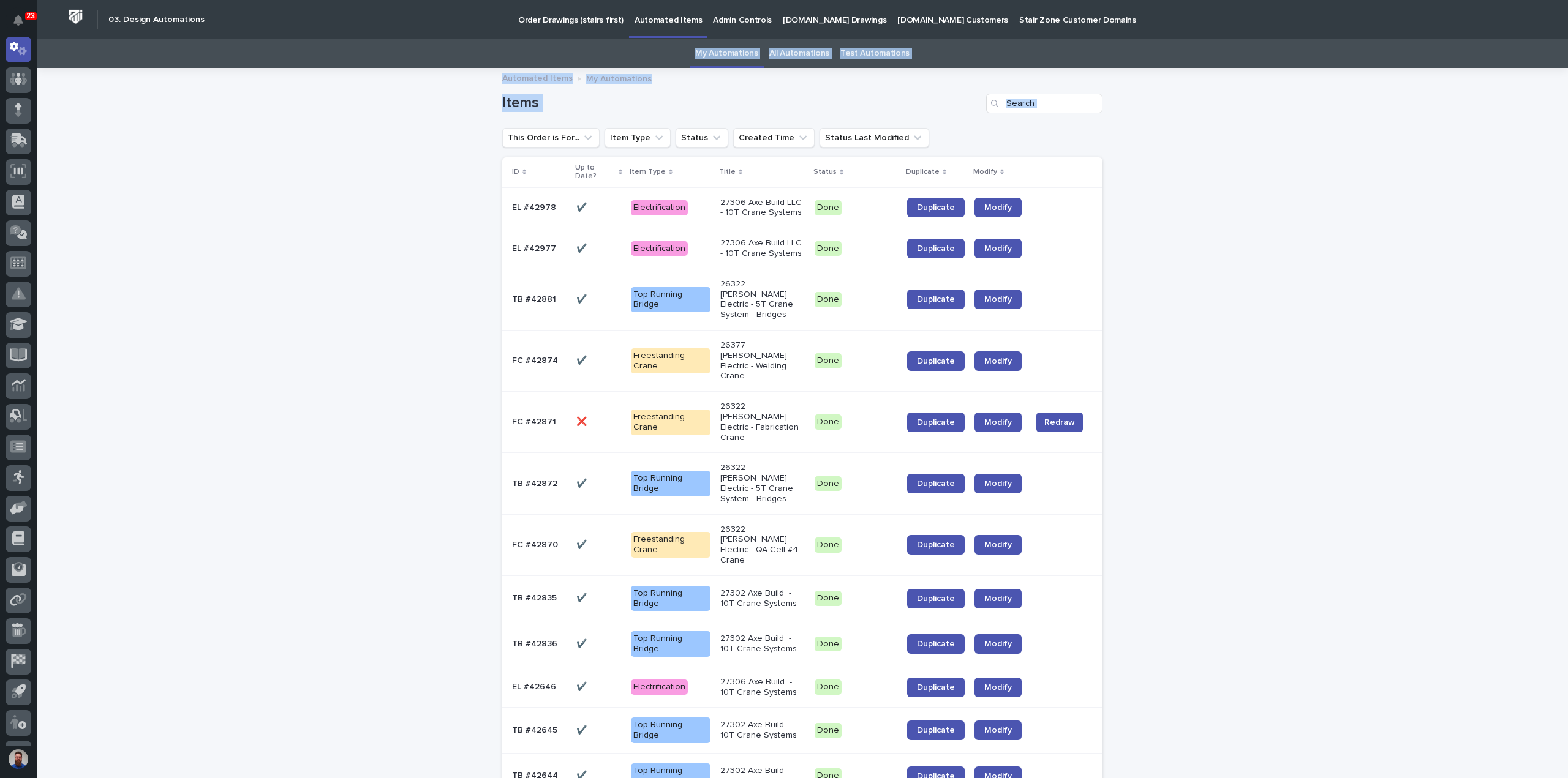
drag, startPoint x: 1191, startPoint y: -22, endPoint x: 1342, endPoint y: -74, distance: 159.7
click at [1342, 0] on html "23 My Settings Log Out " 03. Design Automations " was added to your account Ope…" at bounding box center [784, 389] width 1568 height 778
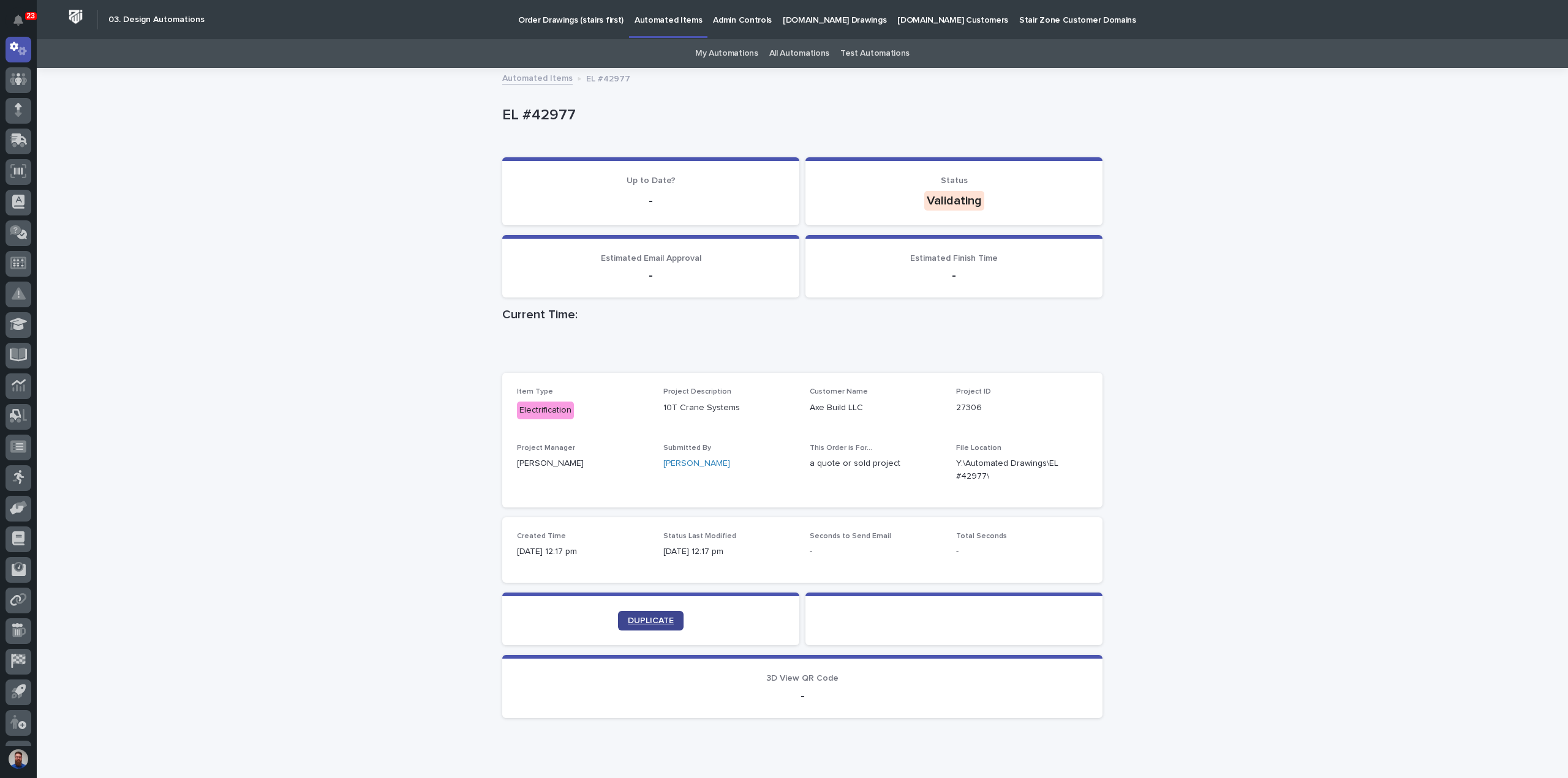
click at [670, 613] on link "DUPLICATE" at bounding box center [650, 621] width 65 height 20
